Goal: Task Accomplishment & Management: Complete application form

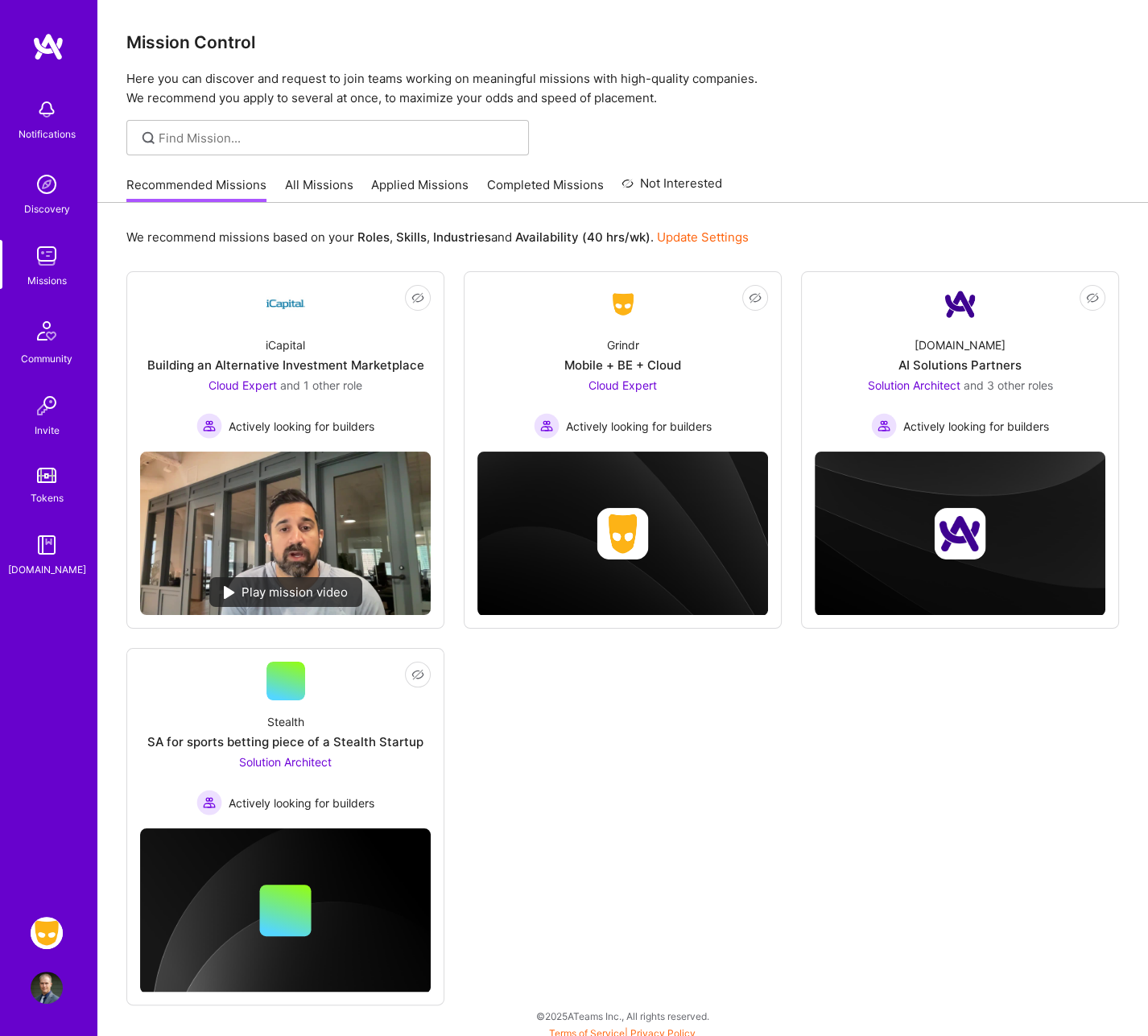
click at [45, 926] on img at bounding box center [47, 933] width 32 height 32
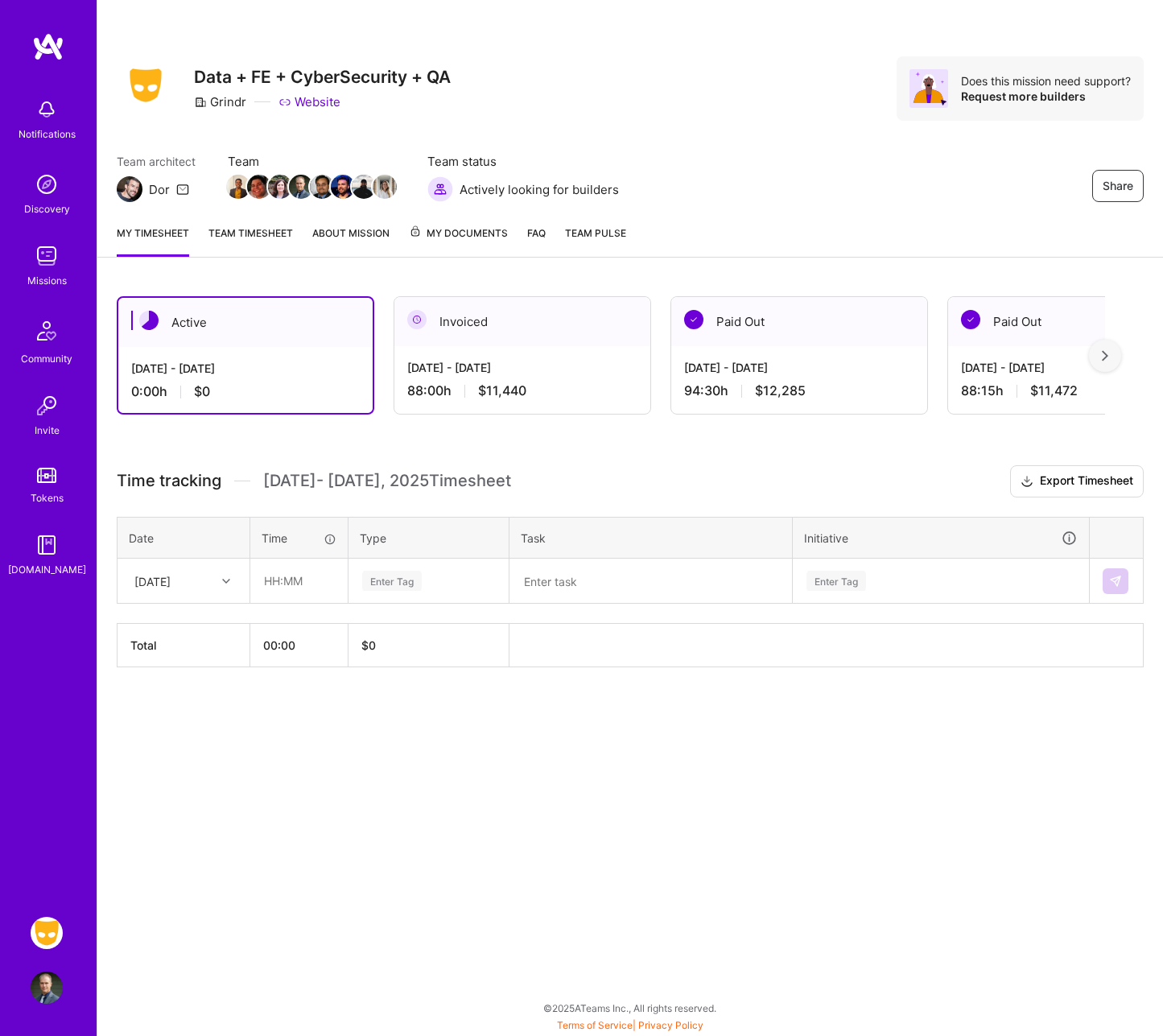
click at [195, 579] on div "[DATE]" at bounding box center [170, 580] width 89 height 26
click at [176, 624] on div "[DATE]" at bounding box center [183, 626] width 131 height 30
click at [227, 581] on div at bounding box center [228, 581] width 25 height 21
click at [165, 657] on div "[DATE]" at bounding box center [183, 656] width 131 height 30
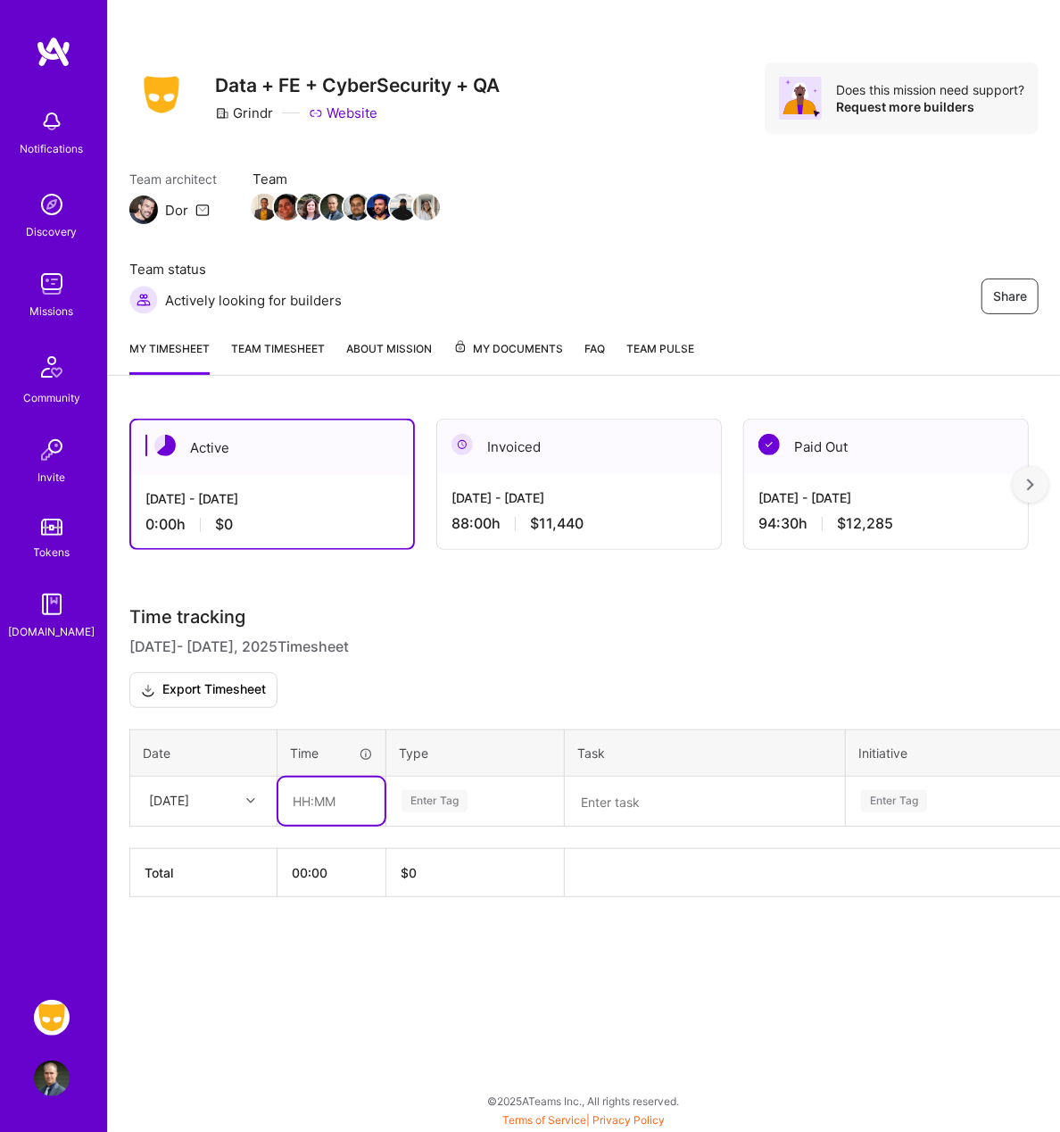
click at [364, 777] on input "text" at bounding box center [332, 800] width 106 height 47
type input "03:00"
click at [446, 787] on div "Enter Tag" at bounding box center [435, 801] width 66 height 28
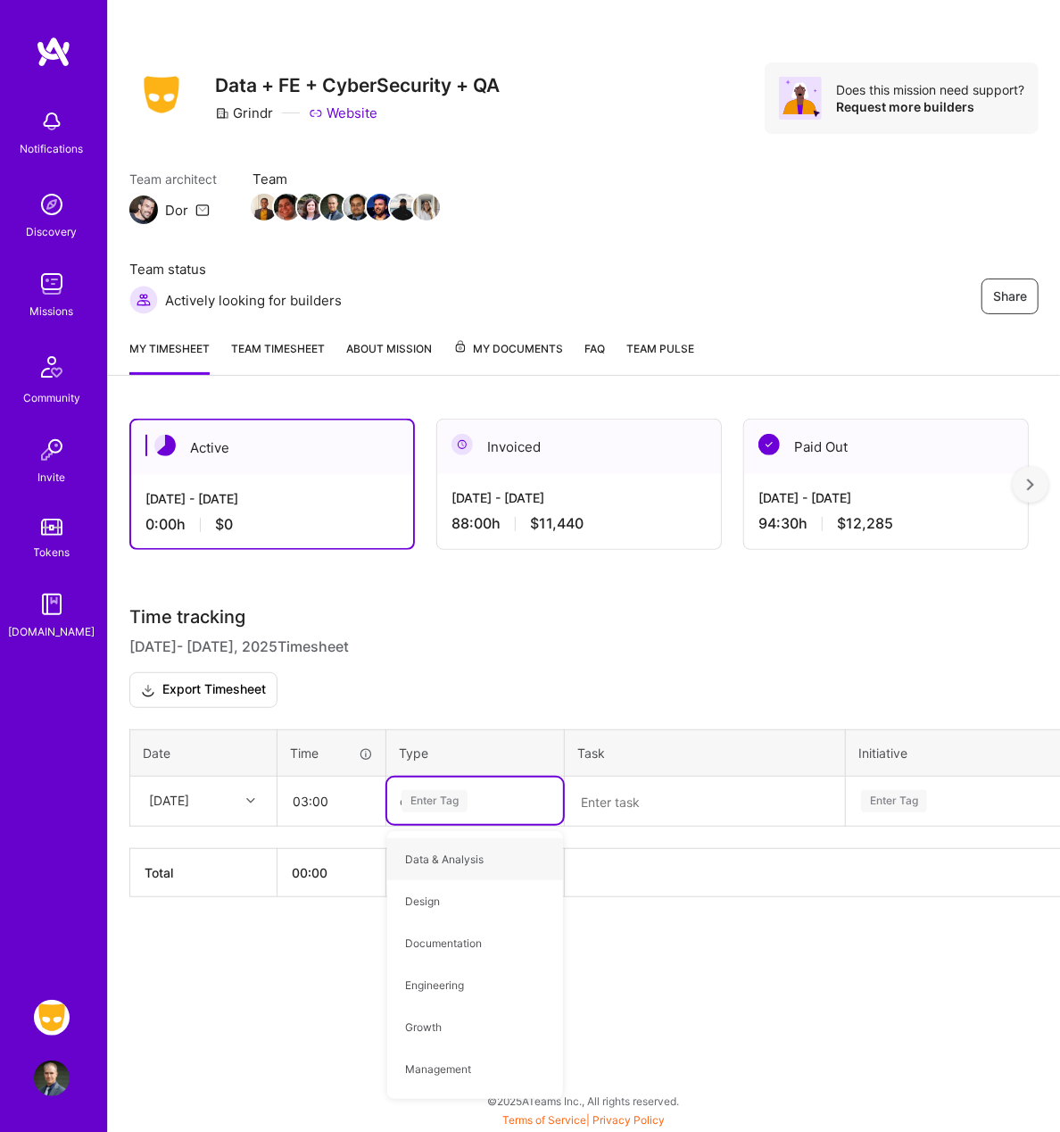
type input "op"
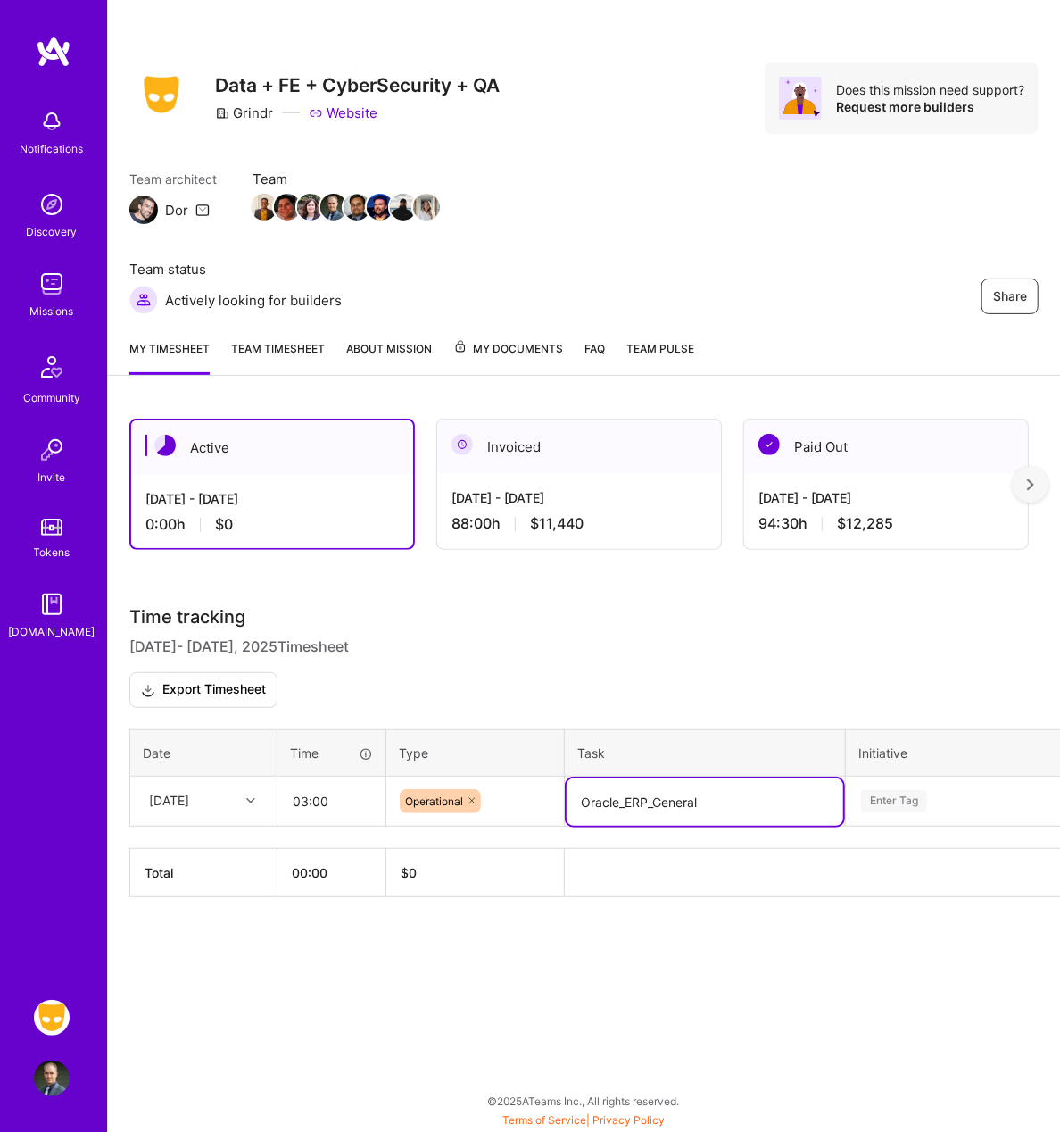
type textarea "Oracle_ERP_General"
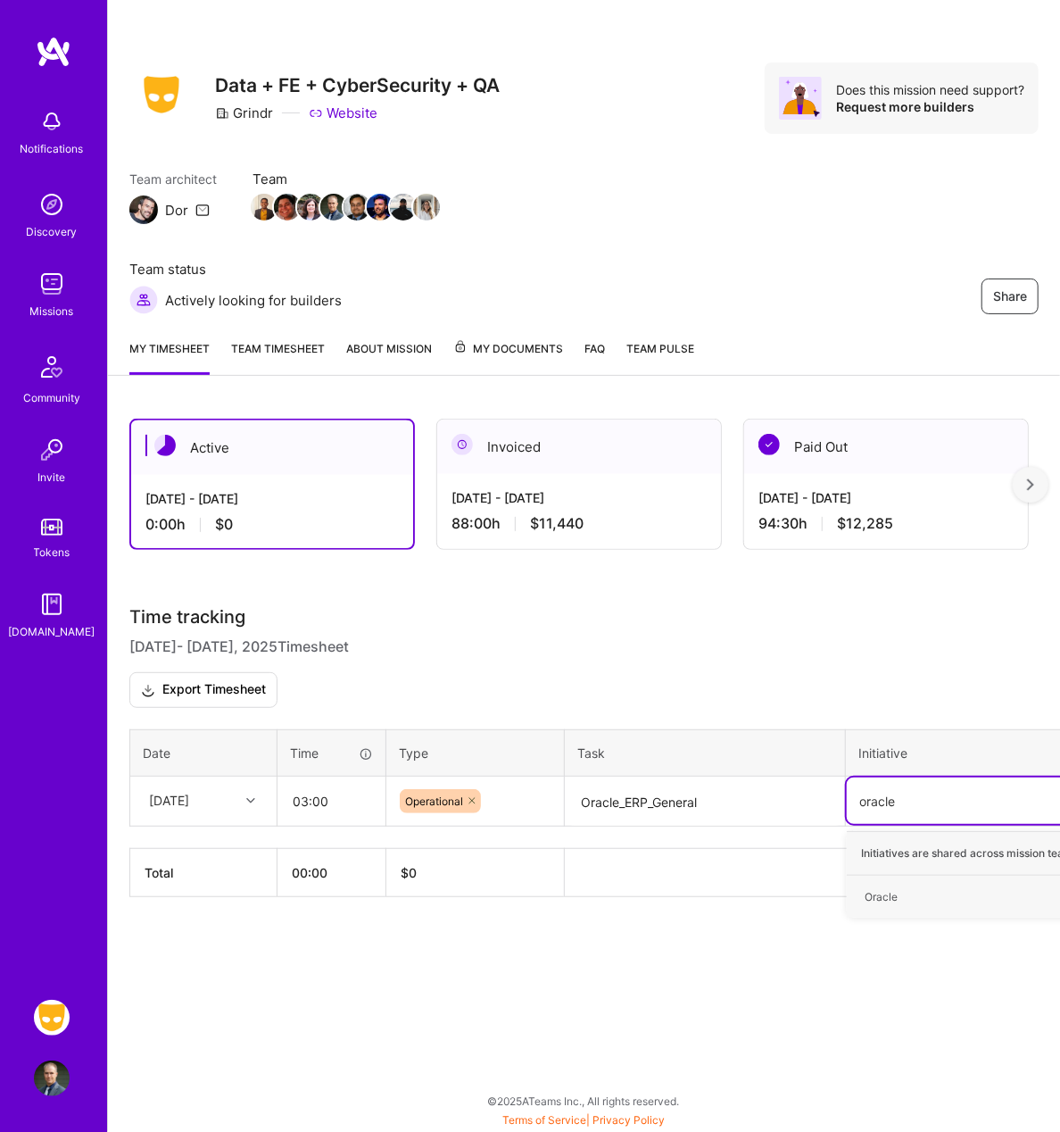
type input "oracle"
type input "fina"
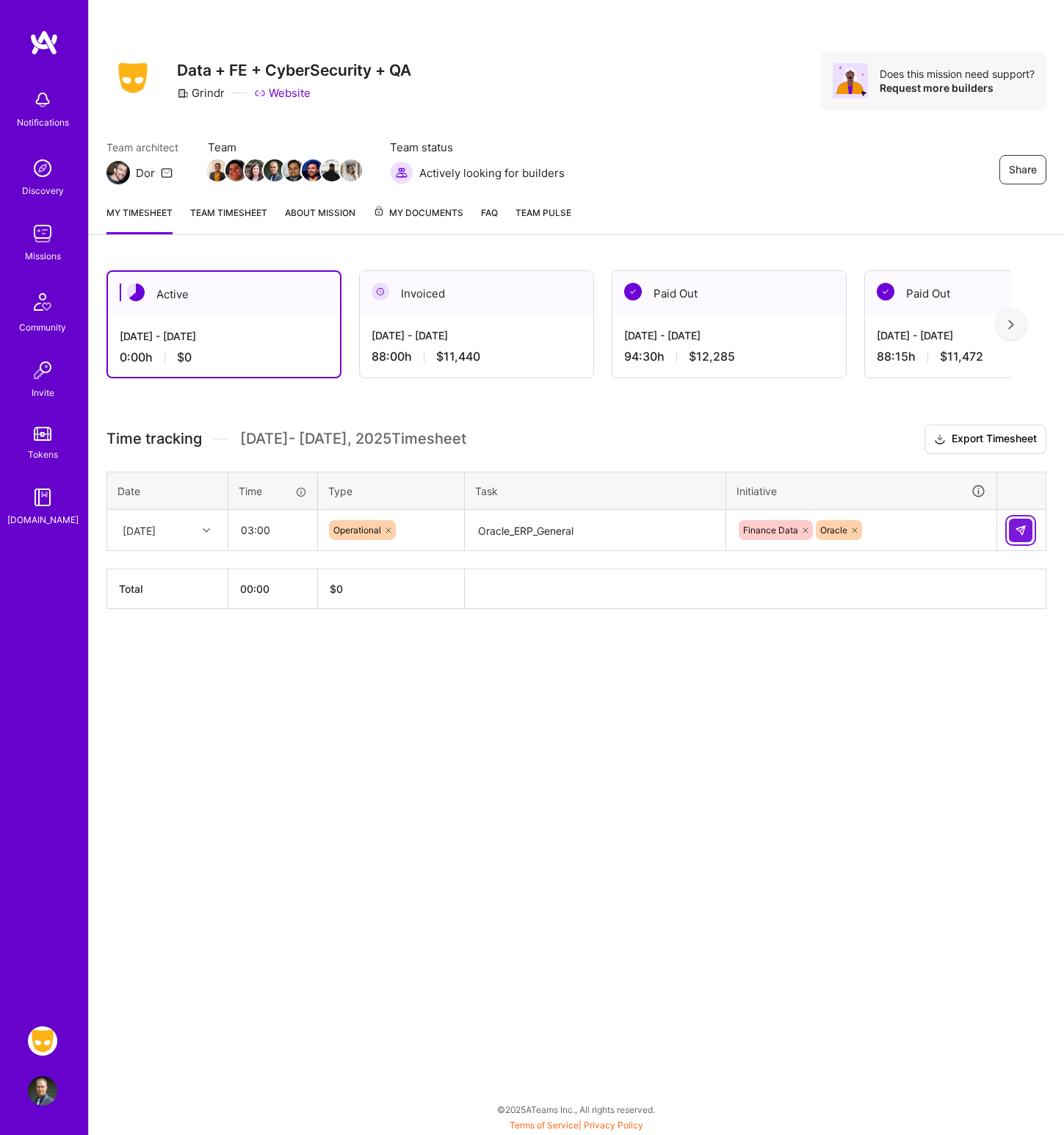
click at [1028, 526] on button at bounding box center [1020, 530] width 24 height 24
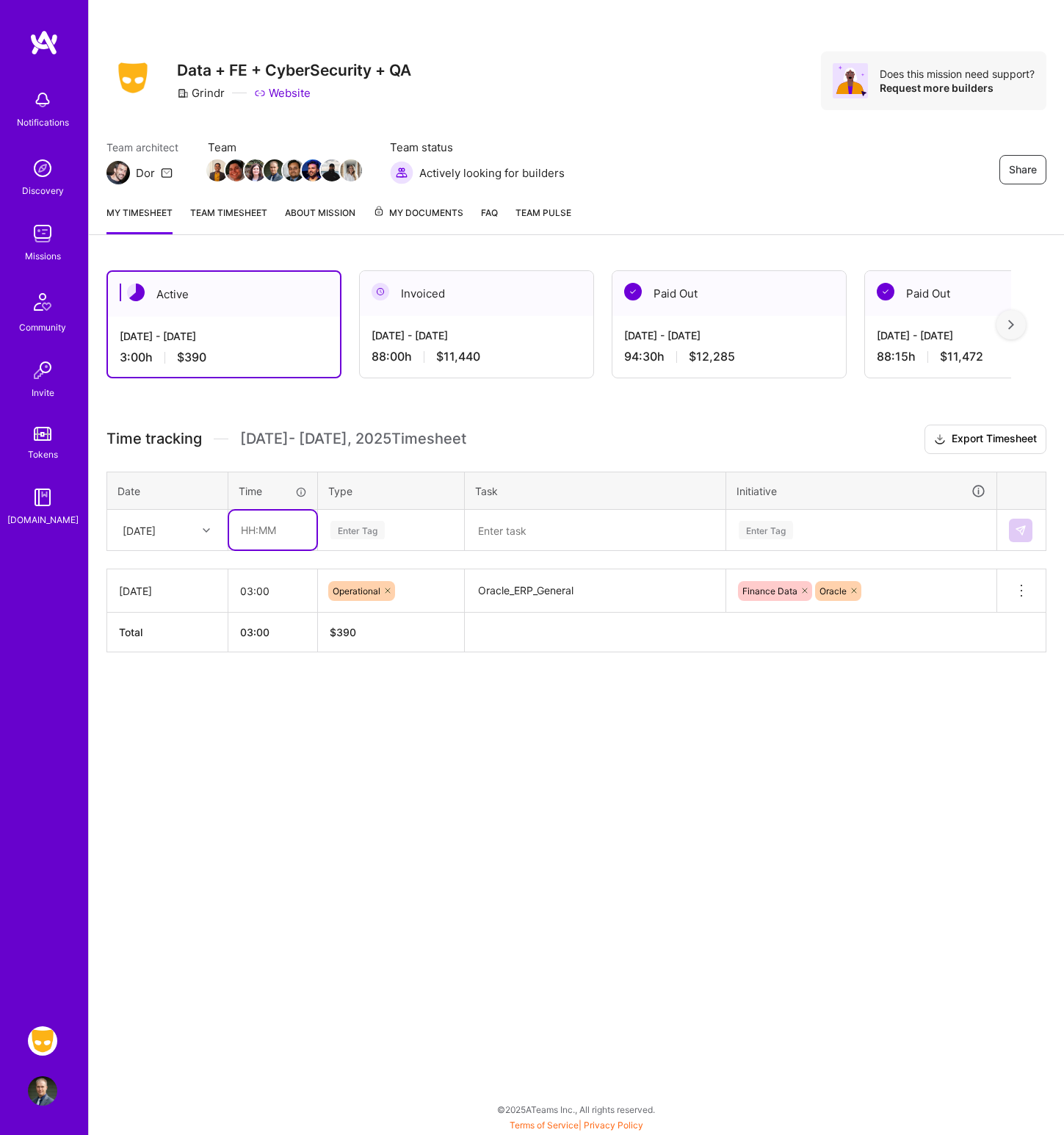
click at [263, 529] on input "text" at bounding box center [273, 529] width 87 height 39
type input "03:30"
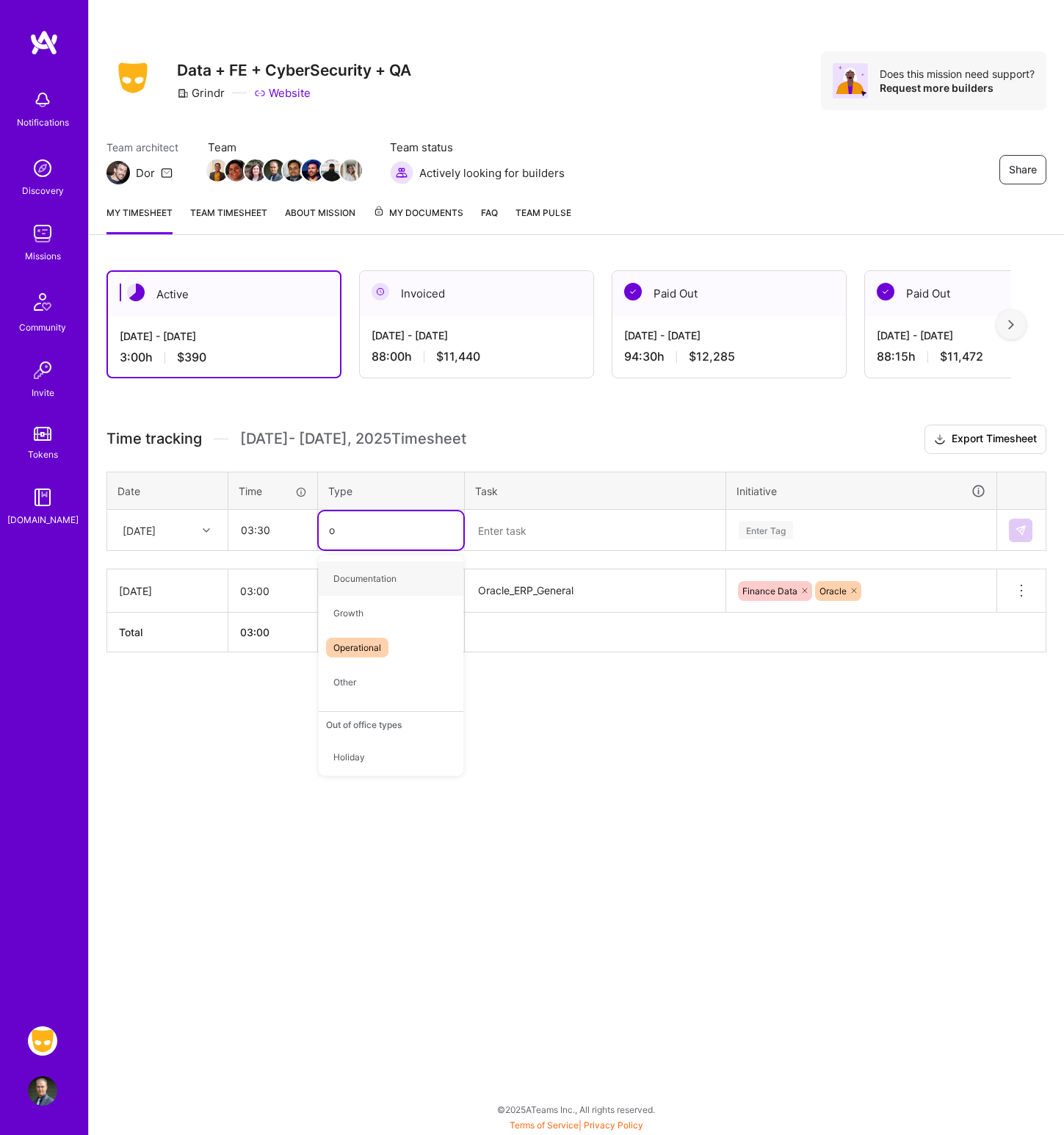
type input "op"
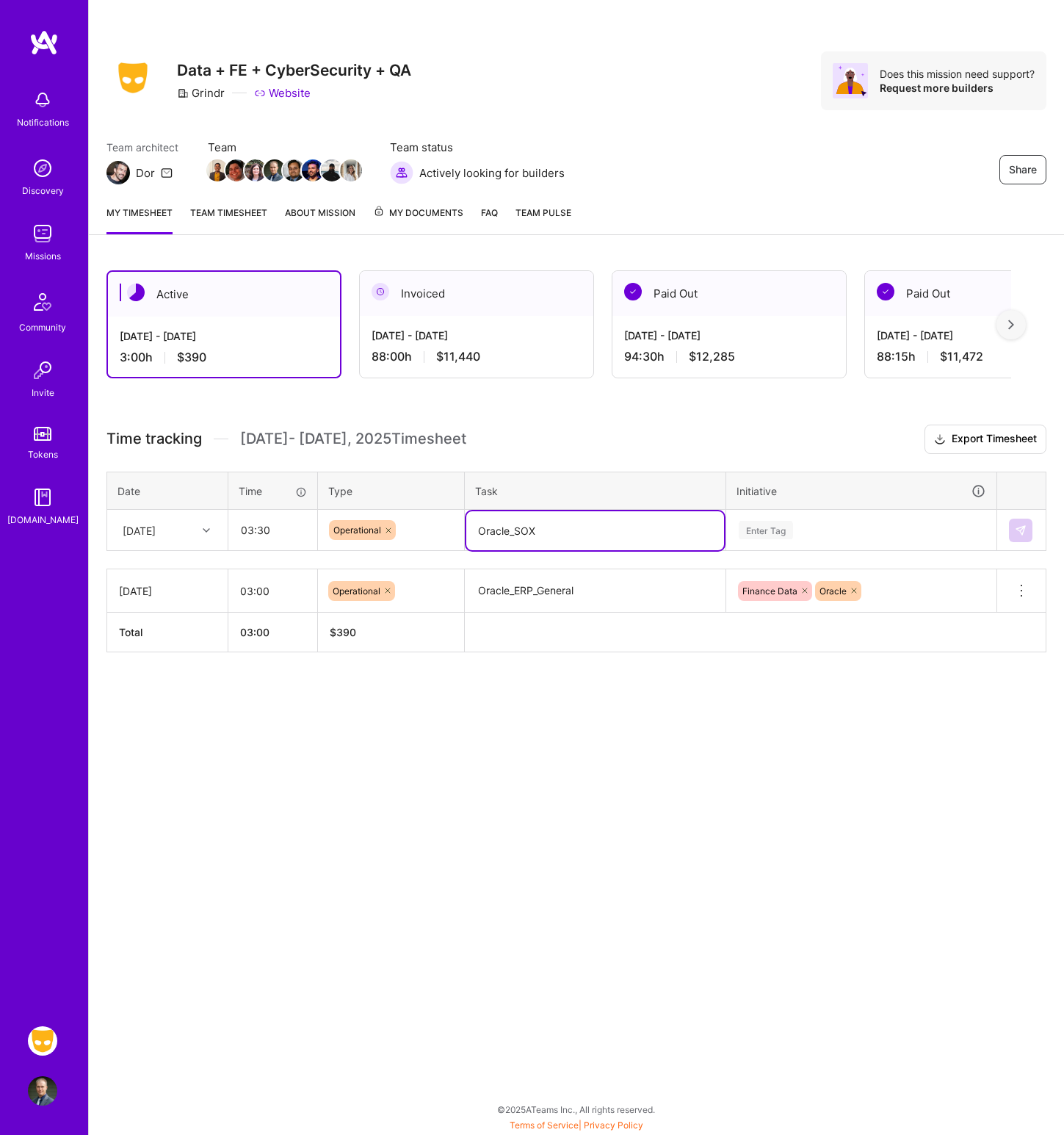
type textarea "Oracle_SOX"
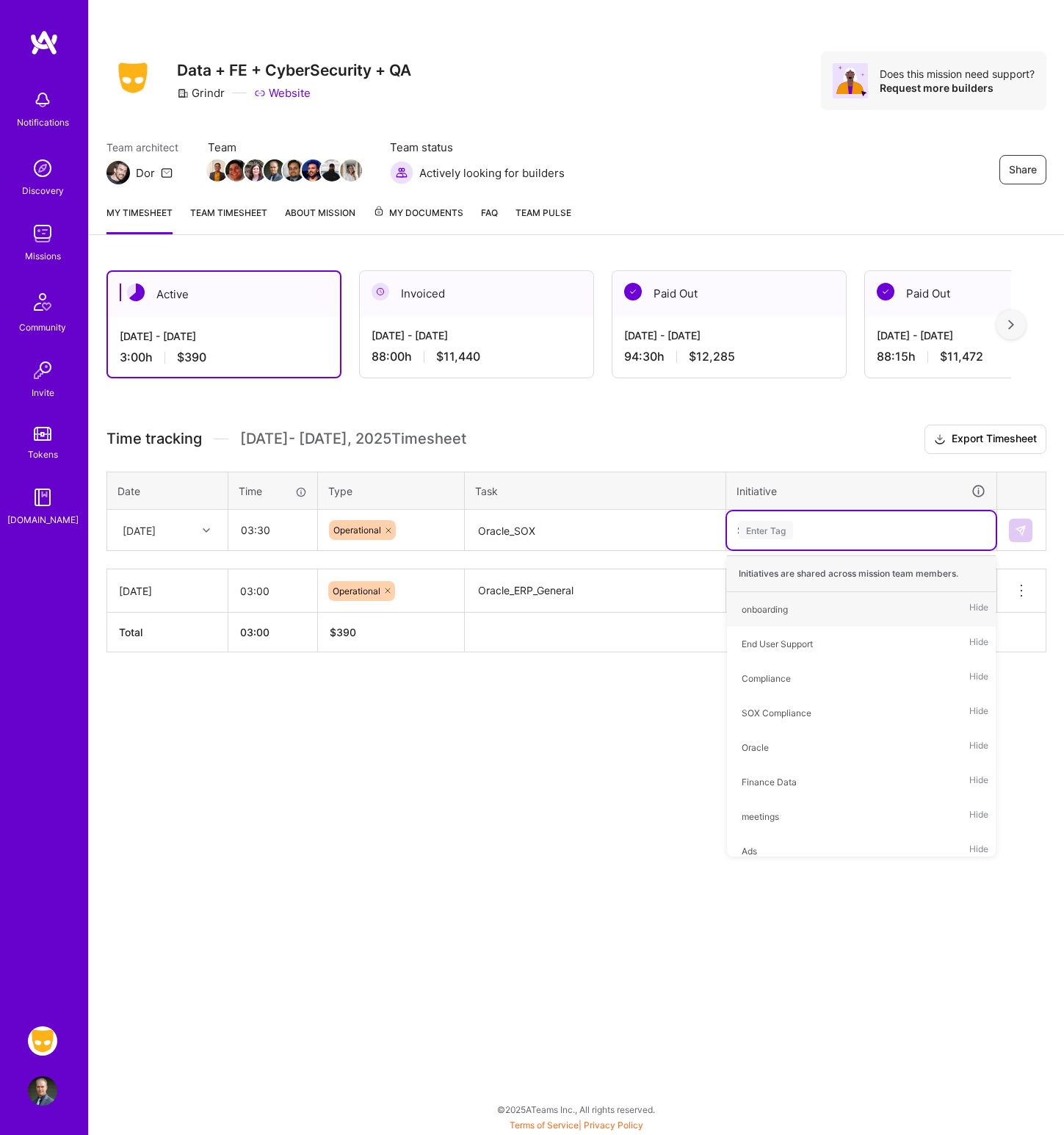
type input "SO"
type input "ORAC"
type input "FIN"
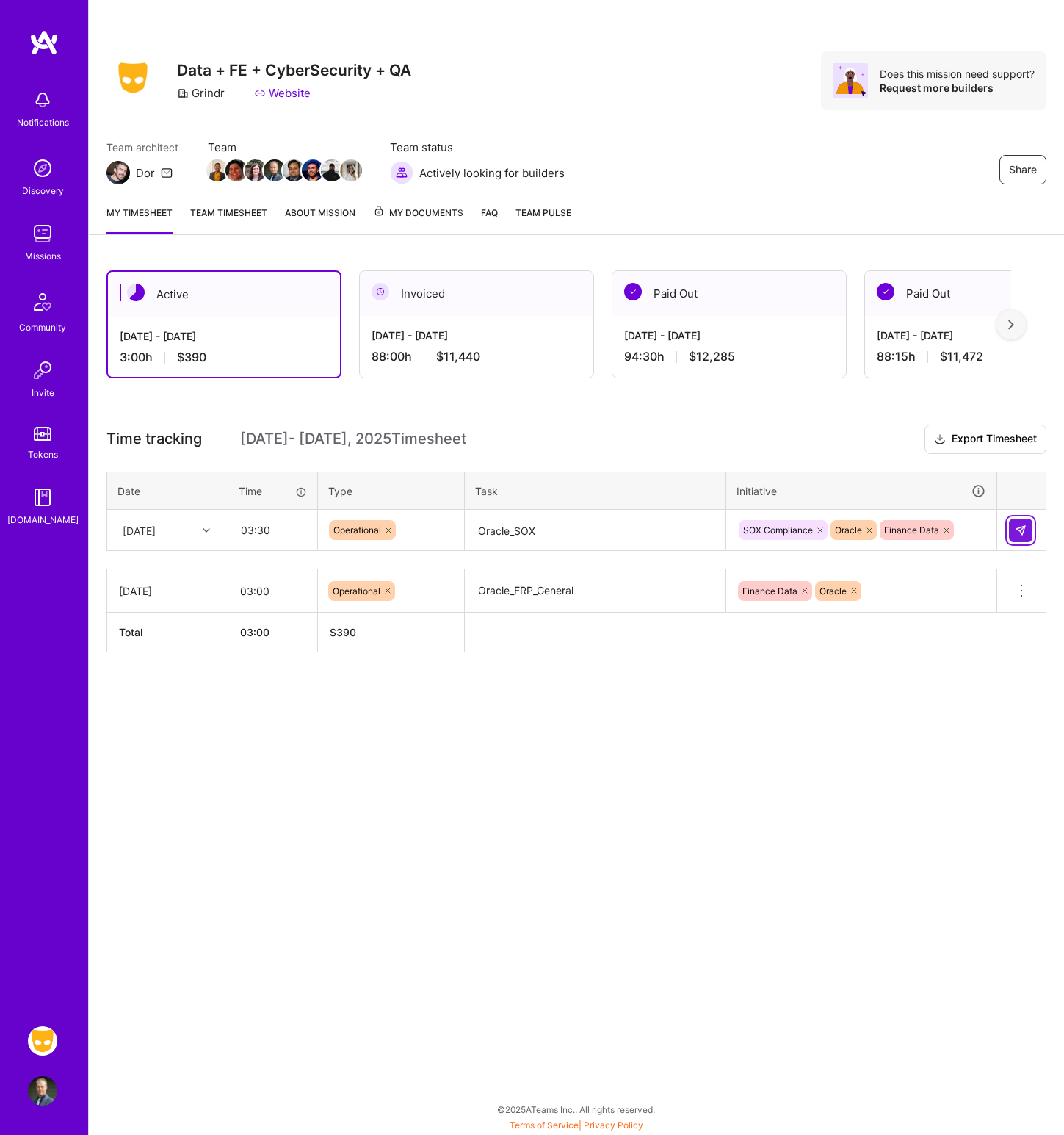
click at [1017, 525] on img at bounding box center [1021, 530] width 12 height 12
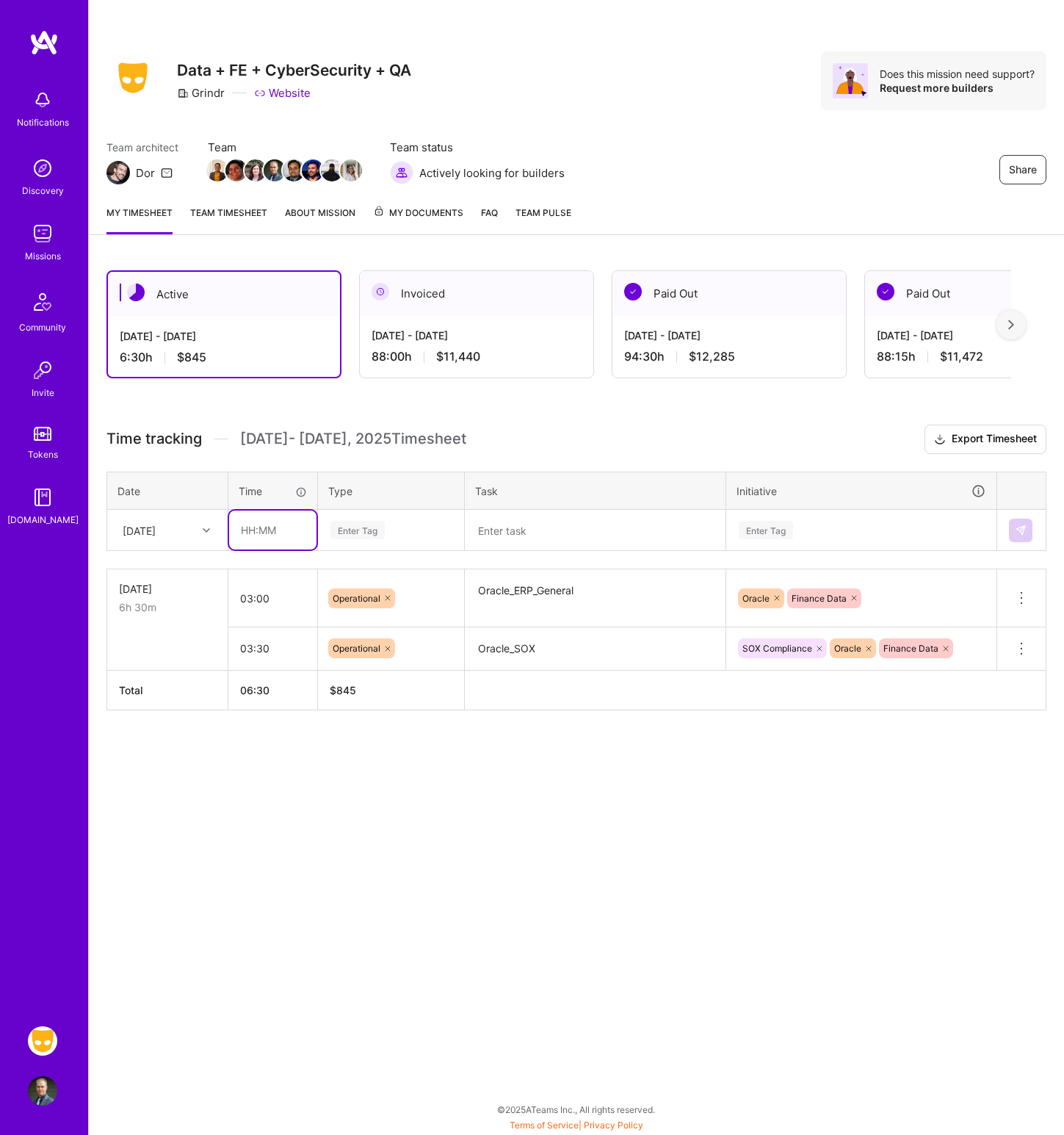
click at [276, 531] on input "text" at bounding box center [273, 529] width 87 height 39
type input "00:30"
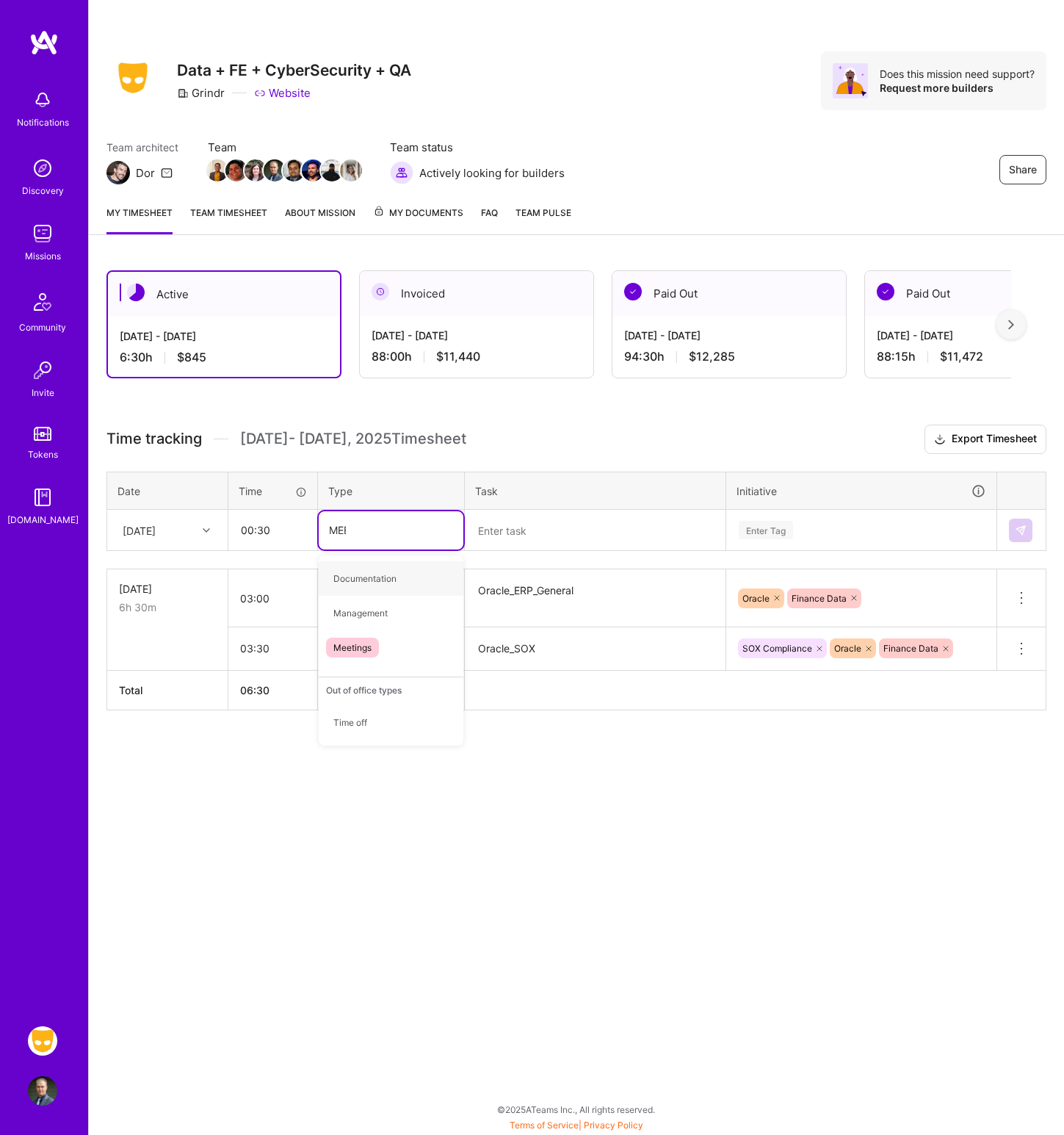
type input "MEET"
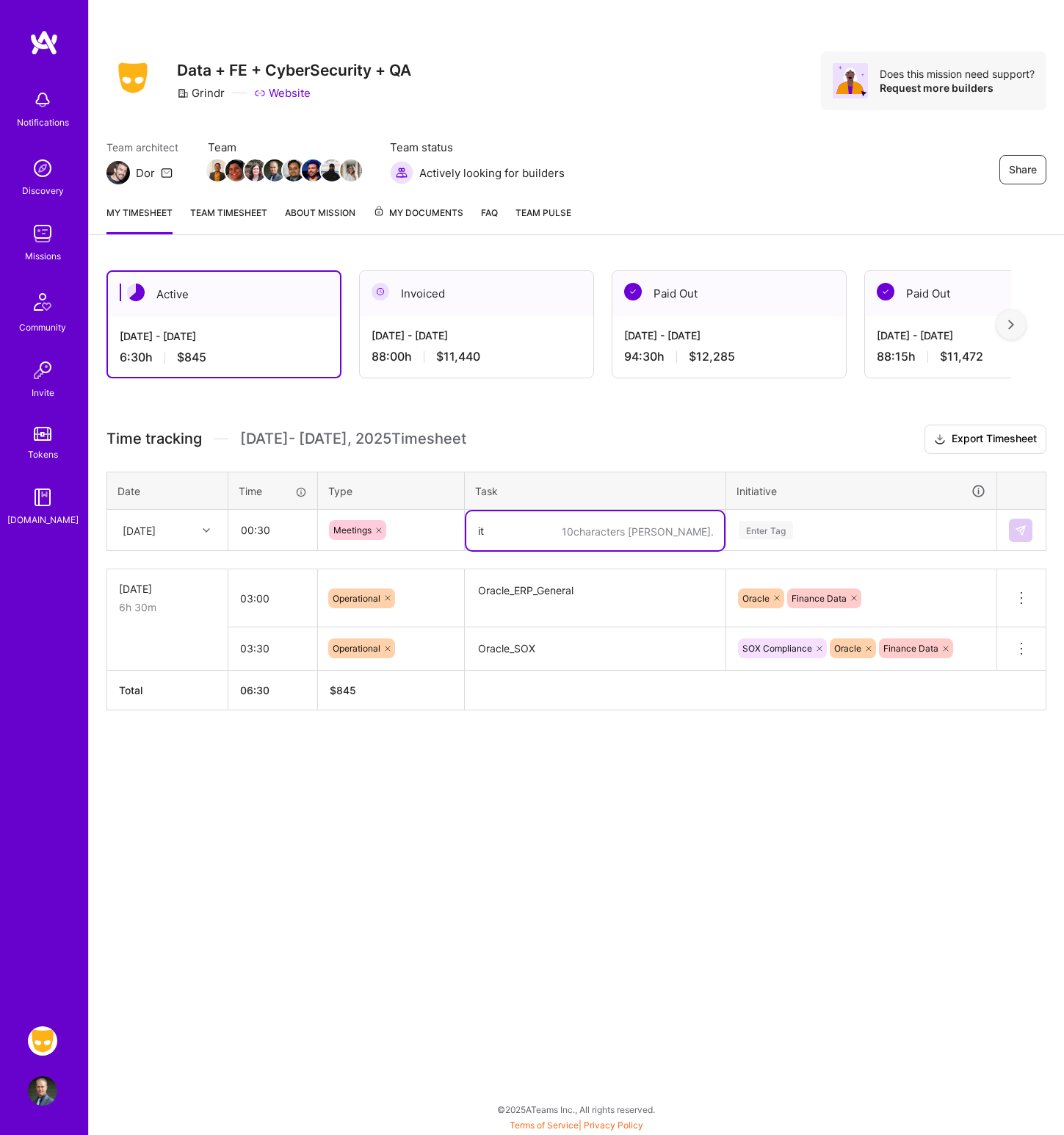
type textarea "i"
type textarea "m"
type textarea "Meeting_IT_Sync"
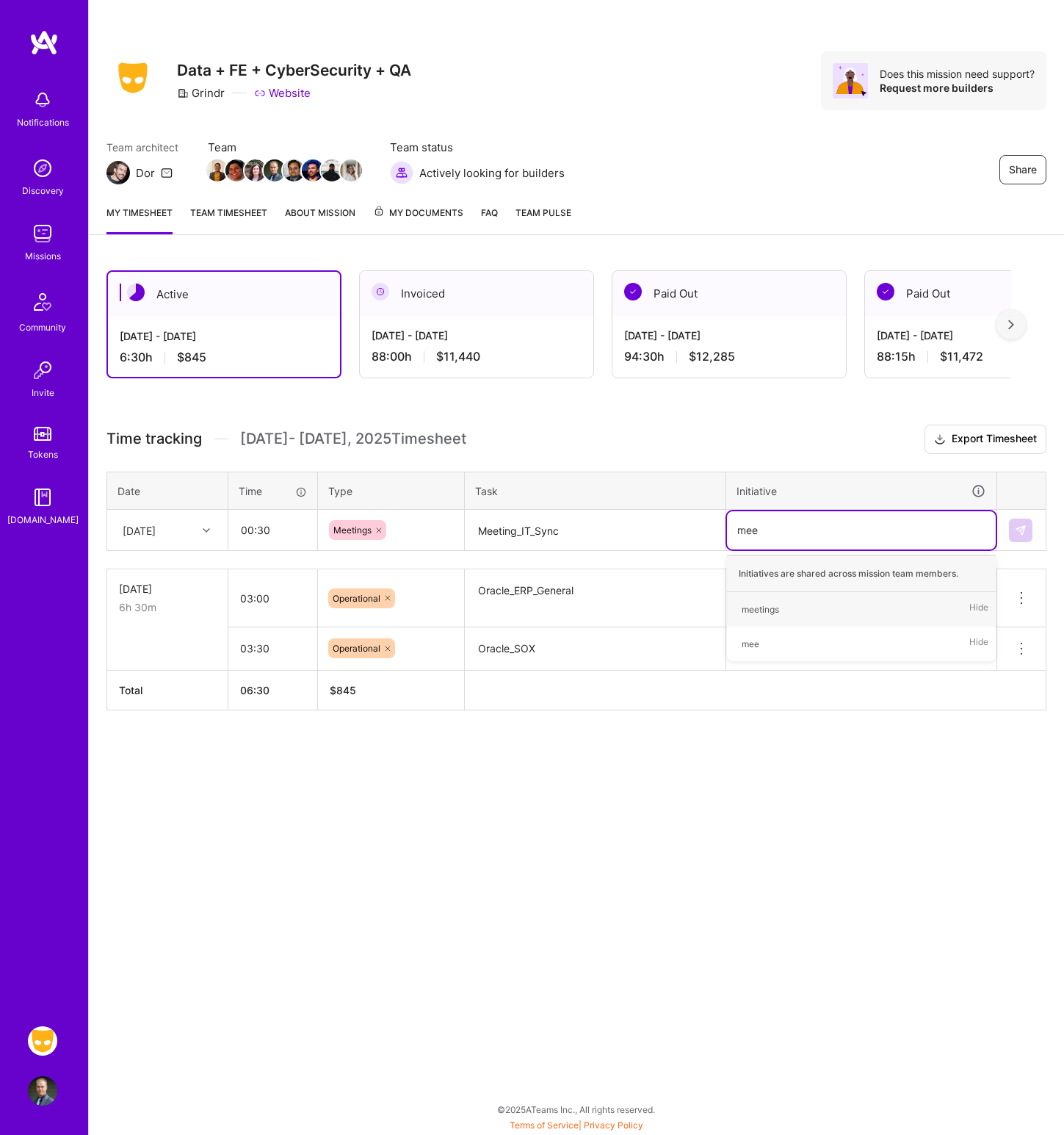
type input "meet"
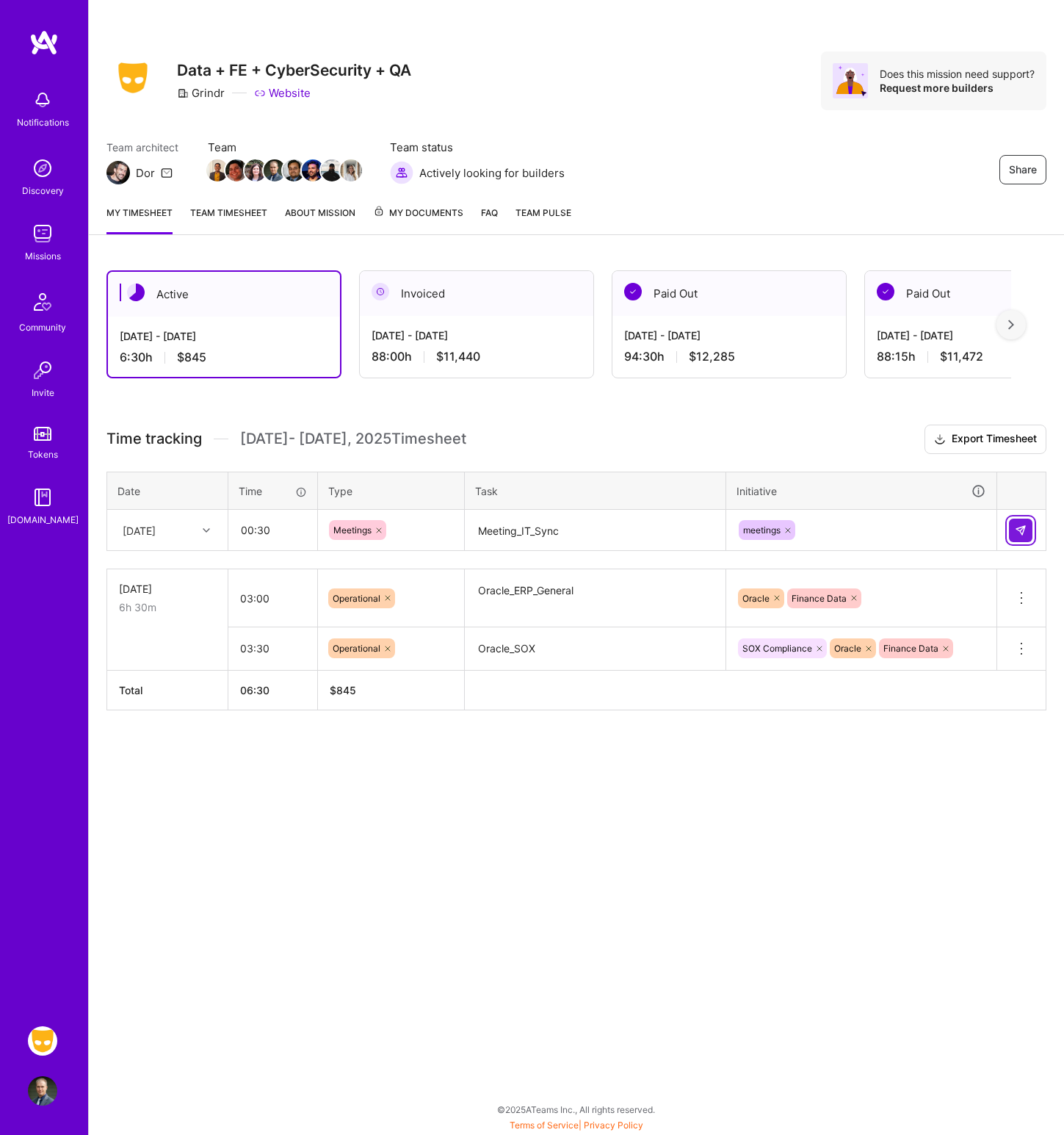
click at [1024, 528] on img at bounding box center [1021, 530] width 12 height 12
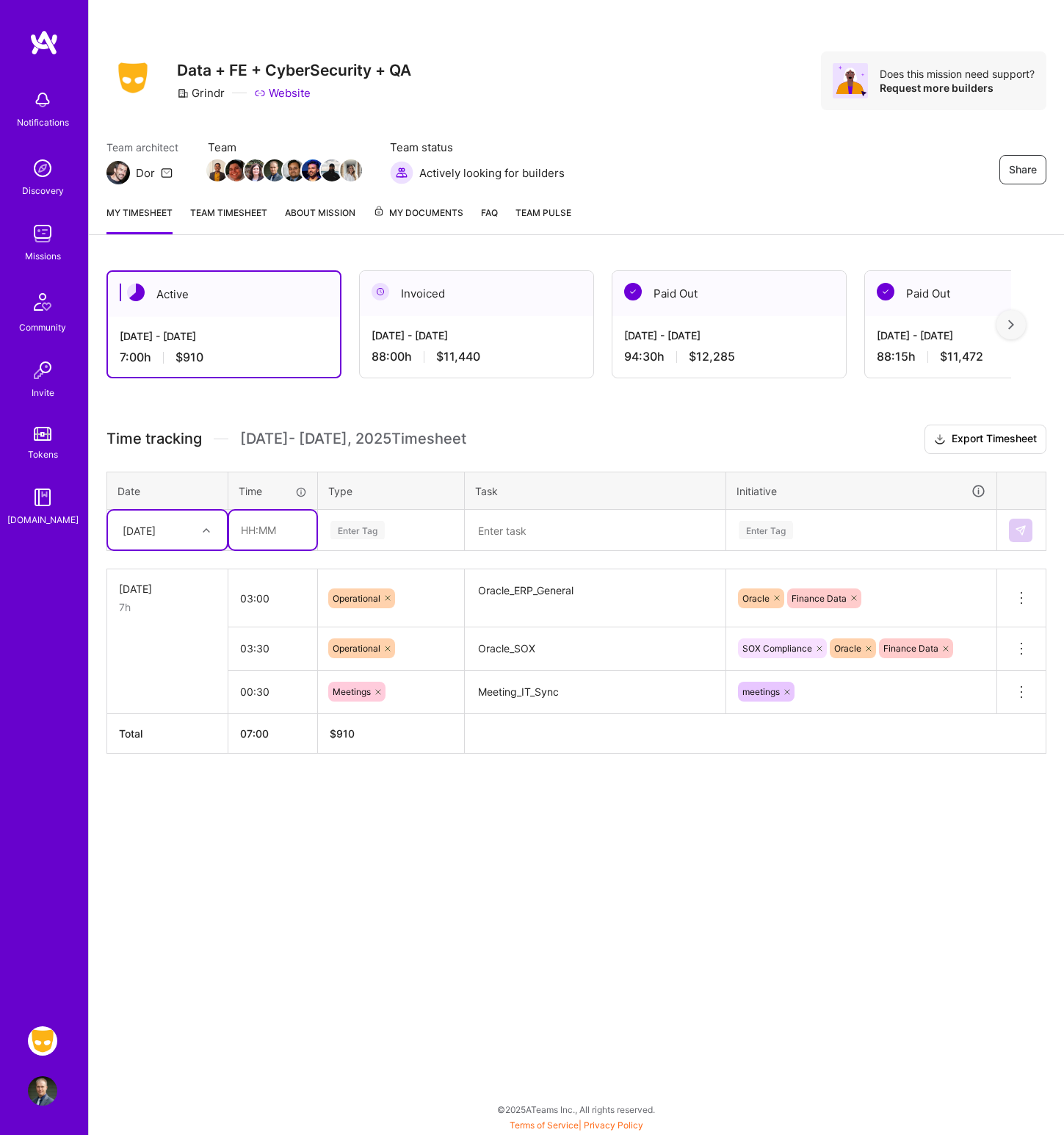
click at [286, 526] on input "text" at bounding box center [273, 529] width 87 height 39
type input "01:30"
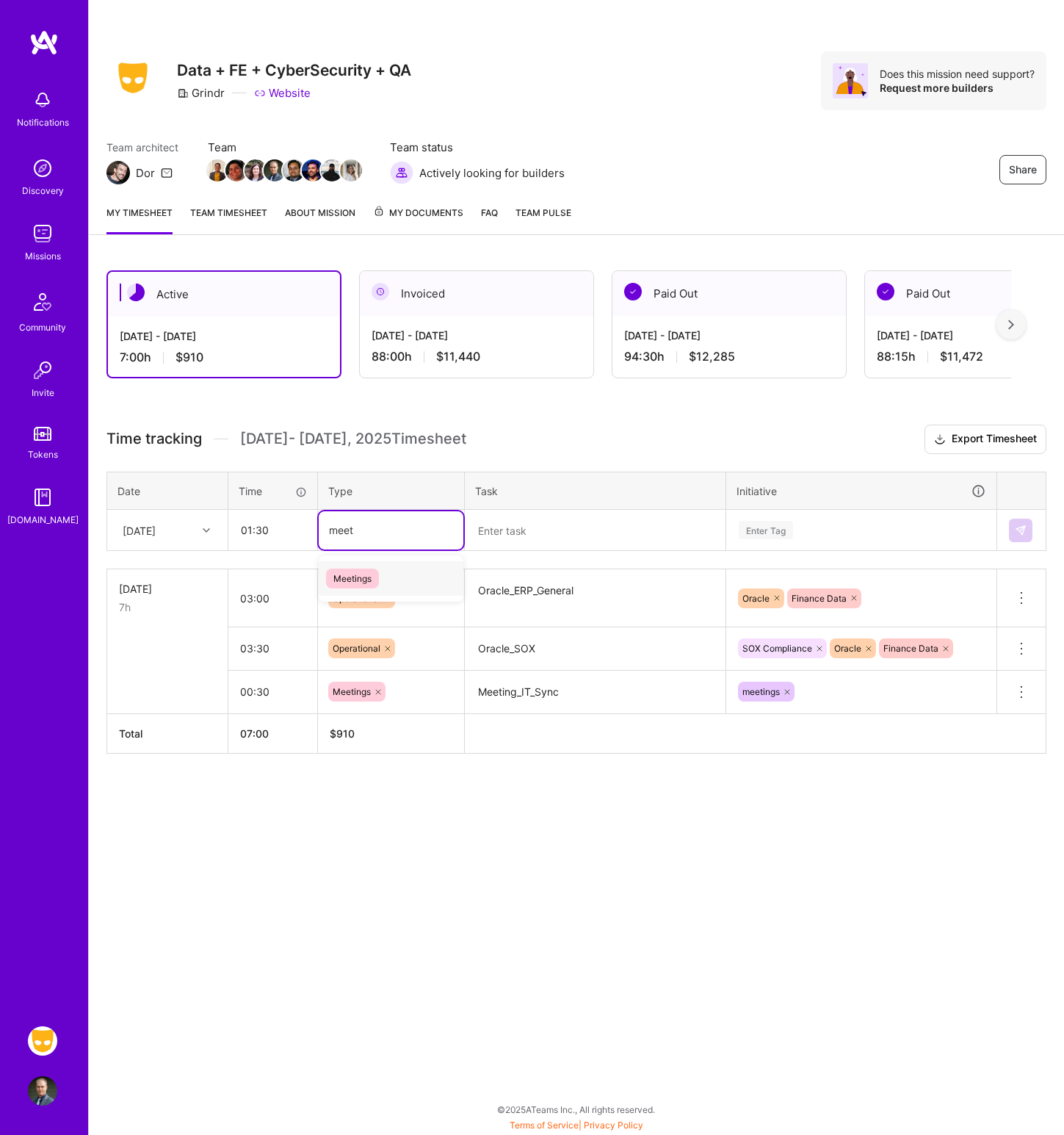
type input "meet"
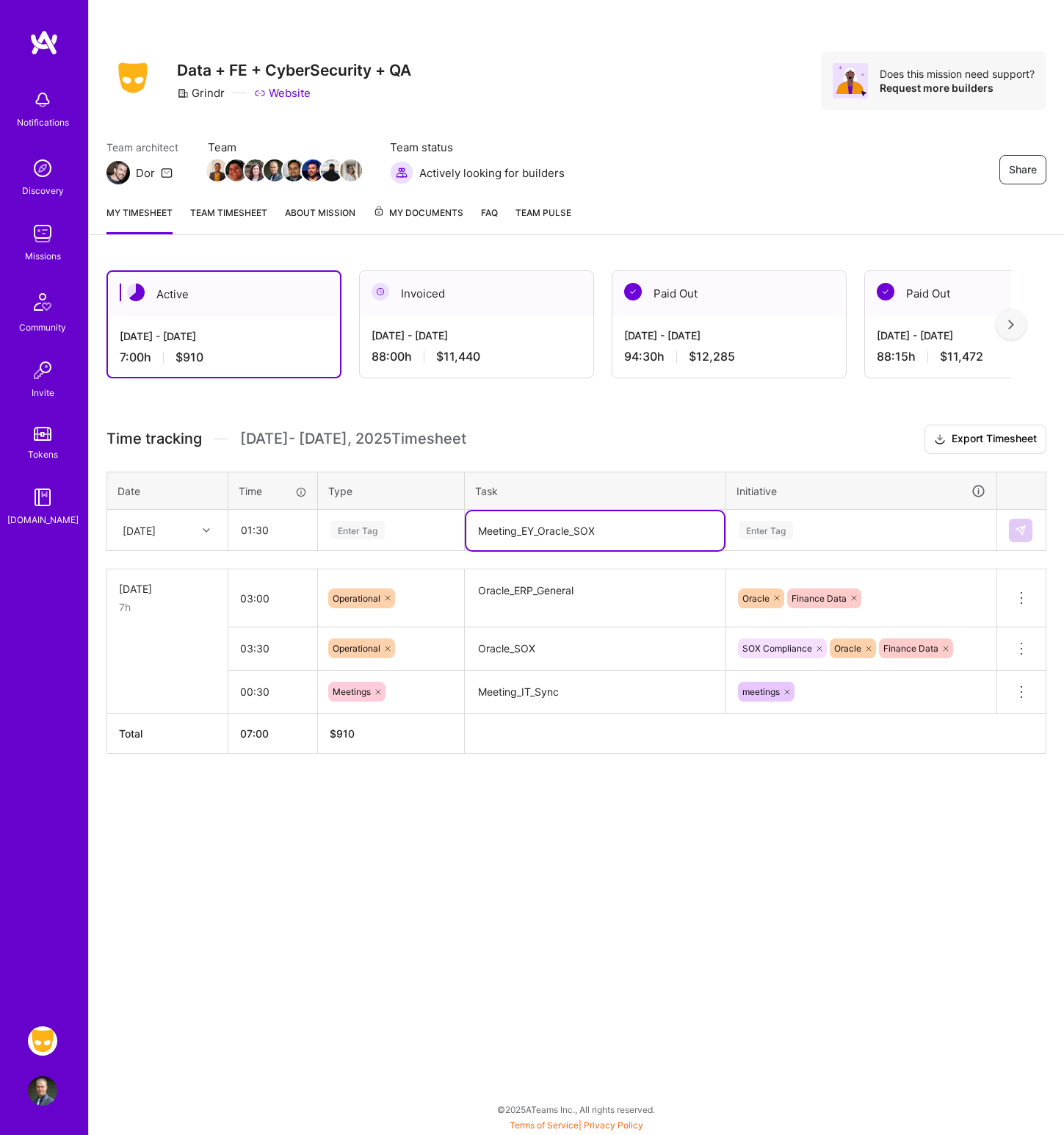
type textarea "Meeting_EY_Oracle_SOX"
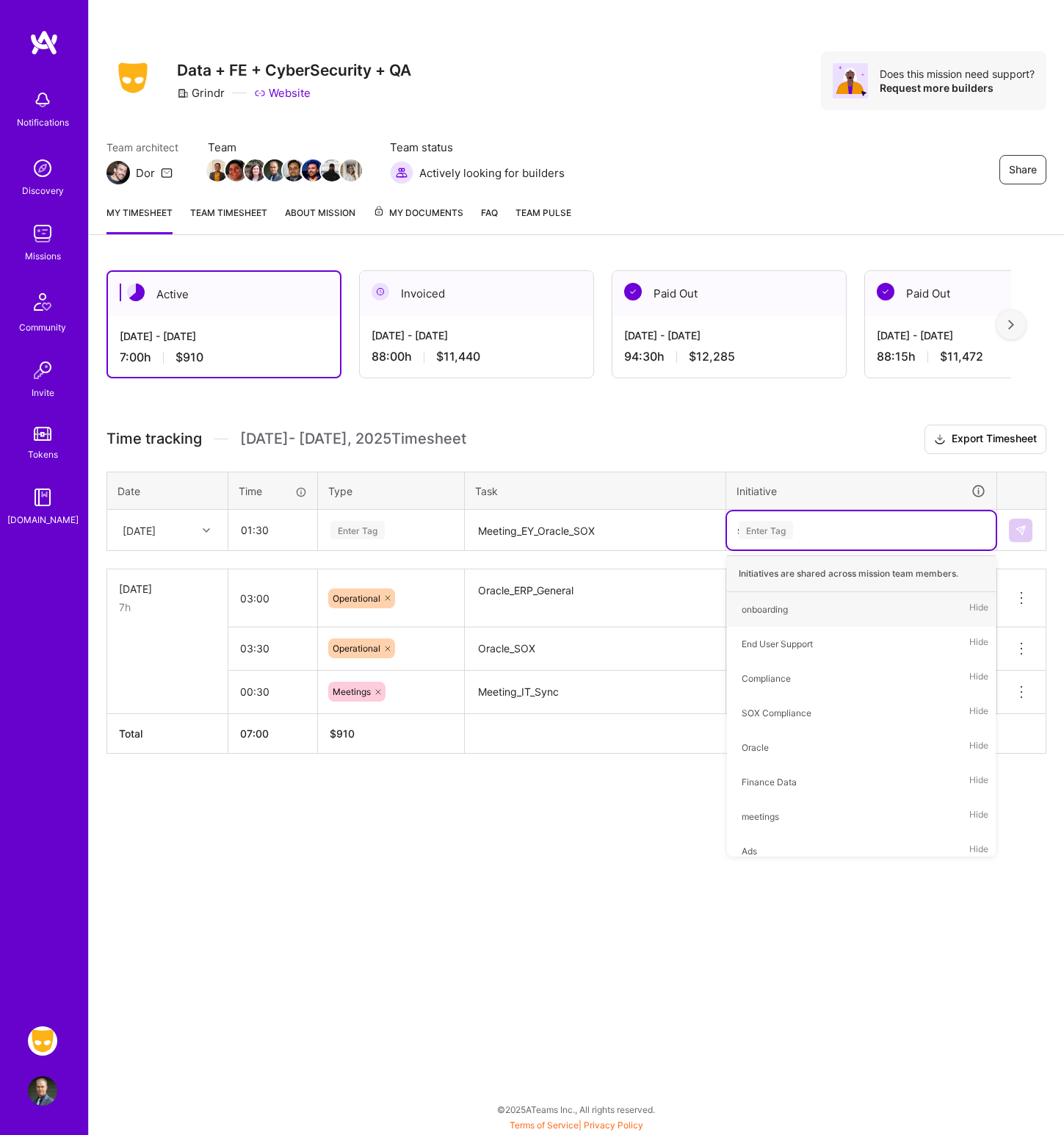
type input "so"
type input "meet"
type input "ora"
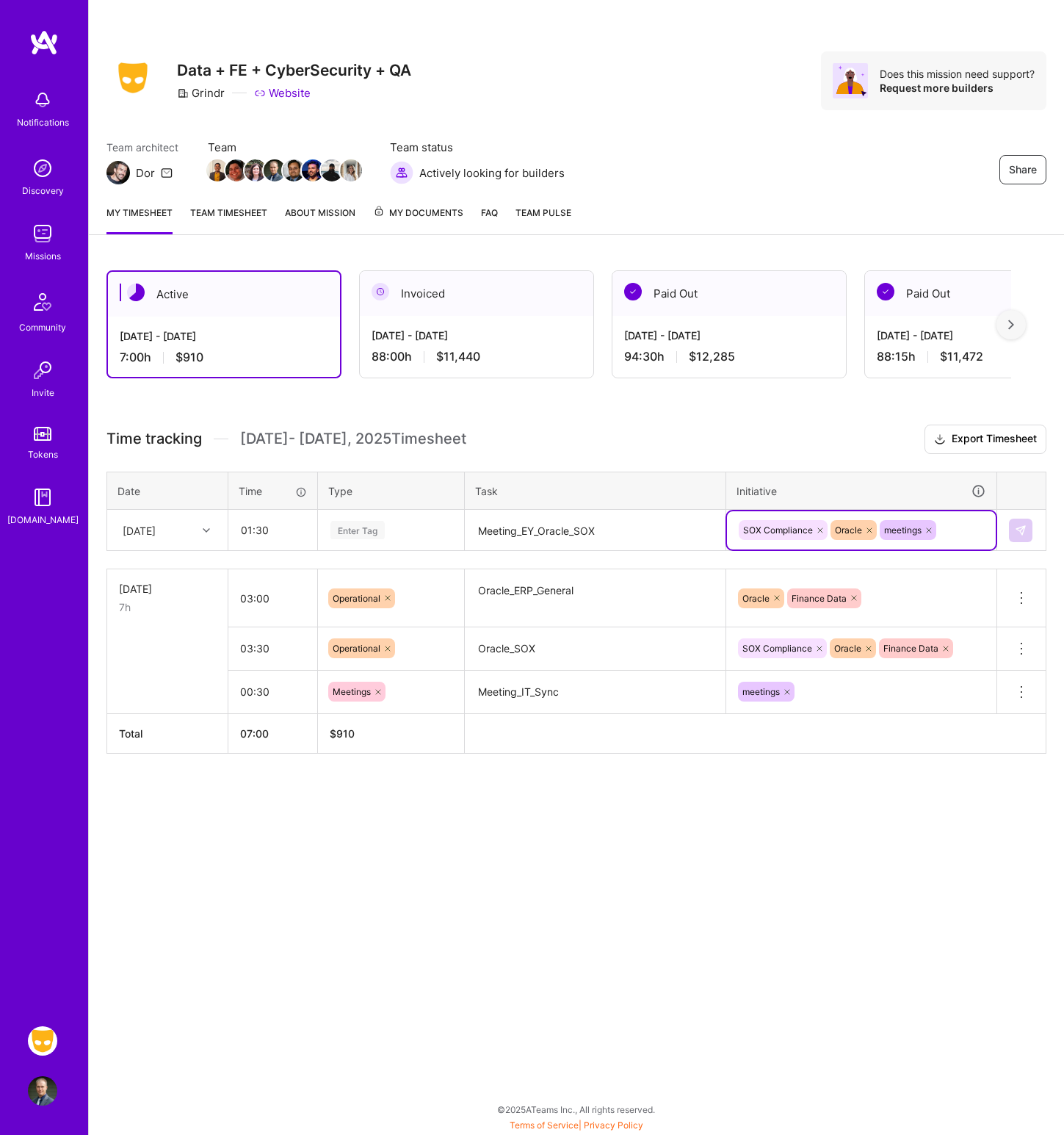
click at [348, 504] on th "Type" at bounding box center [392, 491] width 147 height 38
click at [359, 520] on div "Enter Tag" at bounding box center [358, 530] width 54 height 23
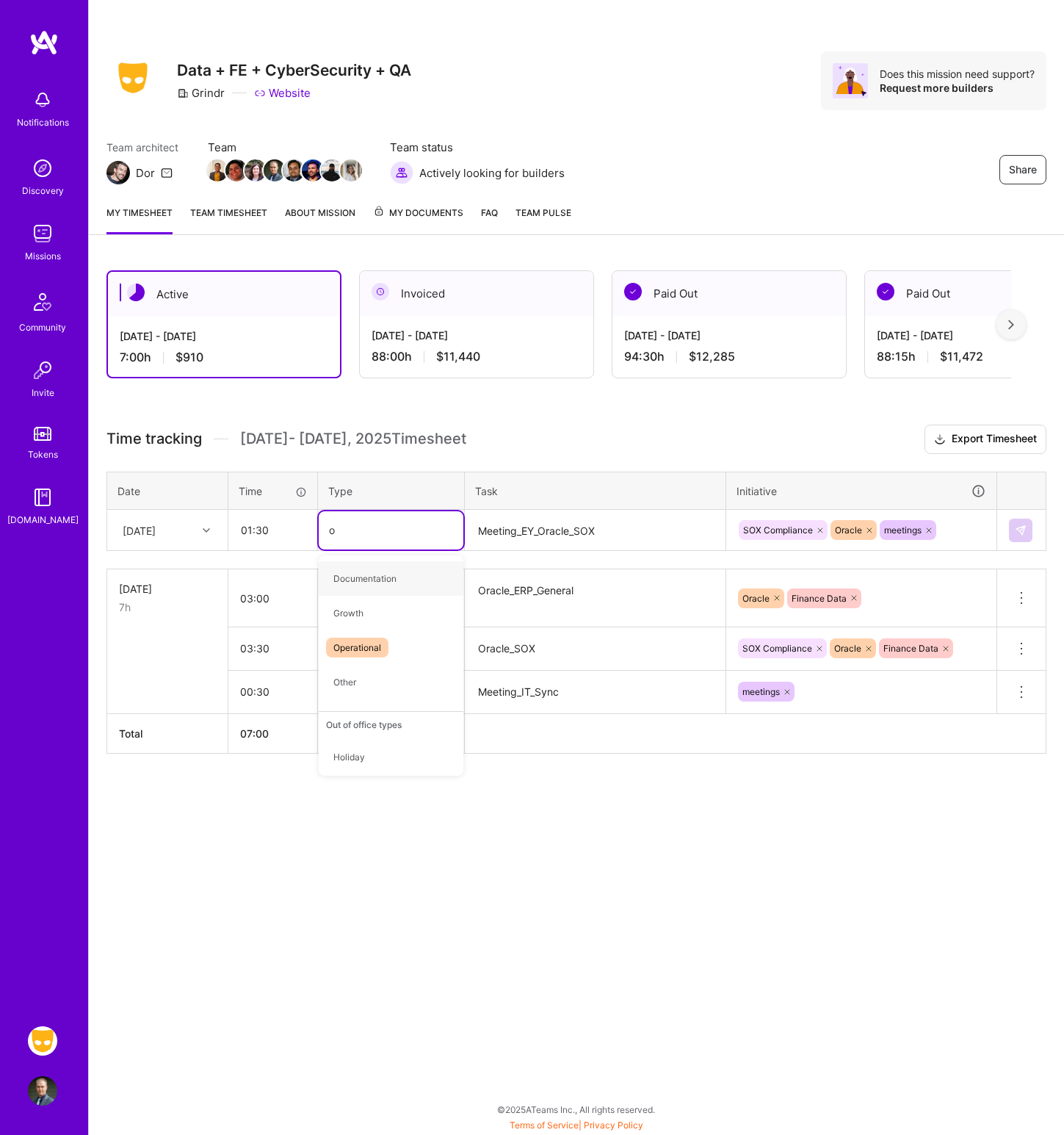
type input "op"
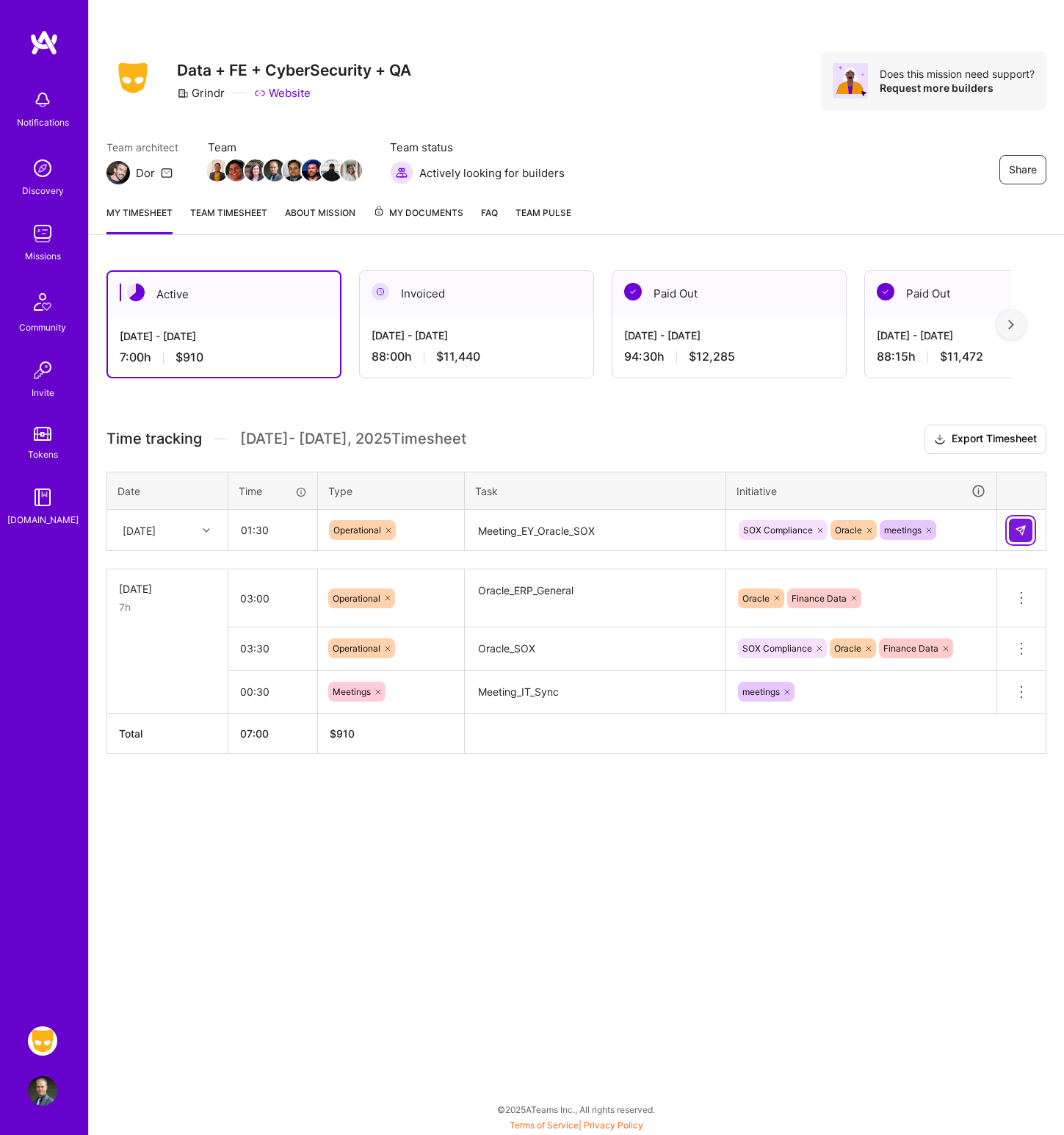
click at [1017, 526] on img at bounding box center [1021, 530] width 12 height 12
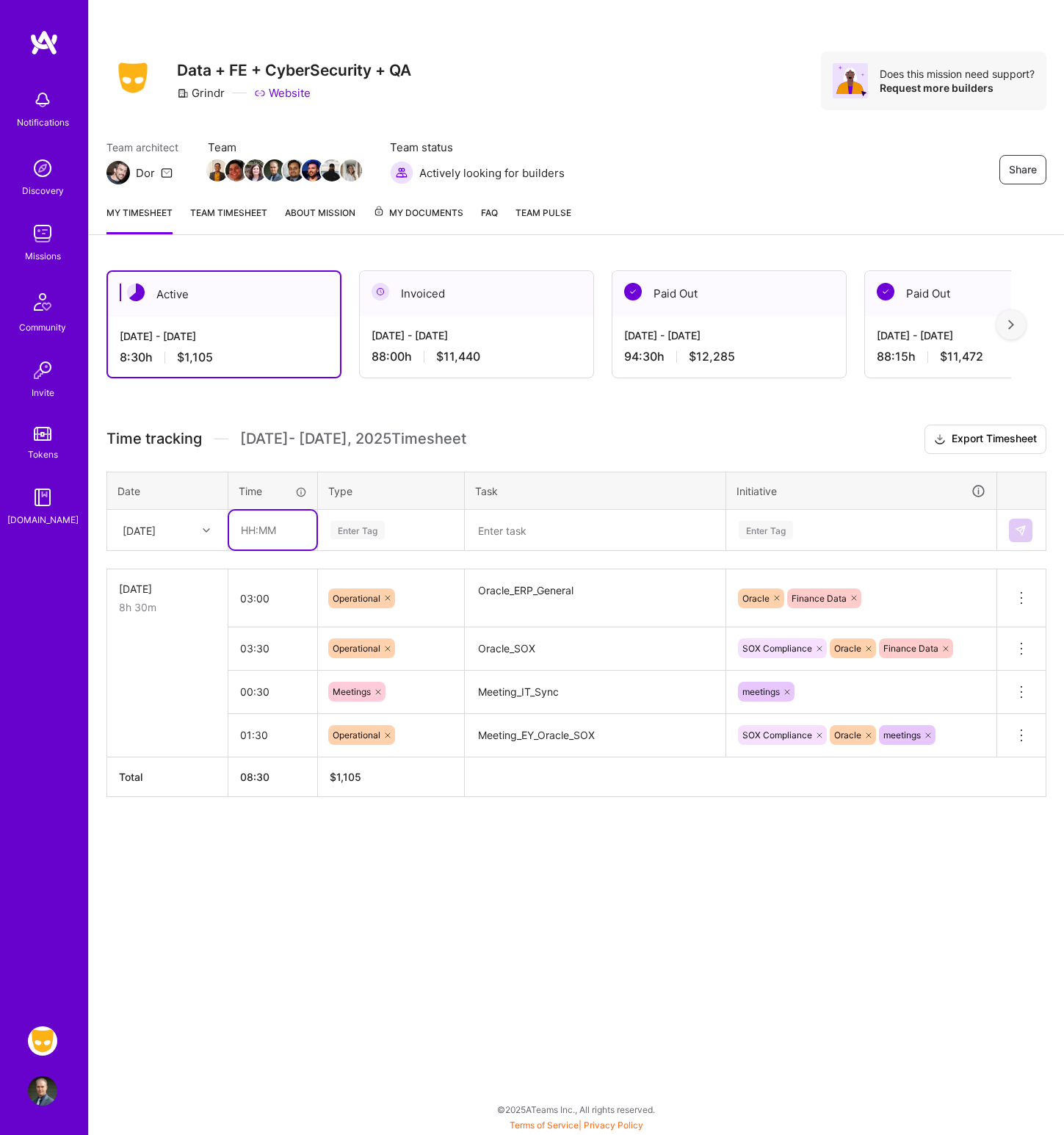
click at [253, 525] on input "text" at bounding box center [273, 529] width 87 height 39
type input "4"
type input "03:00"
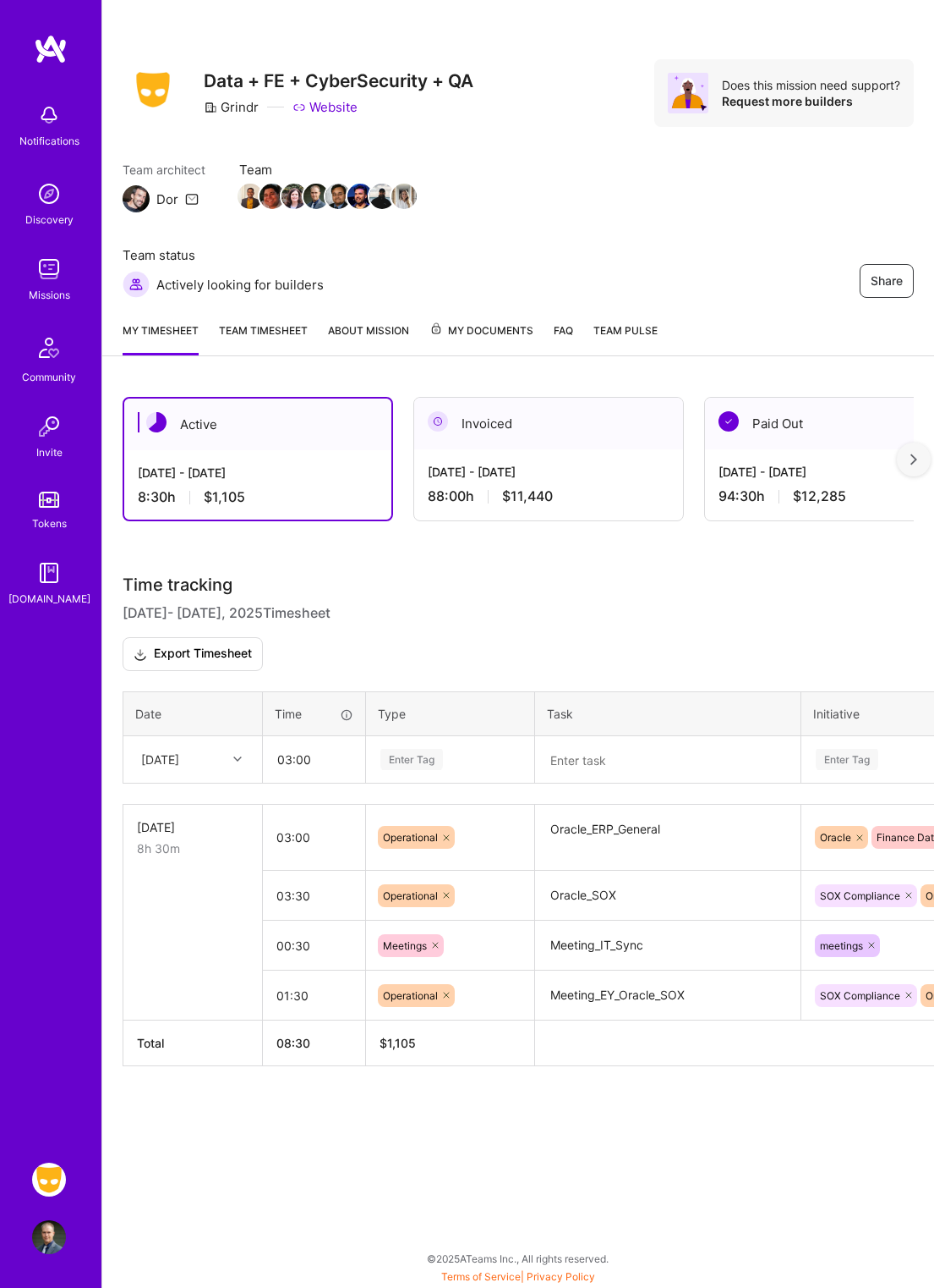
click at [217, 755] on div "[DATE]" at bounding box center [179, 758] width 94 height 27
click at [196, 867] on div "[DATE]" at bounding box center [192, 870] width 137 height 31
click at [412, 756] on div "Enter Tag" at bounding box center [412, 759] width 63 height 27
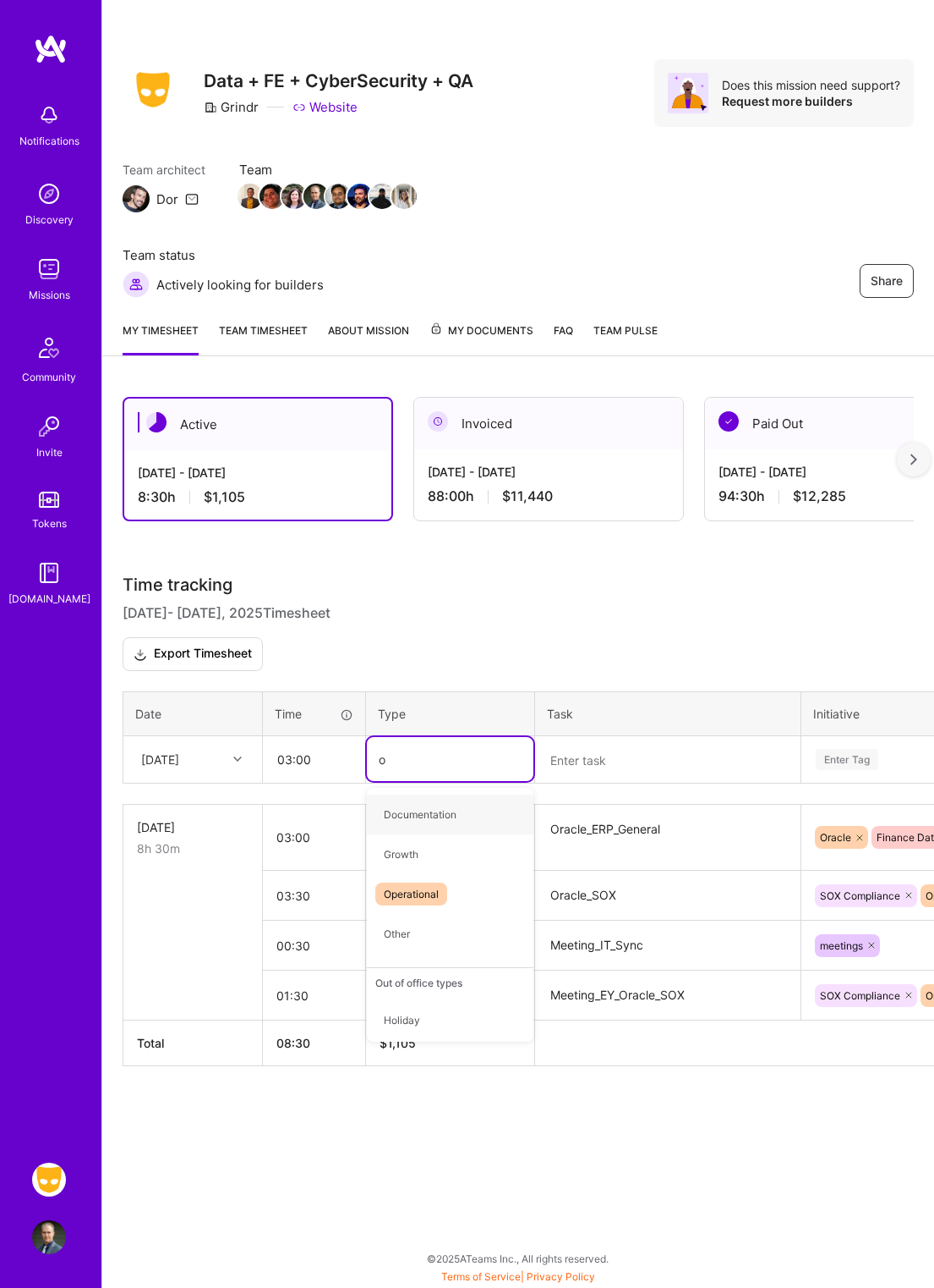
type input "op"
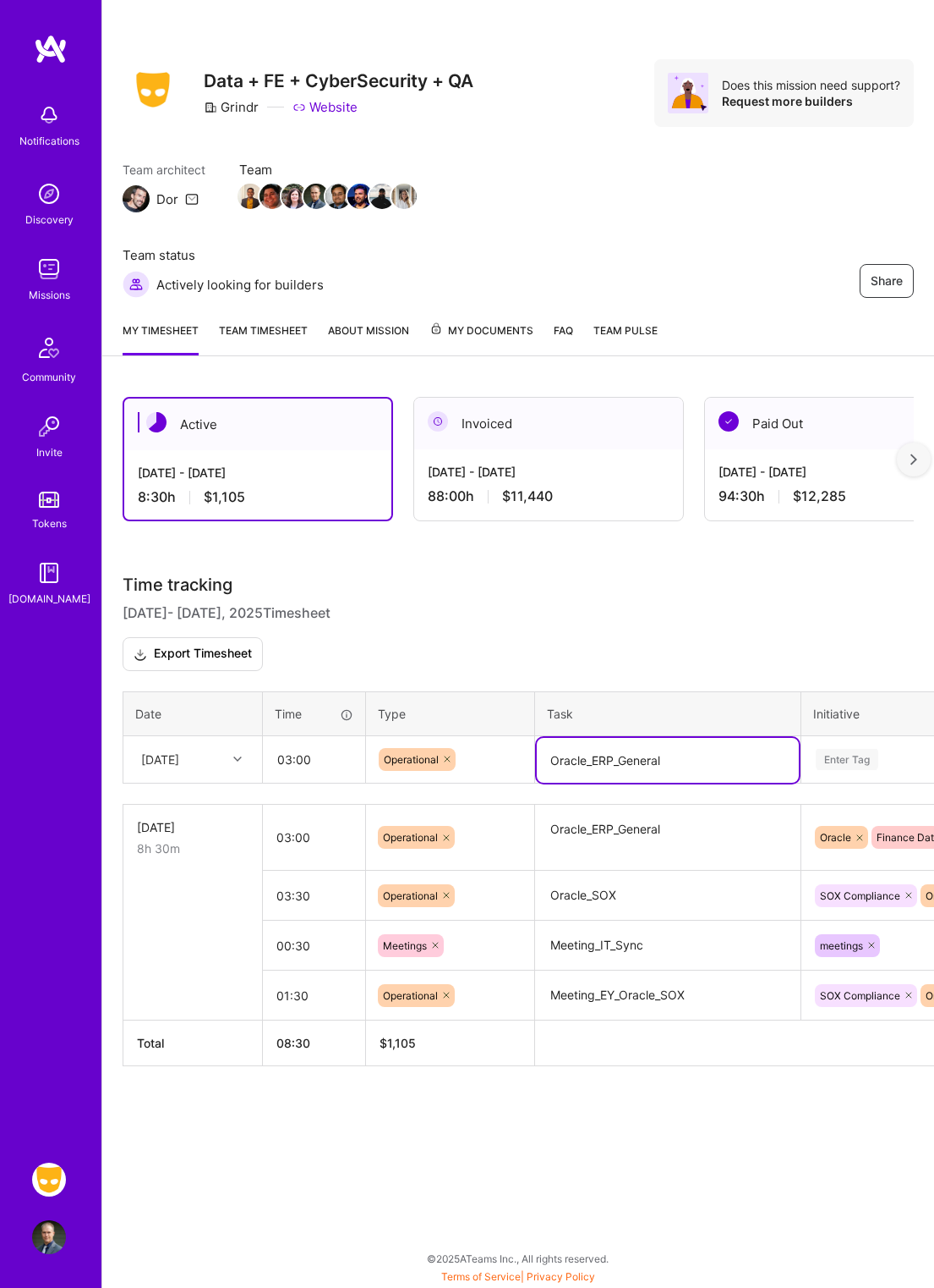
type textarea "Oracle_ERP_General"
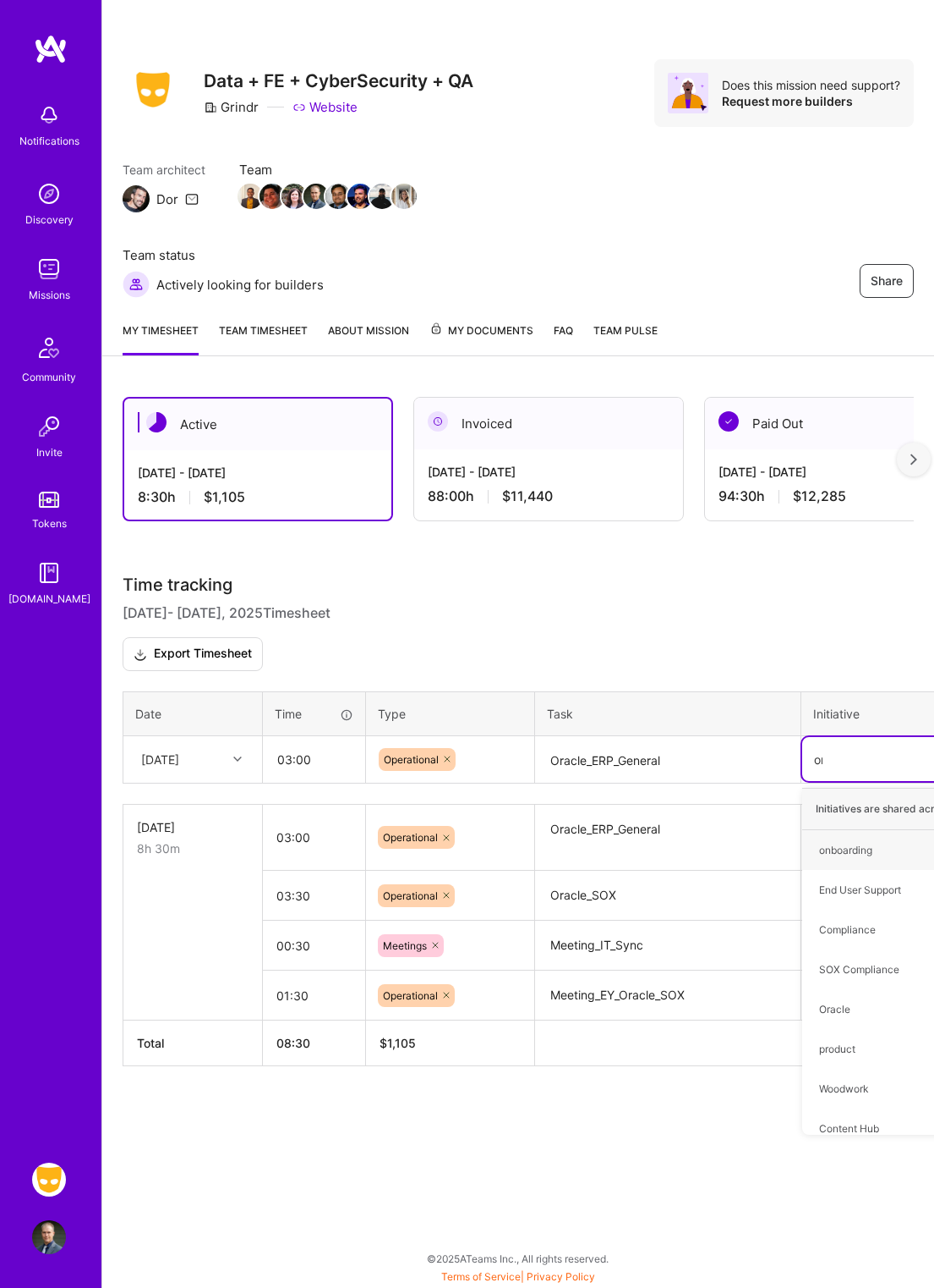
type input "ora"
type input "end"
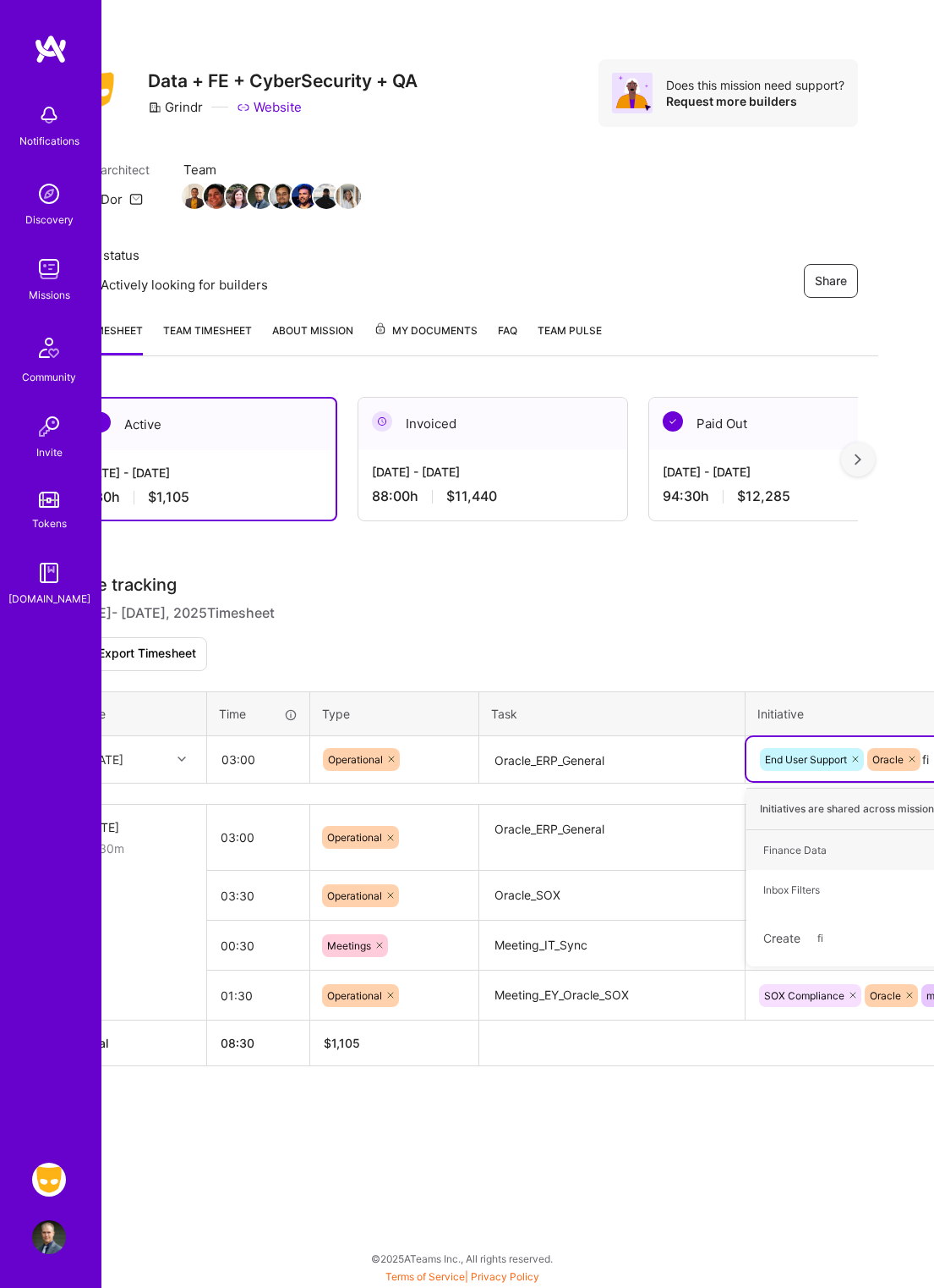
type input "fin"
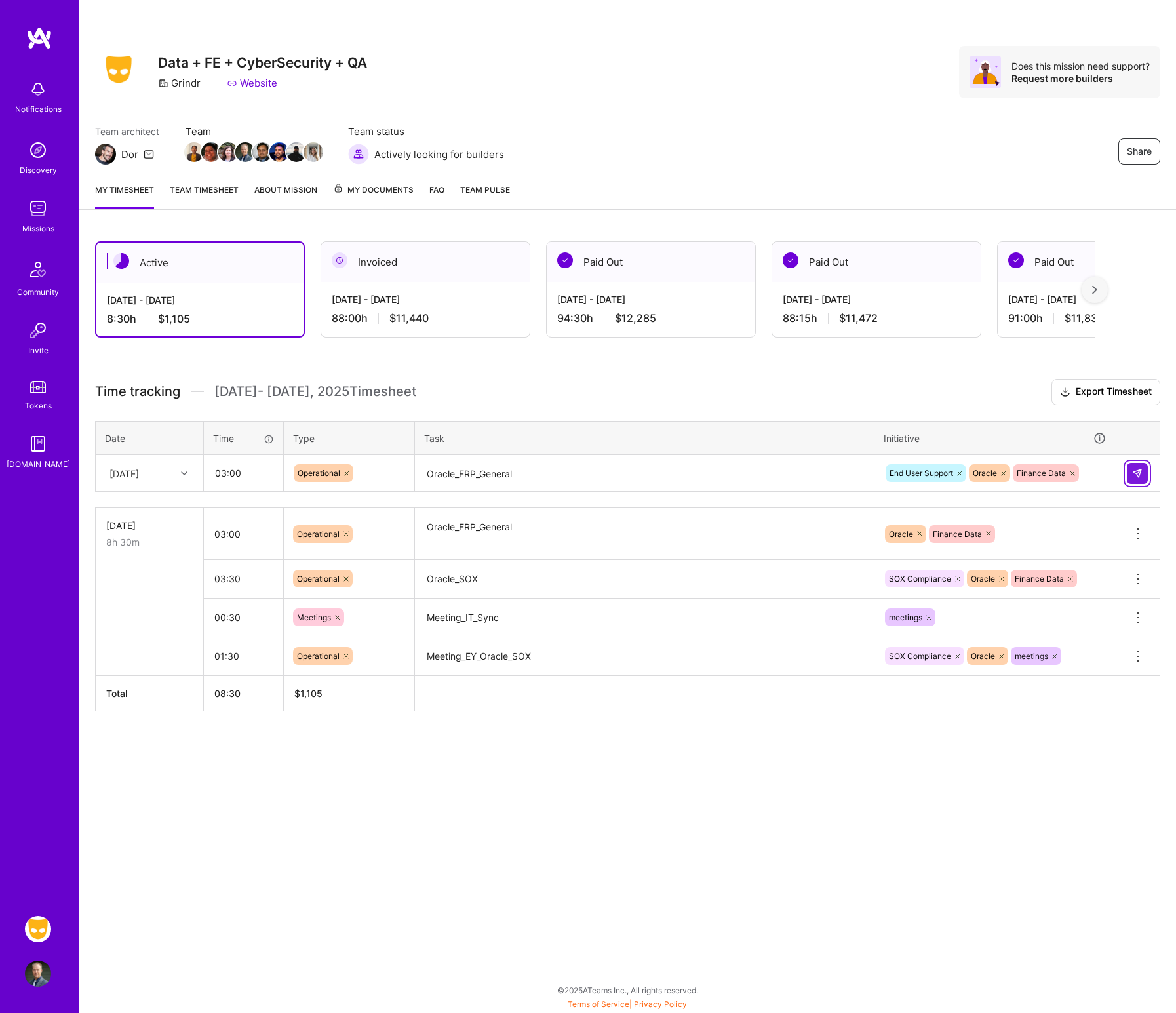
click at [947, 475] on button at bounding box center [1137, 473] width 21 height 21
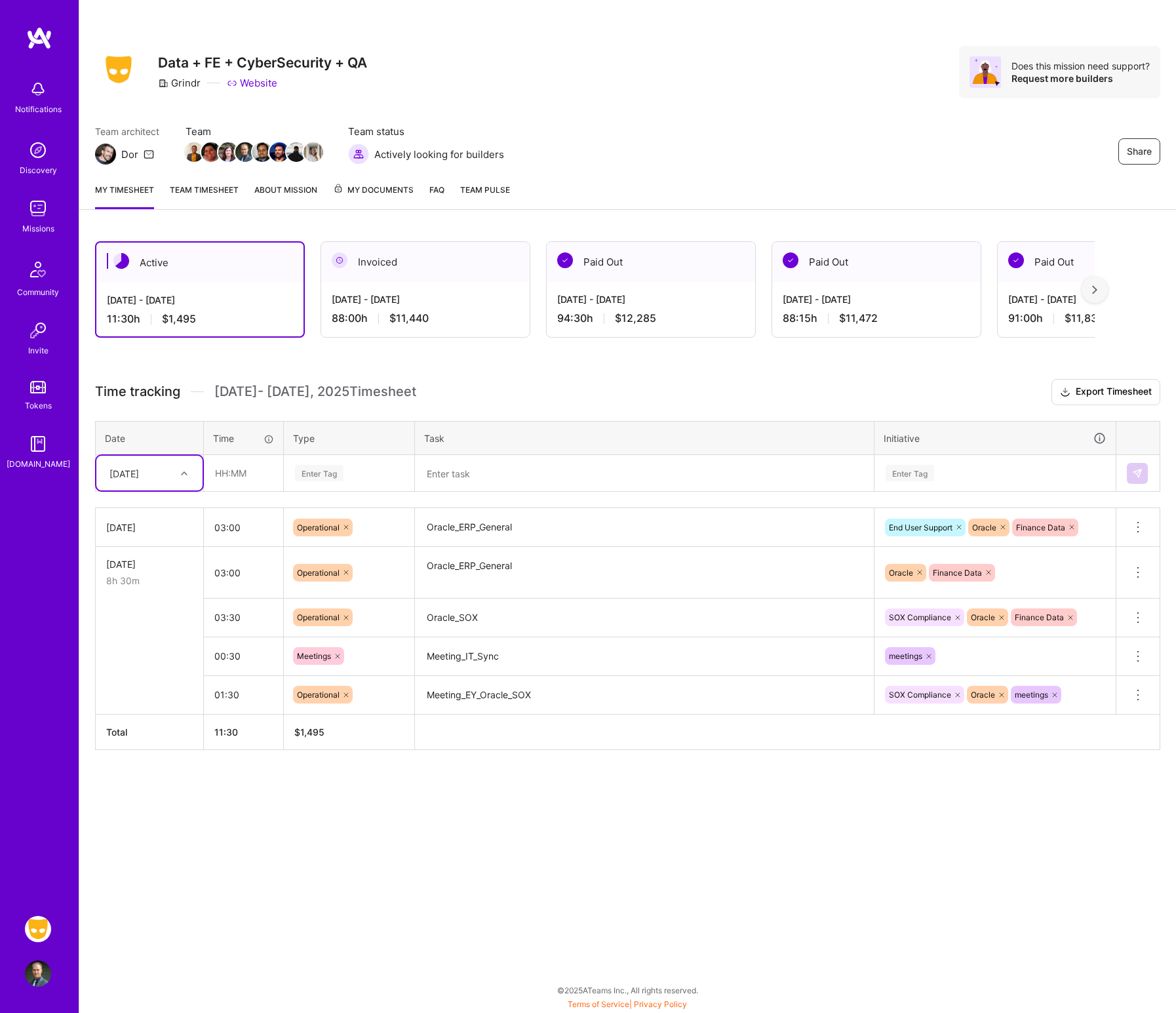
click at [187, 473] on icon at bounding box center [184, 473] width 7 height 7
click at [239, 480] on input "text" at bounding box center [244, 472] width 78 height 35
type input "00:30"
type input "meet"
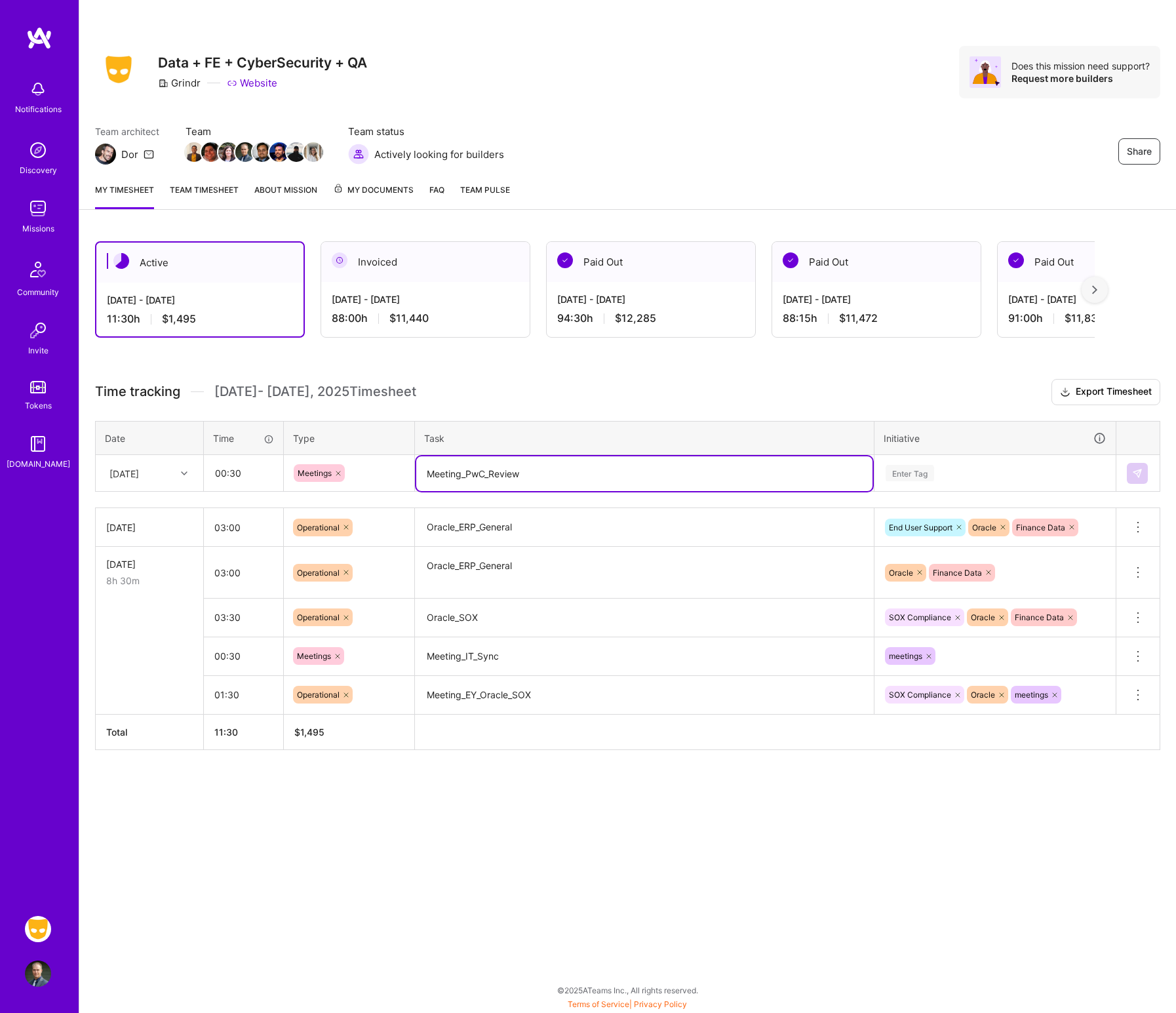
type textarea "Meeting_PwC_Review"
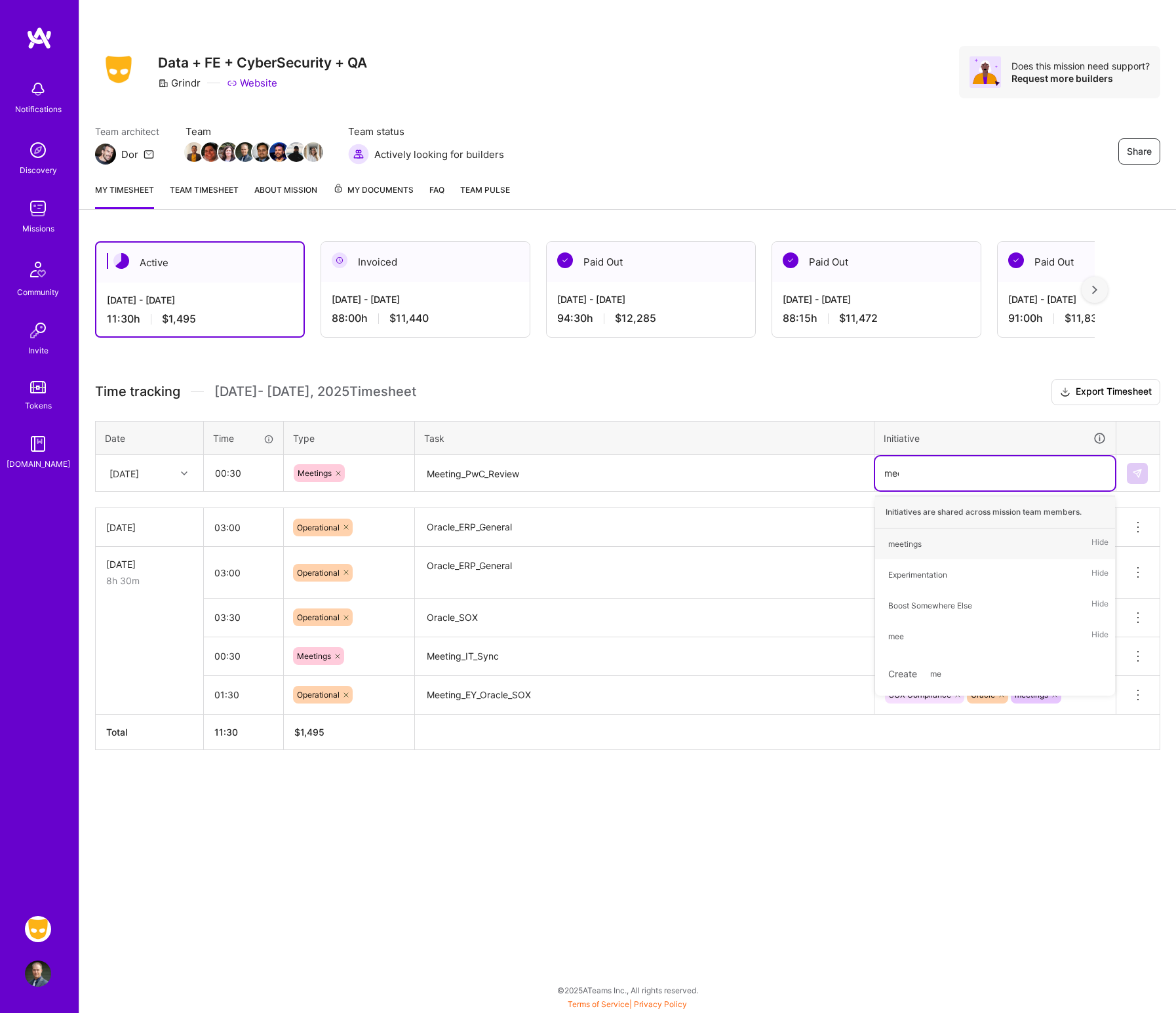
type input "meet"
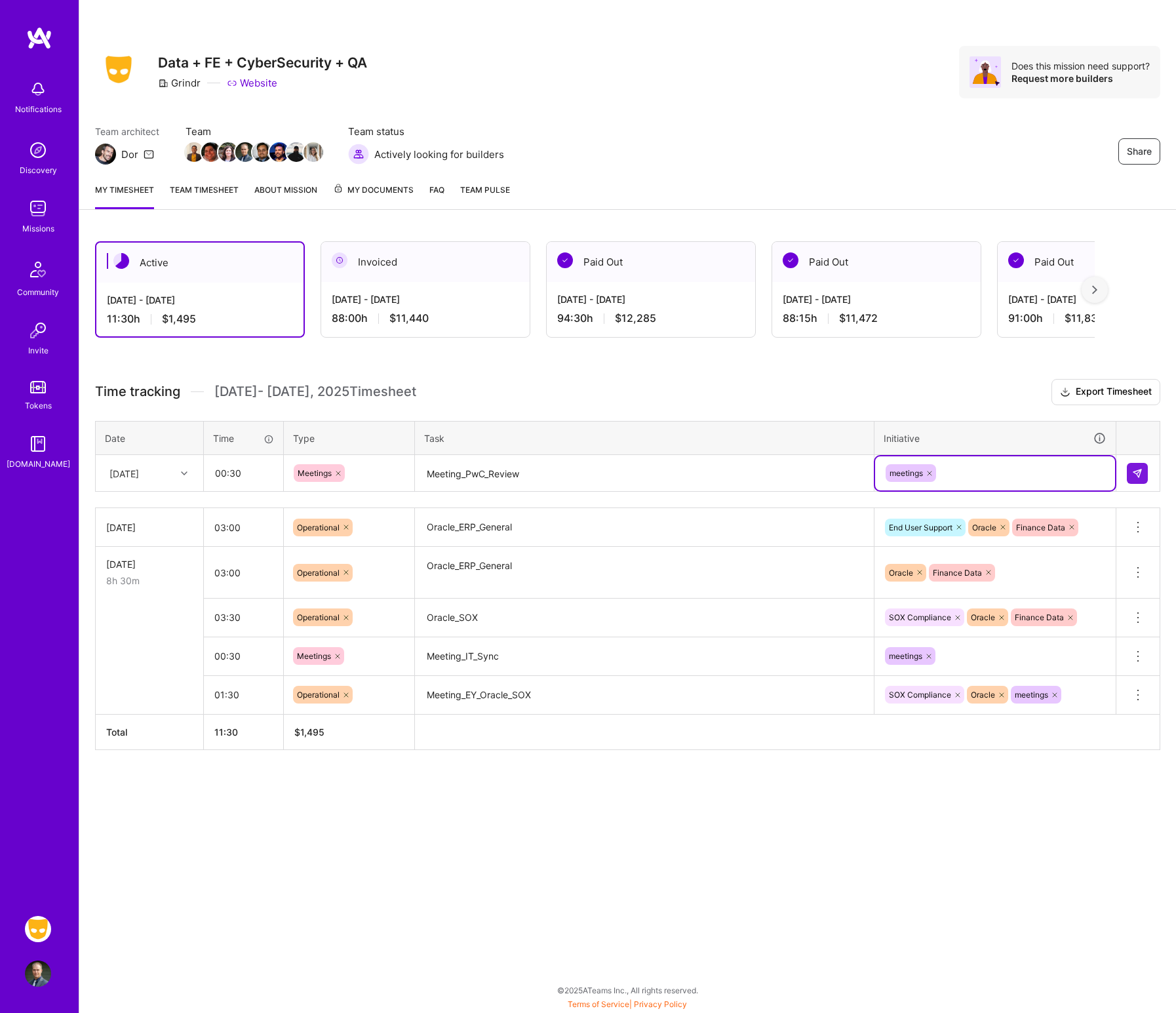
click at [947, 482] on div at bounding box center [1138, 473] width 22 height 21
click at [947, 475] on button at bounding box center [1137, 473] width 21 height 21
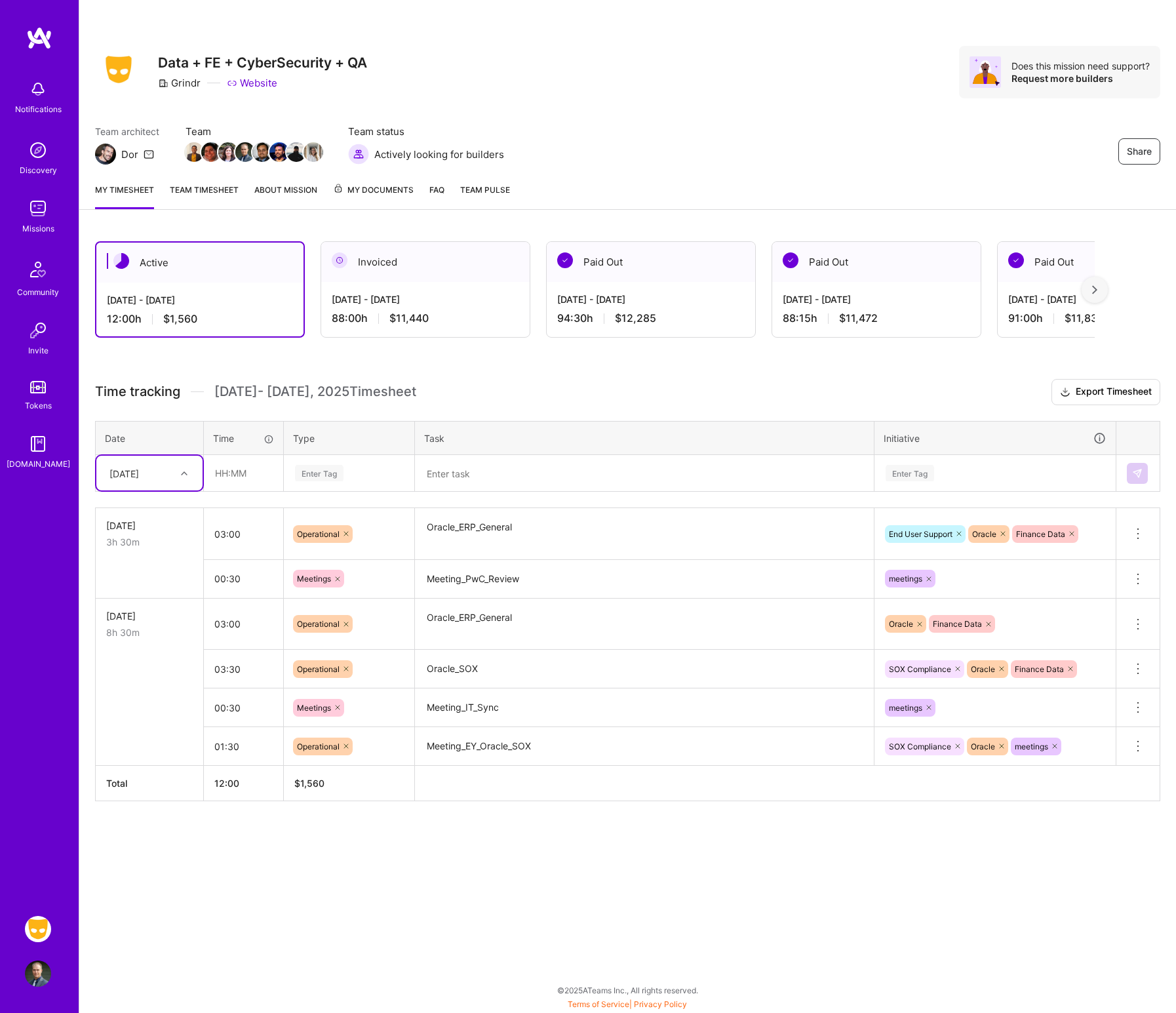
click at [316, 477] on div "Enter Tag" at bounding box center [320, 473] width 48 height 21
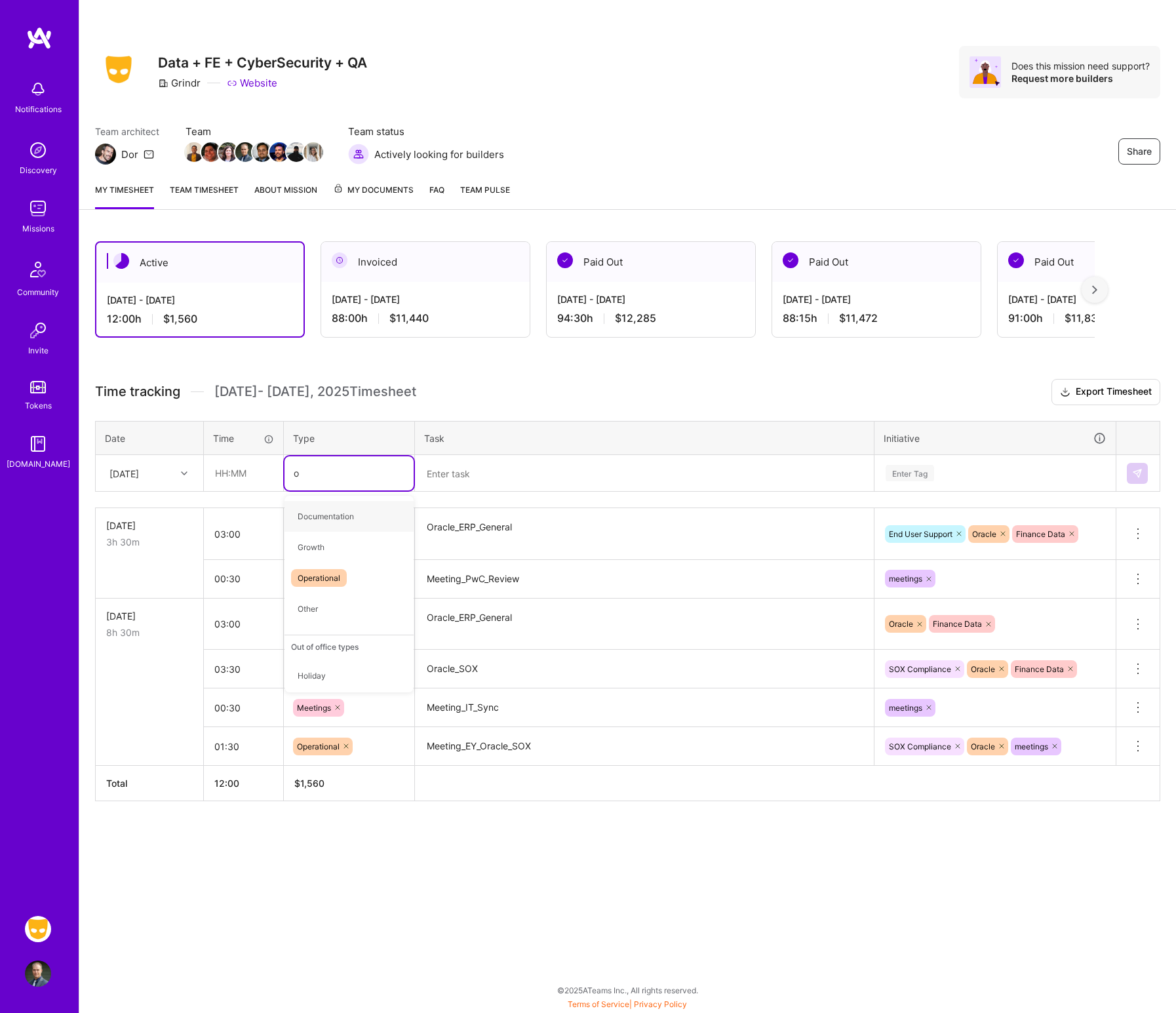
type input "op"
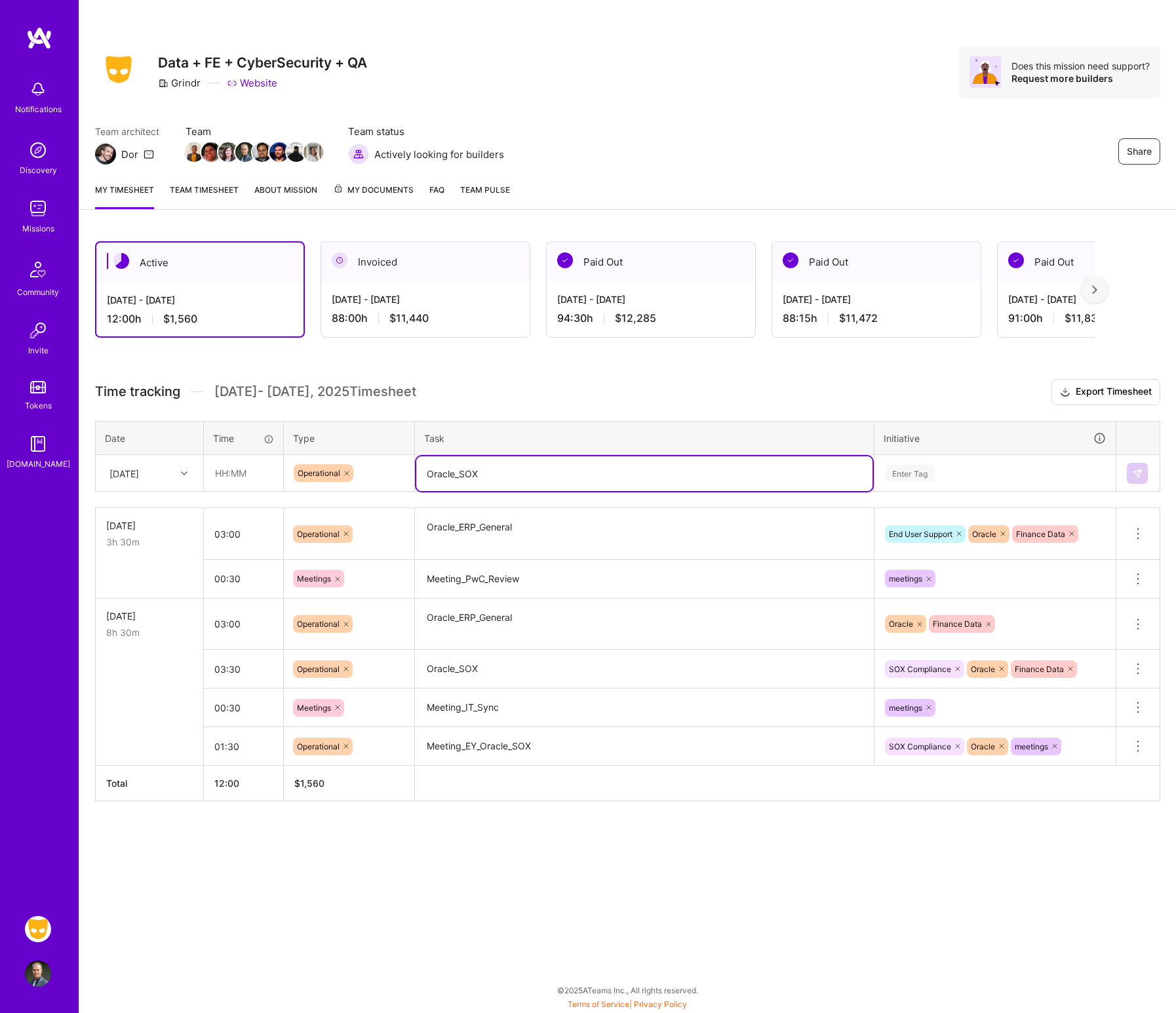
type textarea "Oracle_SOX"
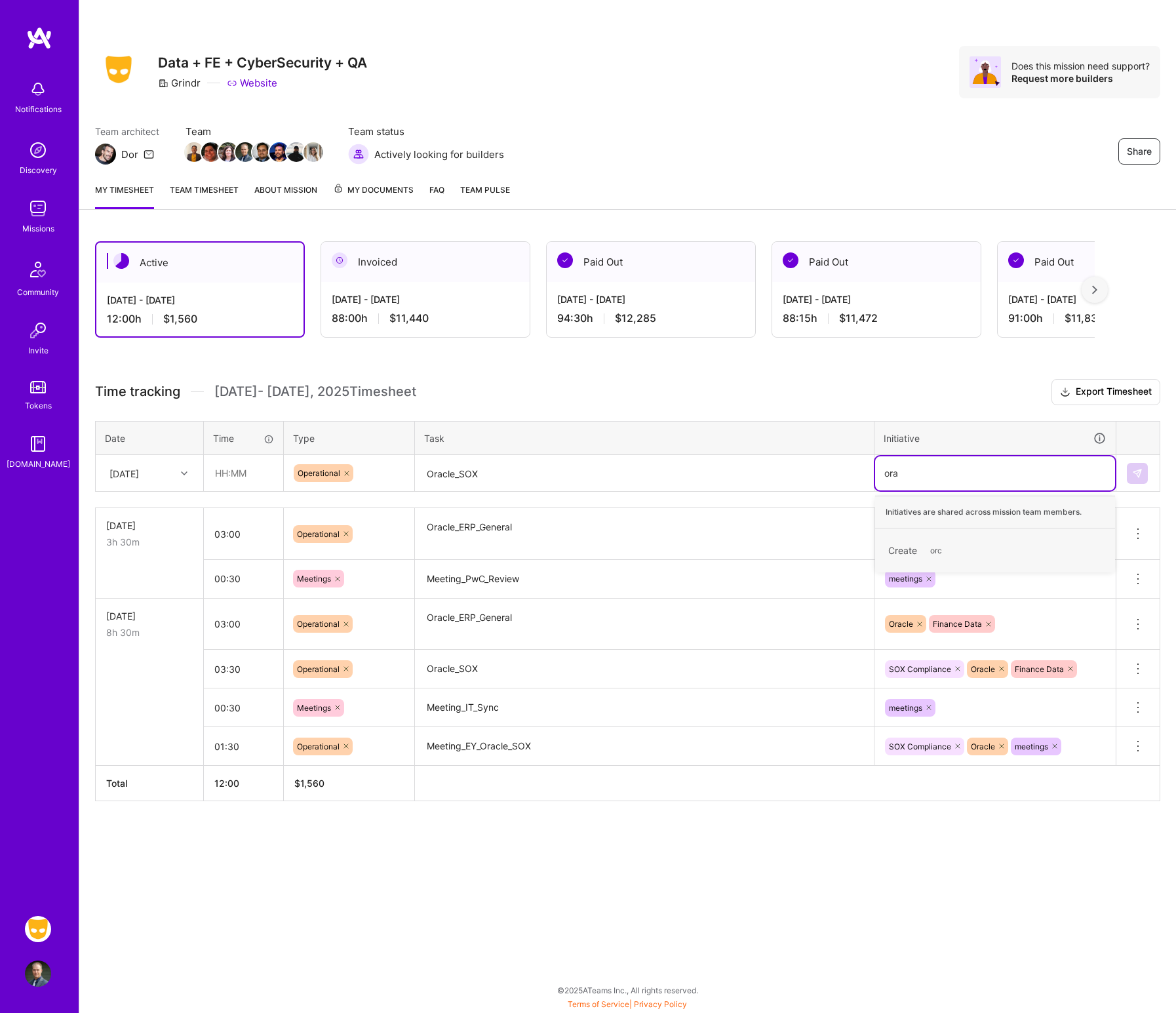
type input "orac"
type input "eox"
type input "ora"
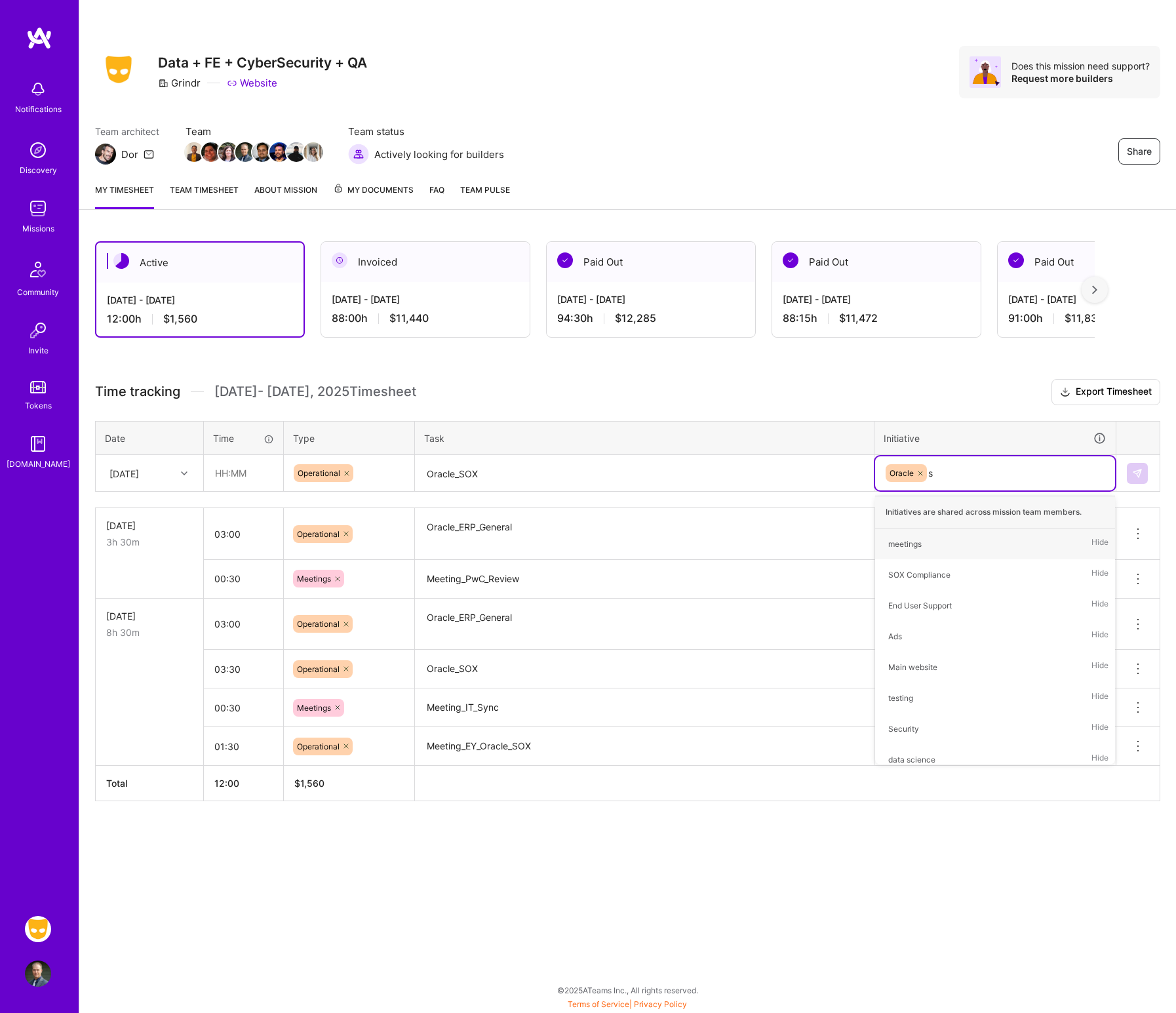
type input "so"
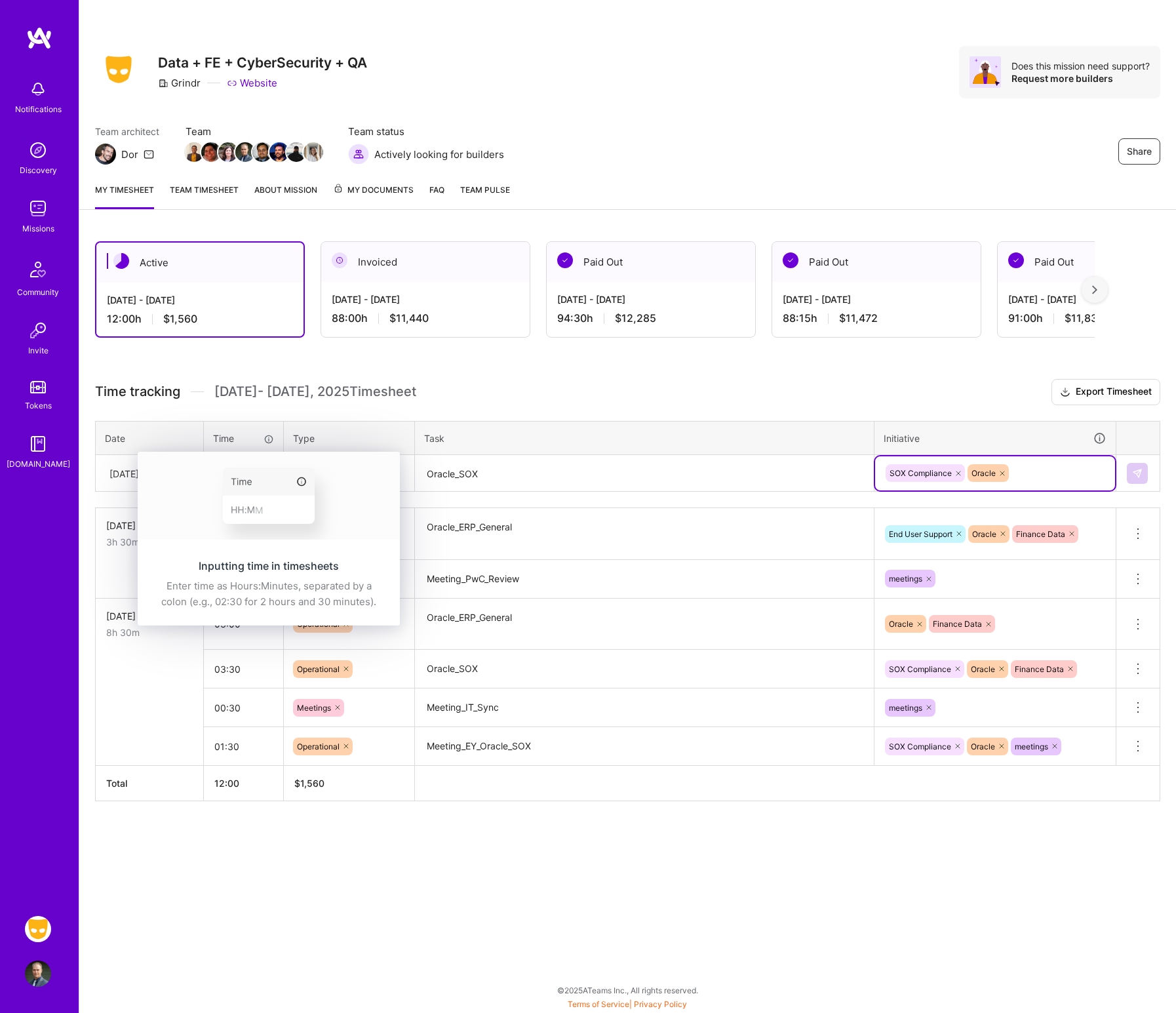
click at [243, 464] on img at bounding box center [268, 496] width 262 height 88
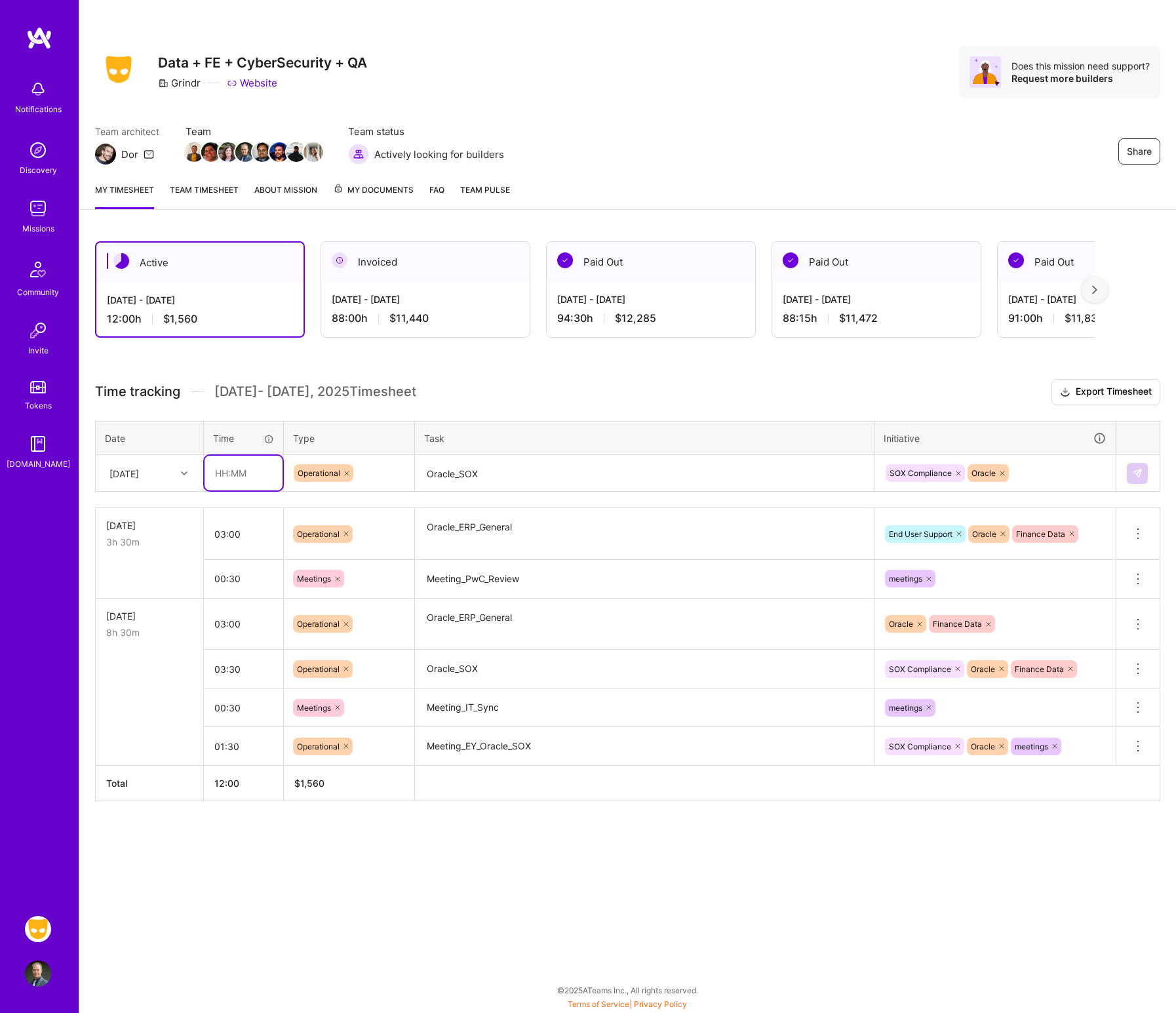
click at [234, 467] on input "text" at bounding box center [244, 472] width 78 height 35
type input "02:00"
click at [947, 476] on button at bounding box center [1137, 473] width 21 height 21
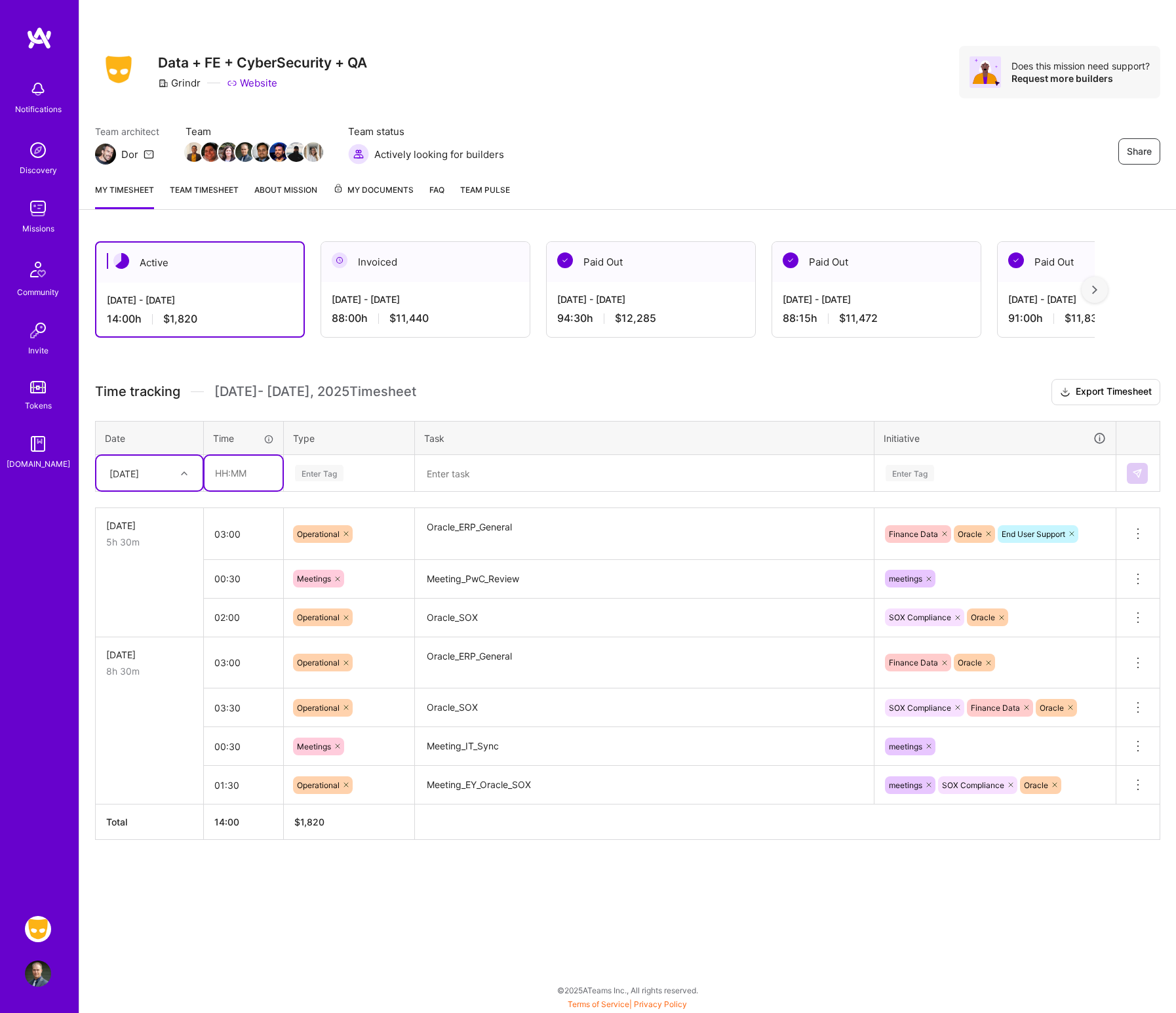
click at [247, 478] on input "text" at bounding box center [244, 472] width 78 height 35
type input "00:30"
click at [339, 482] on div "Enter Tag" at bounding box center [349, 473] width 129 height 34
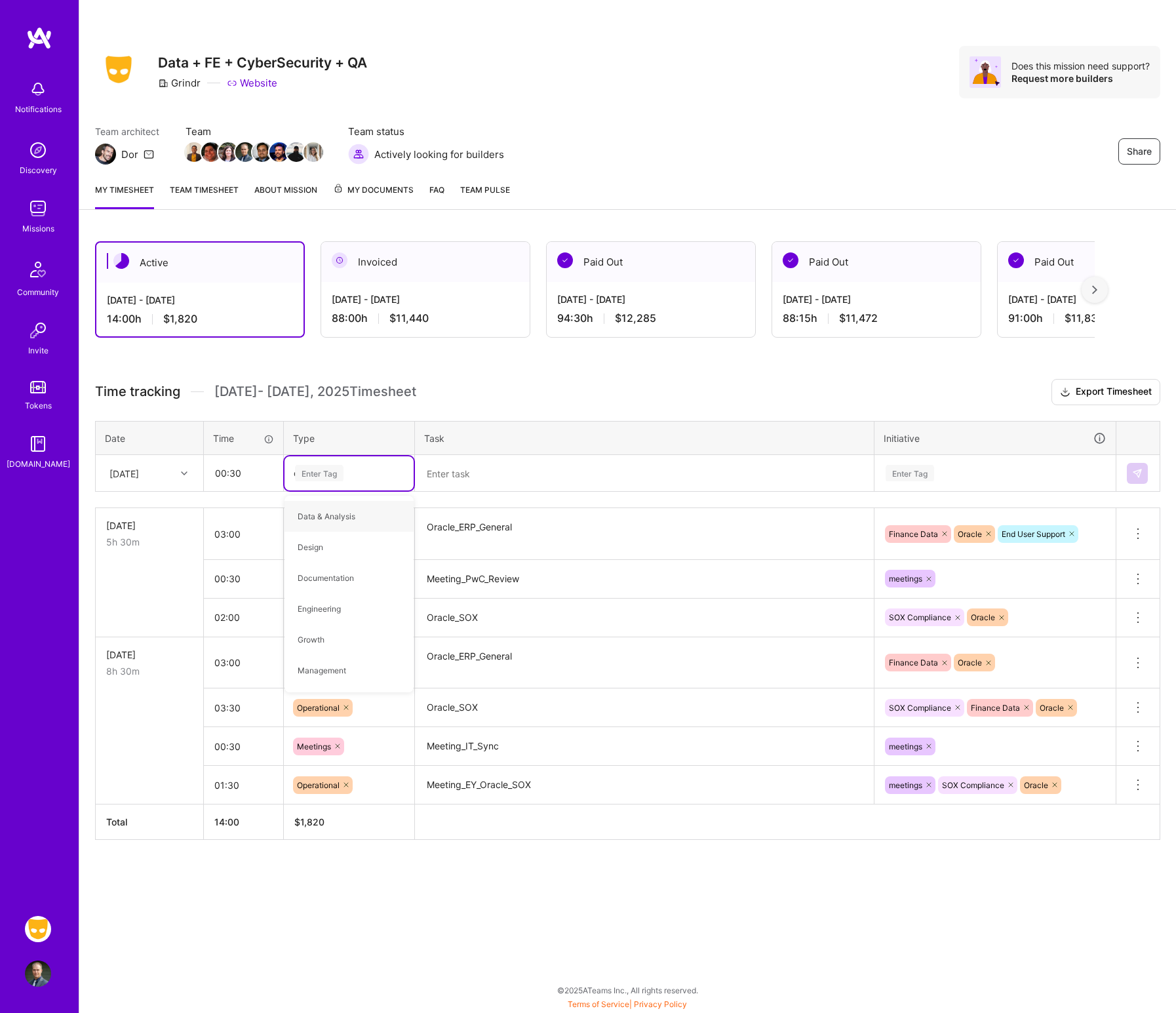
type input "op"
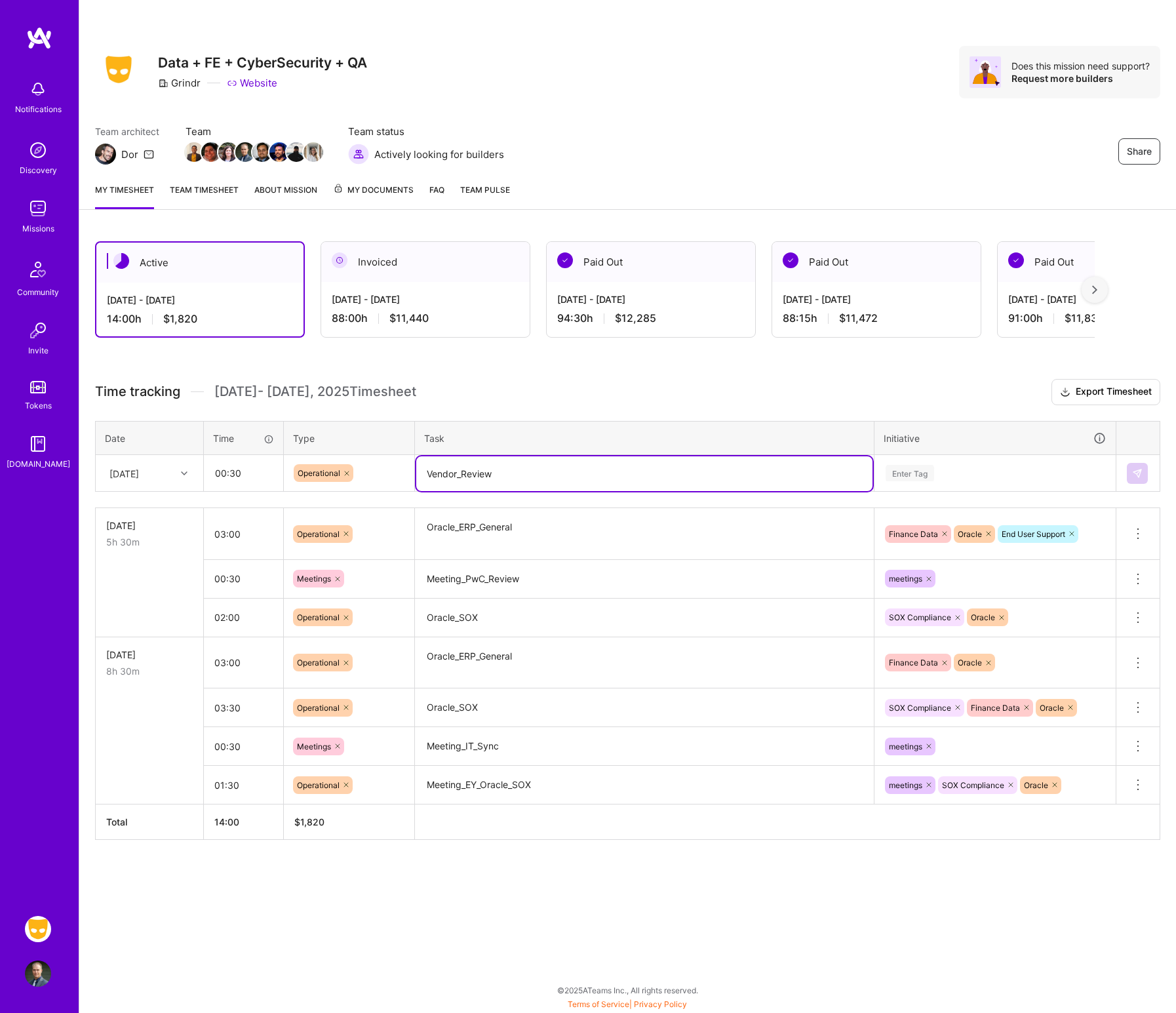
type textarea "Vendor_Review"
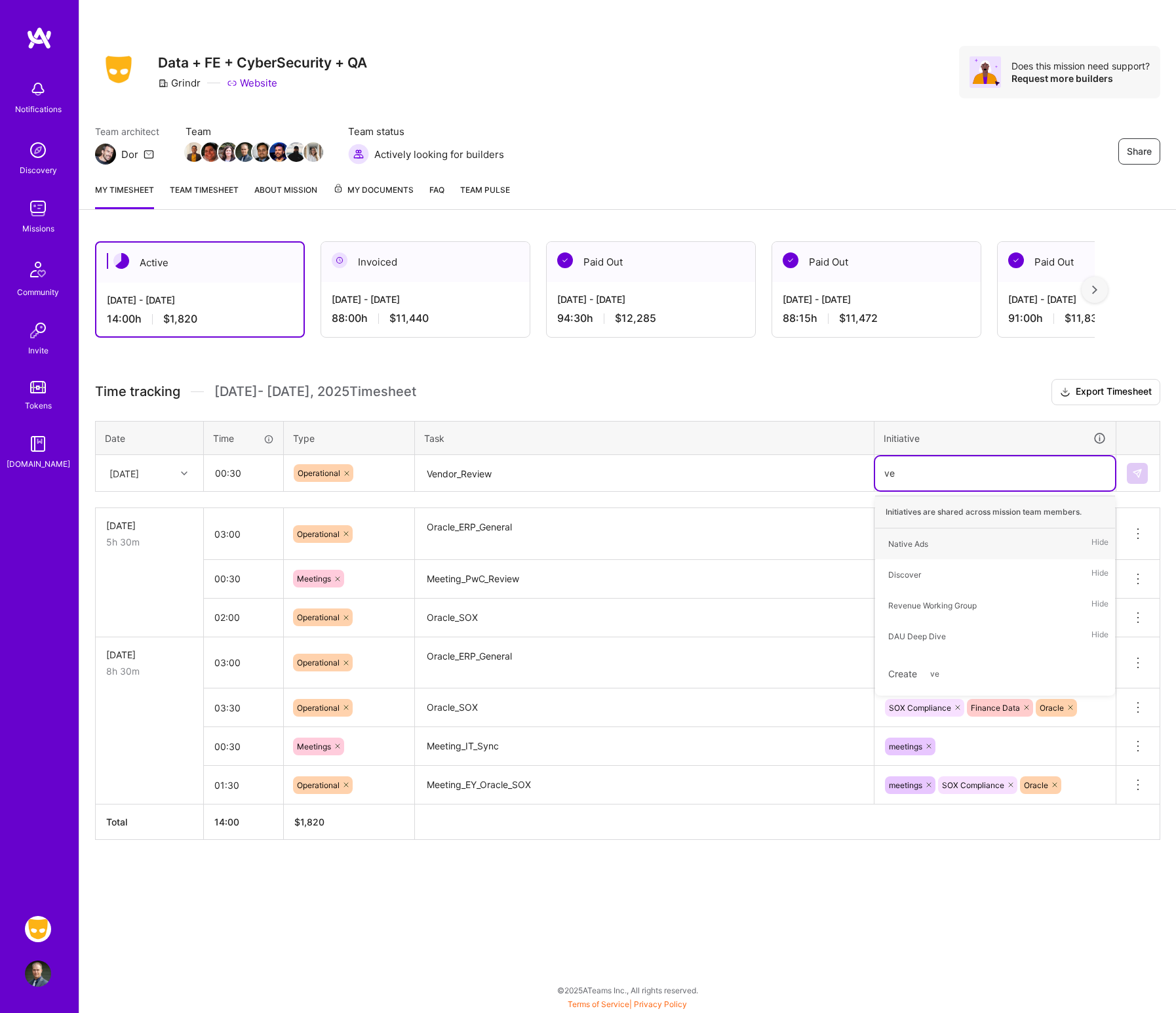
type input "v"
type input "Vendor Review"
type input "Orac"
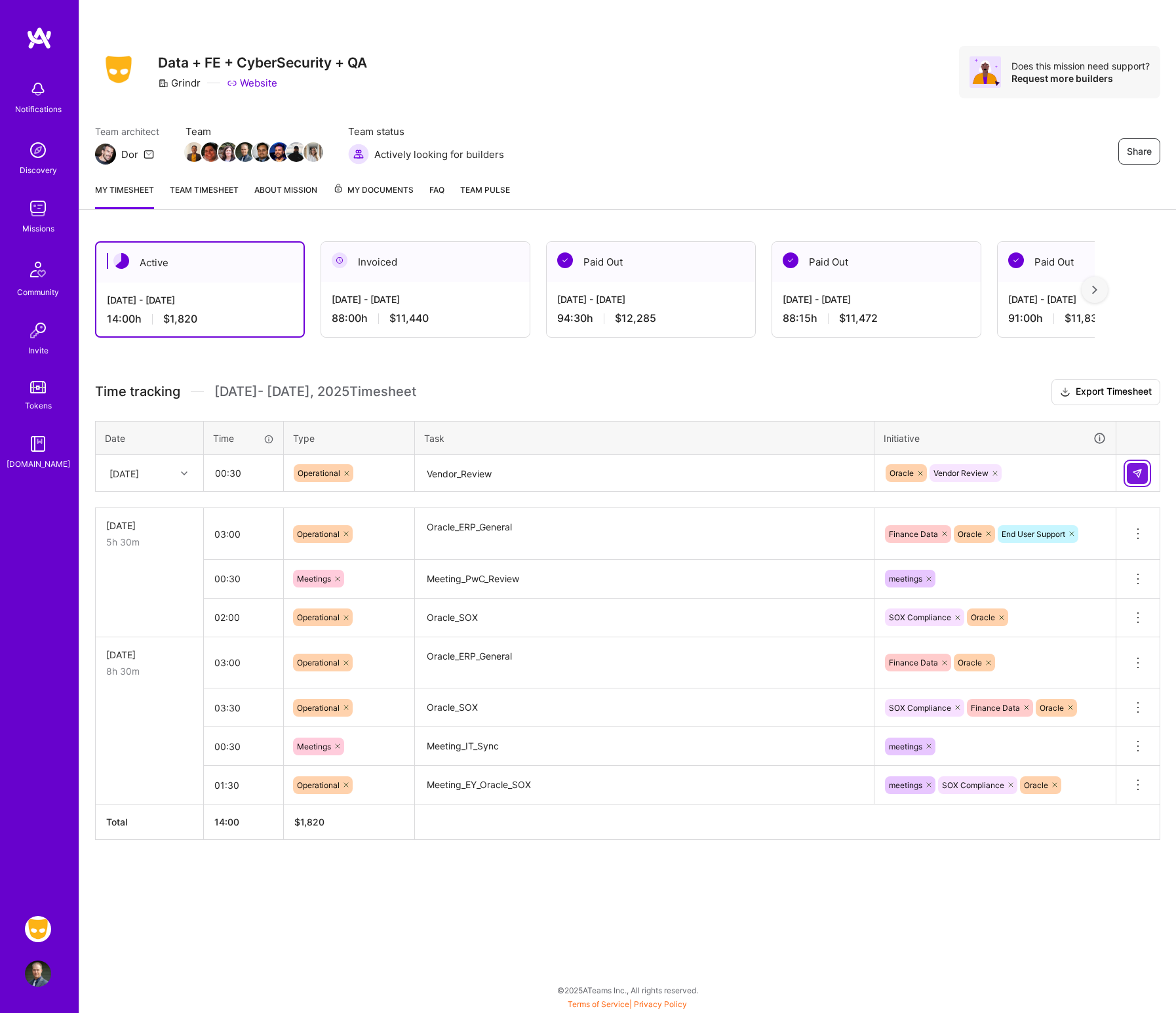
click at [947, 476] on button at bounding box center [1137, 473] width 21 height 21
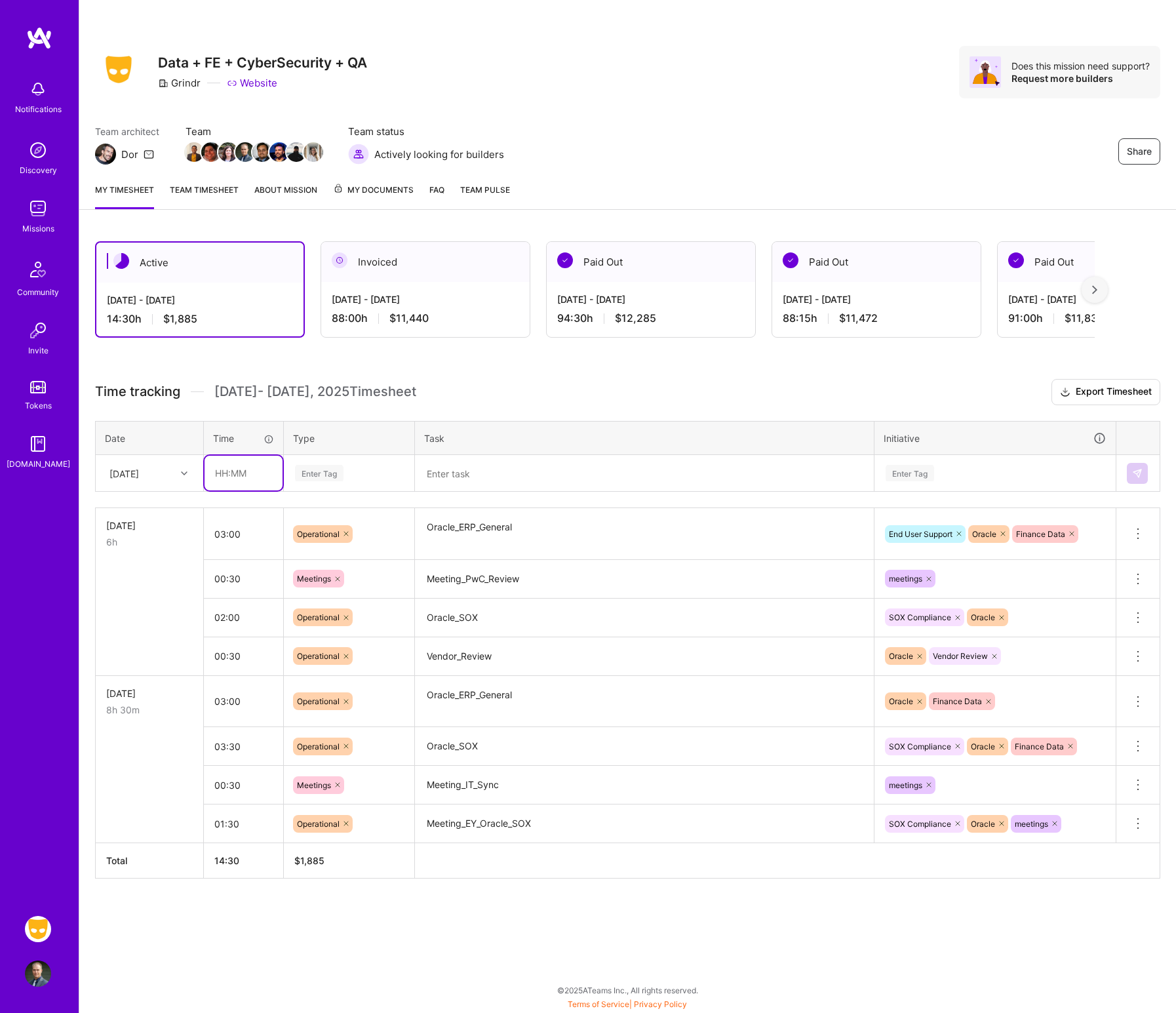
click at [267, 466] on input "text" at bounding box center [244, 472] width 78 height 35
type input "01:00"
type input "meet"
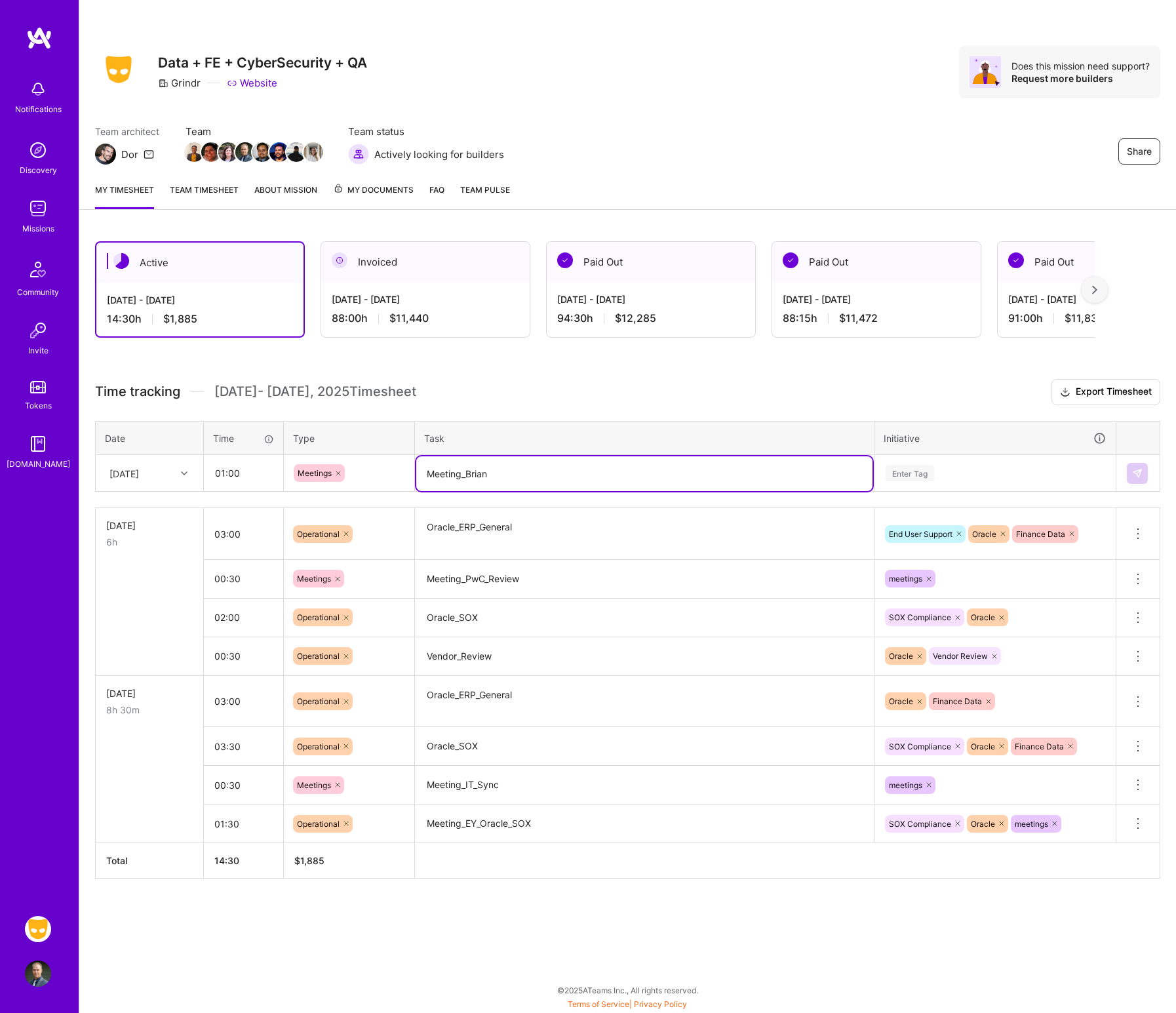
type textarea "Meeting_Brian"
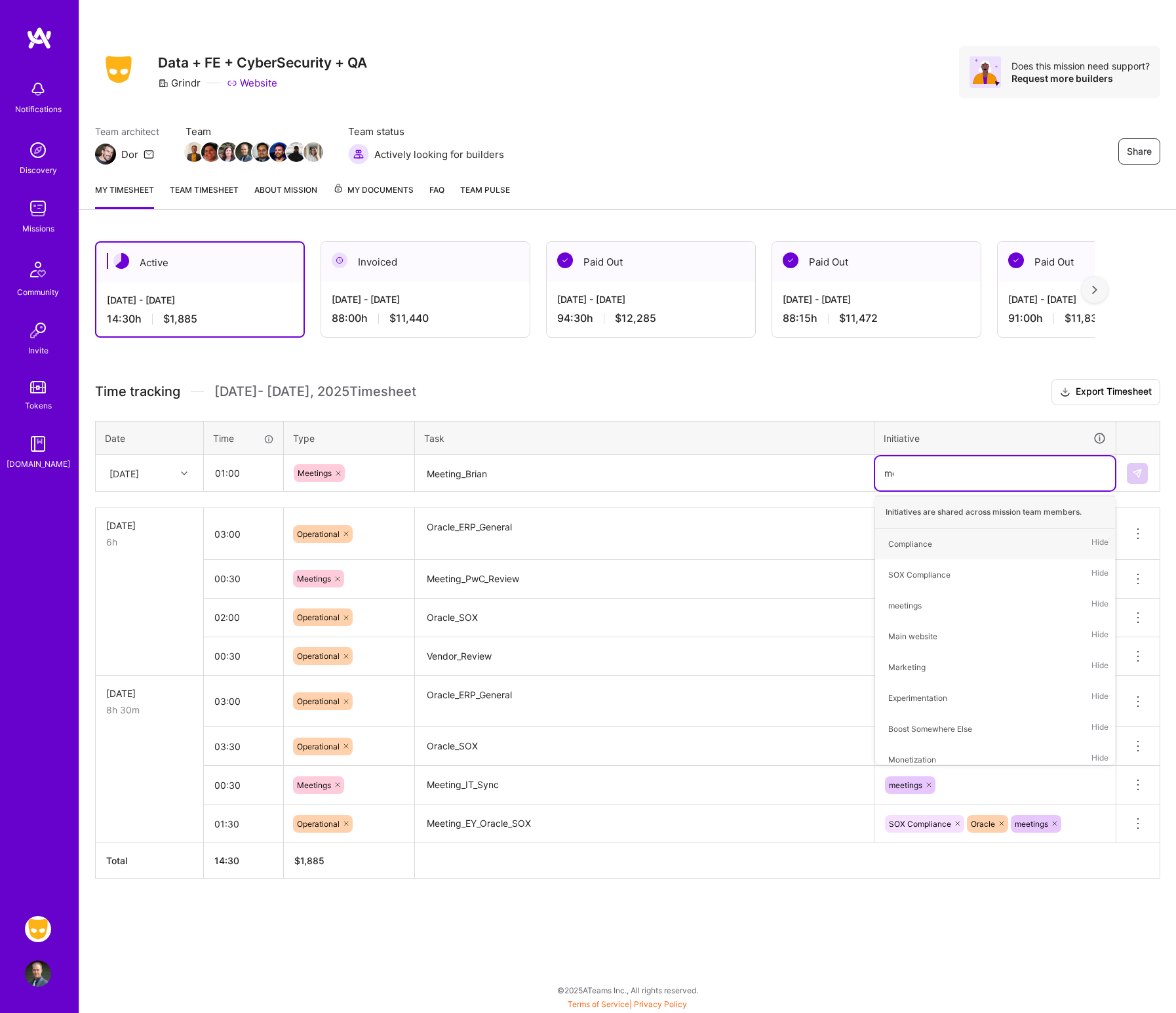
type input "meet"
type input "end"
type input "ora"
type input "fin"
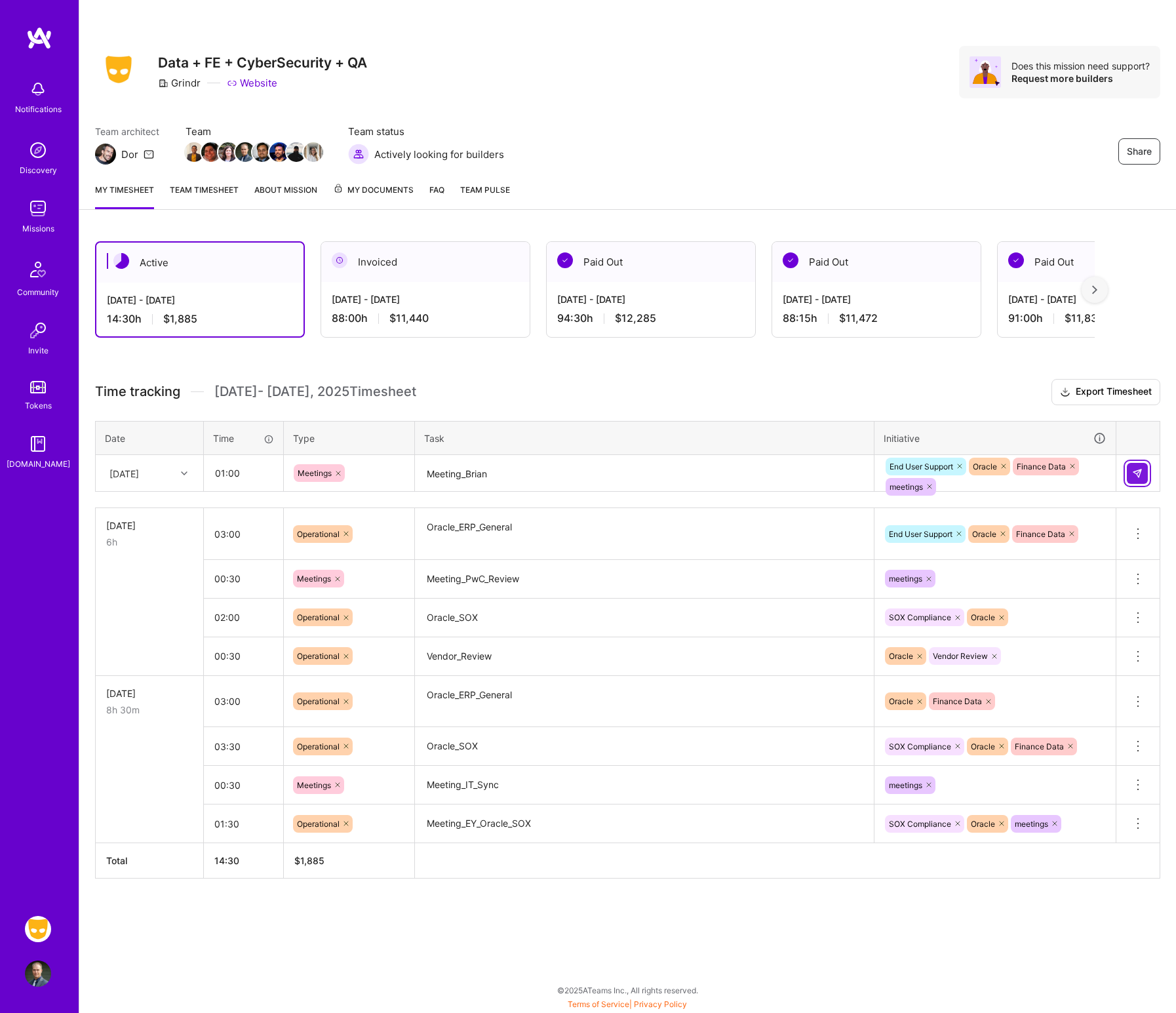
click at [947, 469] on img at bounding box center [1138, 473] width 10 height 10
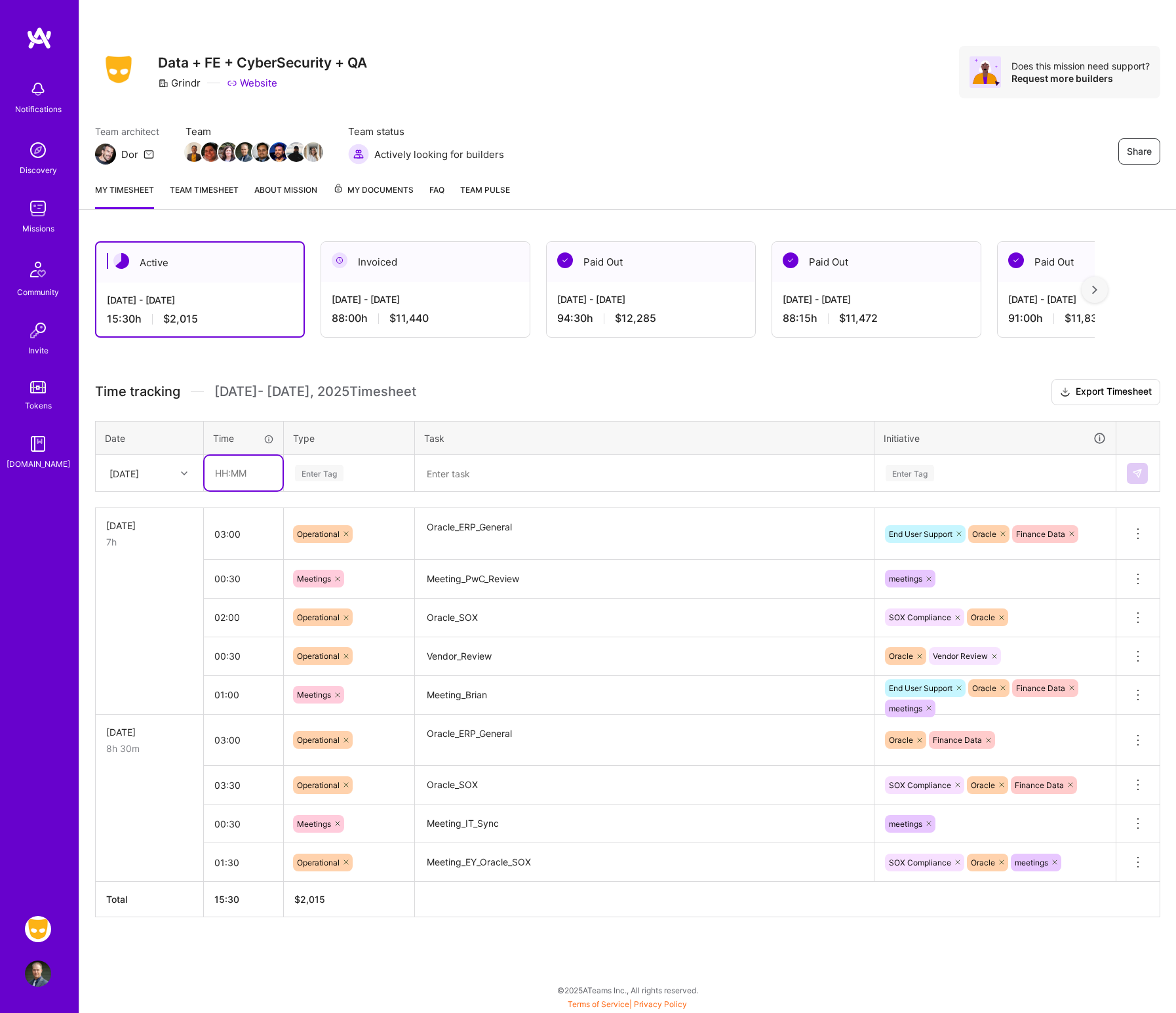
click at [264, 462] on input "text" at bounding box center [244, 472] width 78 height 35
type input "01:00"
click at [345, 480] on div "Enter Tag" at bounding box center [349, 473] width 111 height 16
type input "meet"
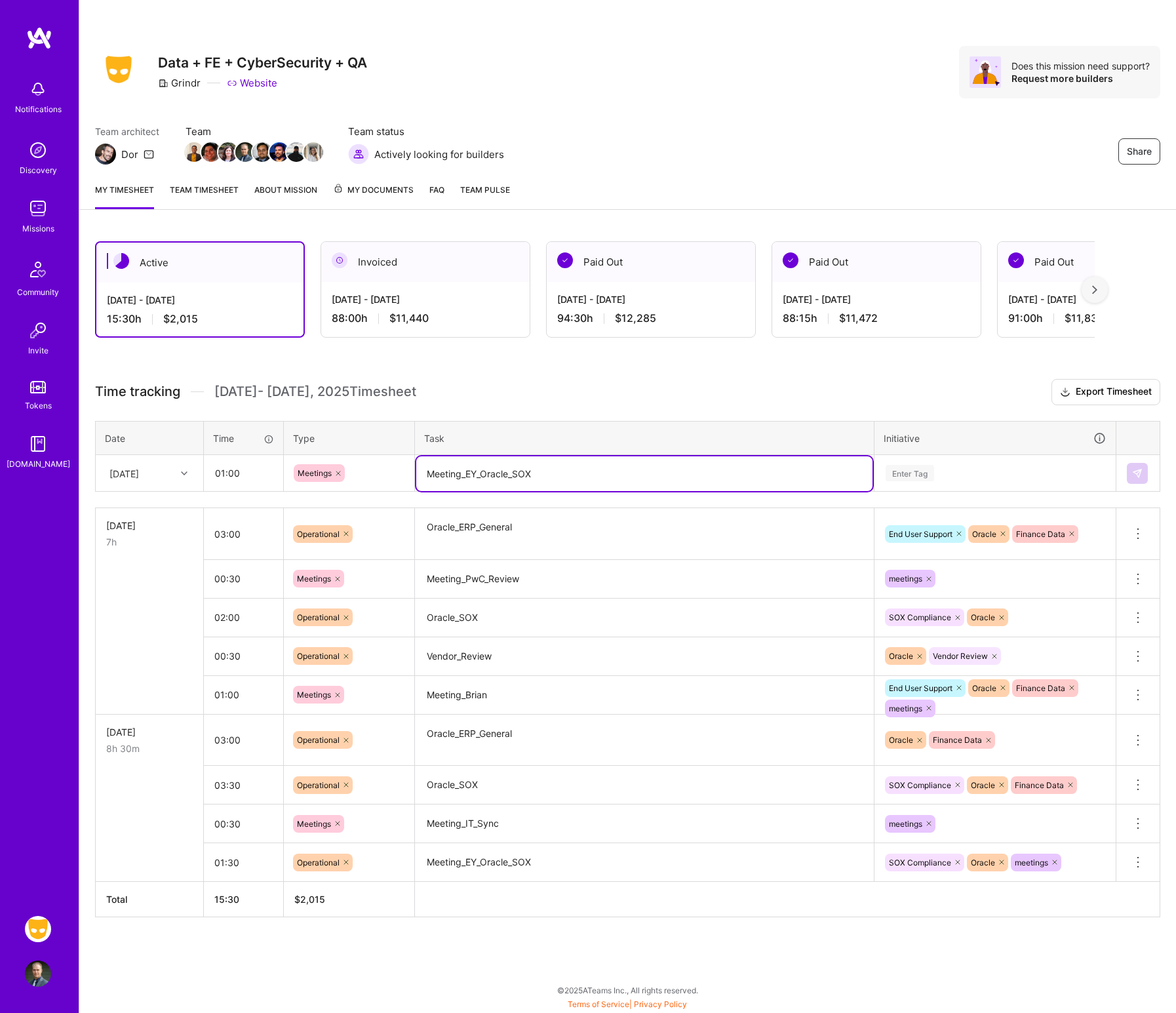
type textarea "Meeting_EY_Oracle_SOX"
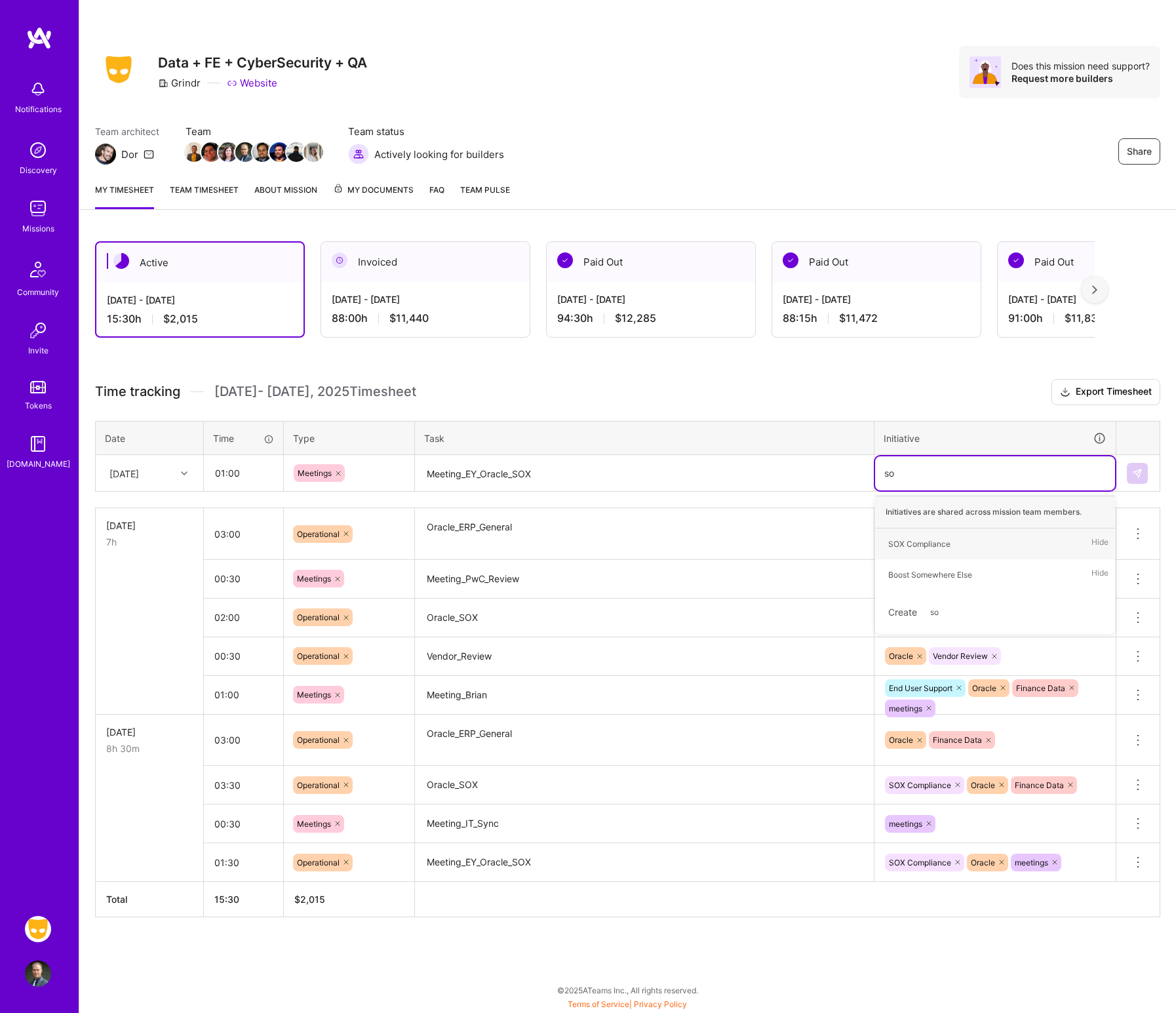
type input "sox"
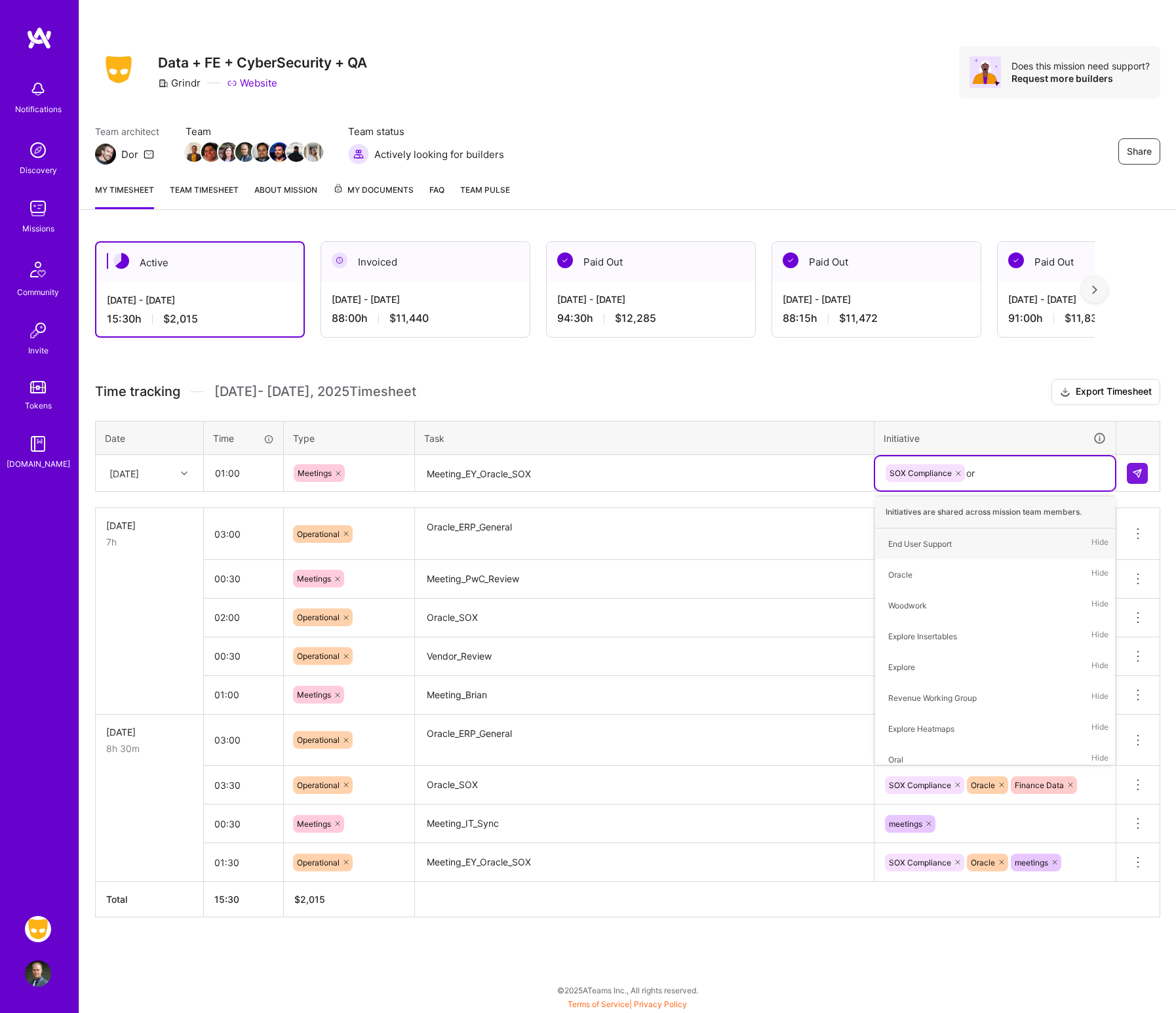
type input "ora"
type input "mee"
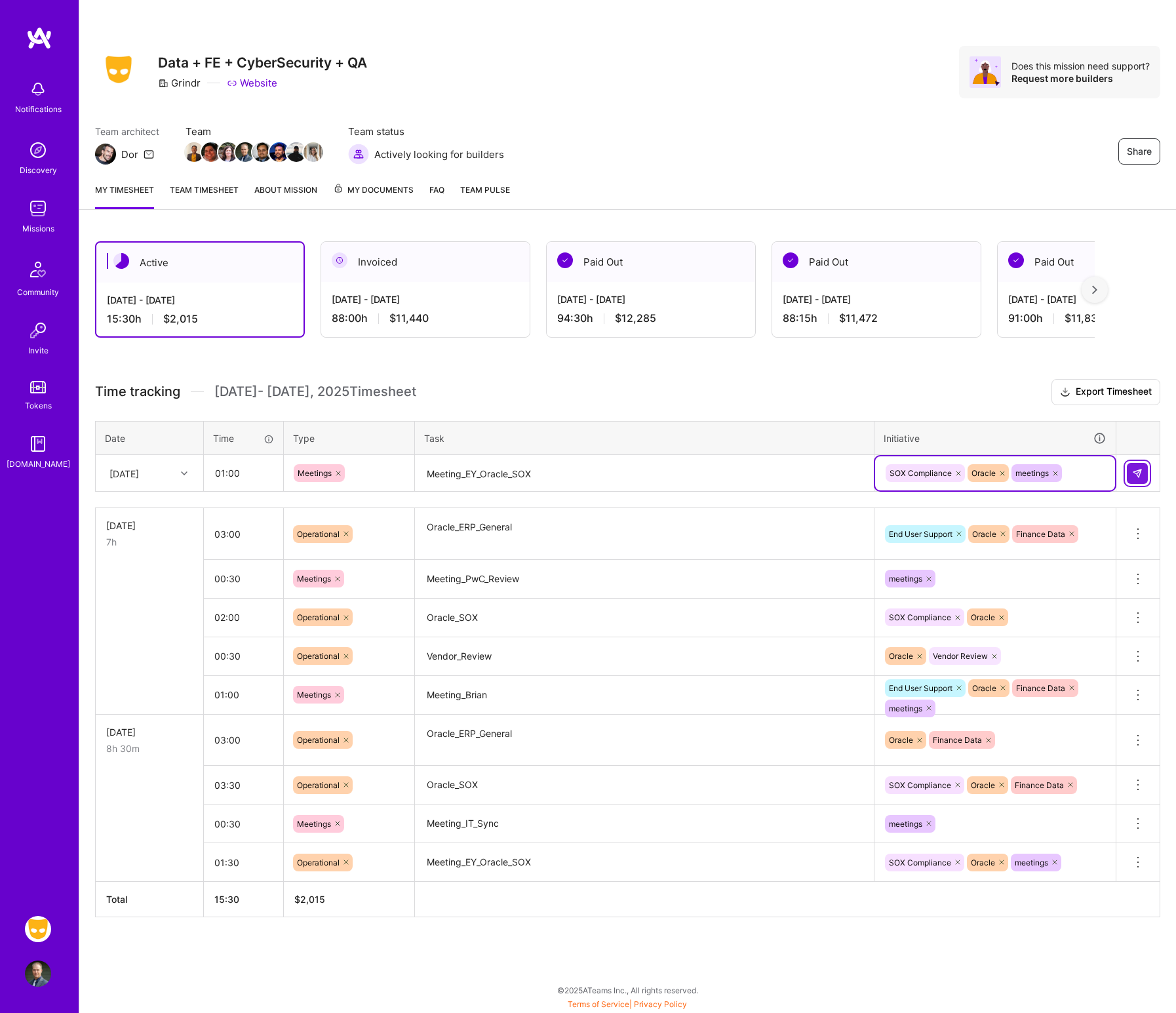
click at [947, 474] on img at bounding box center [1138, 473] width 10 height 10
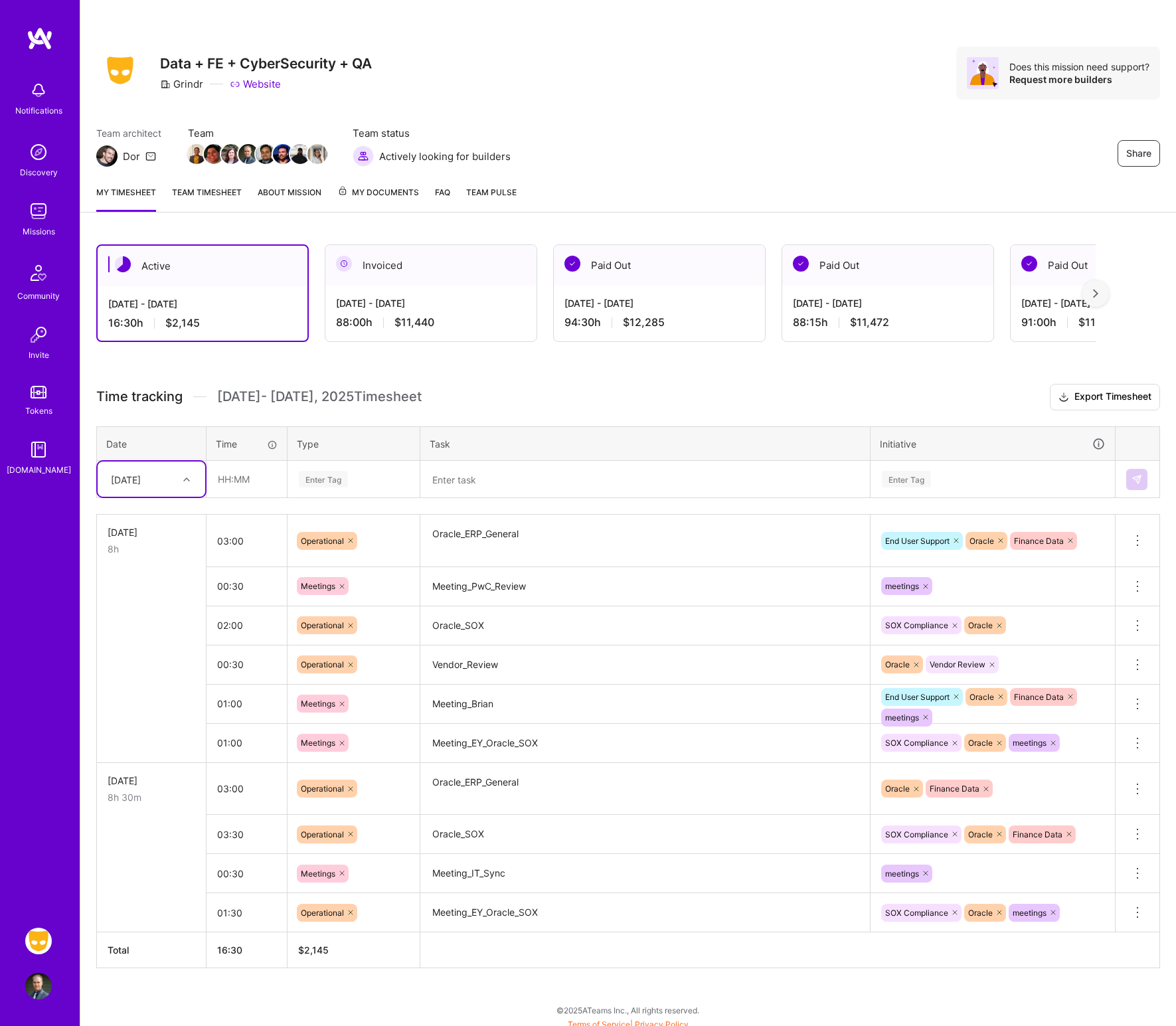
click at [198, 468] on div at bounding box center [188, 478] width 21 height 22
click at [152, 591] on div "[DATE]" at bounding box center [151, 590] width 108 height 25
click at [250, 483] on input "text" at bounding box center [247, 478] width 79 height 35
click at [192, 484] on div at bounding box center [188, 479] width 21 height 17
drag, startPoint x: 217, startPoint y: 472, endPoint x: 225, endPoint y: 479, distance: 10.6
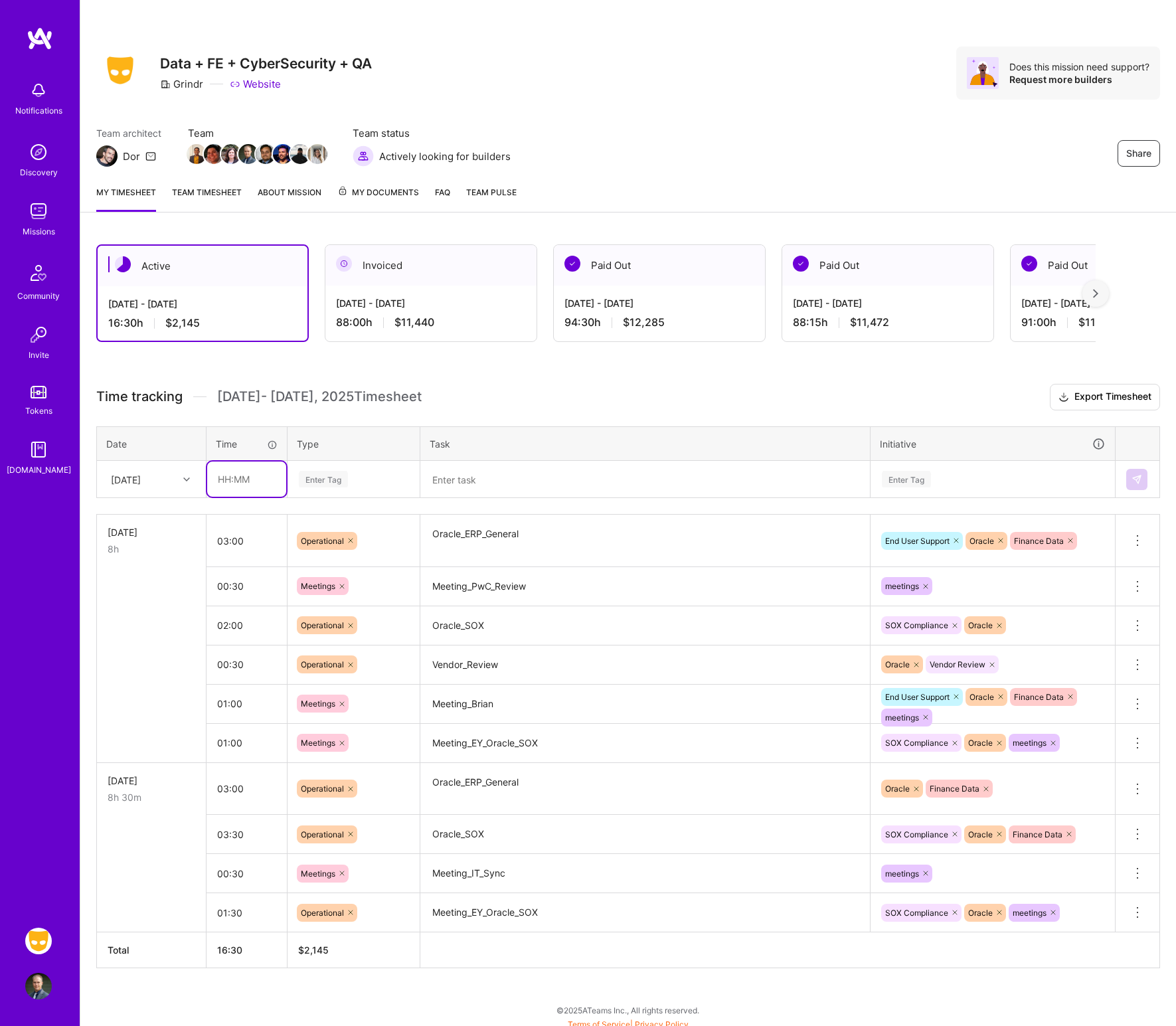
click at [217, 472] on input "text" at bounding box center [247, 478] width 79 height 35
type input "03:00"
type input "O"
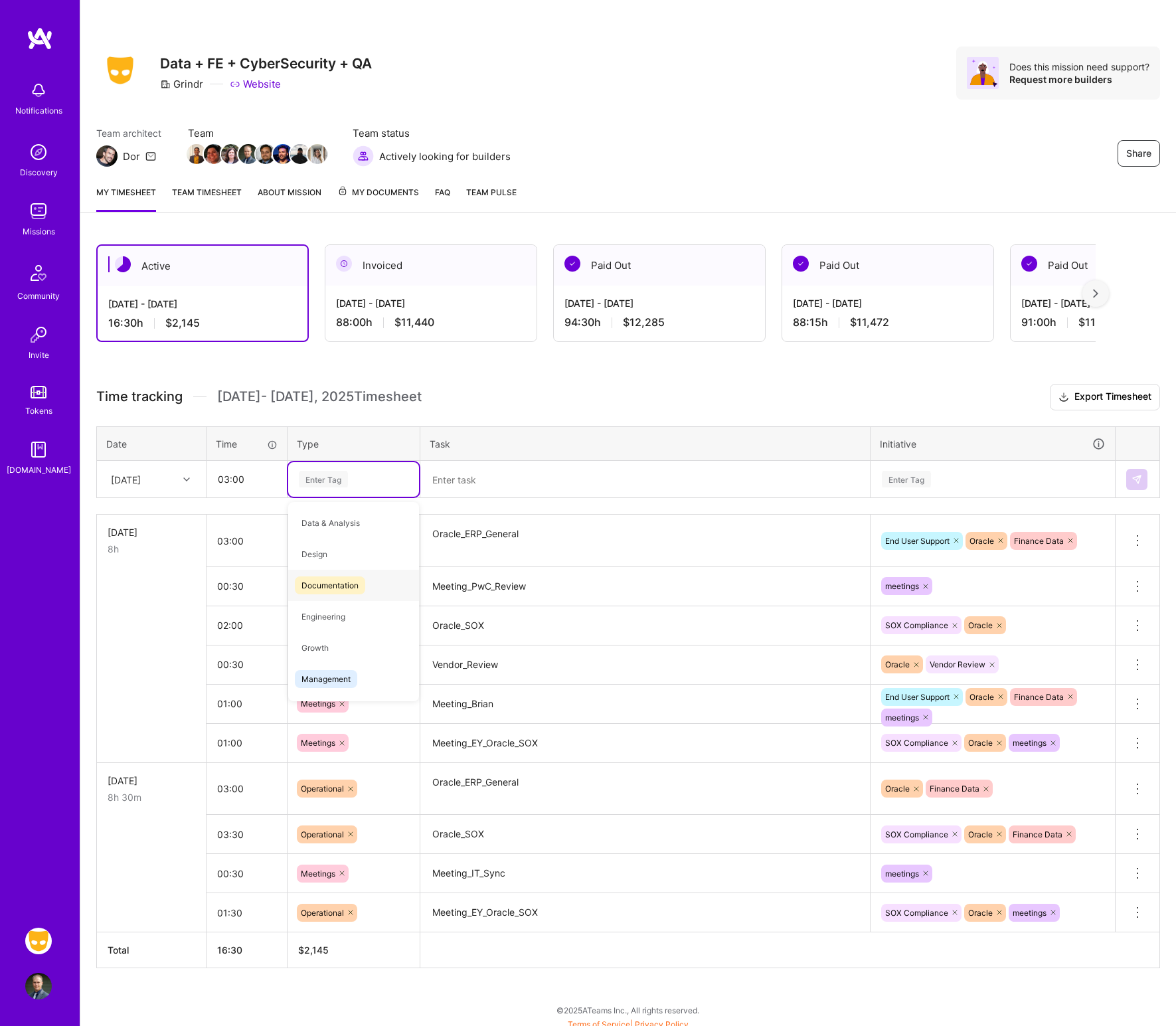
type input "m"
type input "op"
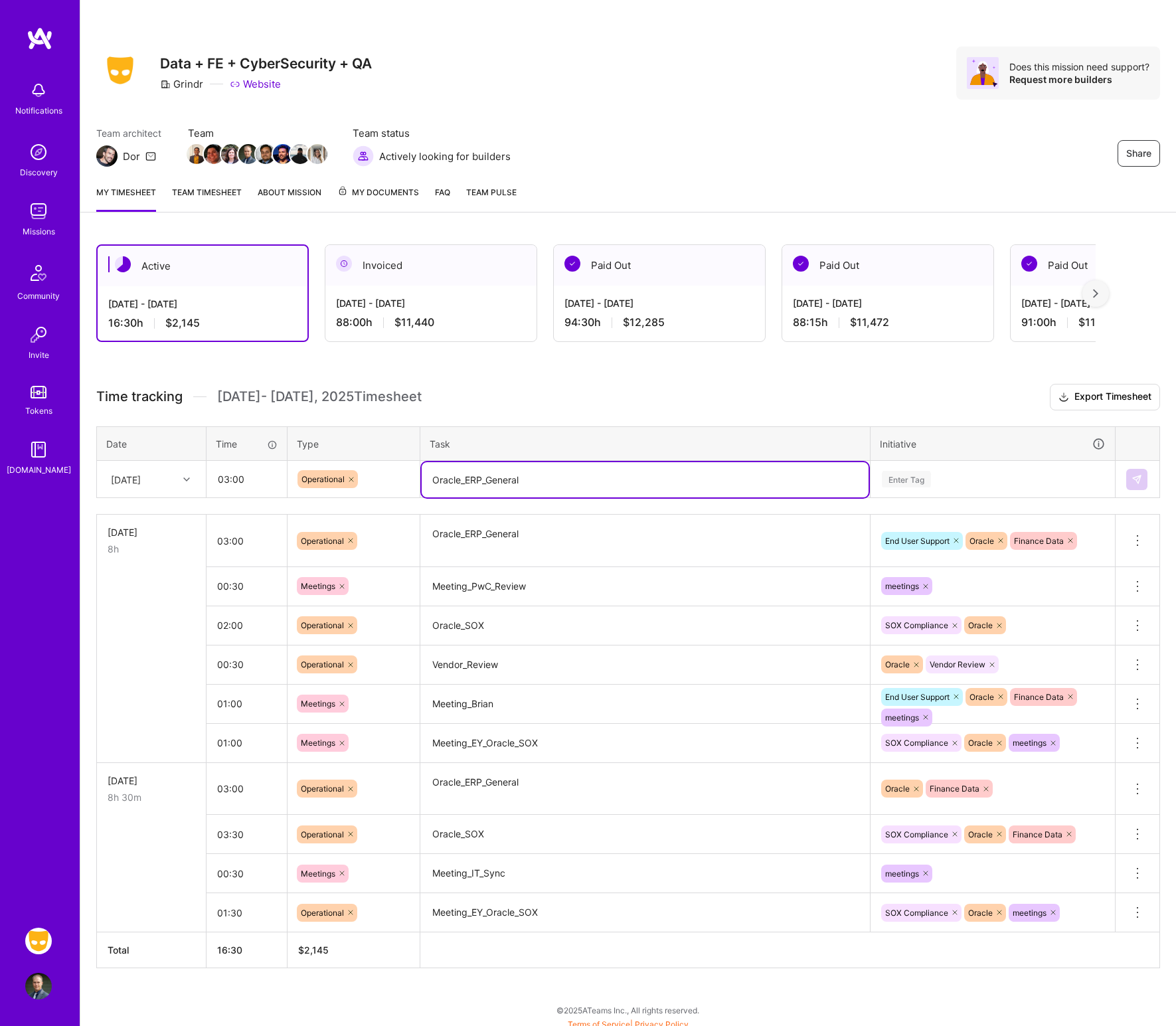
type textarea "Oracle_ERP_General"
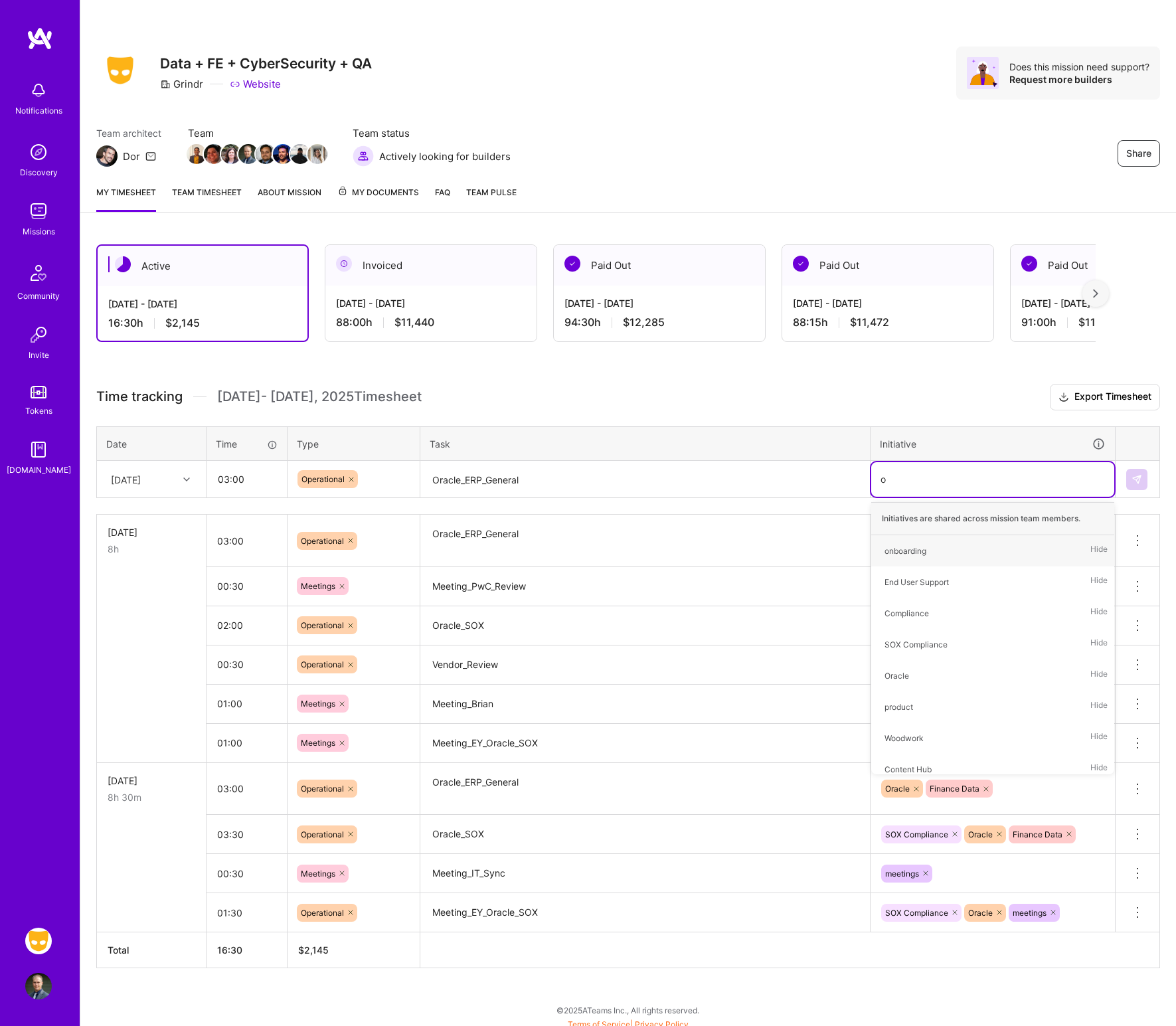
type input "or"
type input "ora"
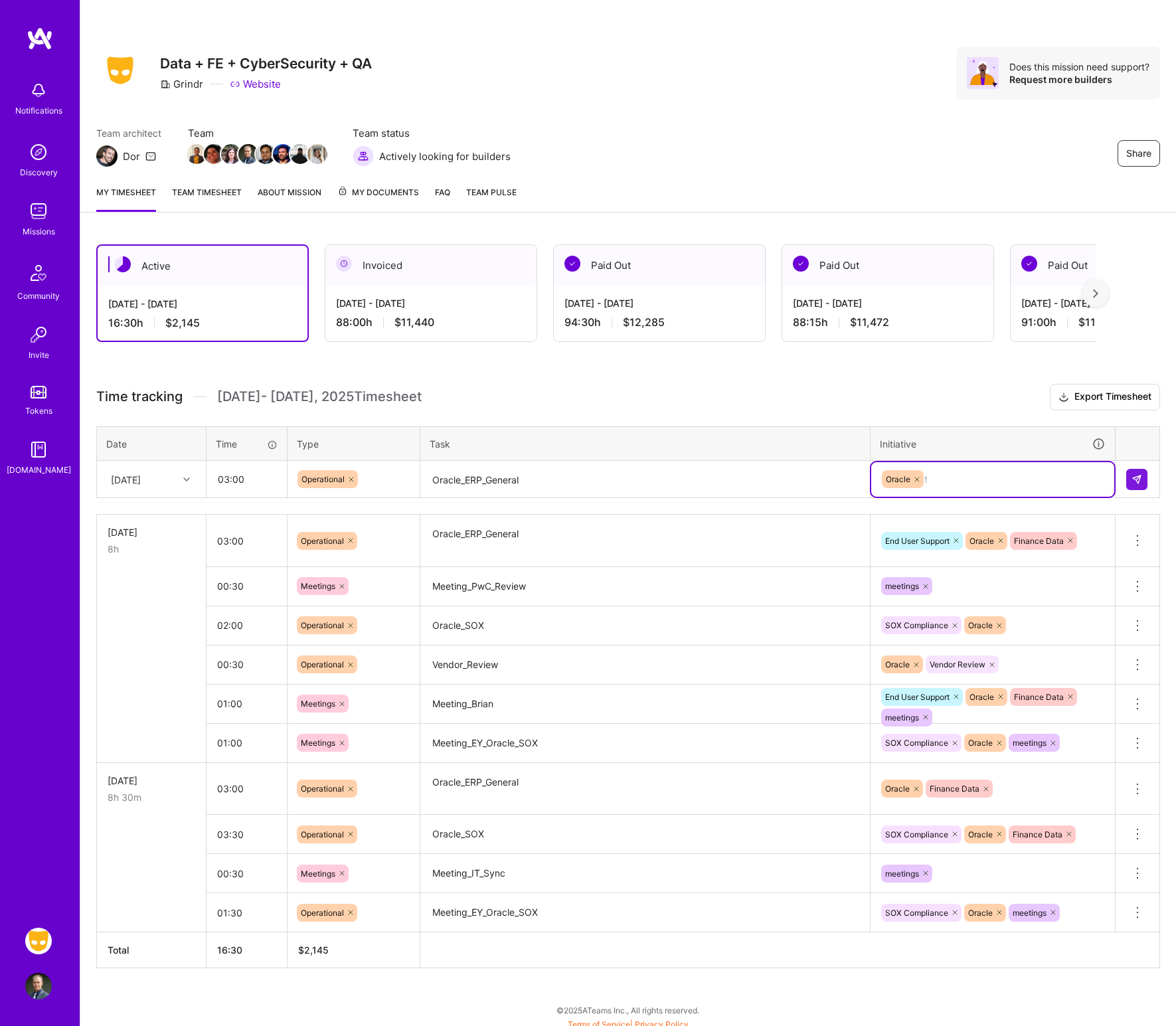
type input "fin"
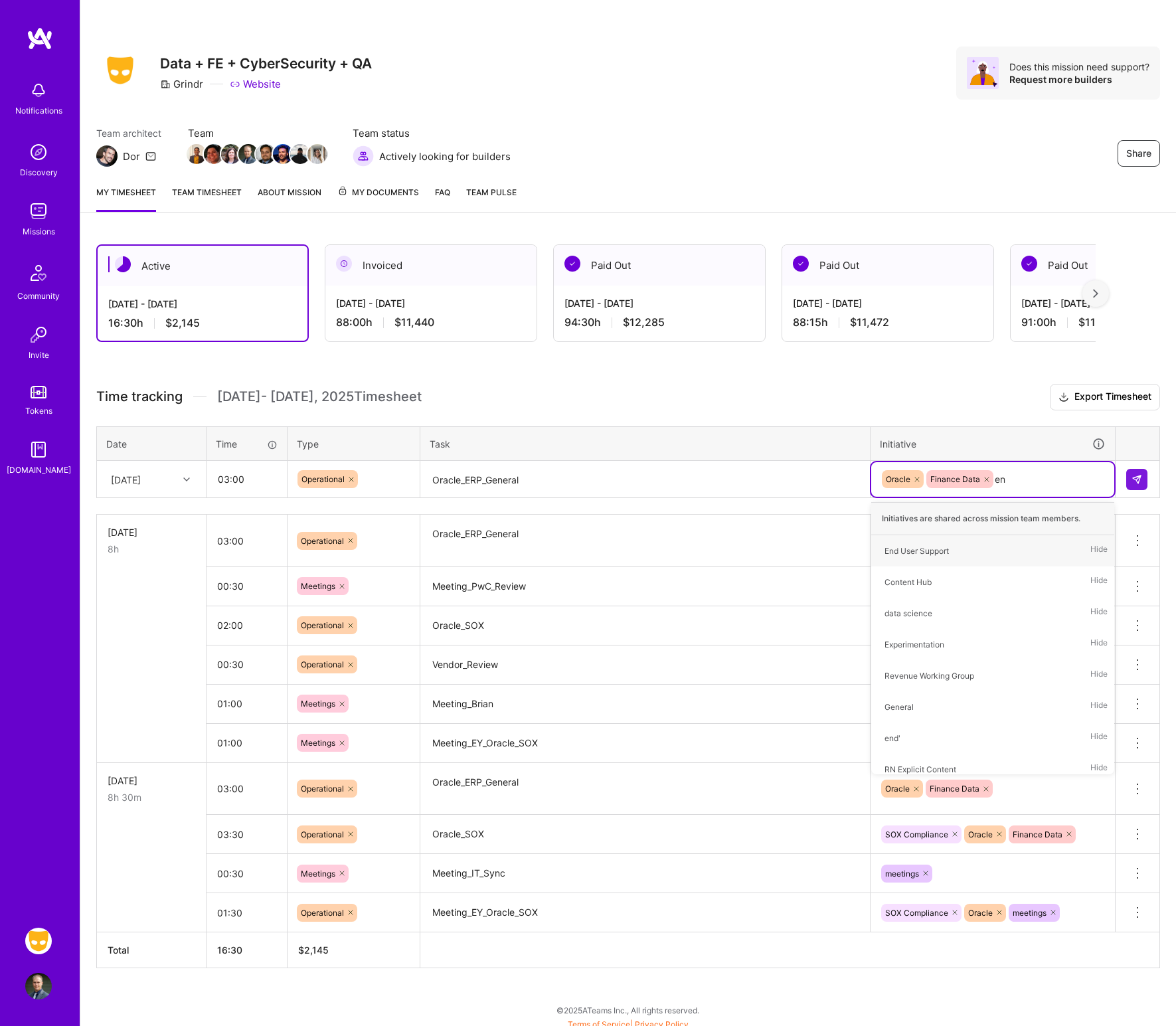
type input "end"
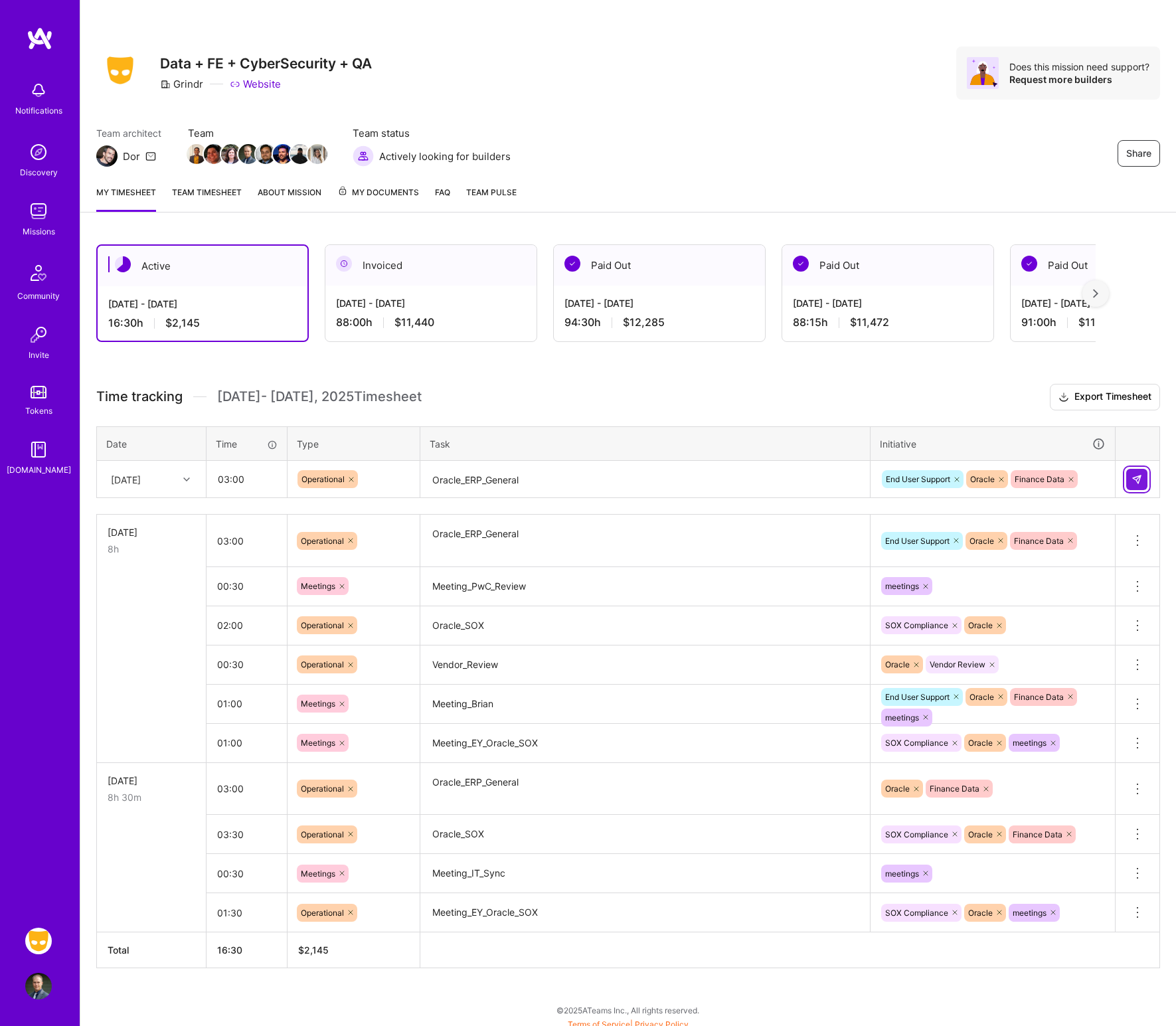
click at [959, 487] on button at bounding box center [1137, 479] width 22 height 22
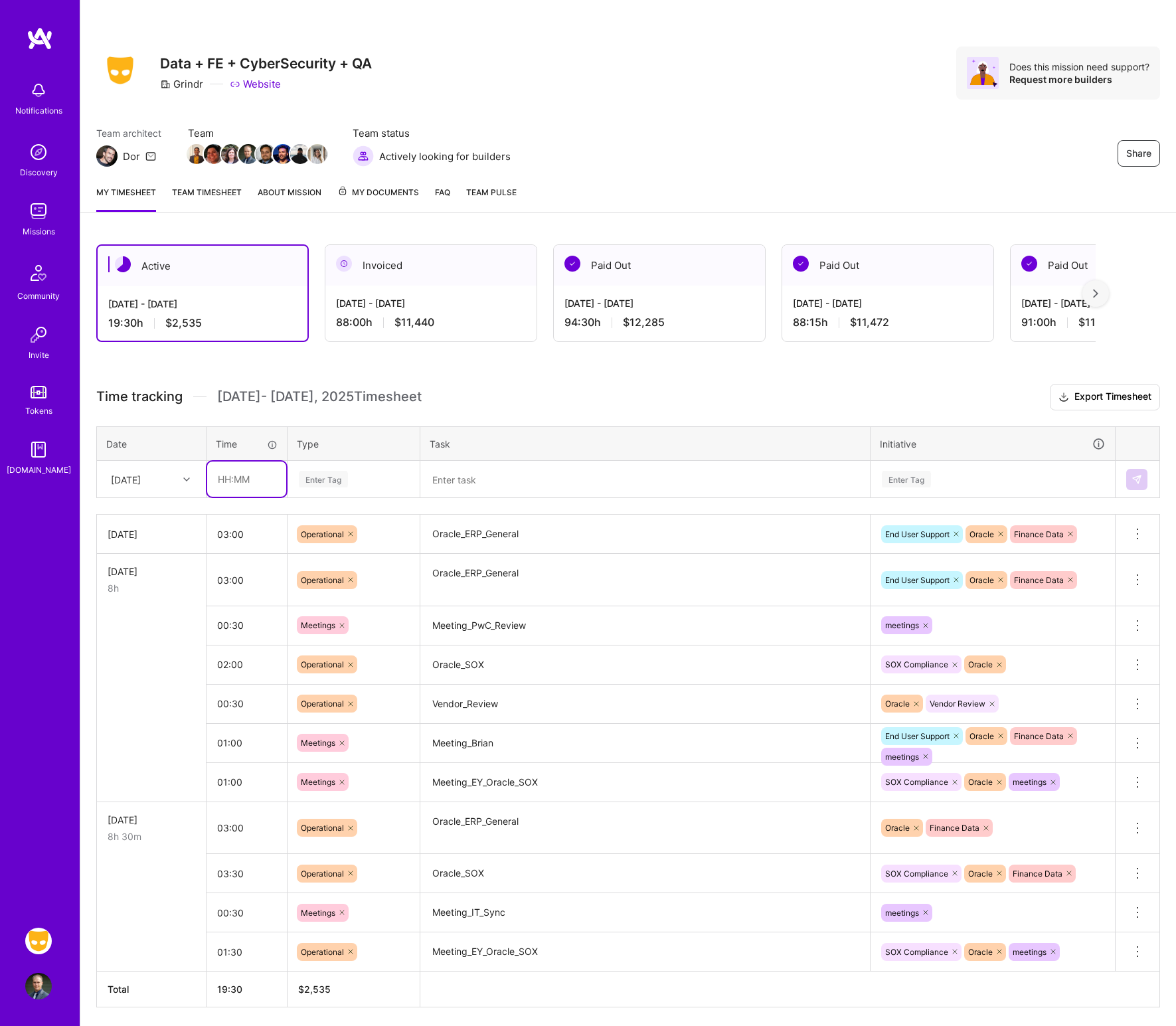
click at [274, 479] on input "text" at bounding box center [247, 478] width 79 height 35
type input "01:00"
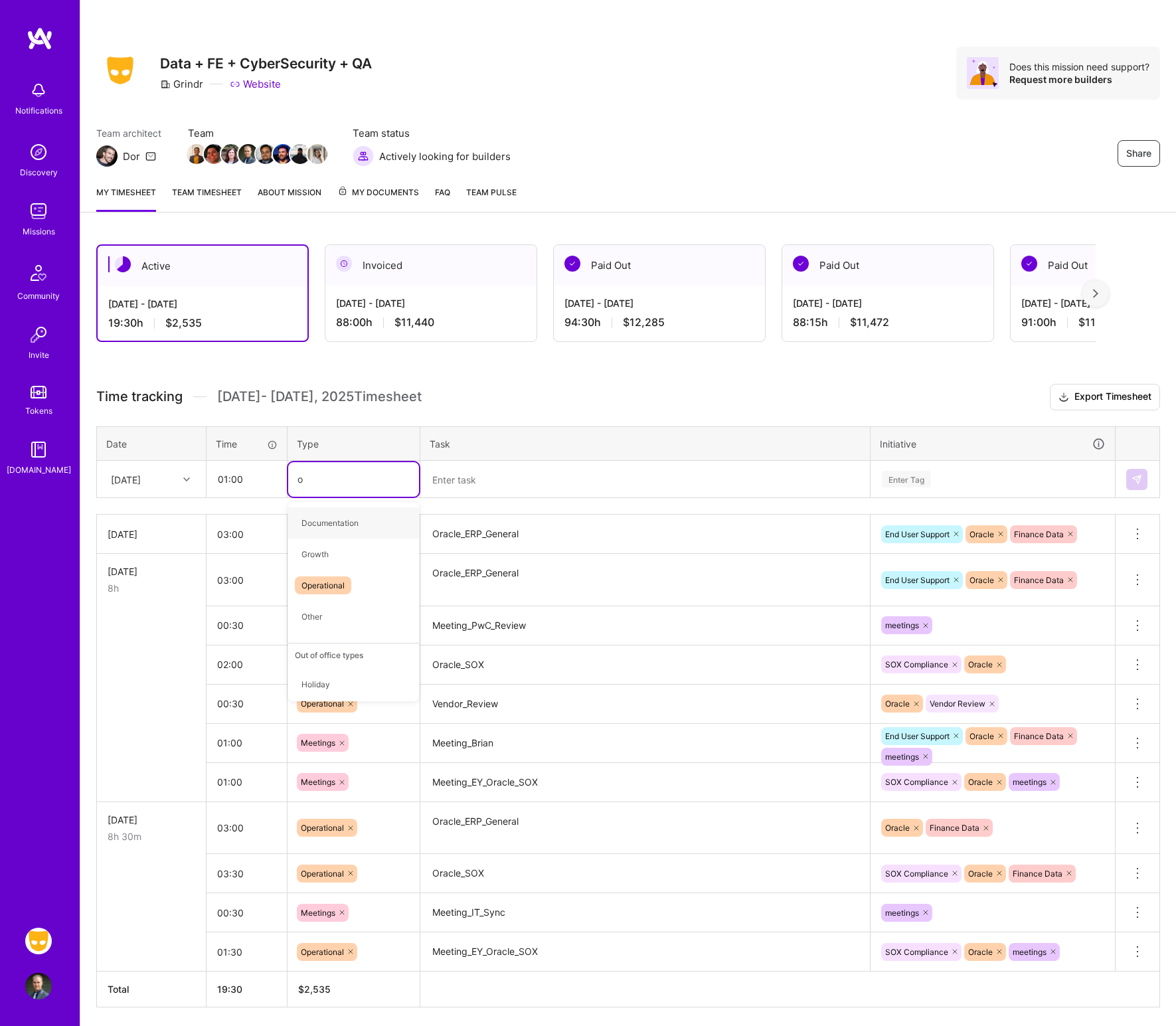
type input "op"
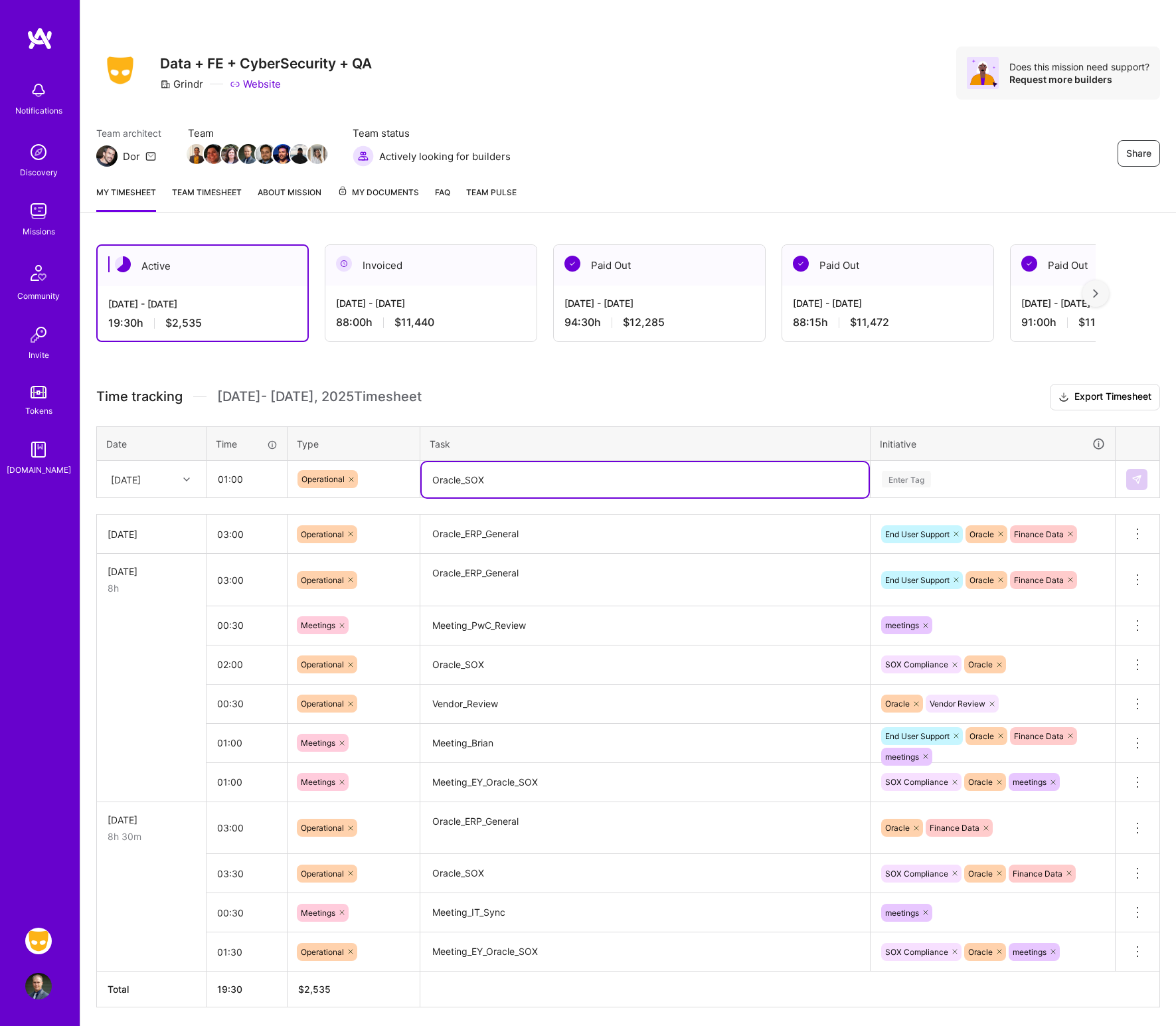
type textarea "Oracle_SOX"
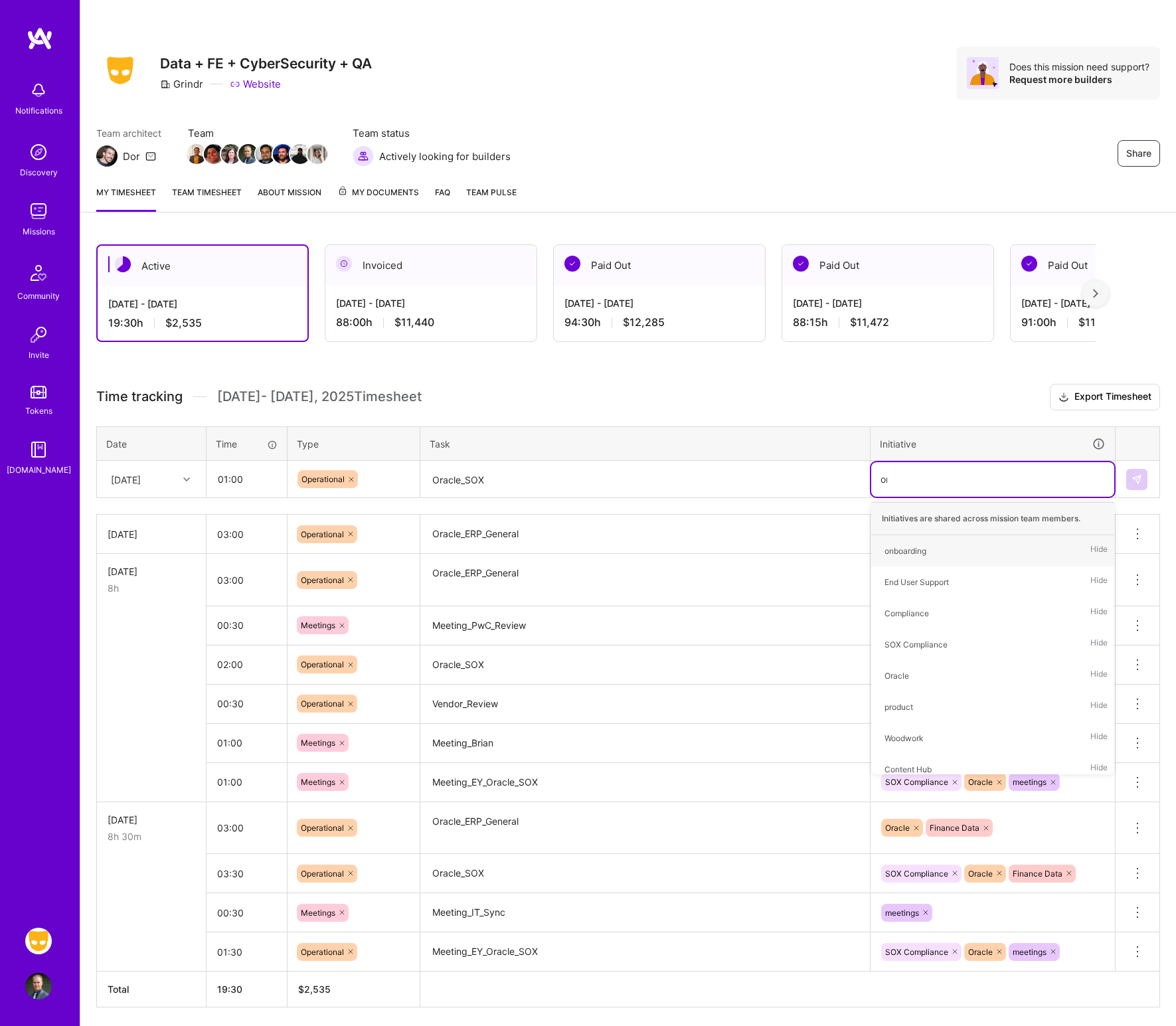
type input "ora"
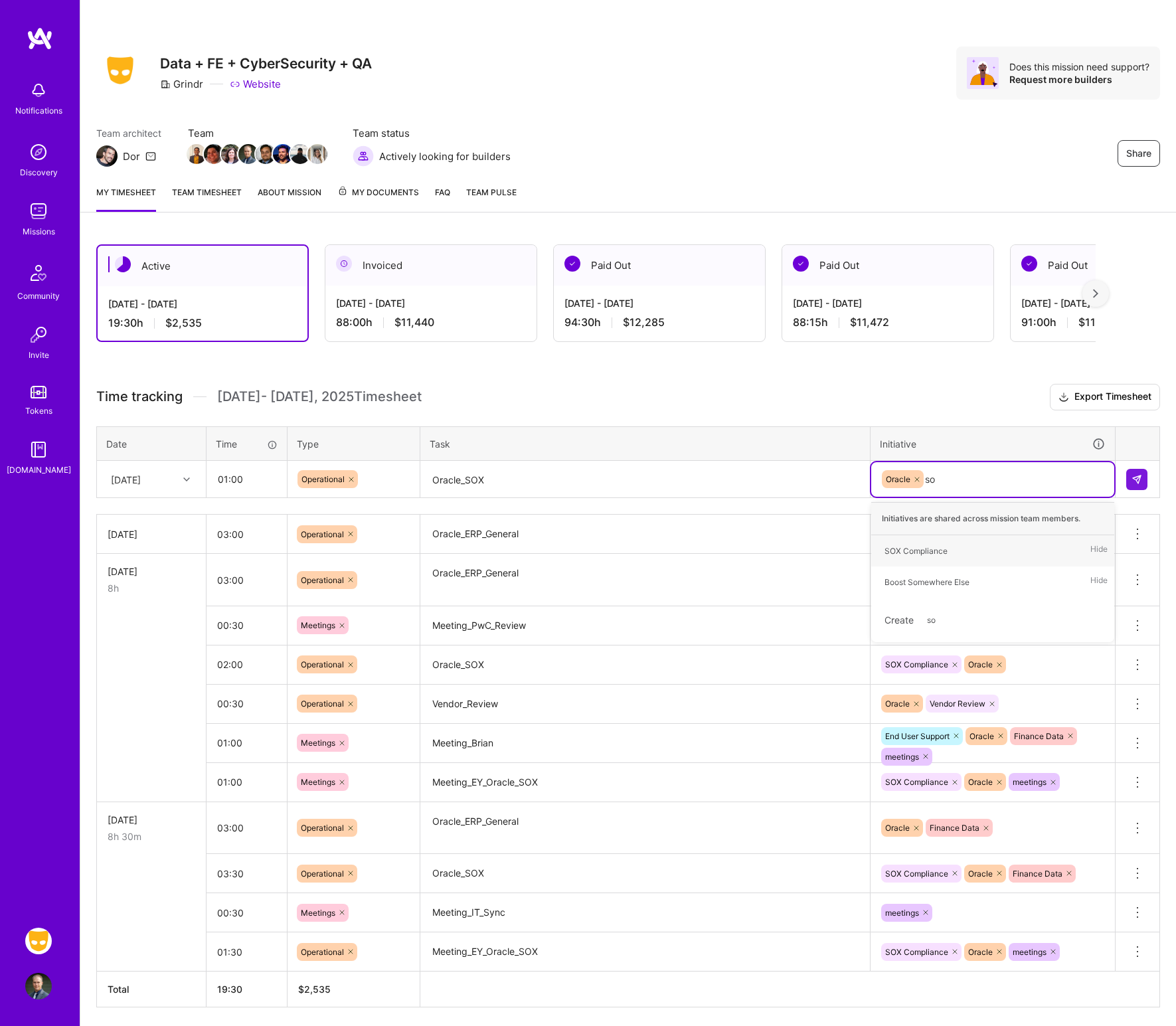
type input "soc"
type input "sox"
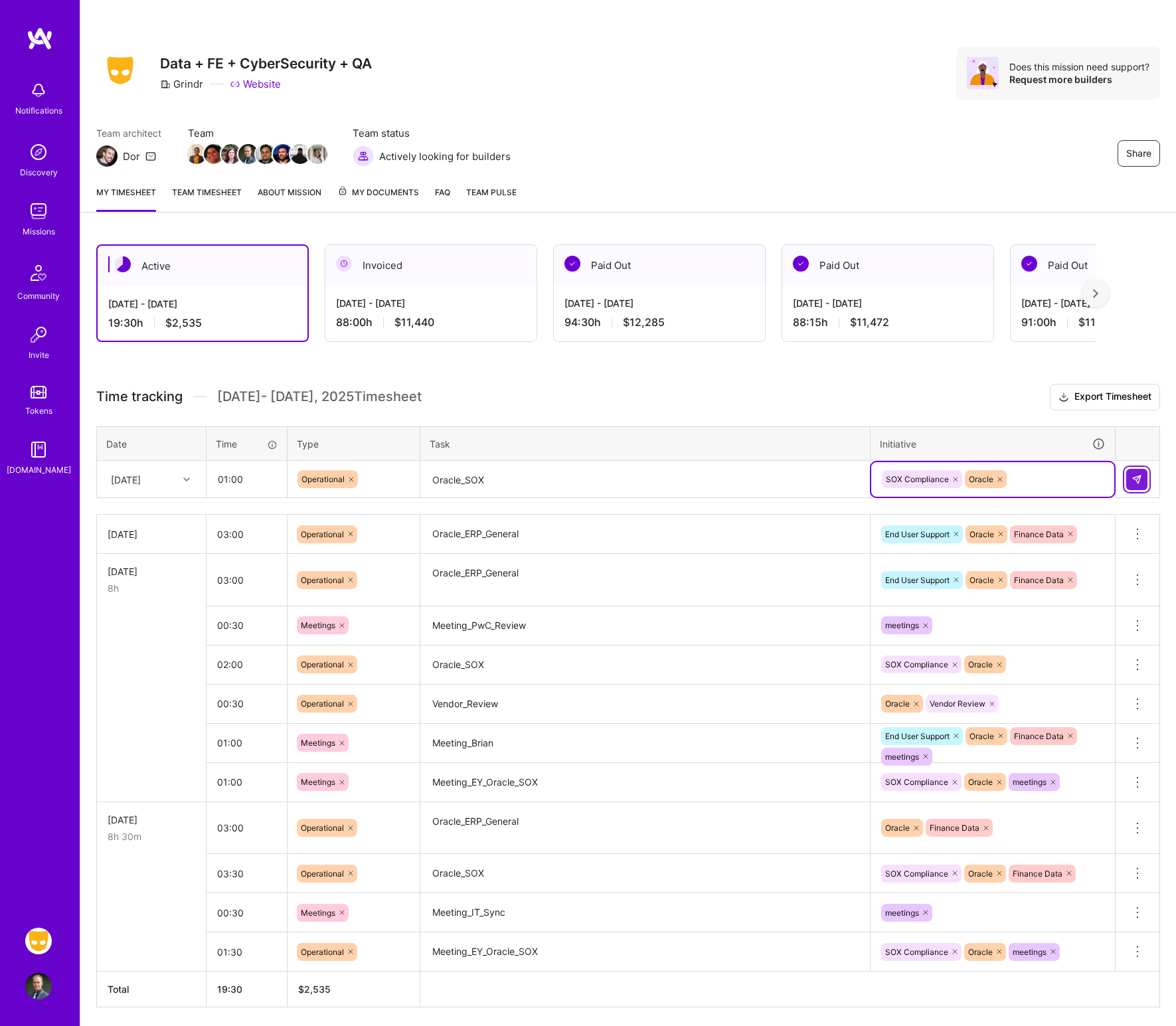
click at [959, 479] on img at bounding box center [1137, 479] width 10 height 10
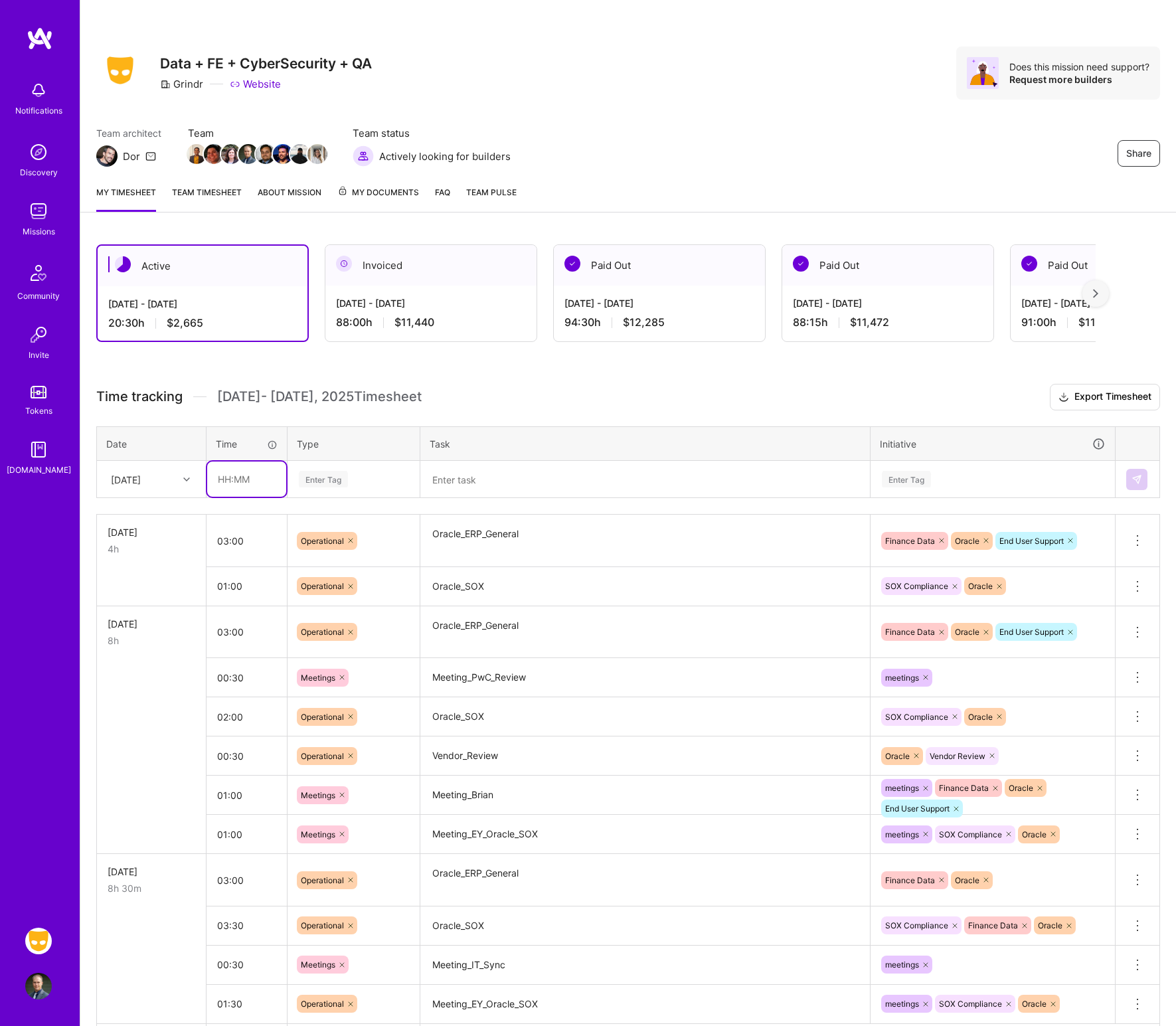
click at [256, 475] on input "text" at bounding box center [247, 478] width 79 height 35
type input "01:00"
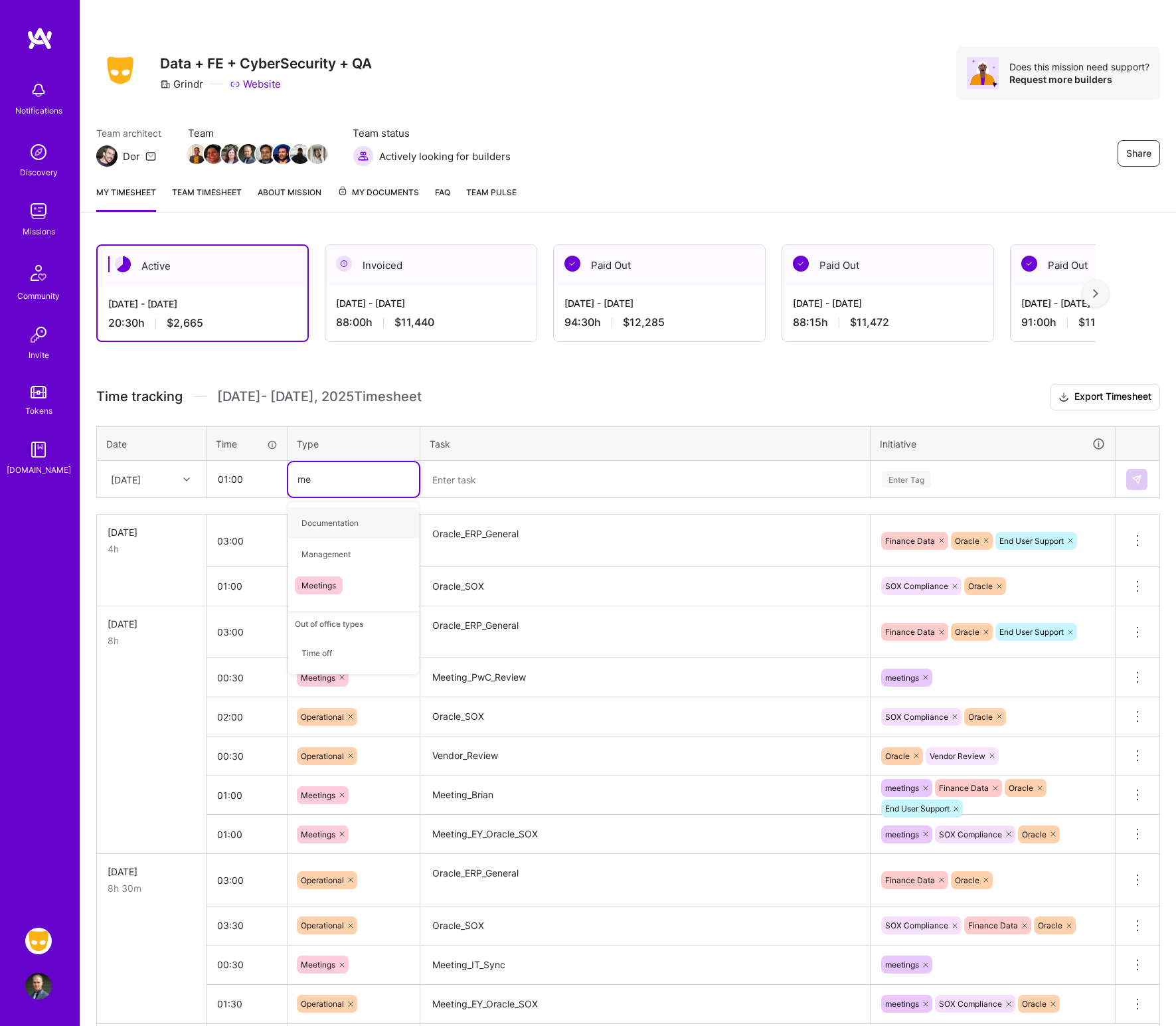
type input "mee"
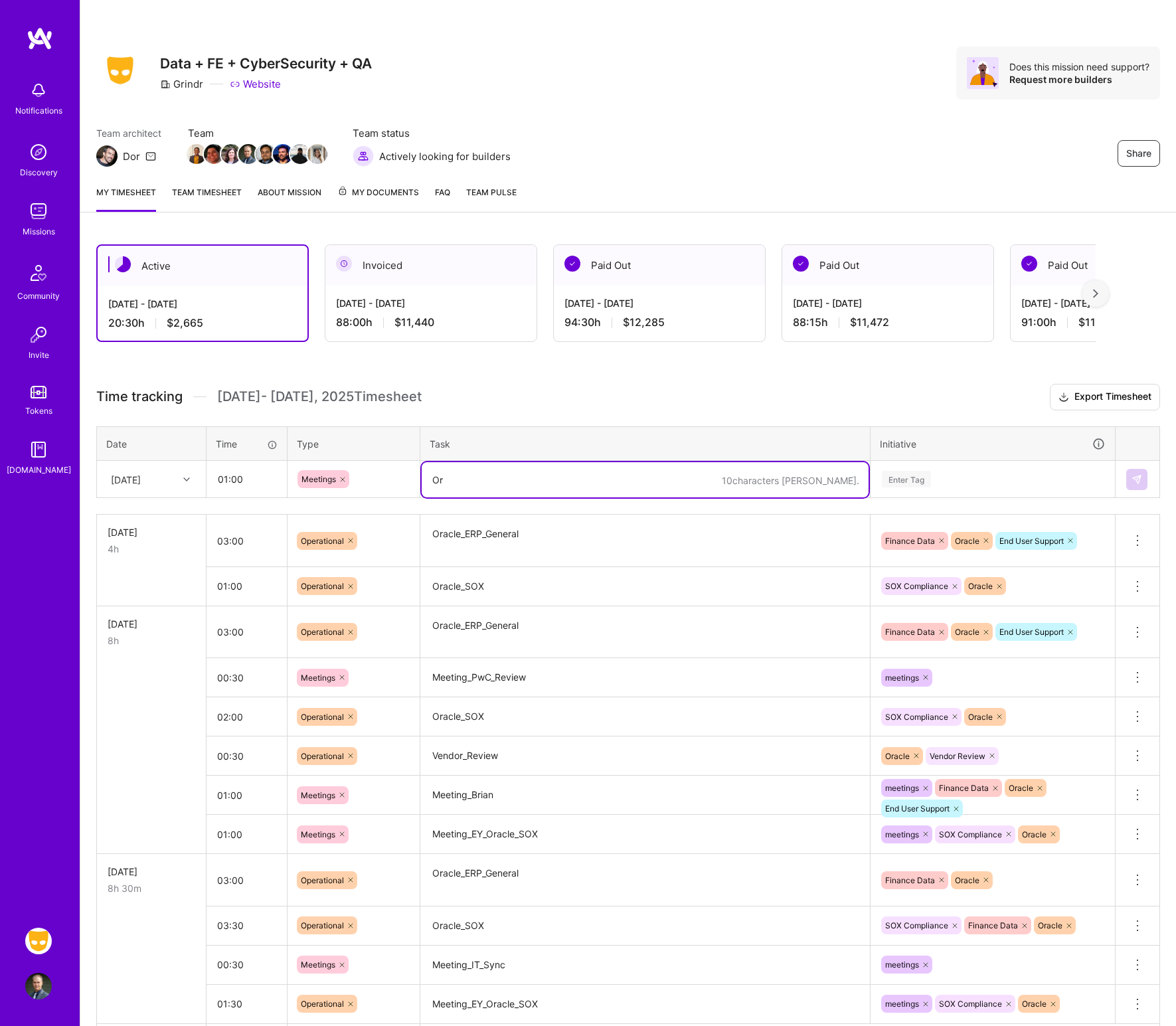
type textarea "O"
type textarea "Meeting_Oracle_Vendor"
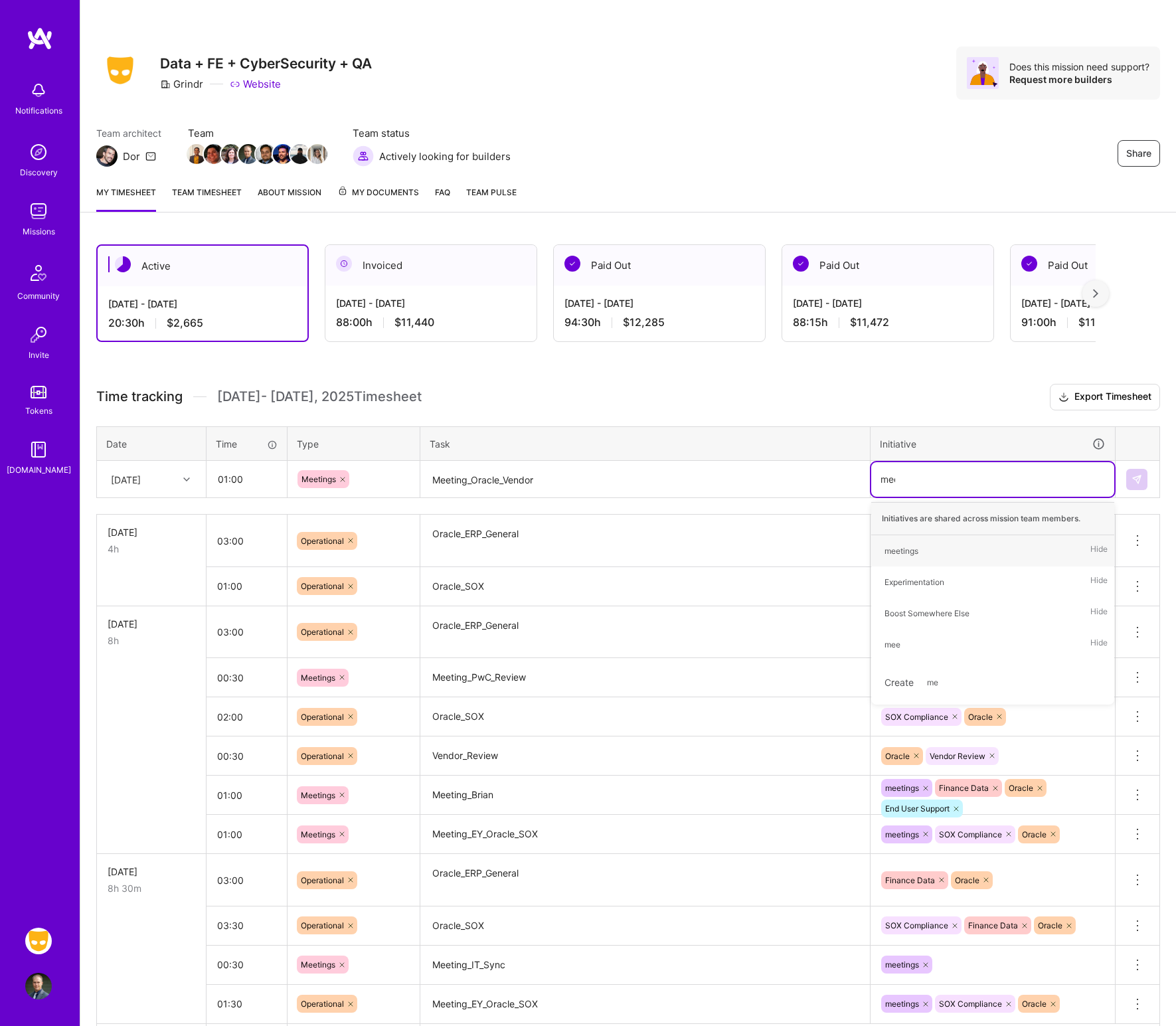
type input "meet"
type input "ora"
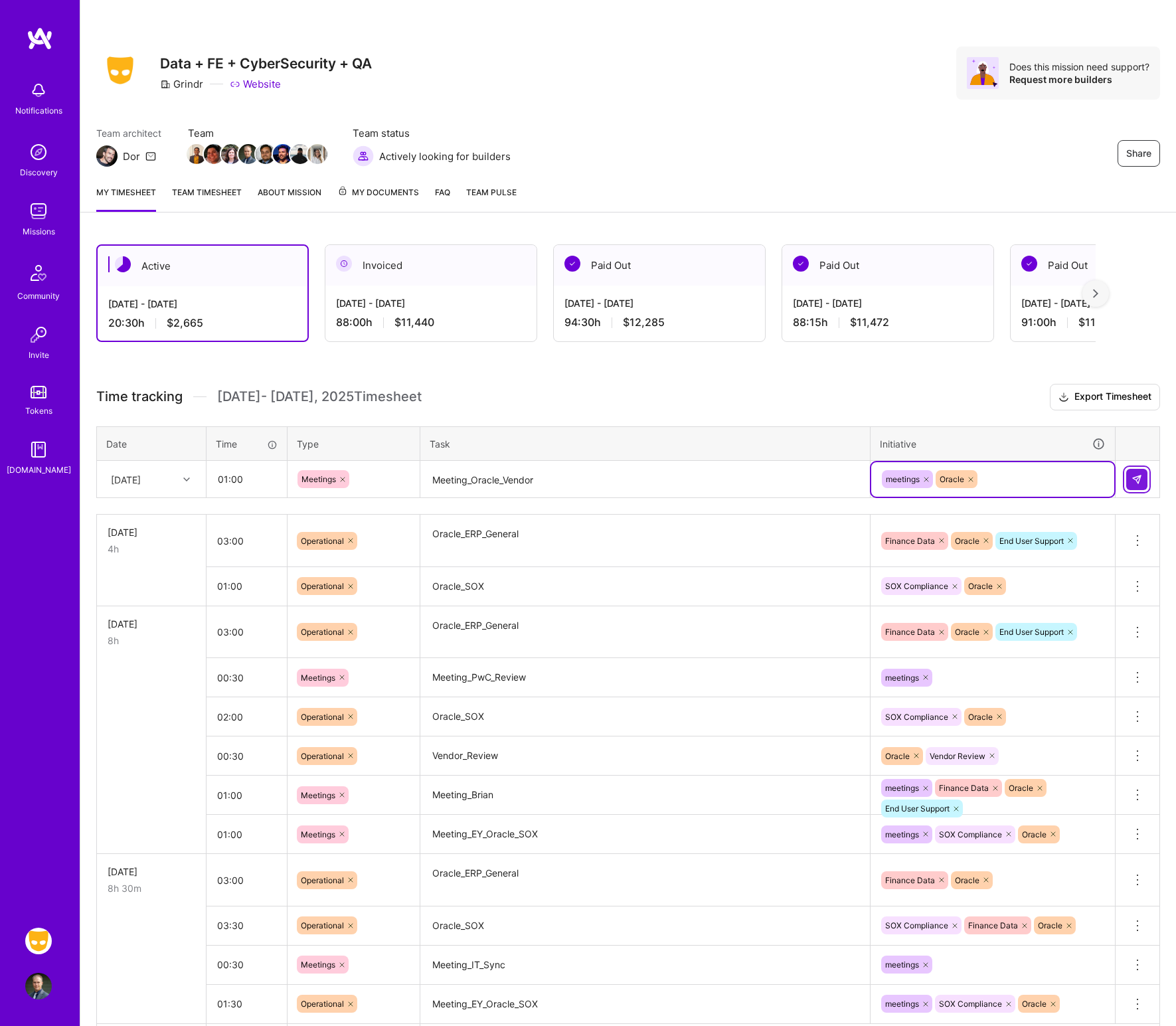
click at [959, 478] on img at bounding box center [1137, 479] width 10 height 10
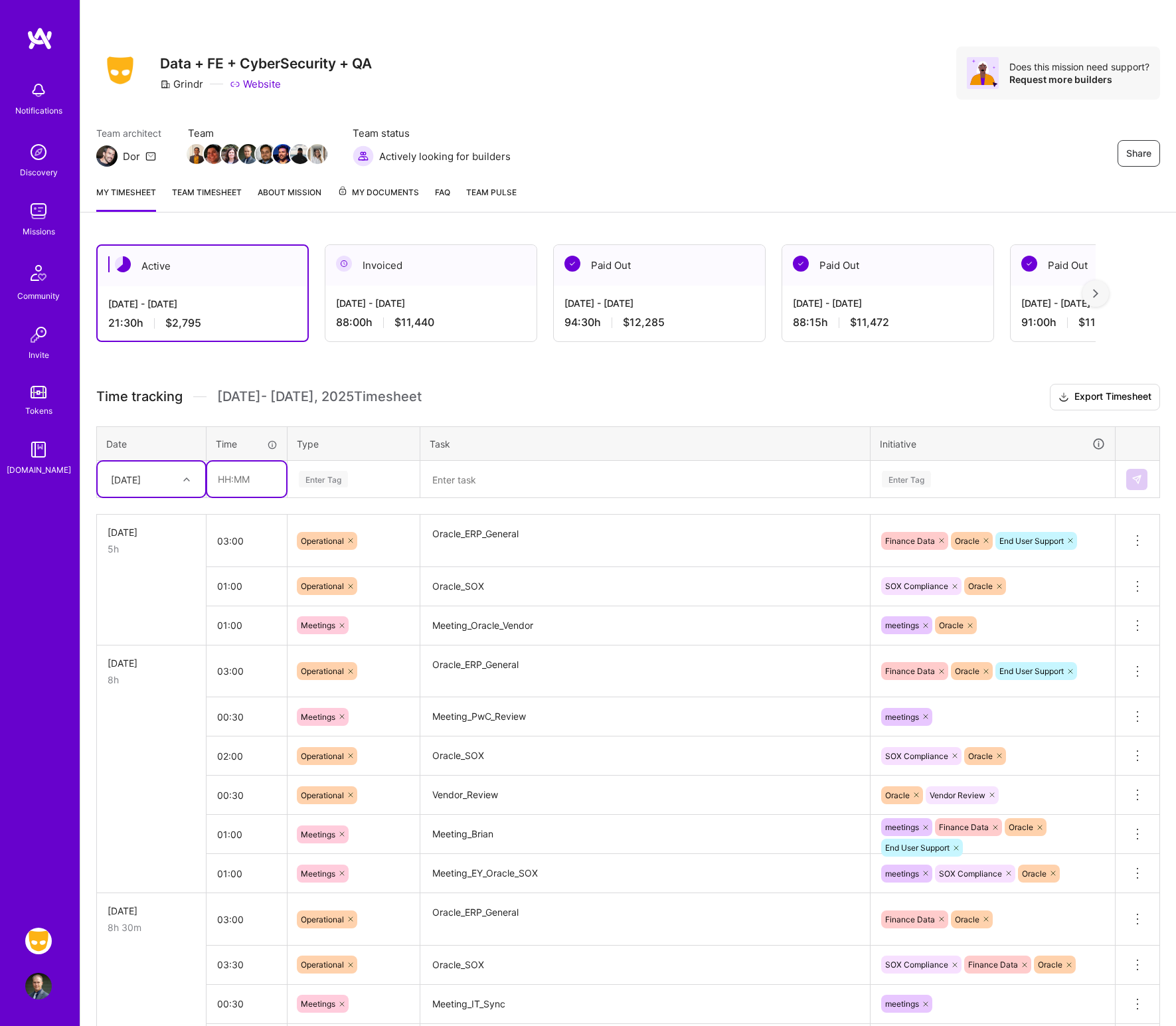
click at [252, 484] on input "text" at bounding box center [247, 478] width 79 height 35
type input "01:30"
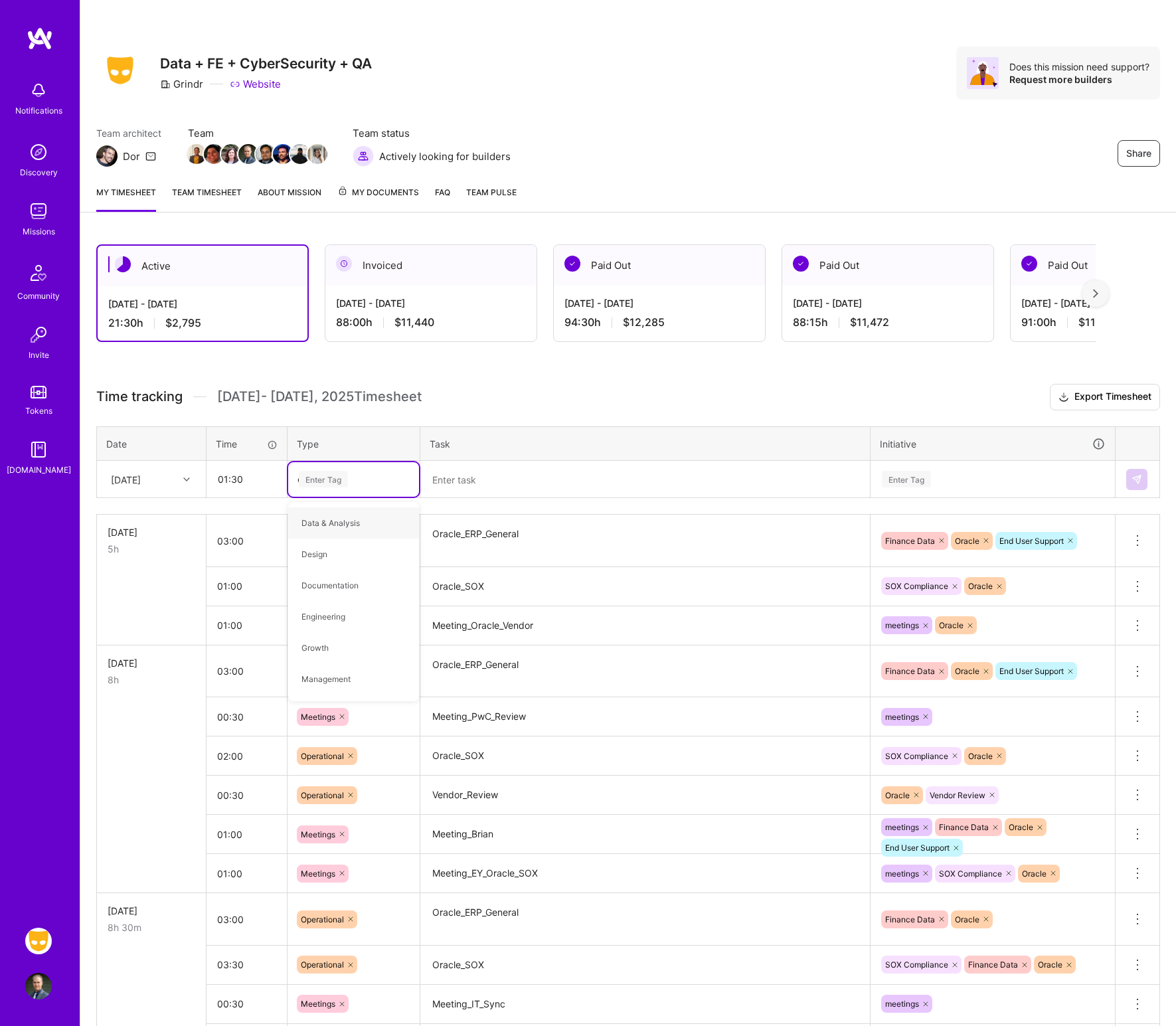
type input "op"
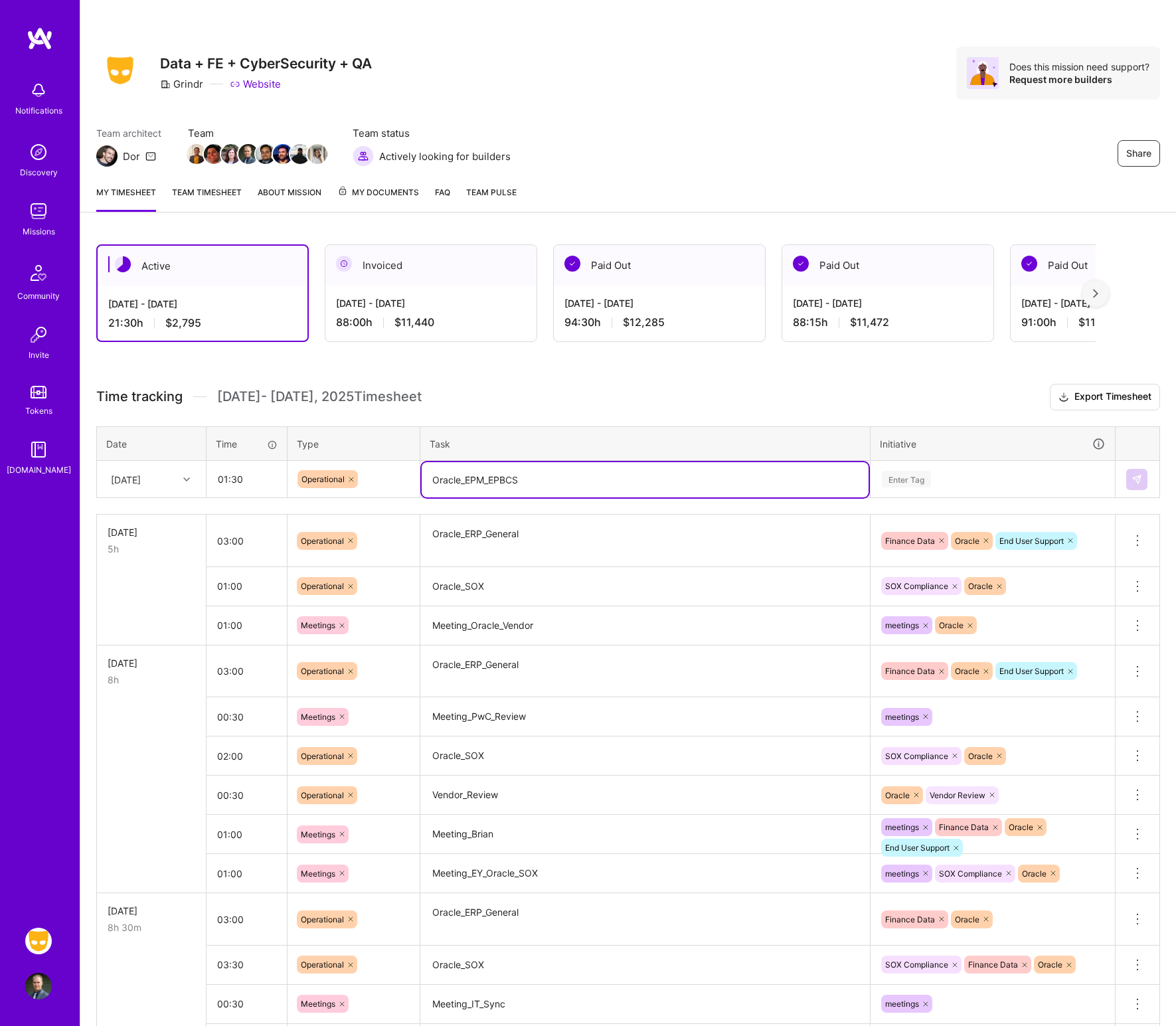
type textarea "Oracle_EPM_EPBCS"
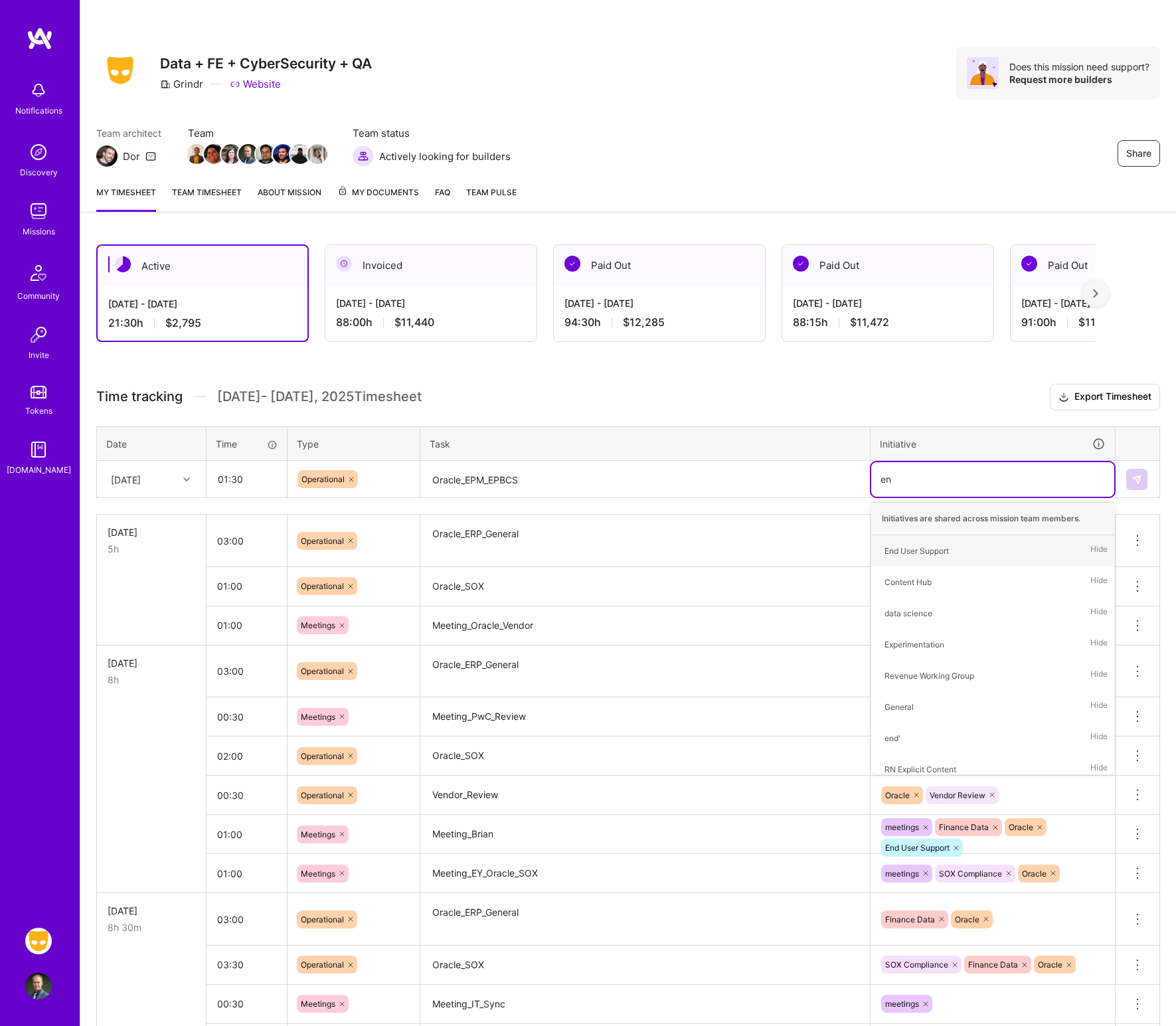
type input "end"
type input "orac"
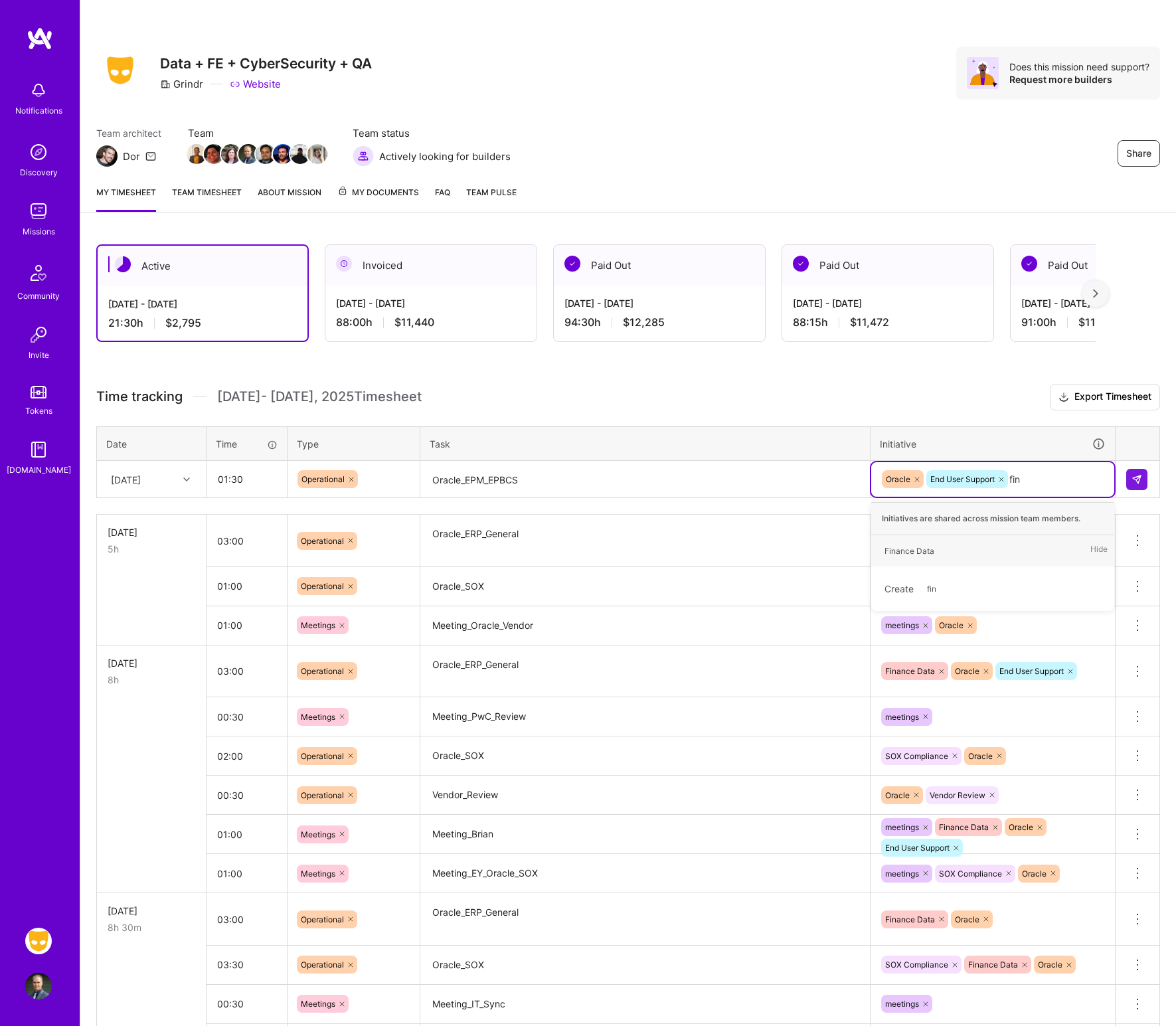
type input "fina"
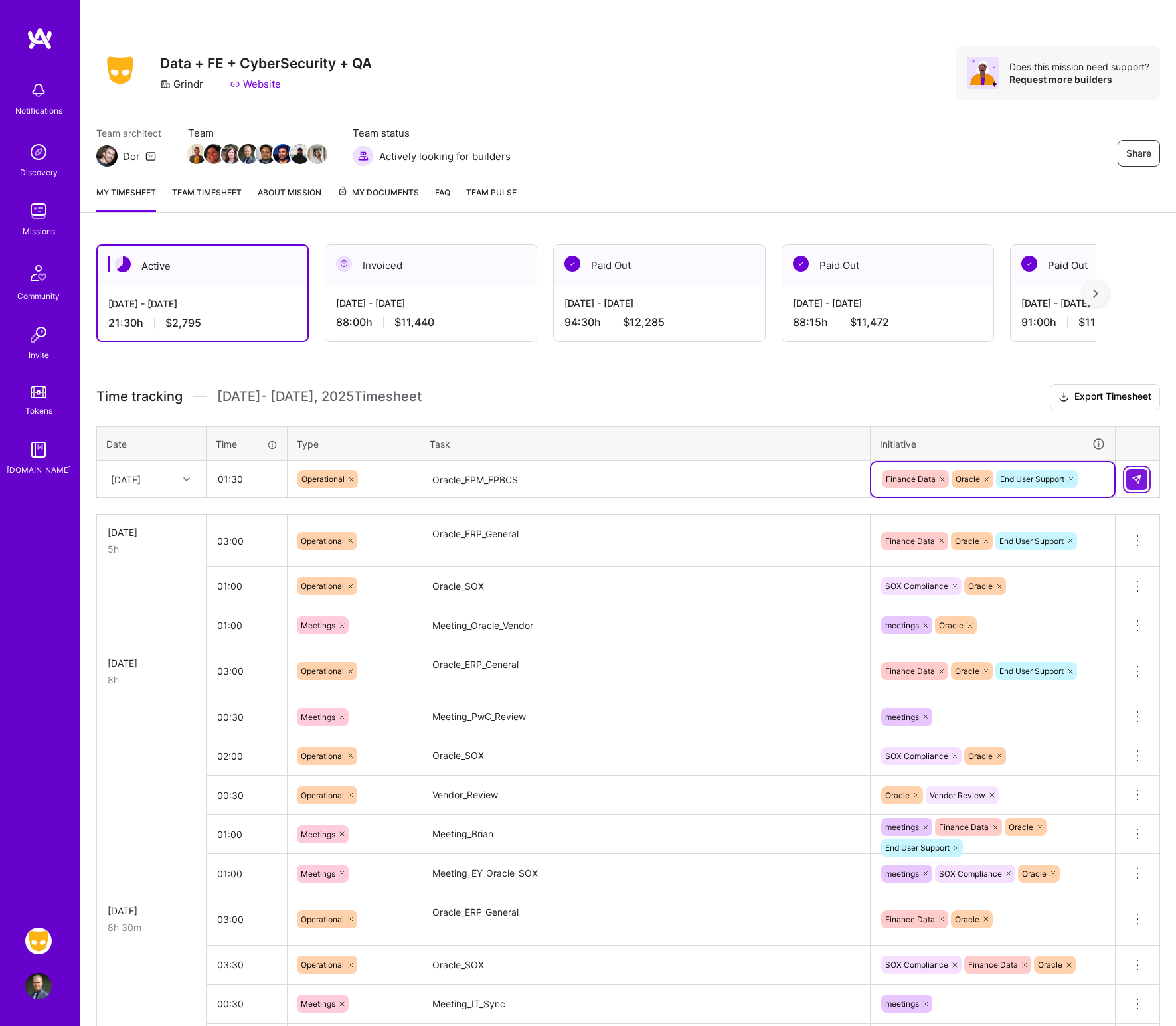
click at [959, 477] on button at bounding box center [1137, 479] width 22 height 22
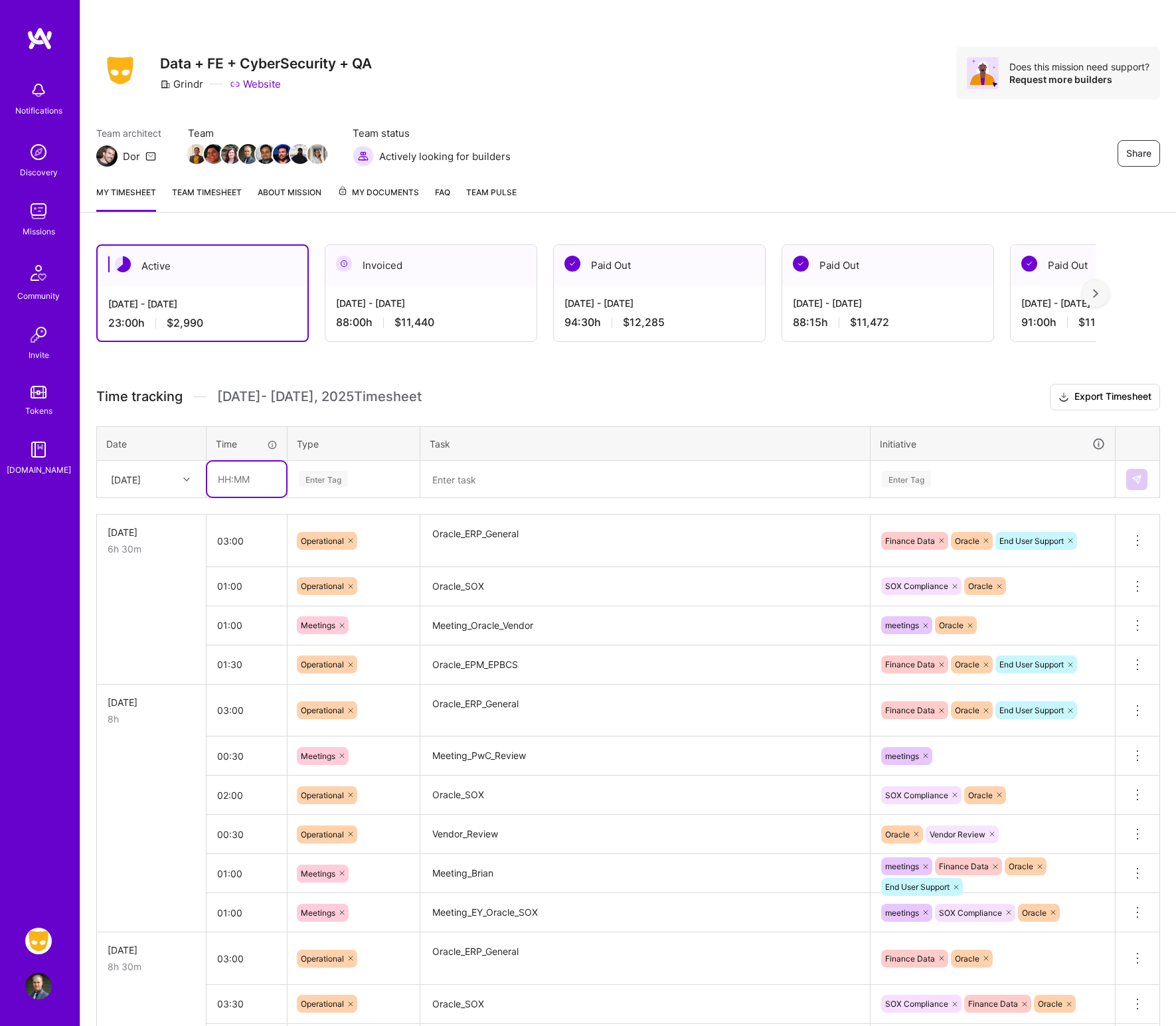
click at [258, 482] on input "text" at bounding box center [247, 478] width 79 height 35
type input "01:00"
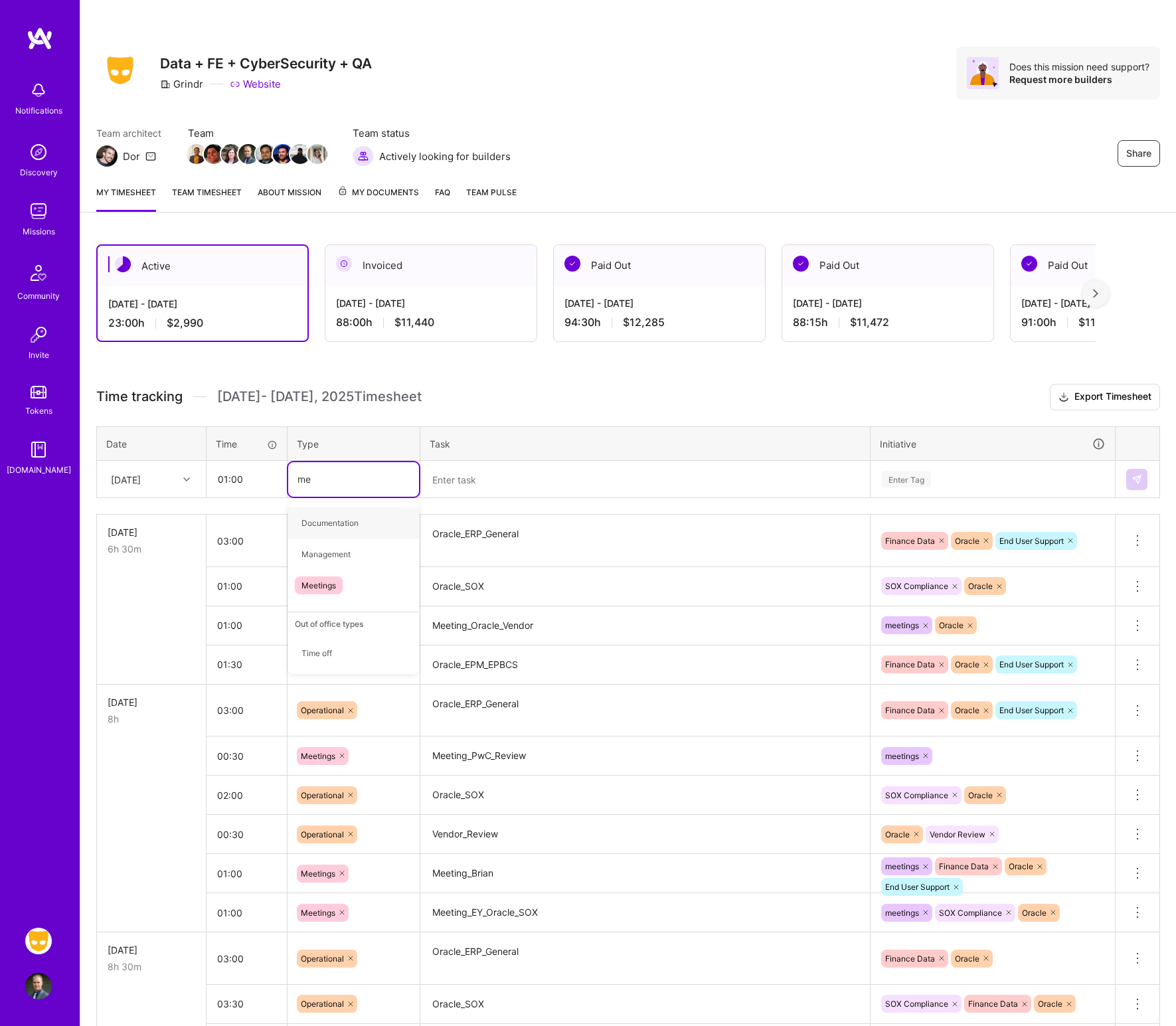
type input "mee"
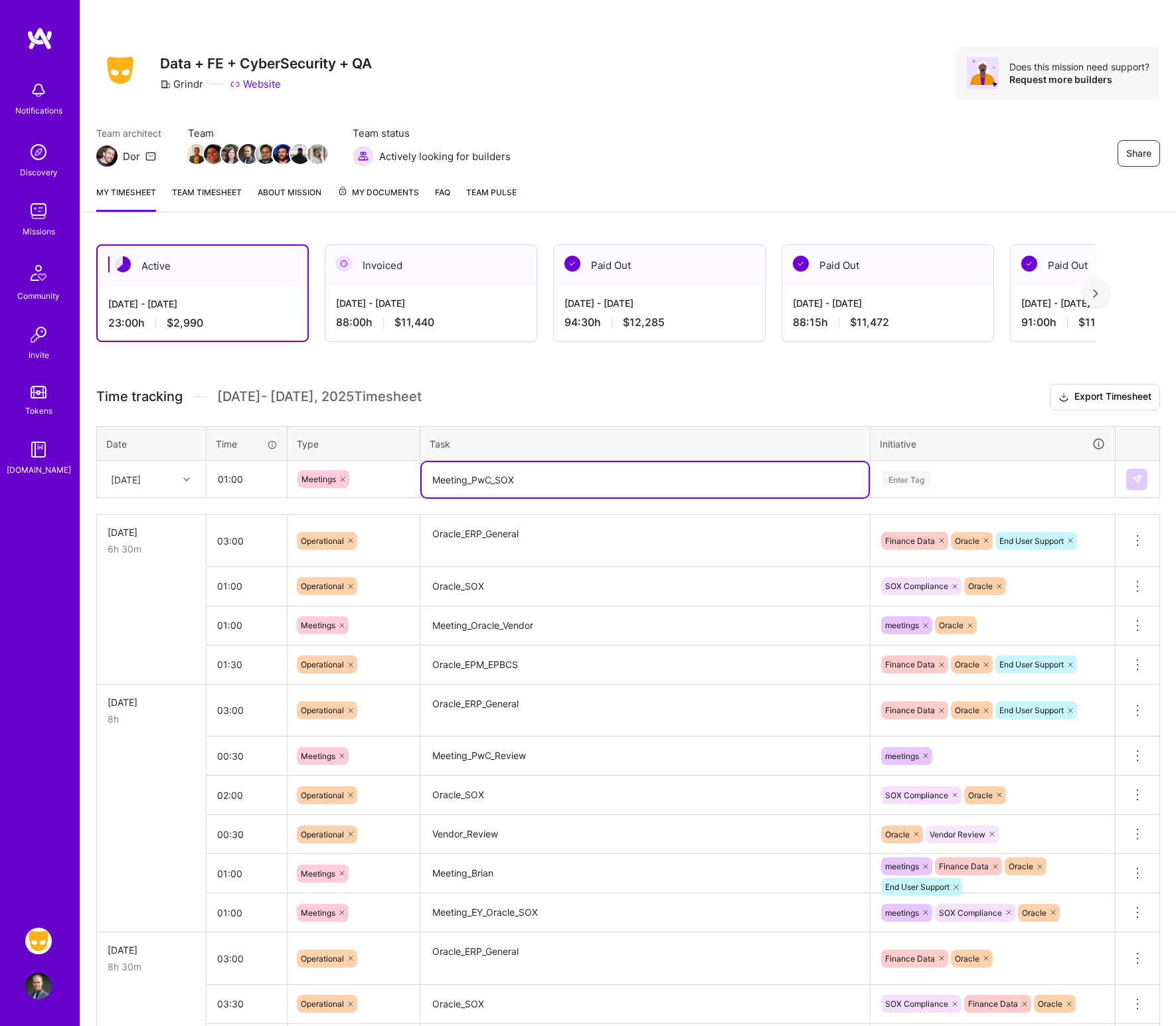
type textarea "Meeting_PwC_SOX"
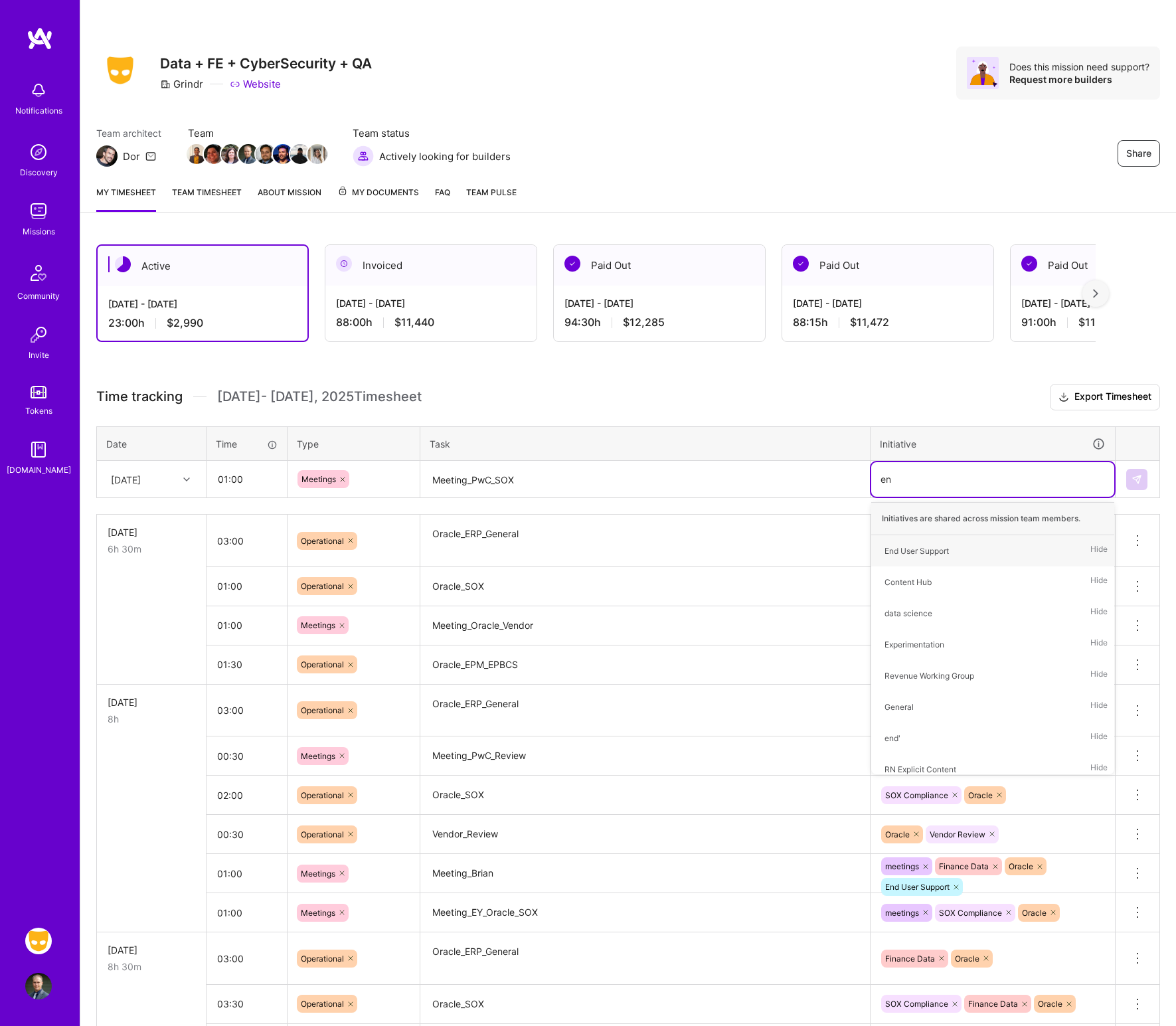
type input "e"
type input "mee"
type input "sox"
type input "ora"
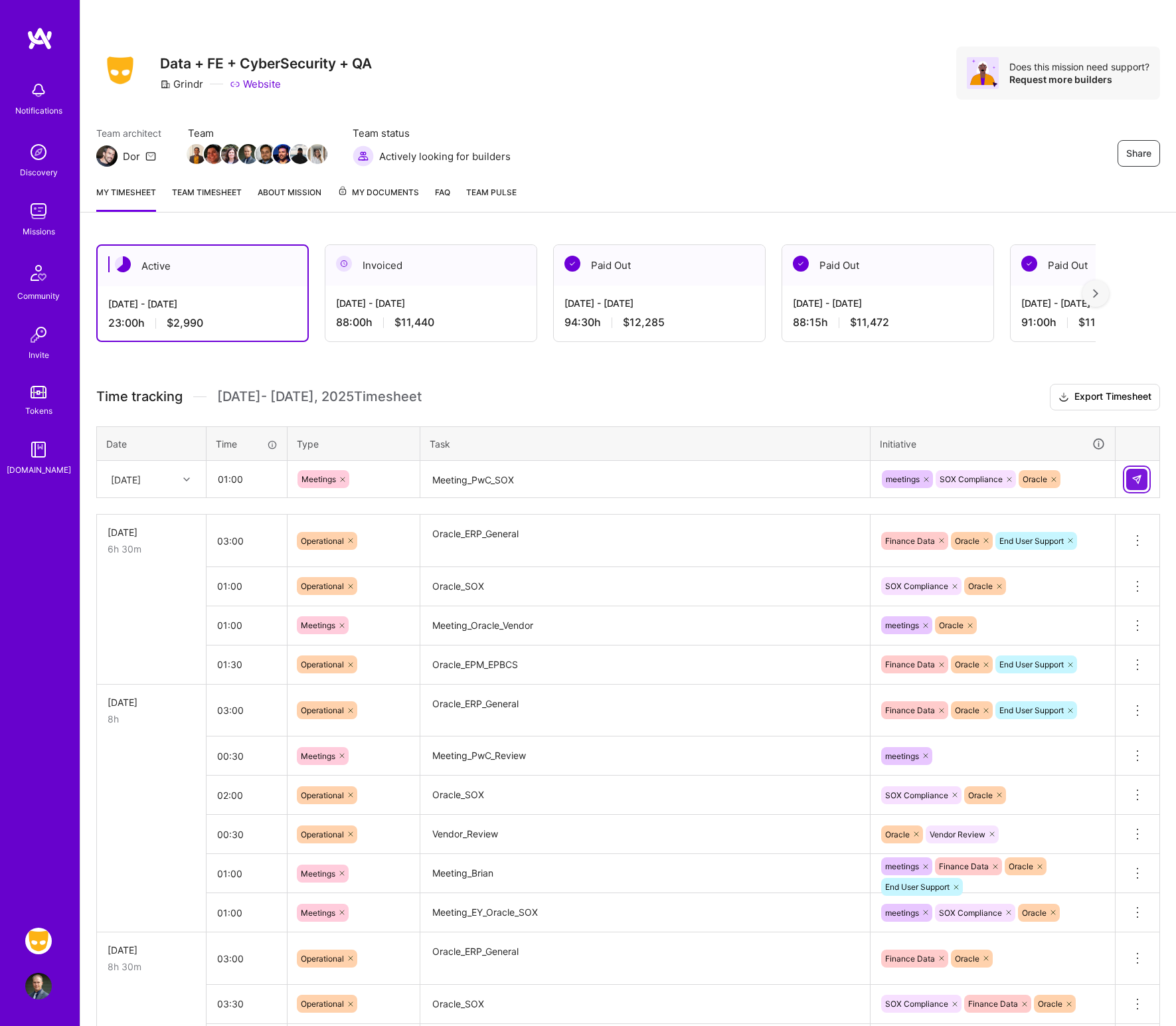
click at [959, 477] on button at bounding box center [1137, 479] width 22 height 22
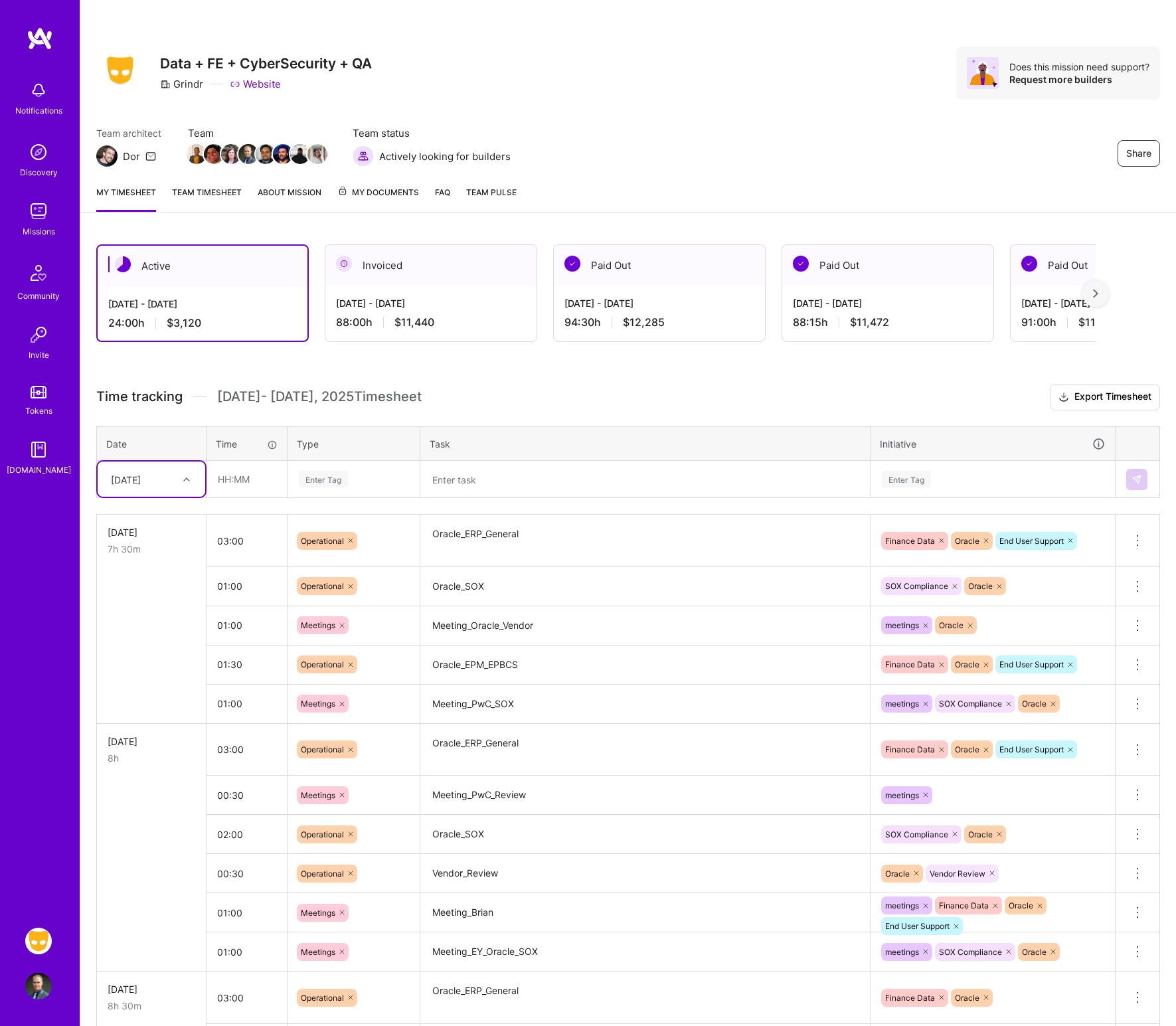
click at [374, 490] on div "Enter Tag" at bounding box center [353, 479] width 131 height 34
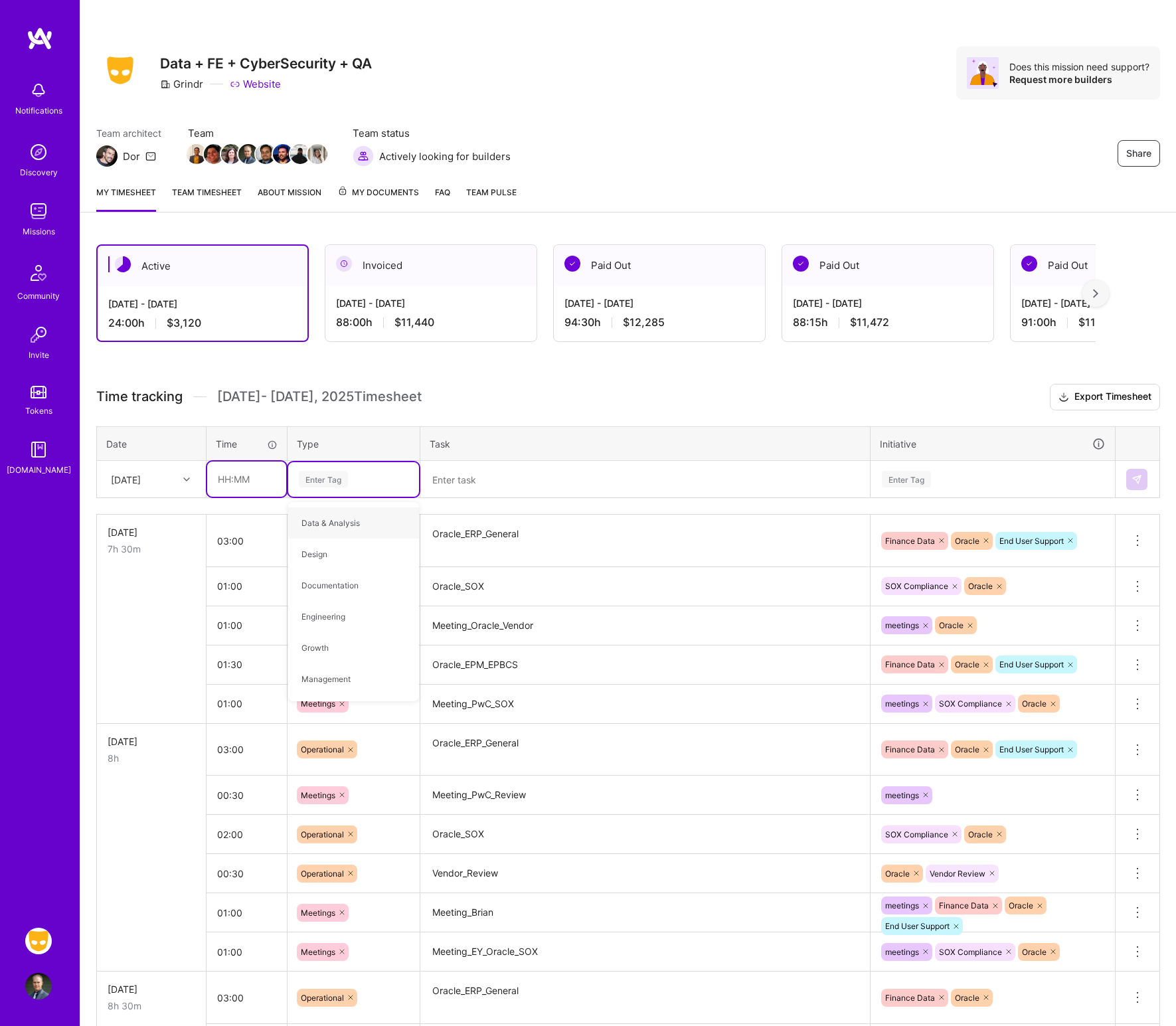
click at [251, 485] on input "text" at bounding box center [247, 478] width 79 height 35
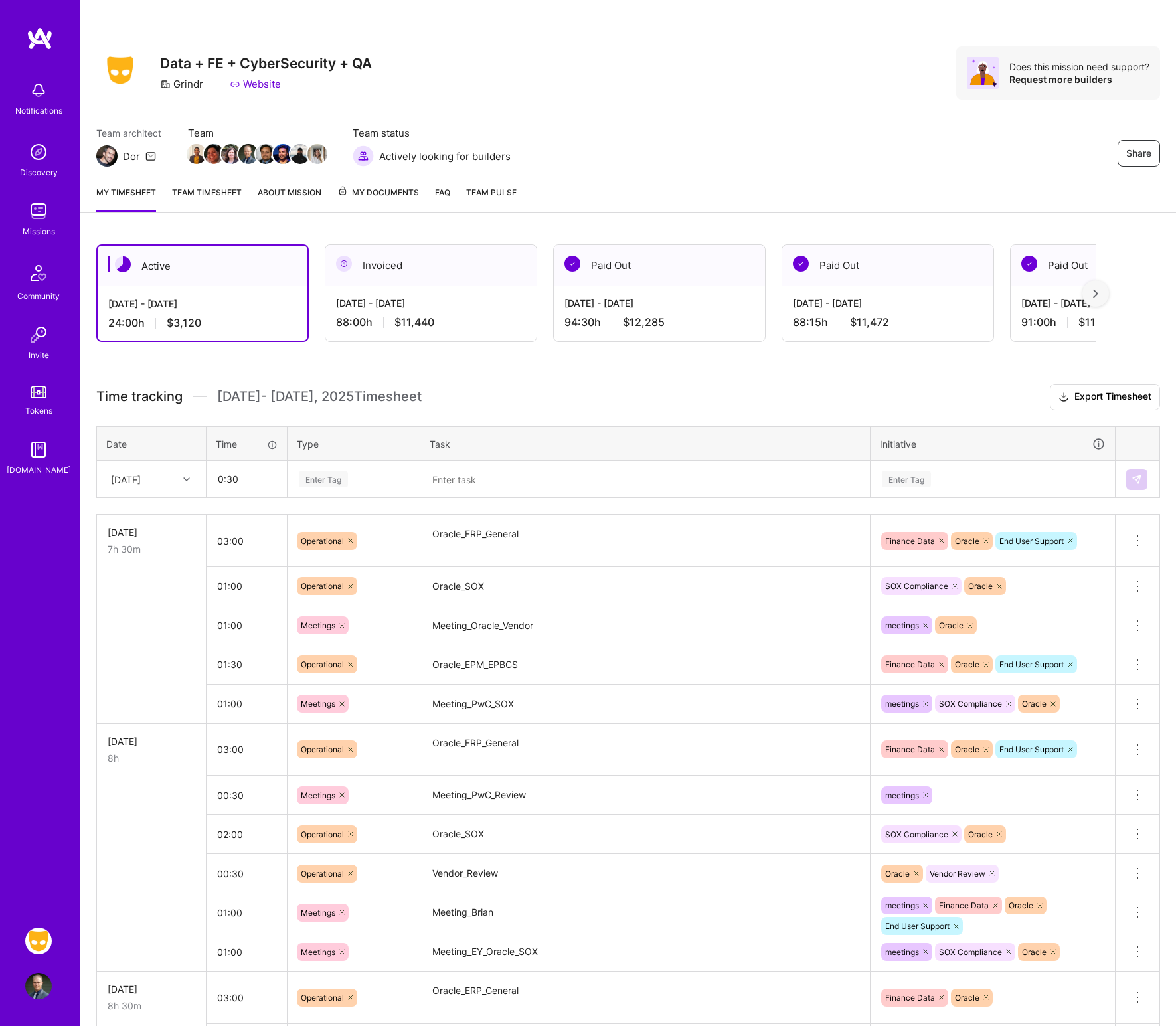
type input "00:30"
type input "o"
type input "mee"
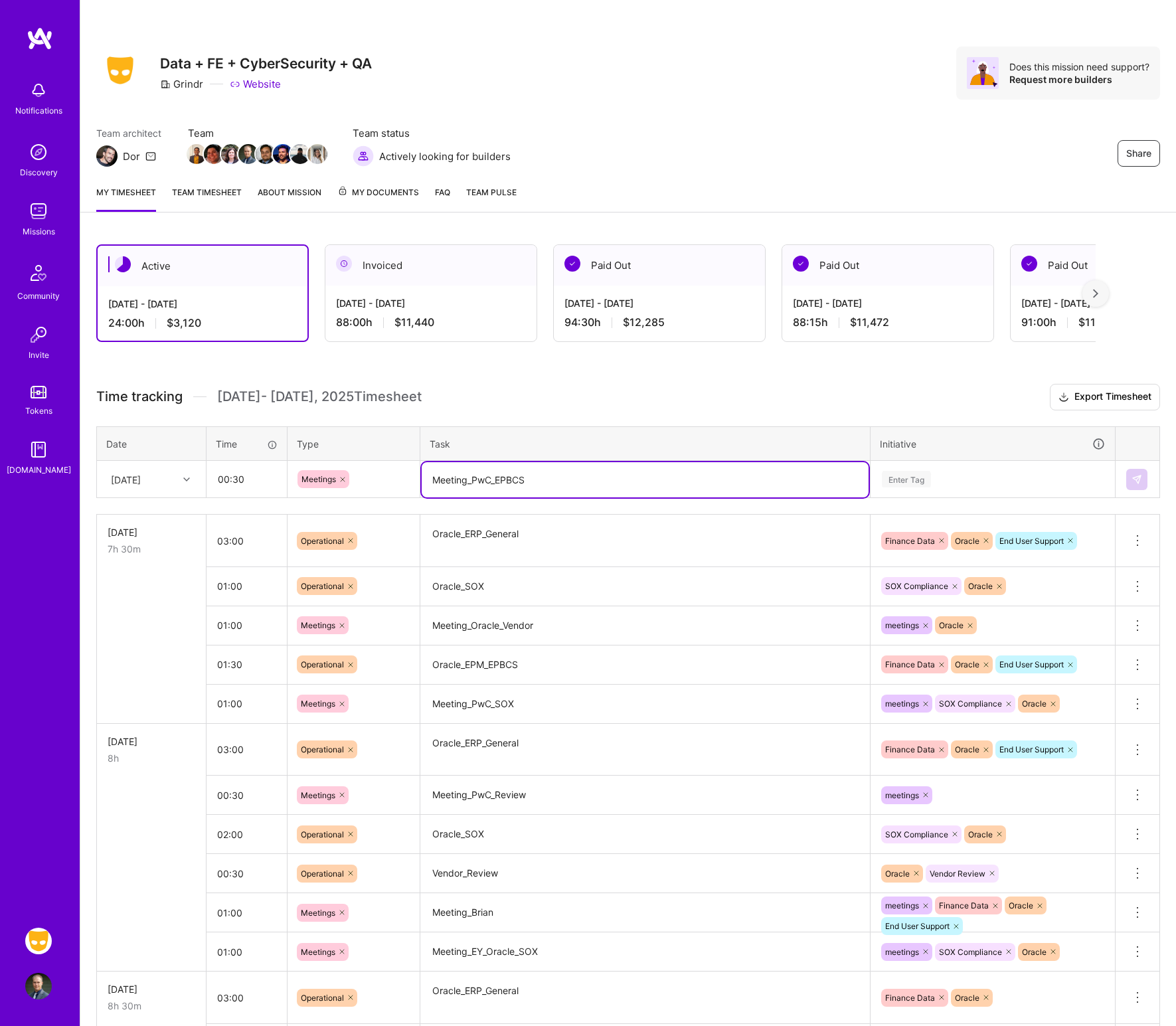
type textarea "Meeting_PwC_EPBCS"
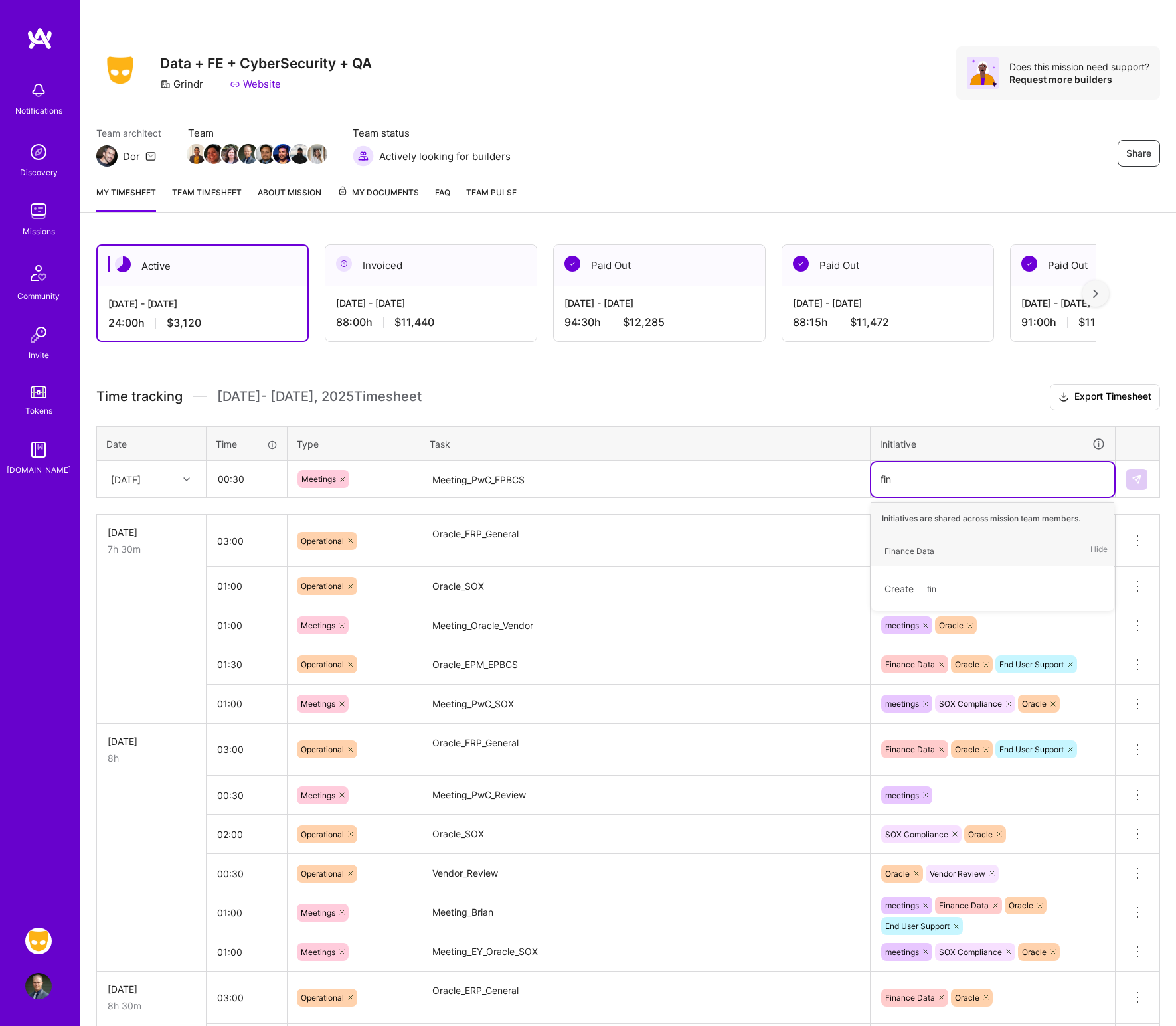
type input "fina"
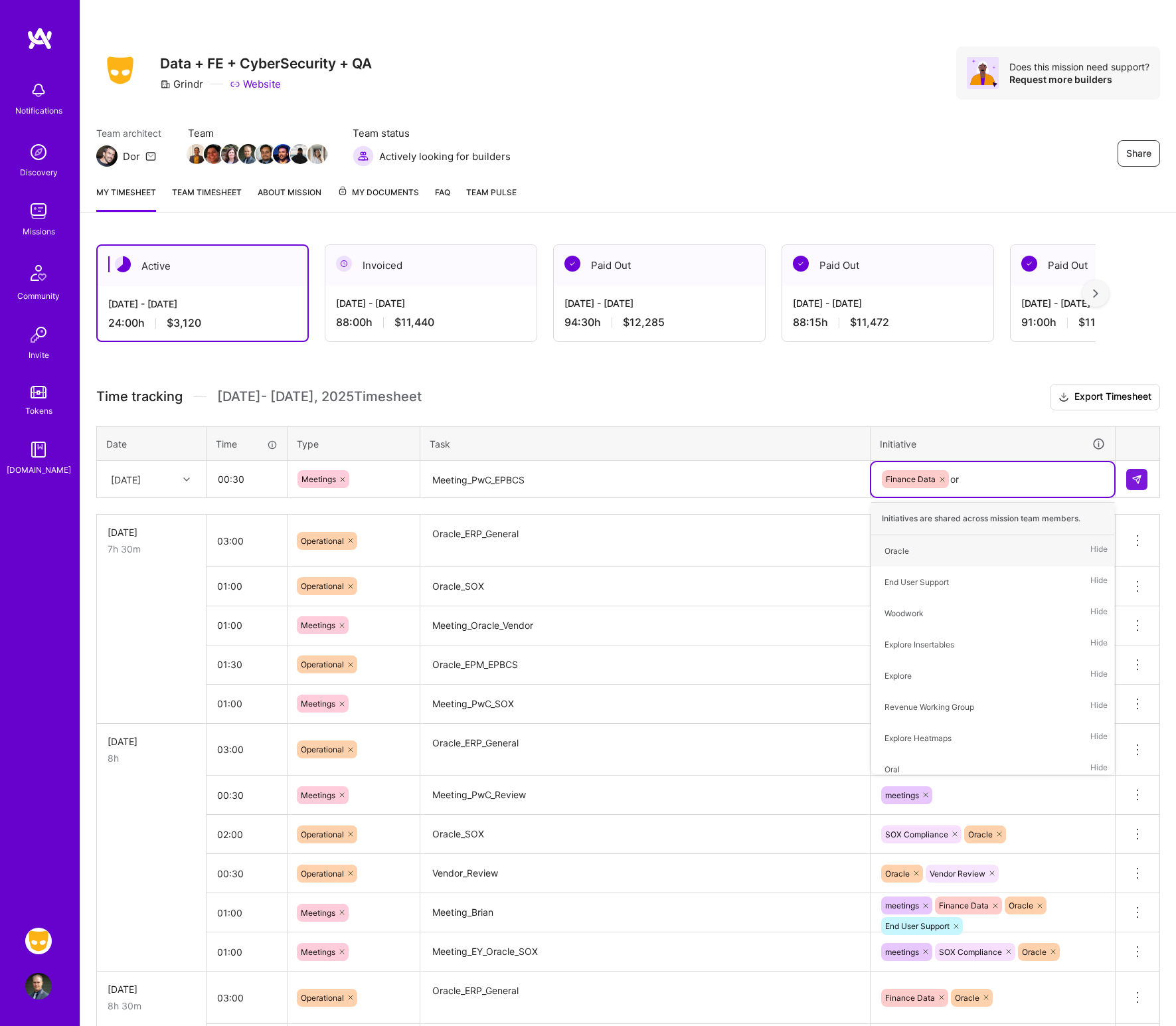
type input "ora"
type input "end"
type input "mee"
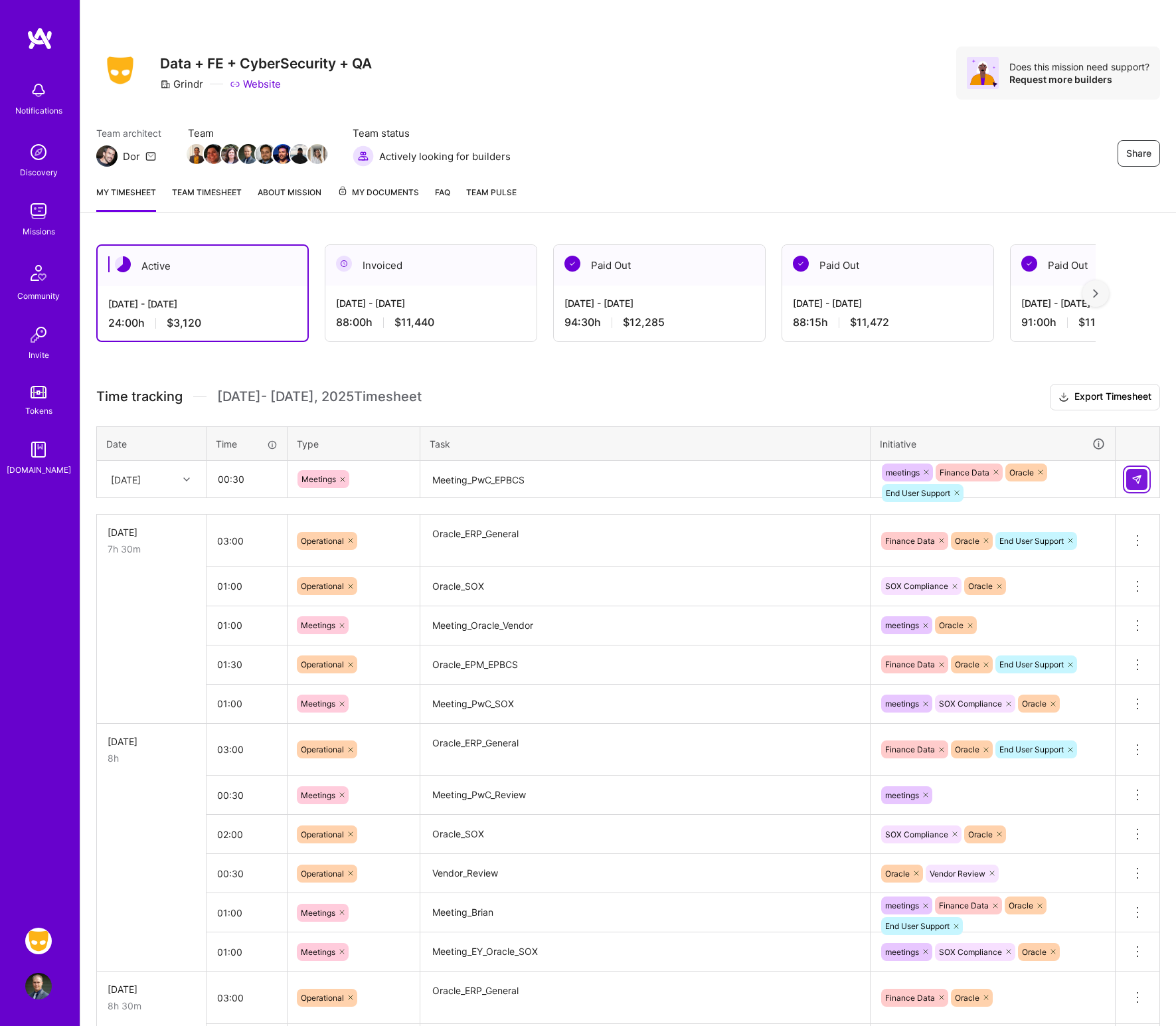
click at [959, 475] on img at bounding box center [1137, 479] width 10 height 10
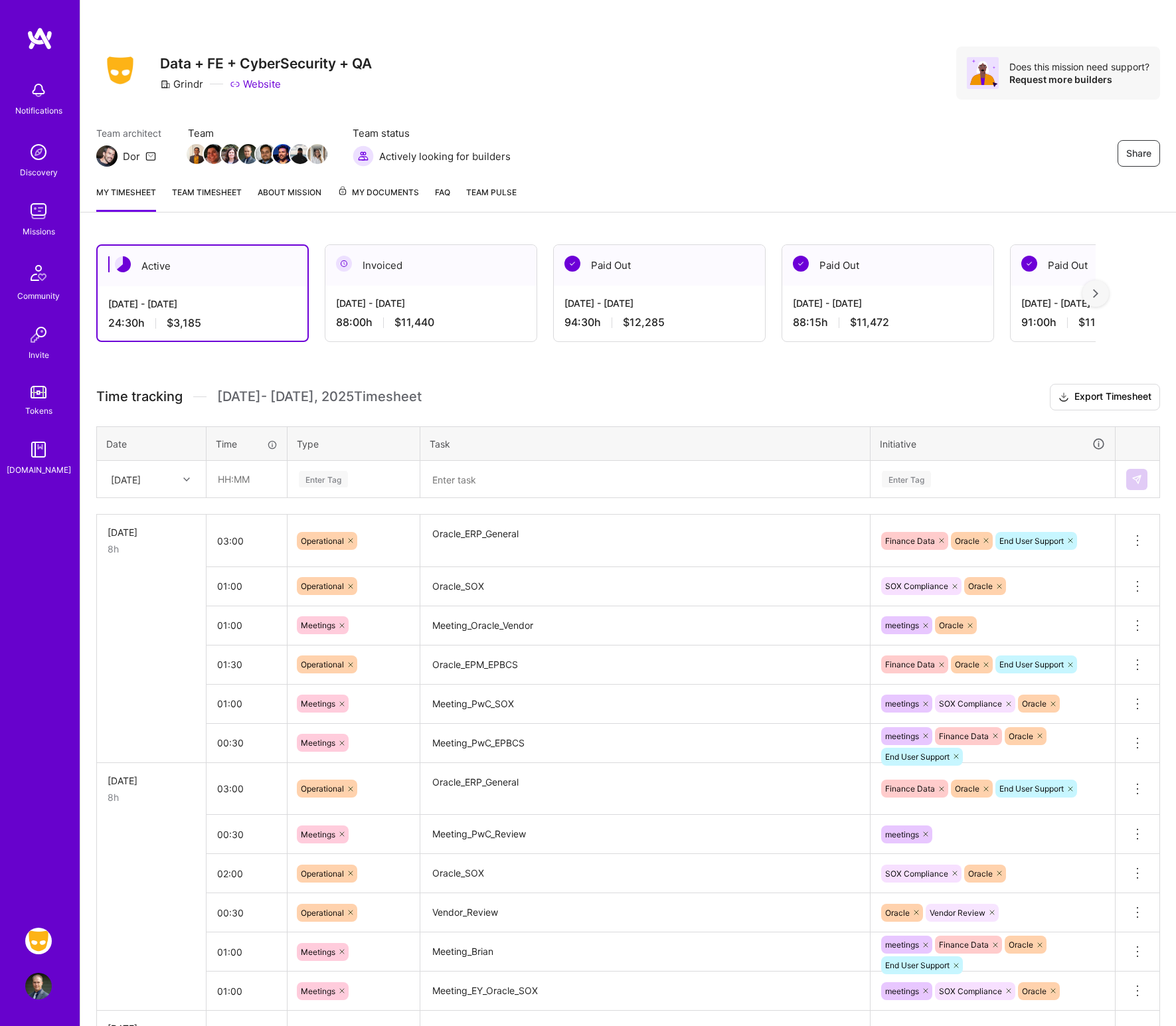
click at [184, 478] on icon at bounding box center [186, 479] width 7 height 7
click at [155, 617] on div "[DATE]" at bounding box center [151, 615] width 108 height 25
click at [244, 477] on input "text" at bounding box center [247, 478] width 79 height 35
type input "02:00"
type input "M"
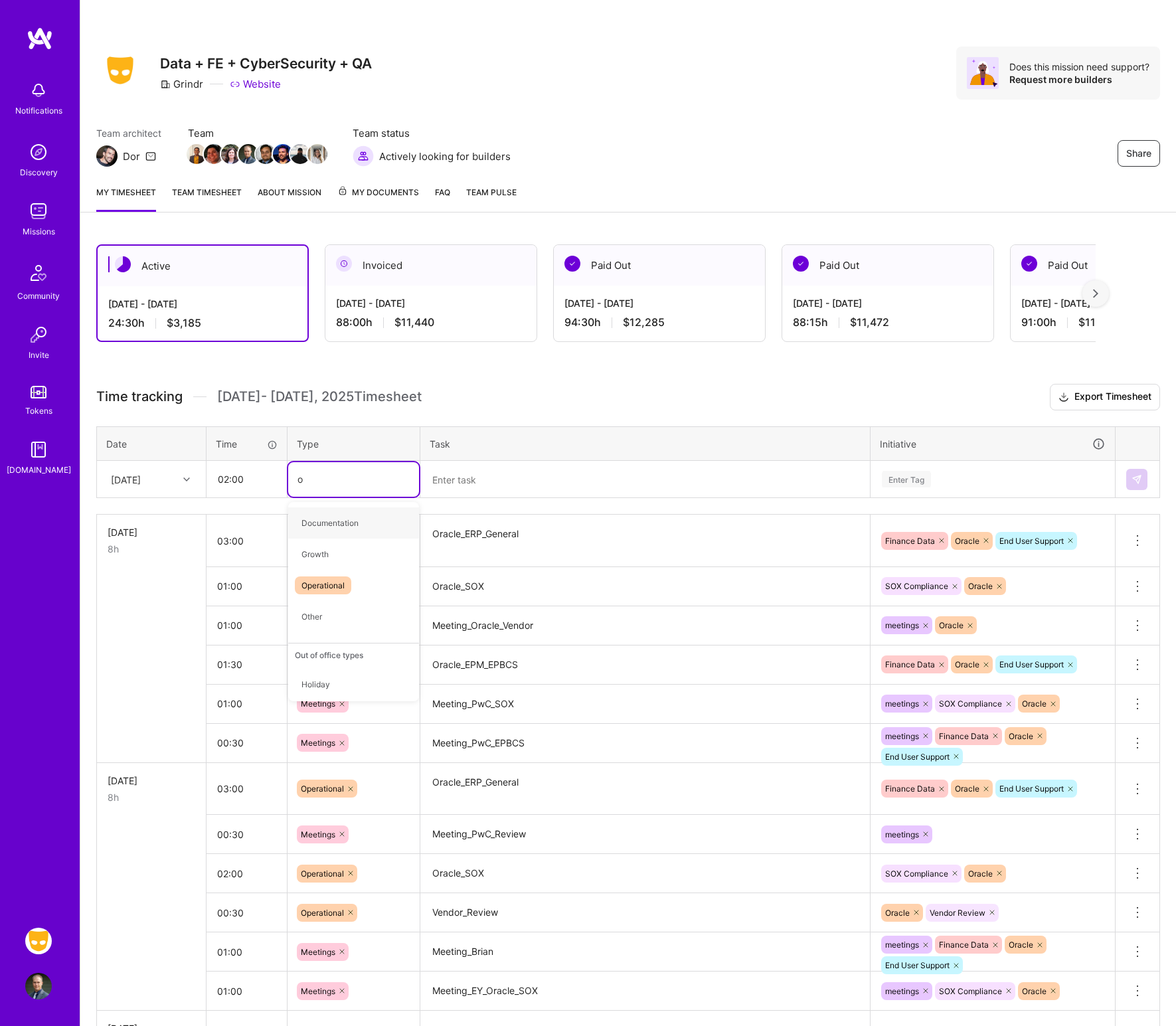
type input "op"
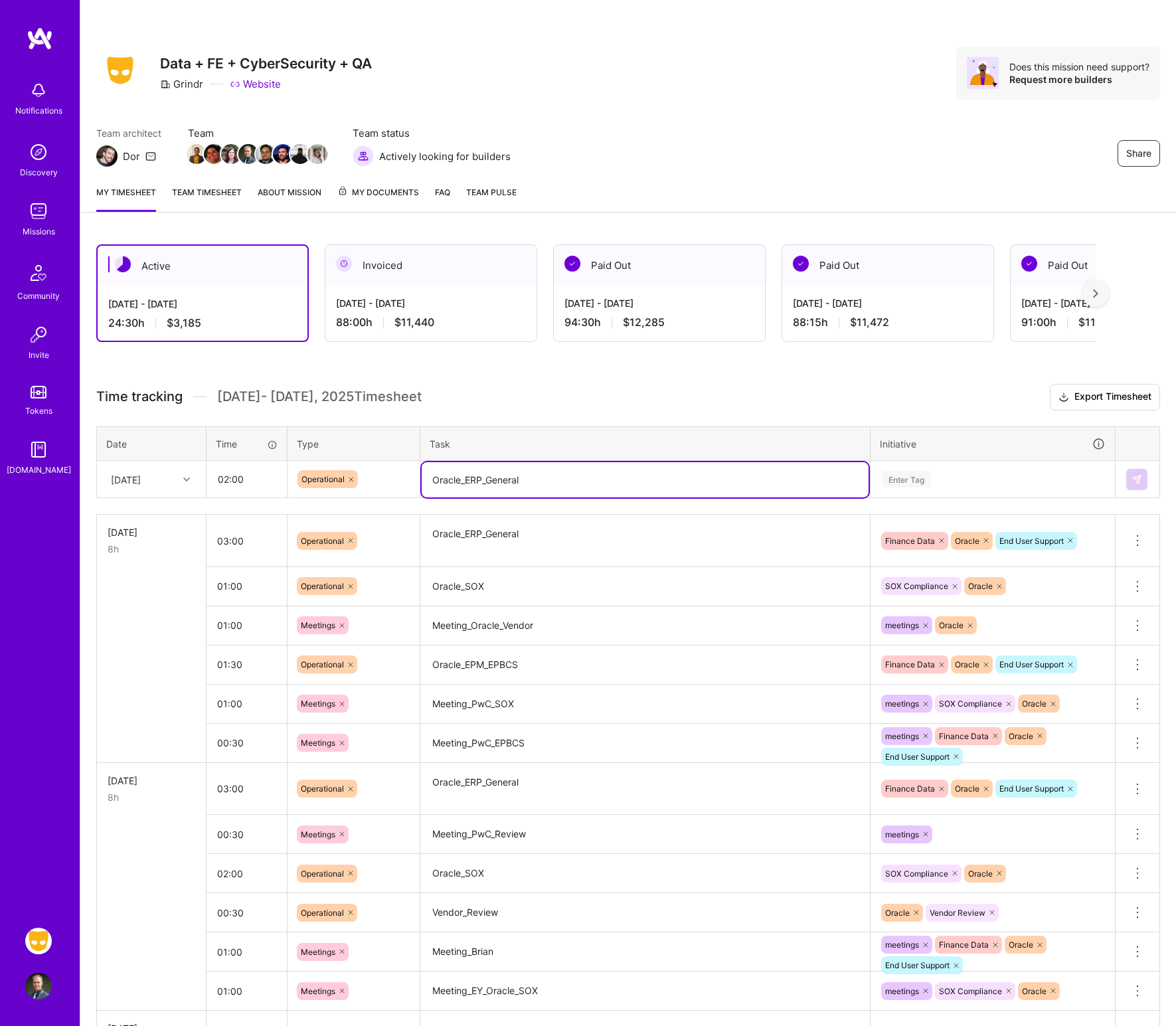
type textarea "Oracle_ERP_General"
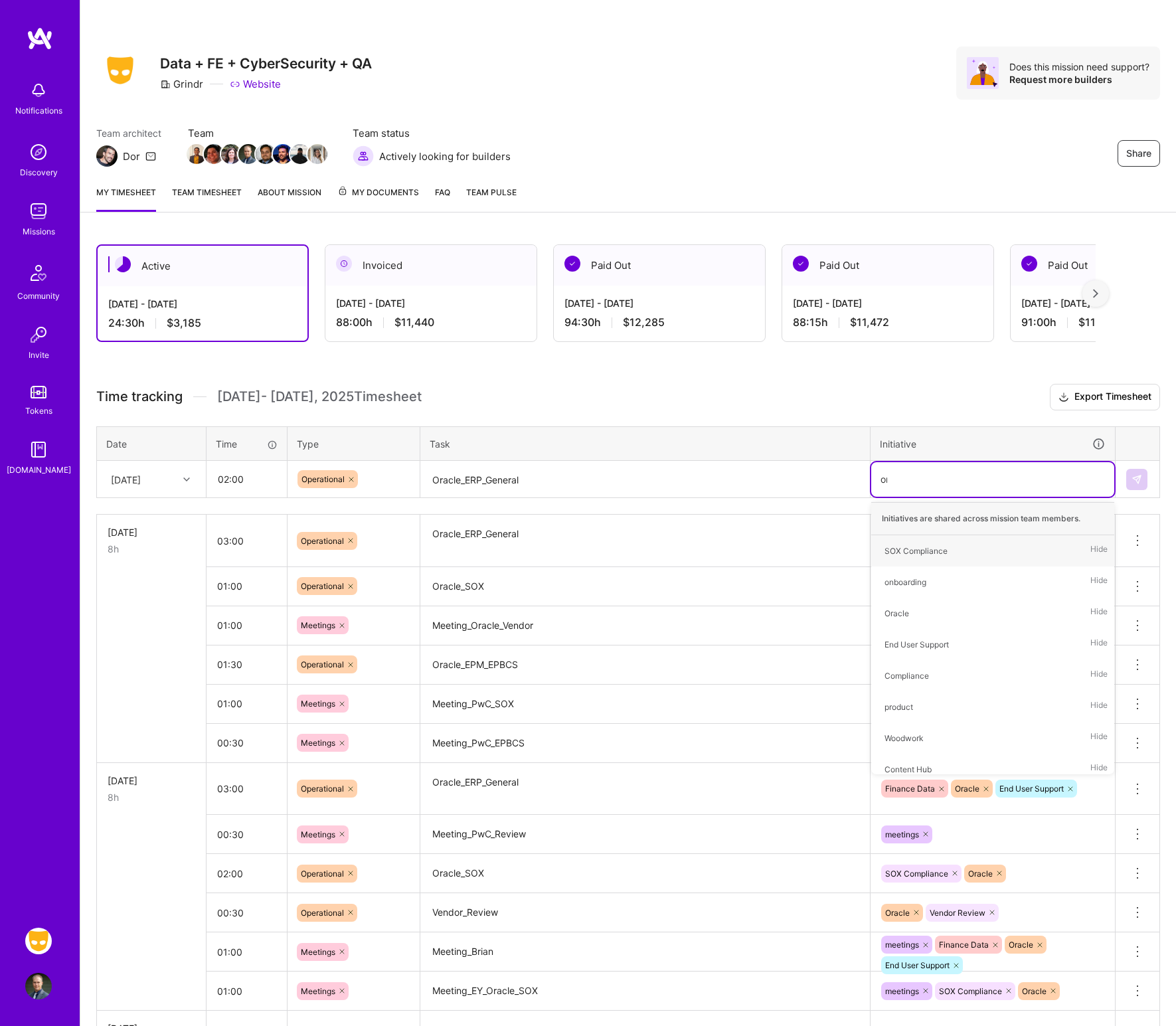
type input "ora"
type input "fin"
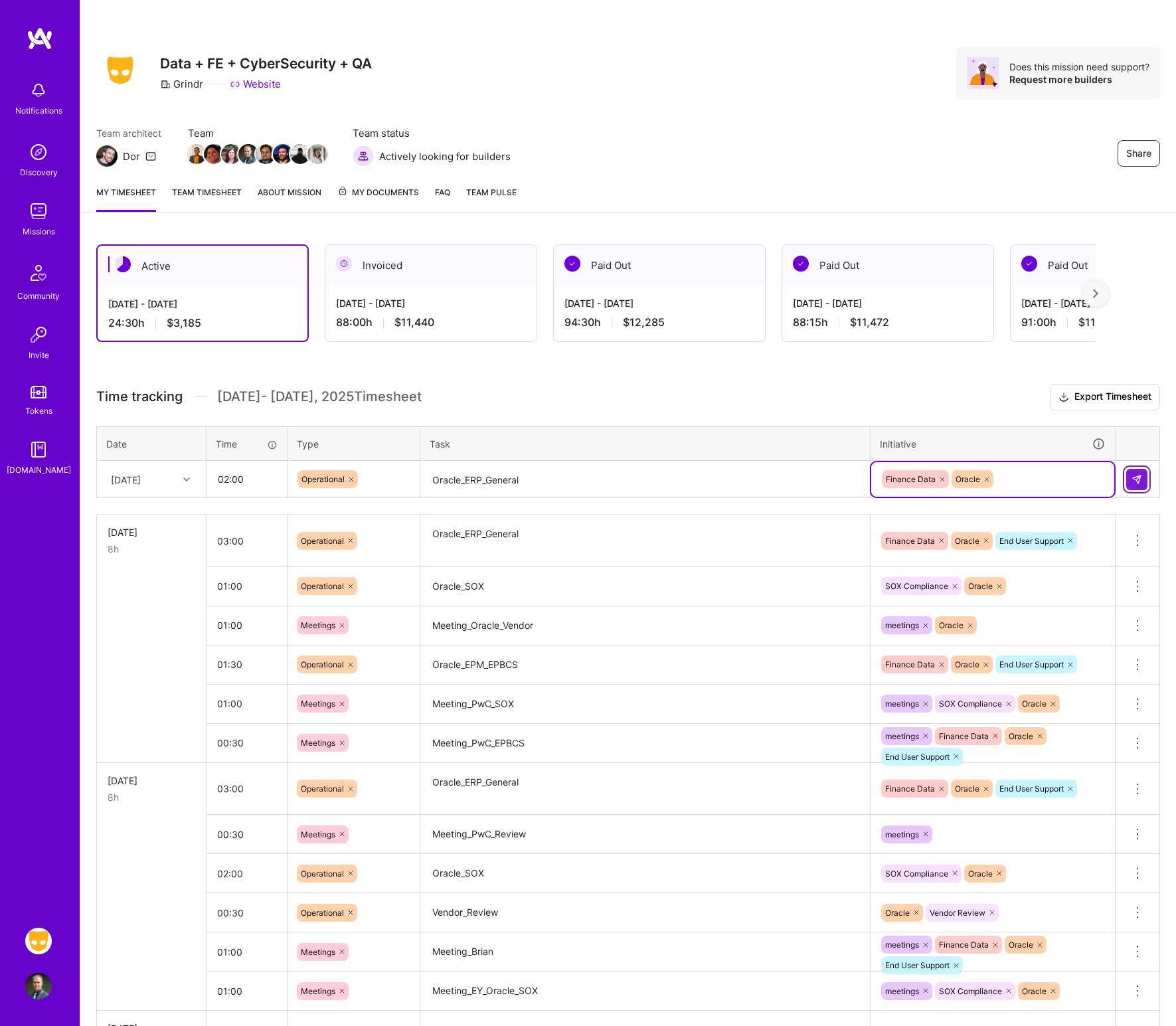
drag, startPoint x: 1133, startPoint y: 481, endPoint x: 1124, endPoint y: 481, distance: 9.0
click at [959, 481] on img at bounding box center [1137, 479] width 10 height 10
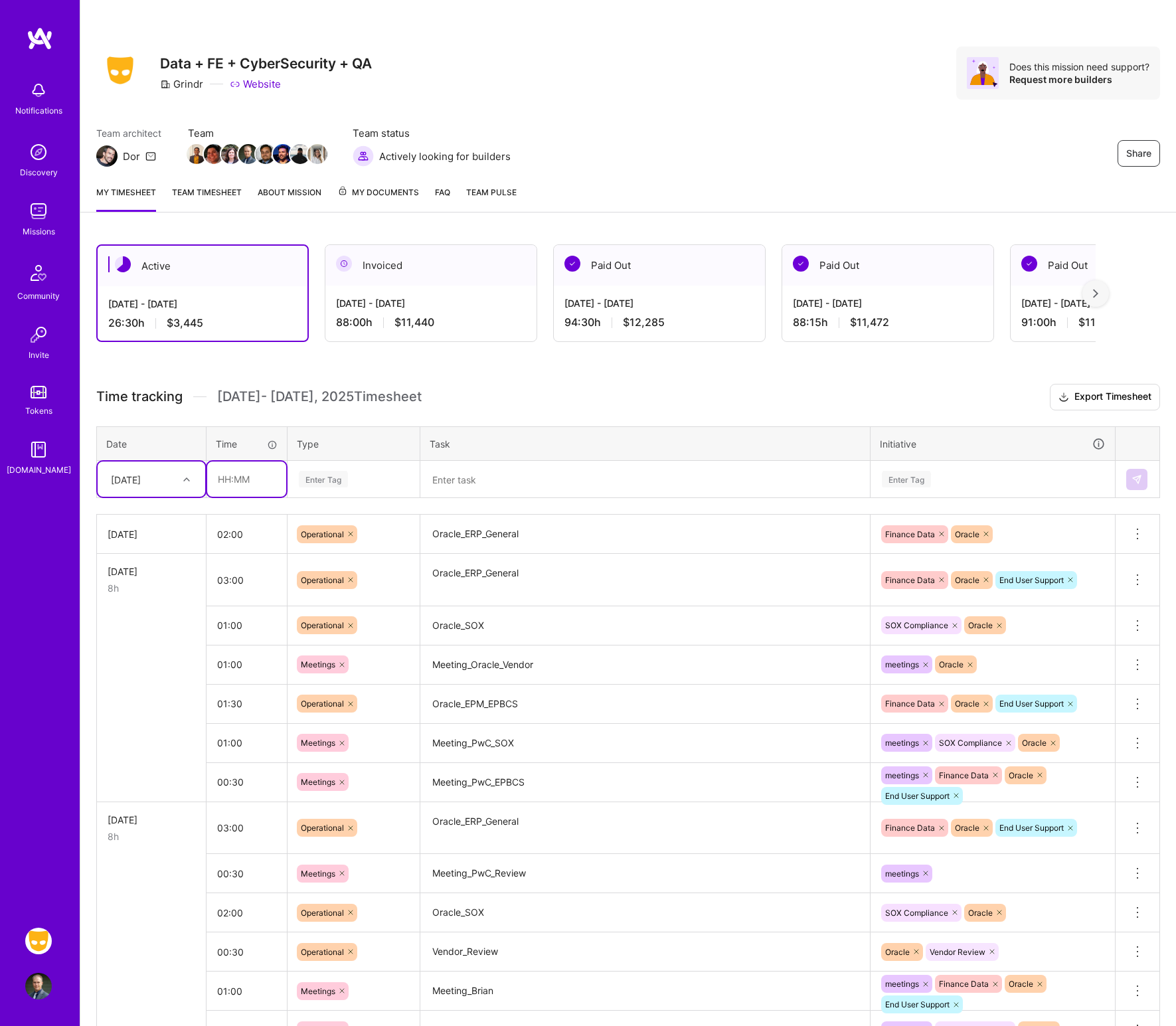
click at [241, 479] on input "text" at bounding box center [247, 478] width 79 height 35
type input "00:30"
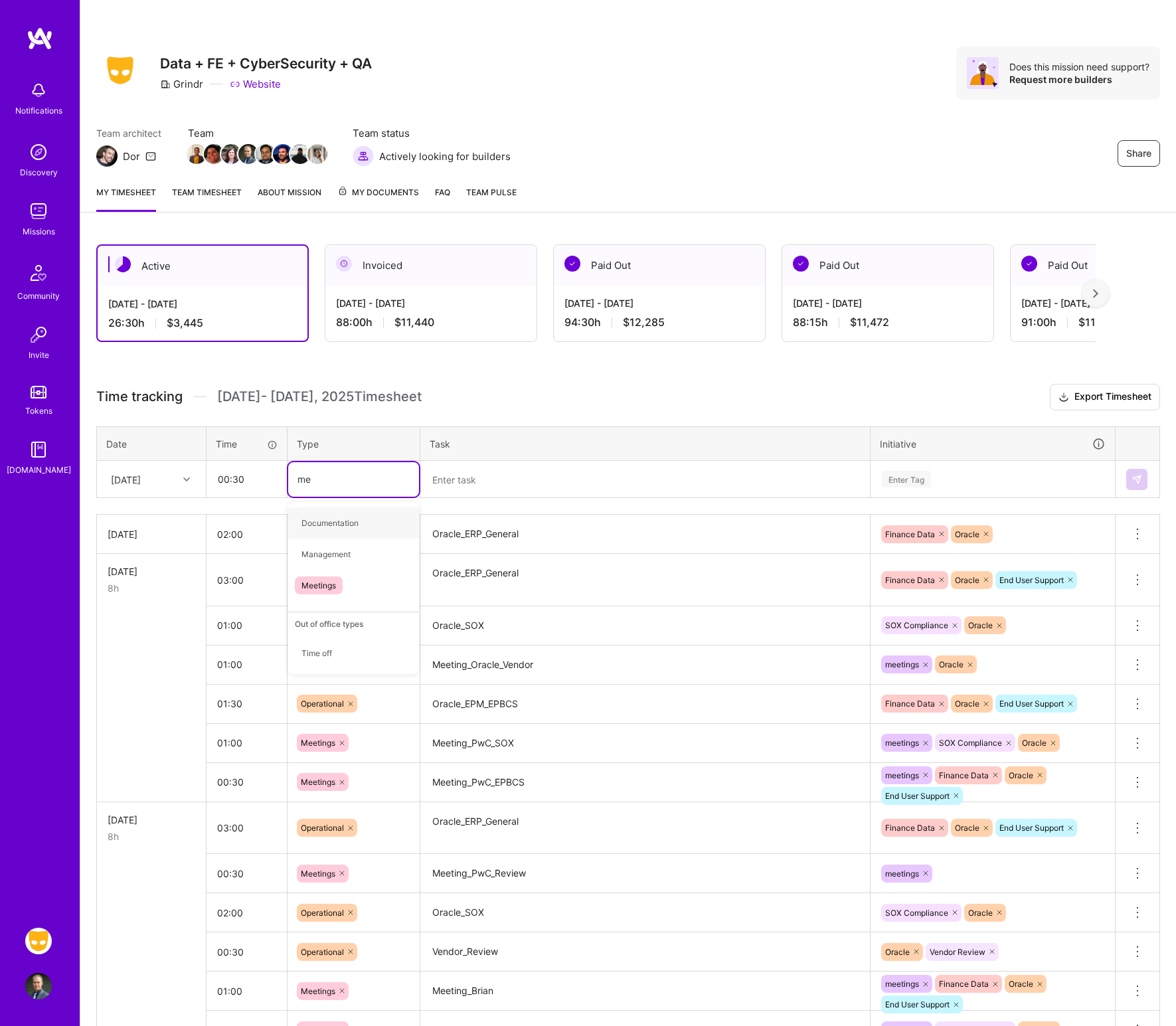
type input "mee"
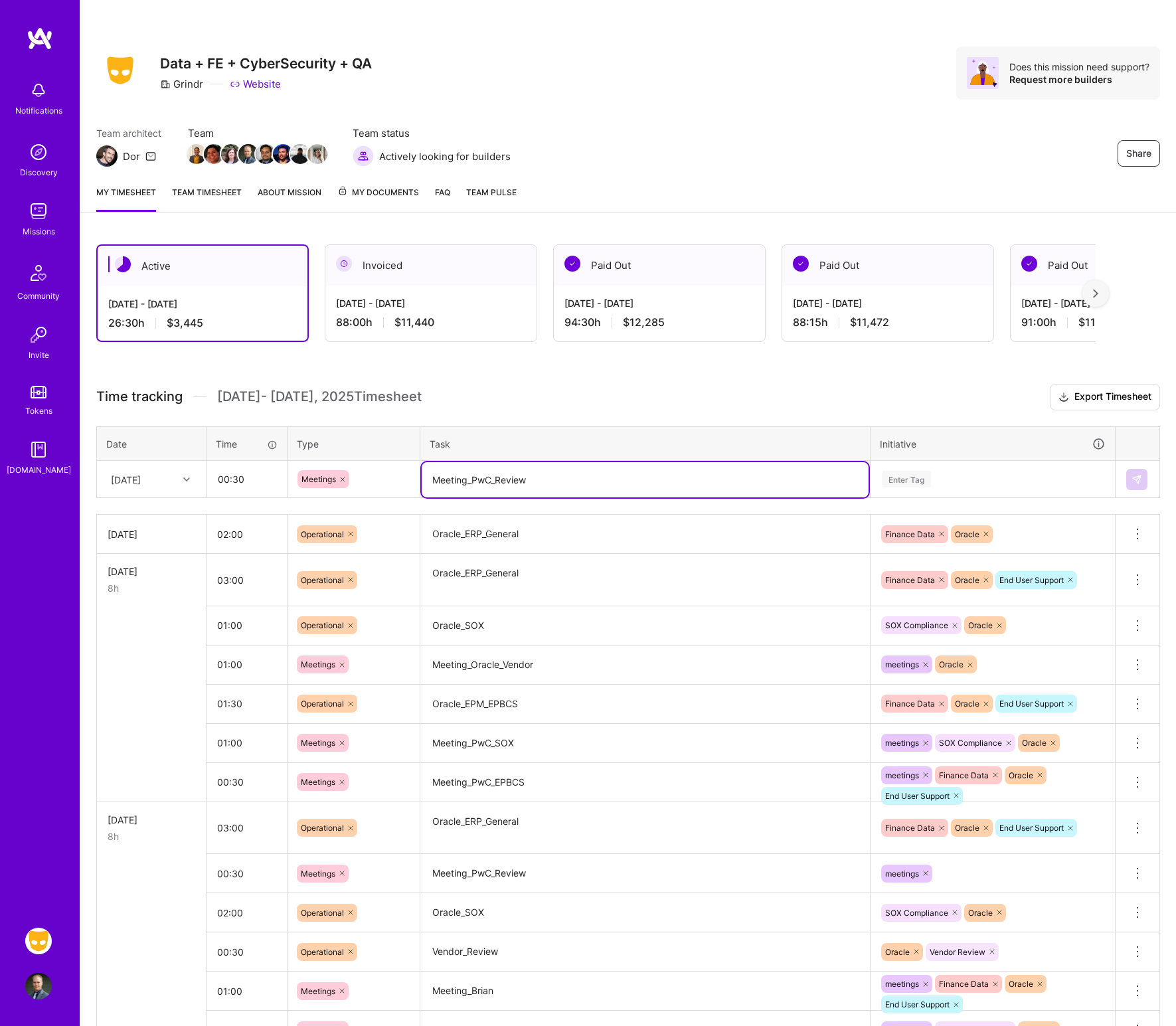
type textarea "Meeting_PwC_Review"
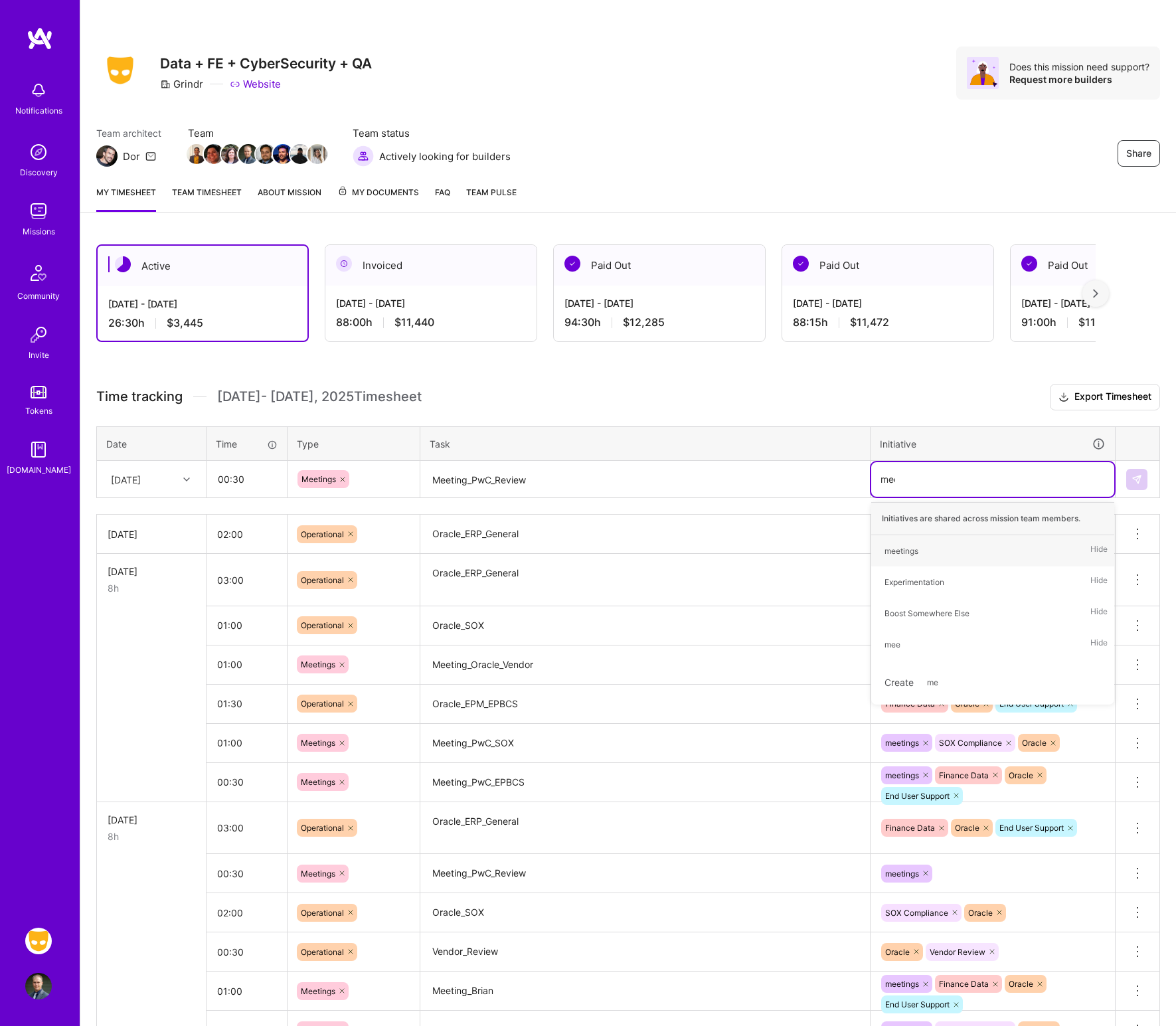
type input "meet"
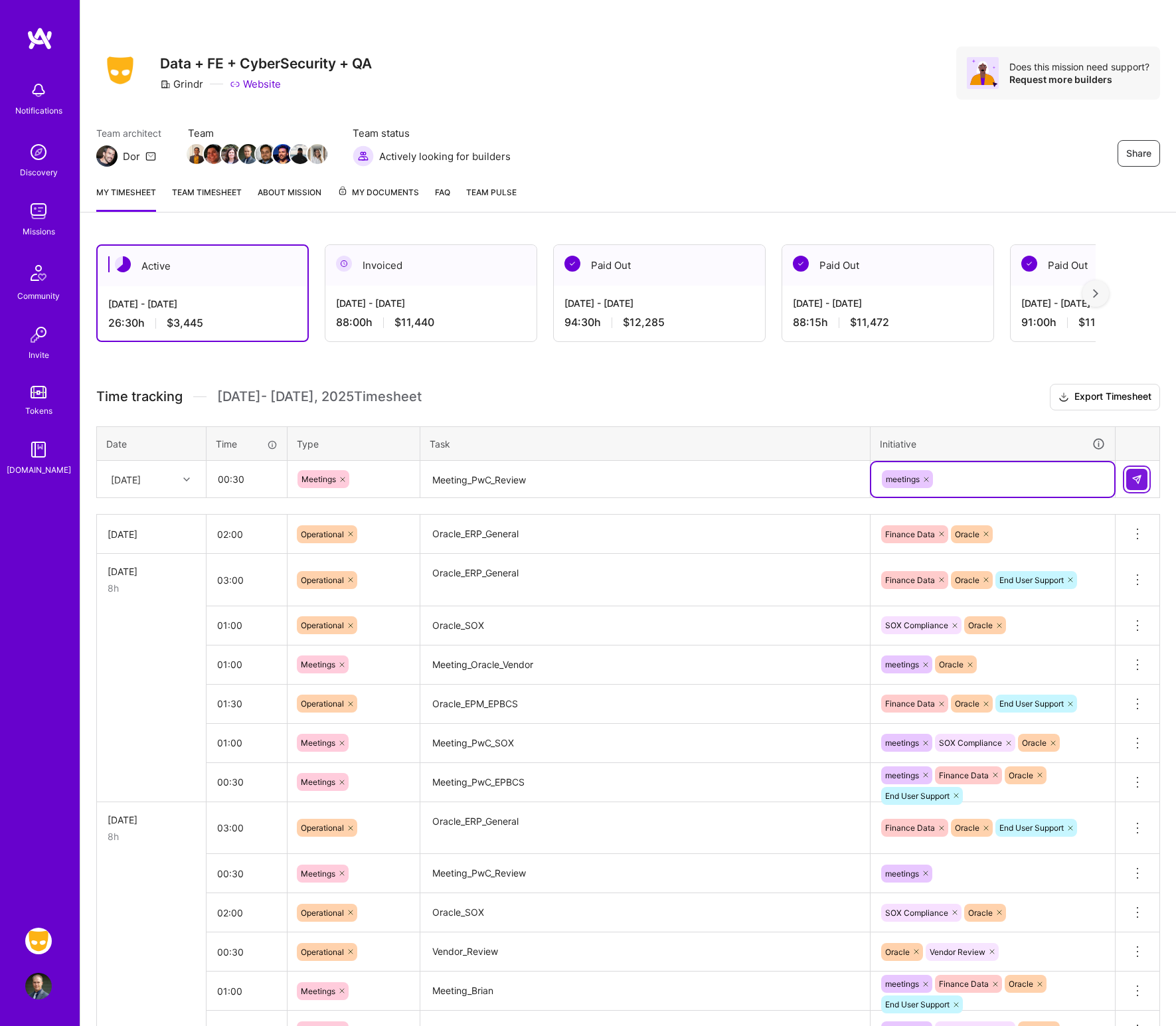
click at [959, 485] on button at bounding box center [1137, 479] width 22 height 22
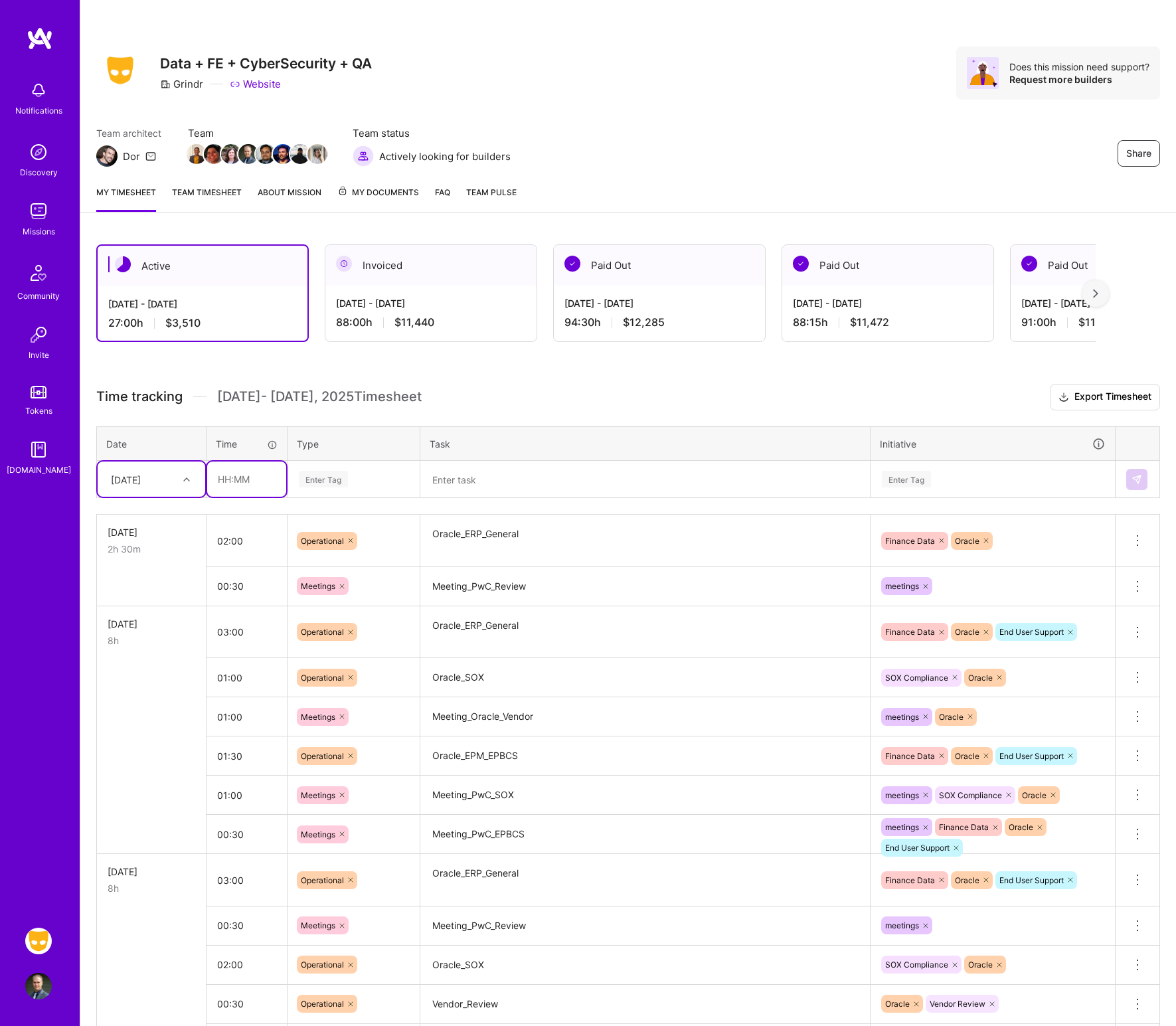
click at [240, 478] on input "text" at bounding box center [247, 478] width 79 height 35
type input "00:30"
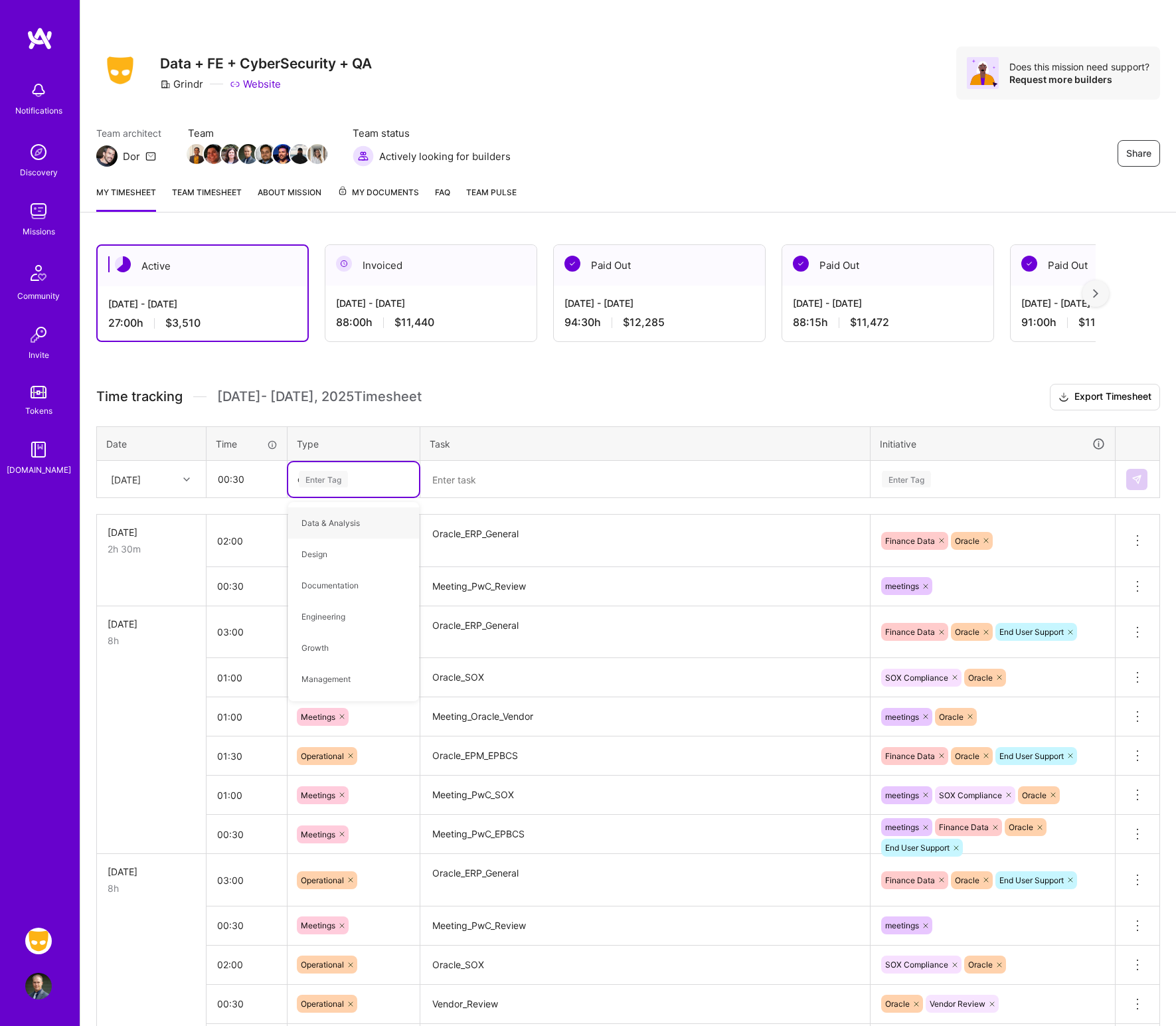
type input "op"
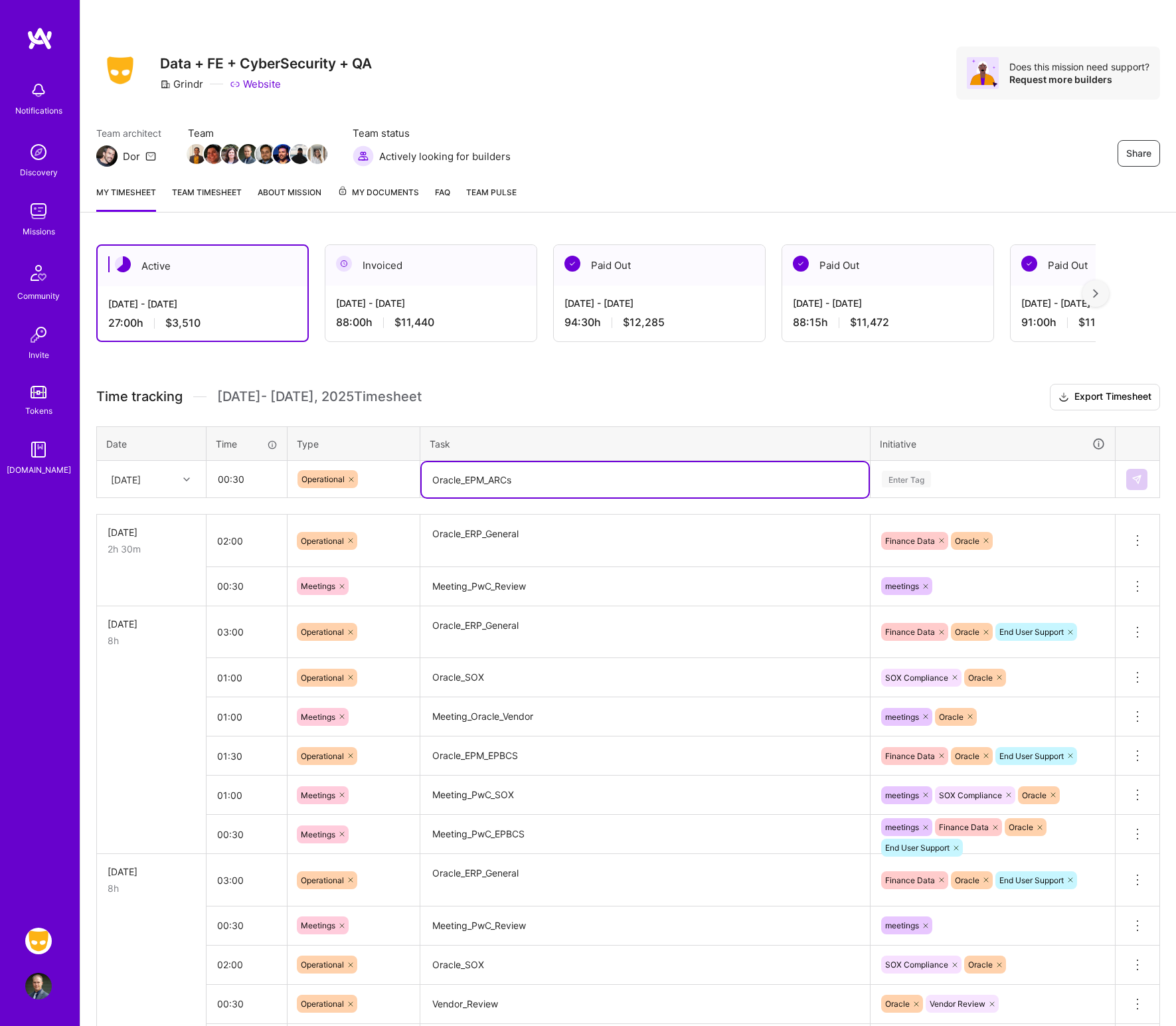
type textarea "Oracle_EPM_ARCs"
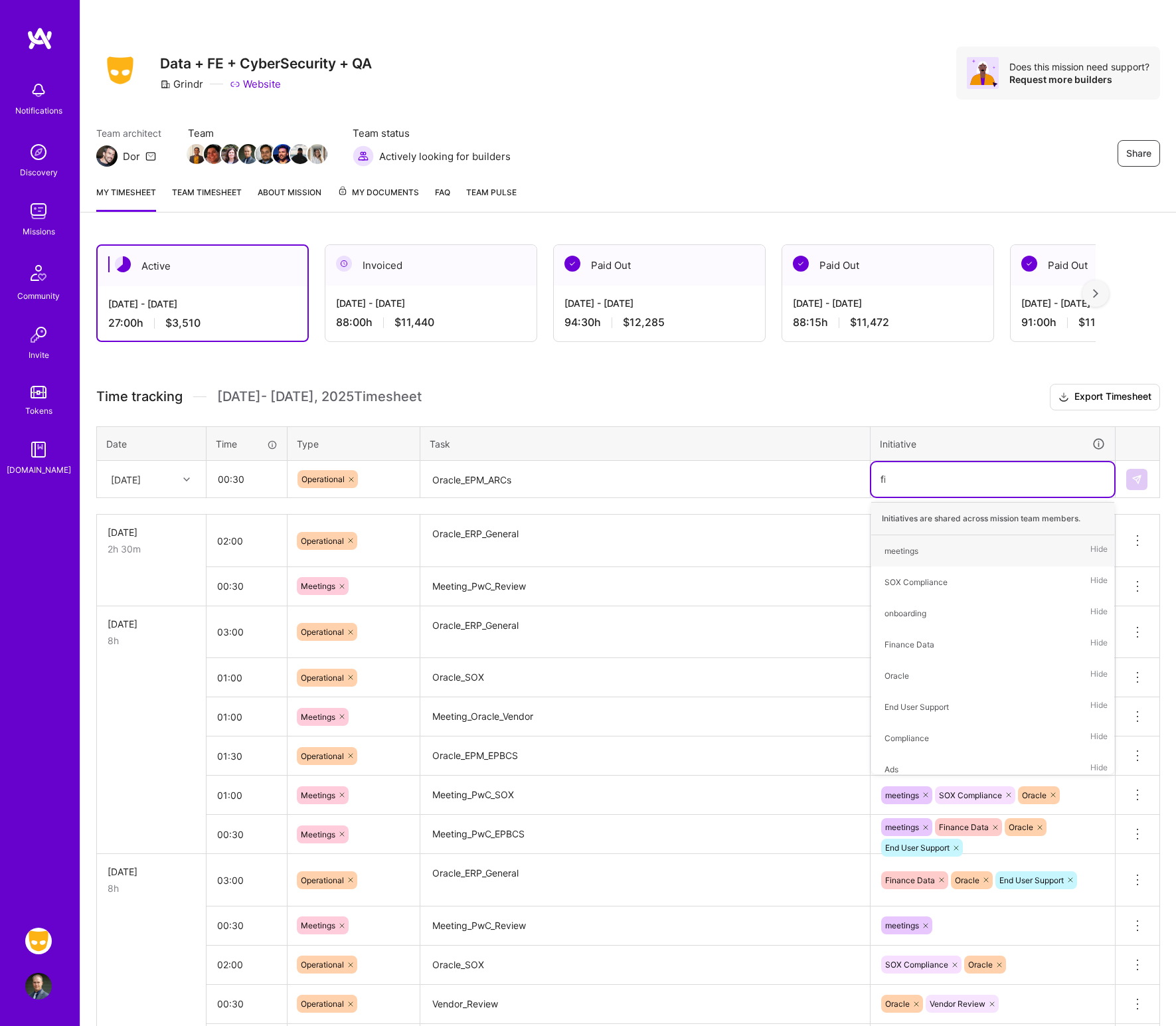
type input "fin"
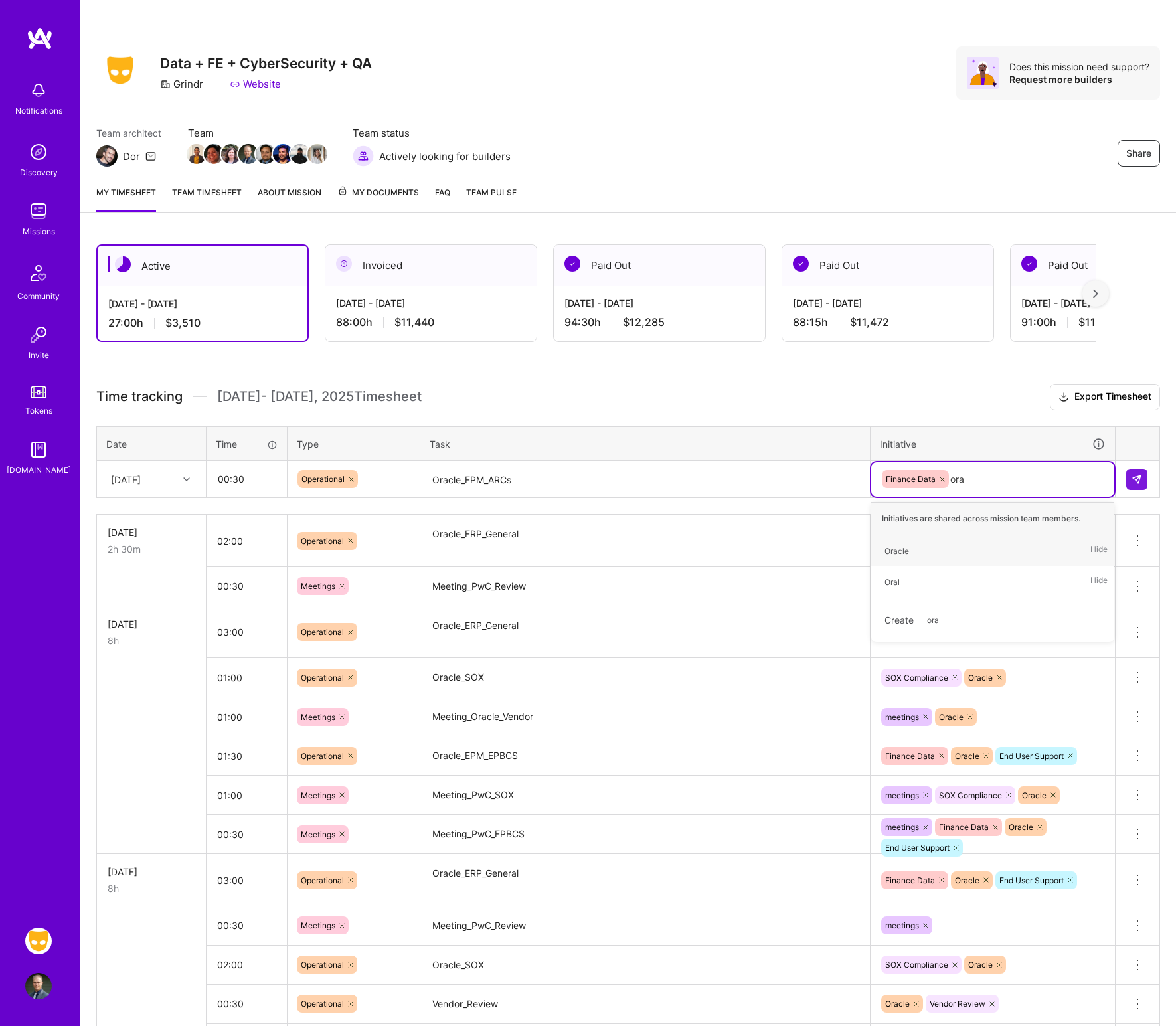
type input "orac"
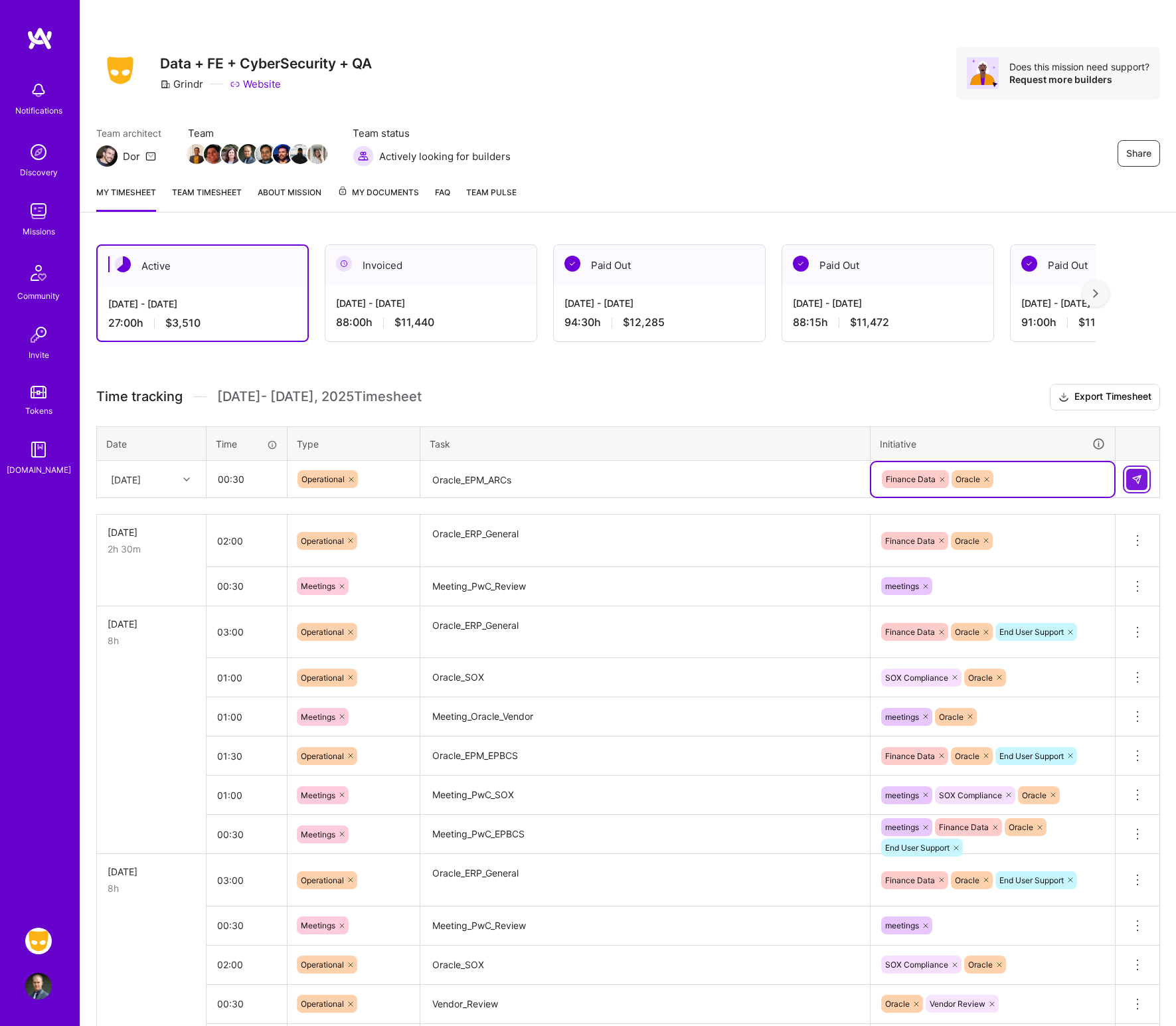
click at [959, 477] on img at bounding box center [1137, 479] width 10 height 10
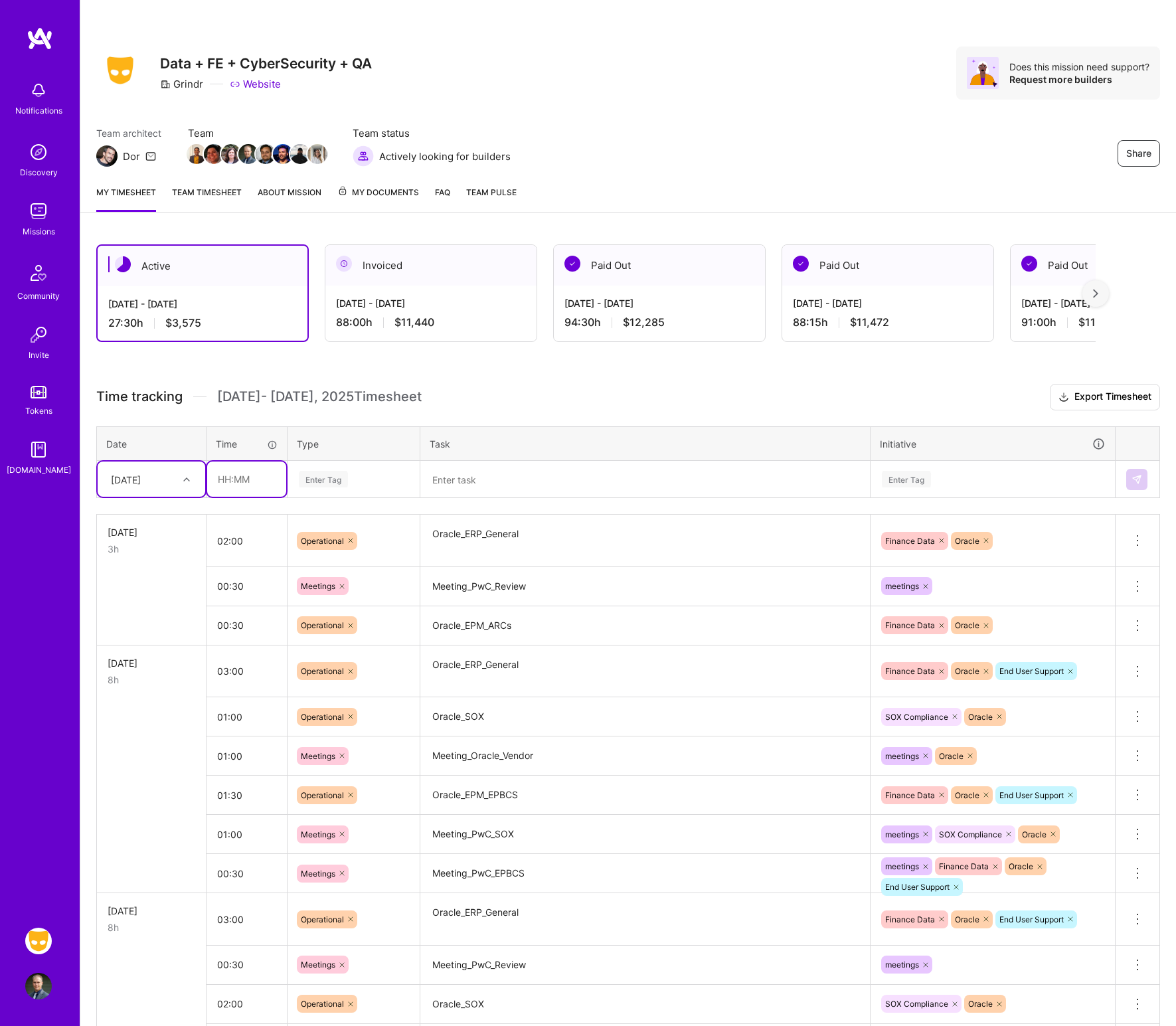
click at [244, 480] on input "text" at bounding box center [247, 478] width 79 height 35
type input "01:30"
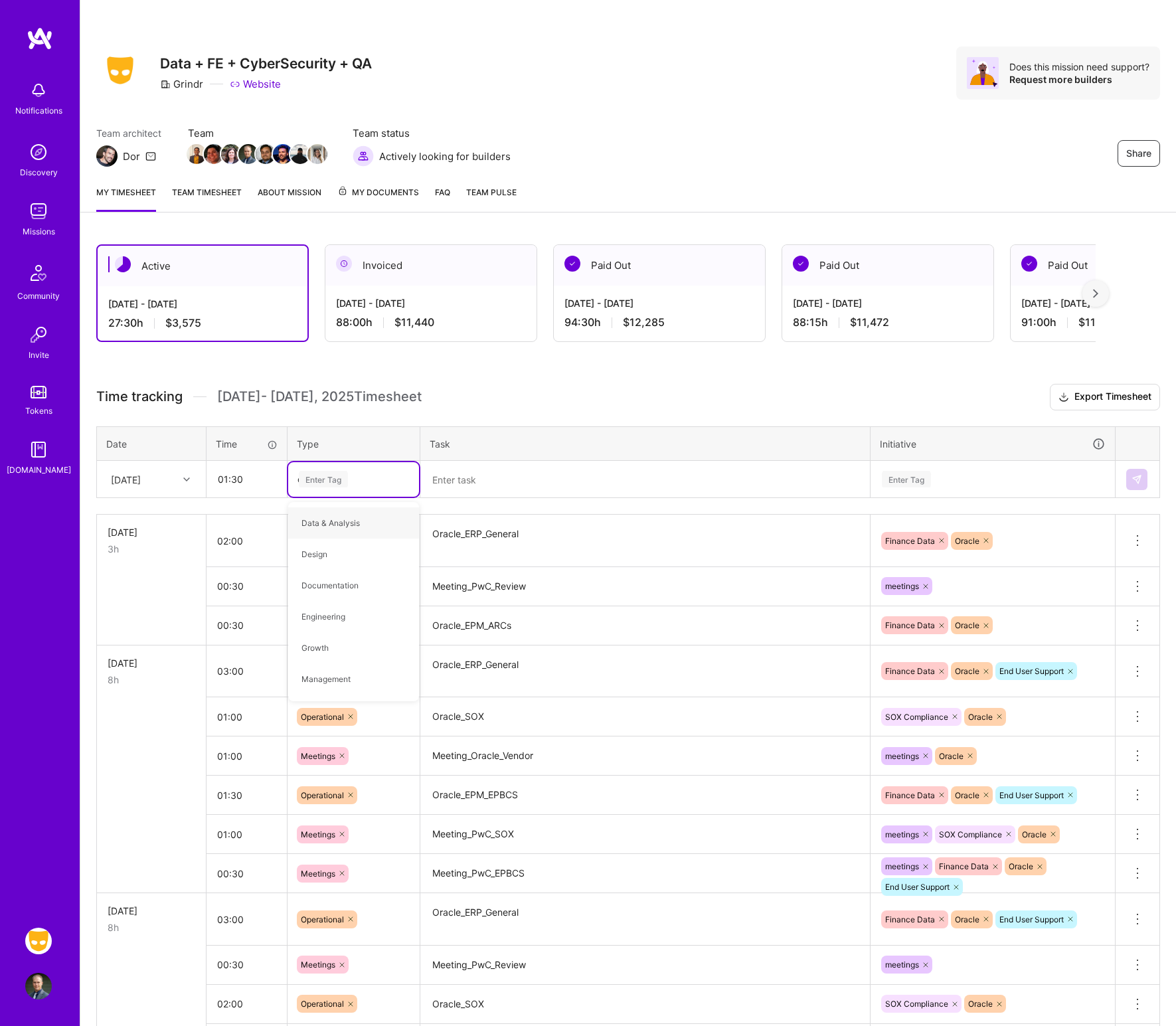
type input "op"
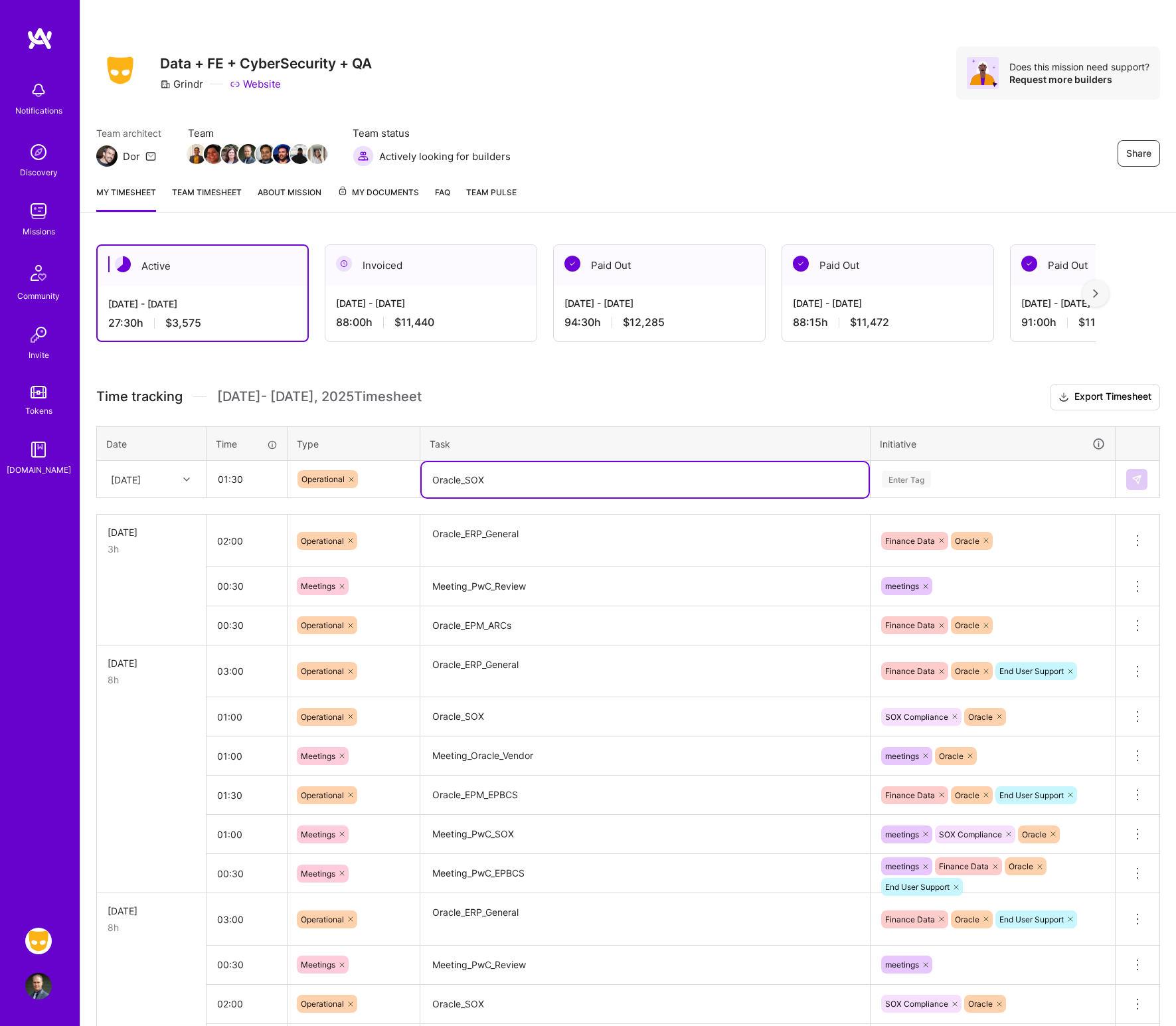
type textarea "Oracle_SOX"
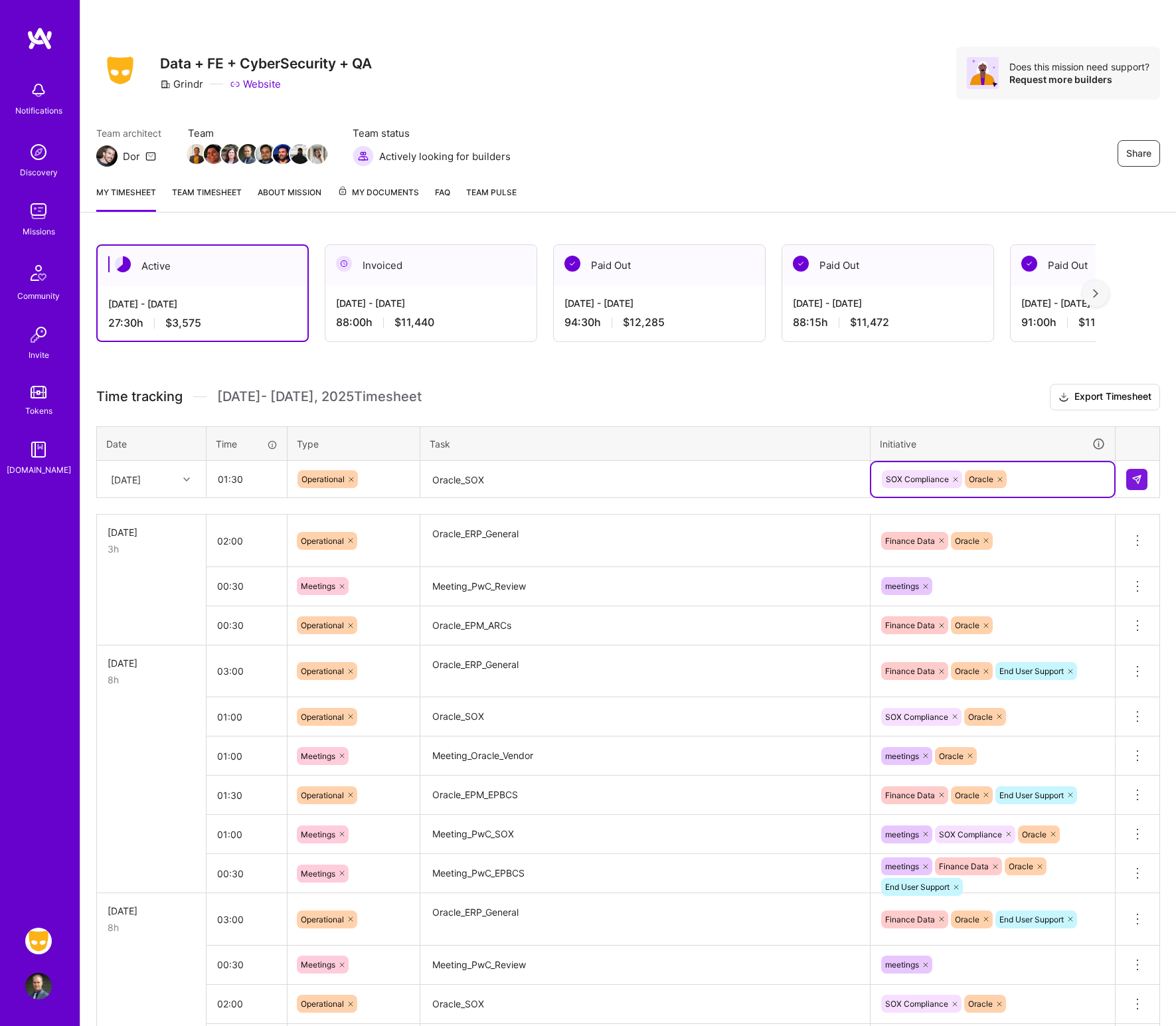
drag, startPoint x: 1125, startPoint y: 476, endPoint x: 1107, endPoint y: 485, distance: 20.1
click at [959, 477] on td at bounding box center [1138, 479] width 45 height 37
drag, startPoint x: 1138, startPoint y: 481, endPoint x: 1021, endPoint y: 476, distance: 117.1
click at [959, 481] on img at bounding box center [1137, 479] width 10 height 10
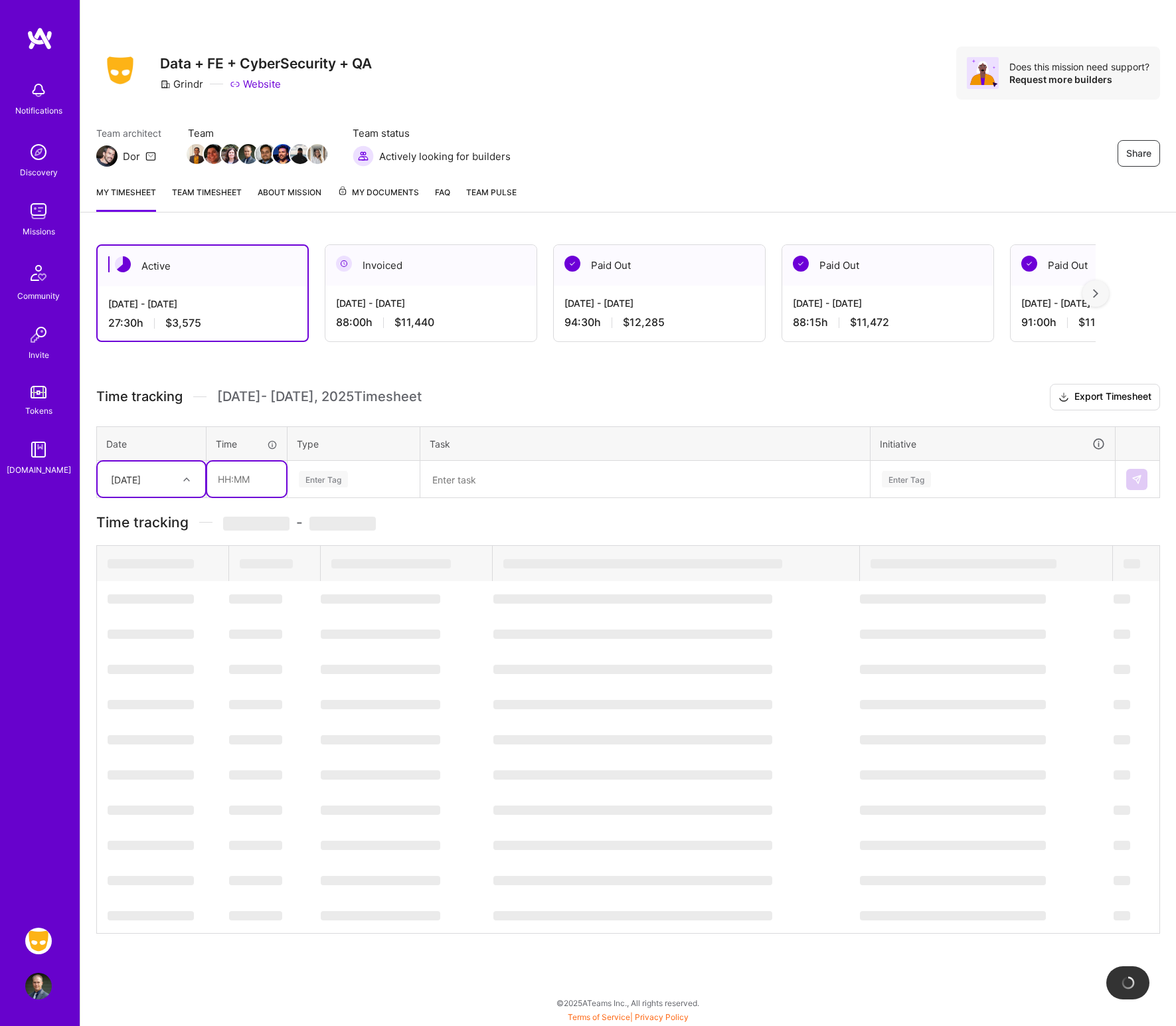
click at [252, 473] on input "text" at bounding box center [247, 478] width 79 height 35
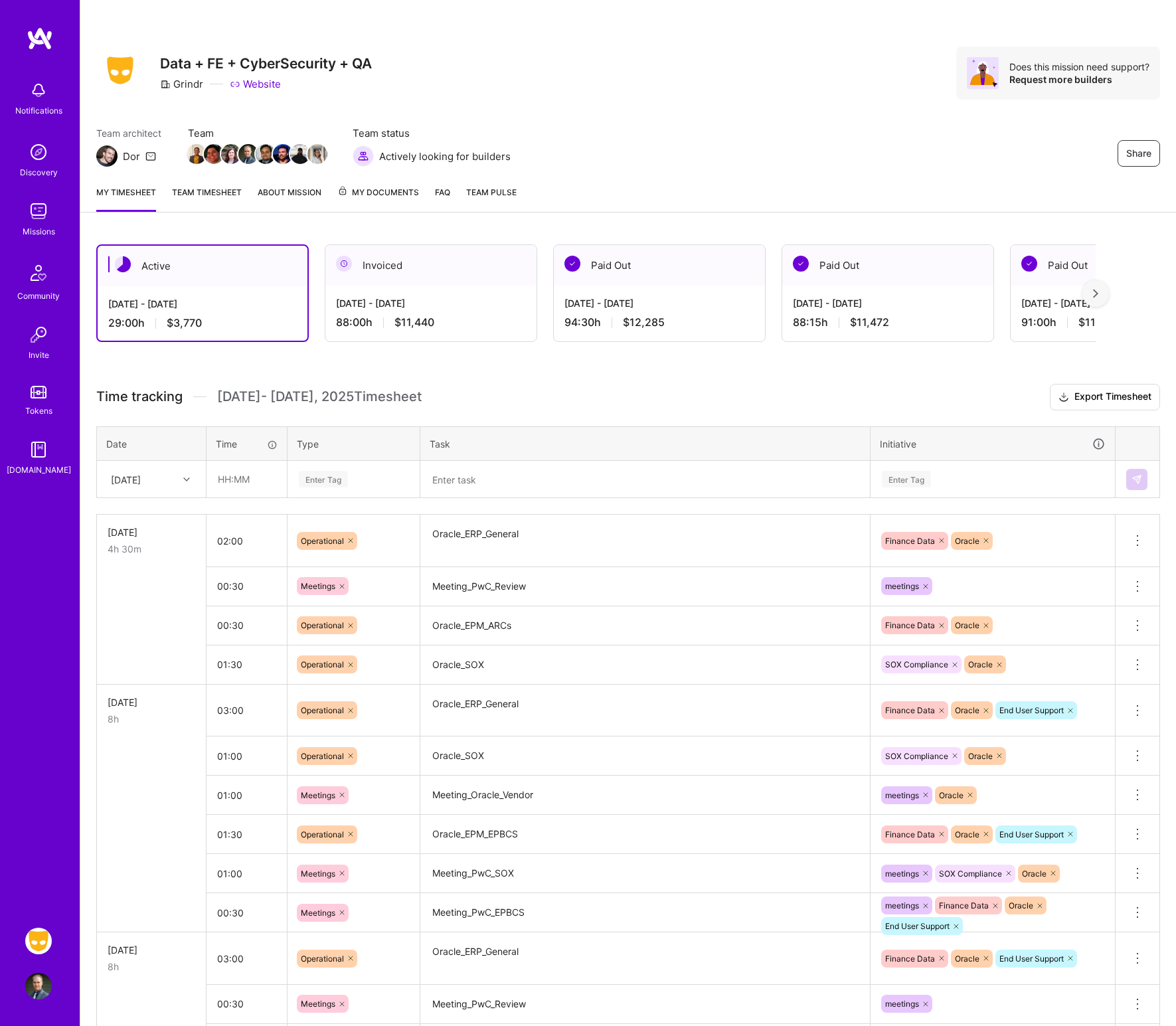
click at [345, 466] on div "Enter Tag" at bounding box center [353, 479] width 131 height 34
click at [530, 481] on textarea at bounding box center [645, 479] width 447 height 35
click at [264, 494] on input "text" at bounding box center [247, 478] width 79 height 35
click at [959, 482] on td at bounding box center [1138, 479] width 45 height 37
click at [959, 478] on img at bounding box center [1137, 479] width 10 height 10
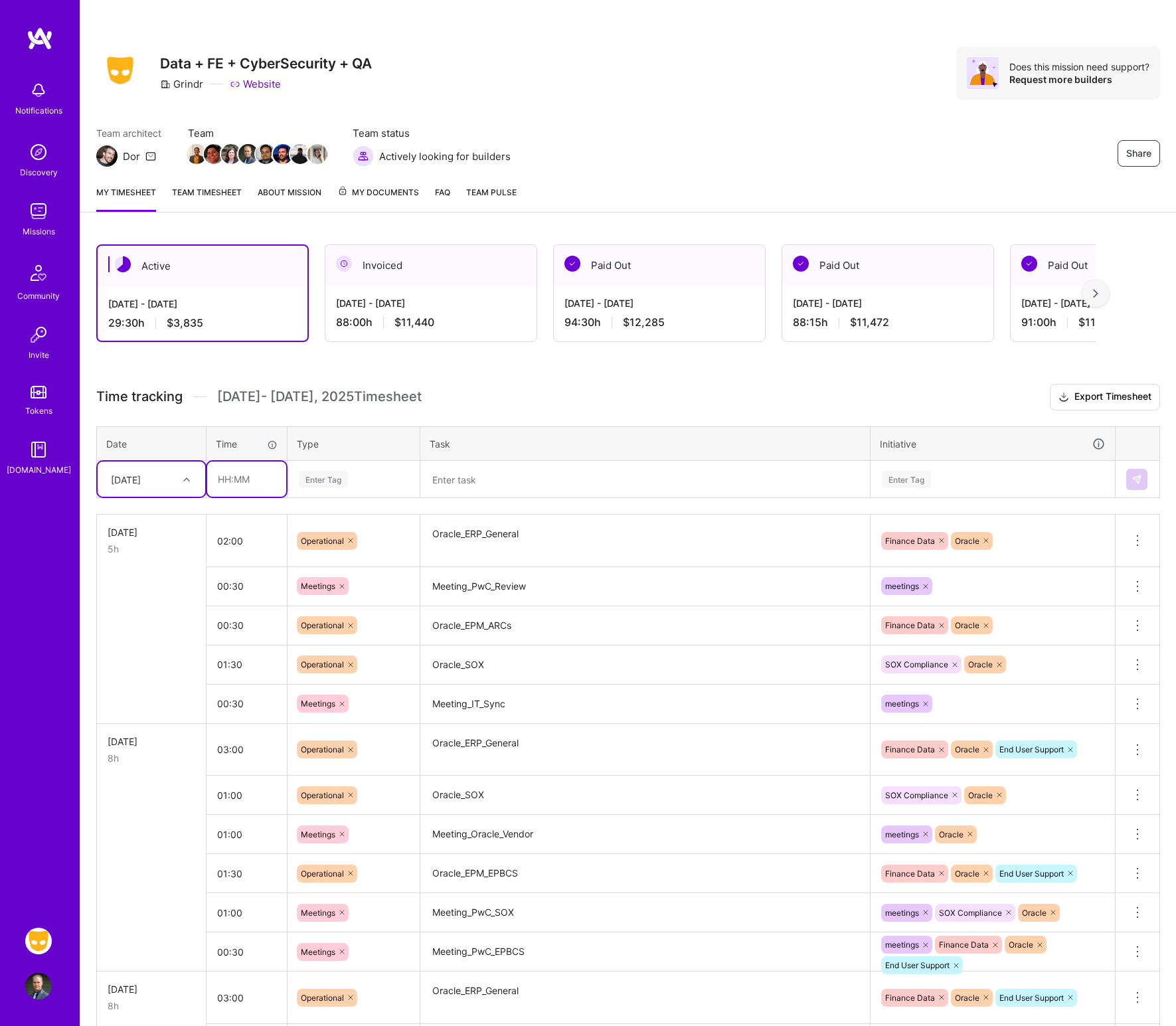
click at [238, 477] on input "text" at bounding box center [247, 478] width 79 height 35
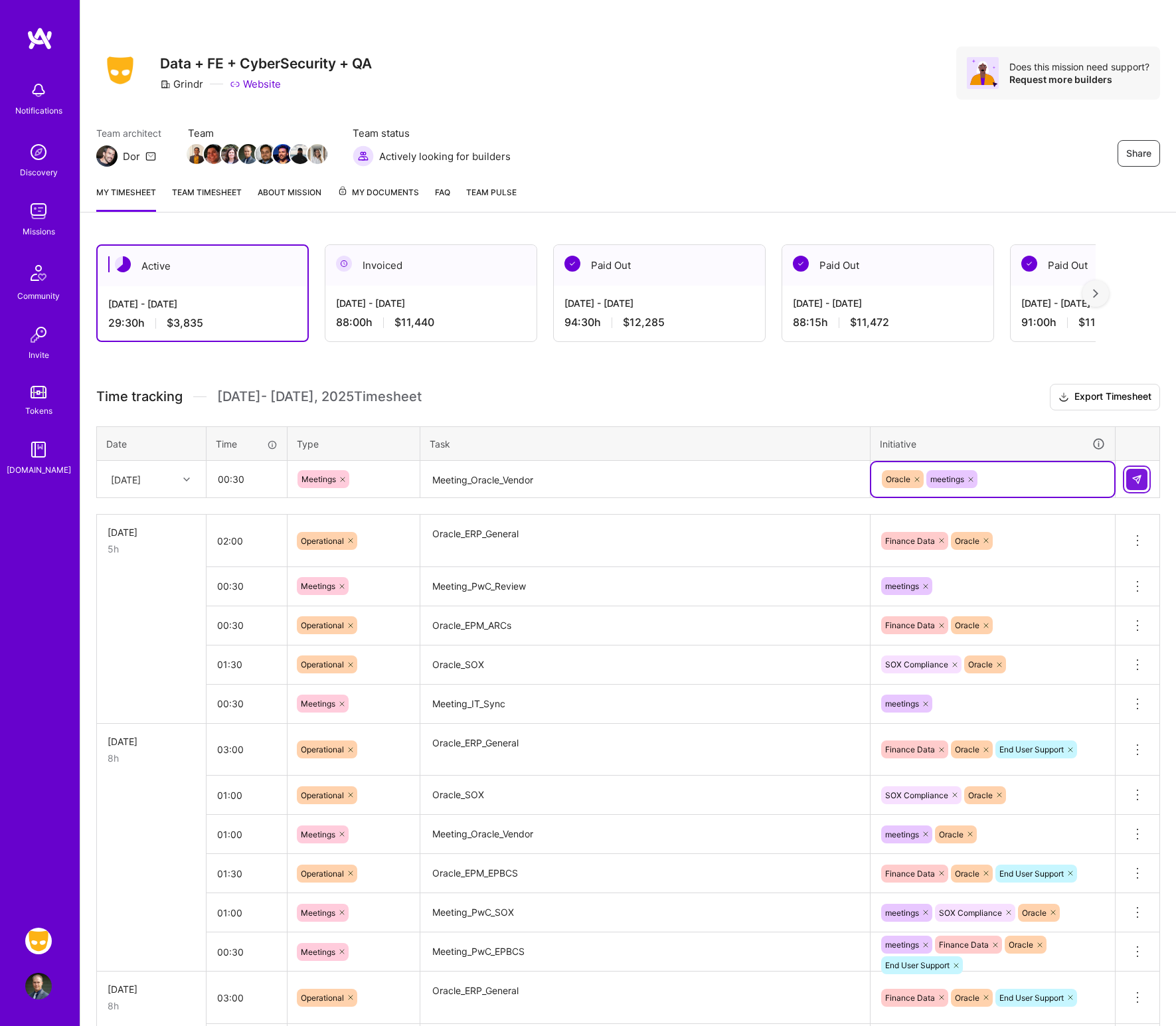
click at [959, 484] on img at bounding box center [1137, 479] width 10 height 10
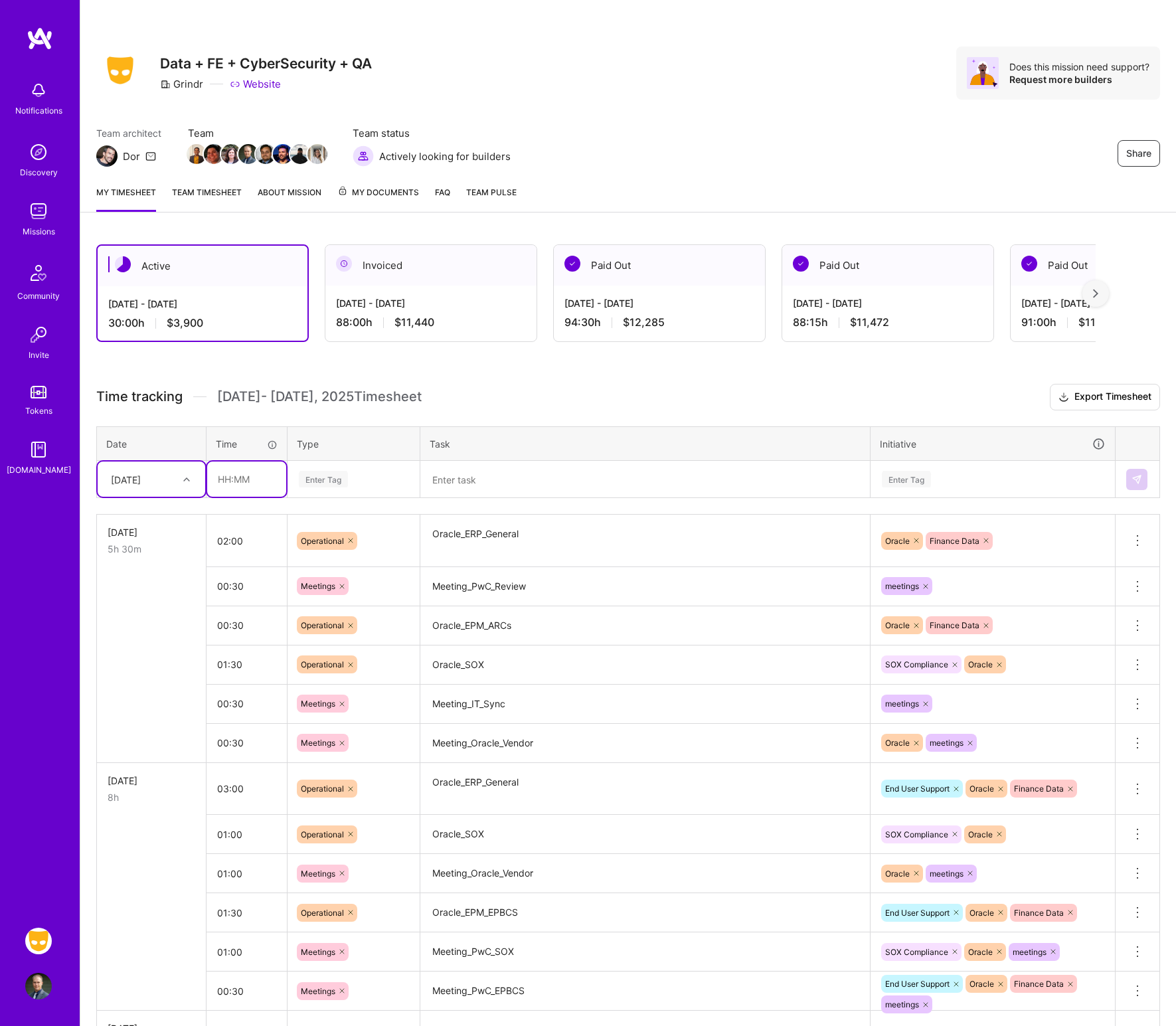
click at [248, 473] on input "text" at bounding box center [247, 478] width 79 height 35
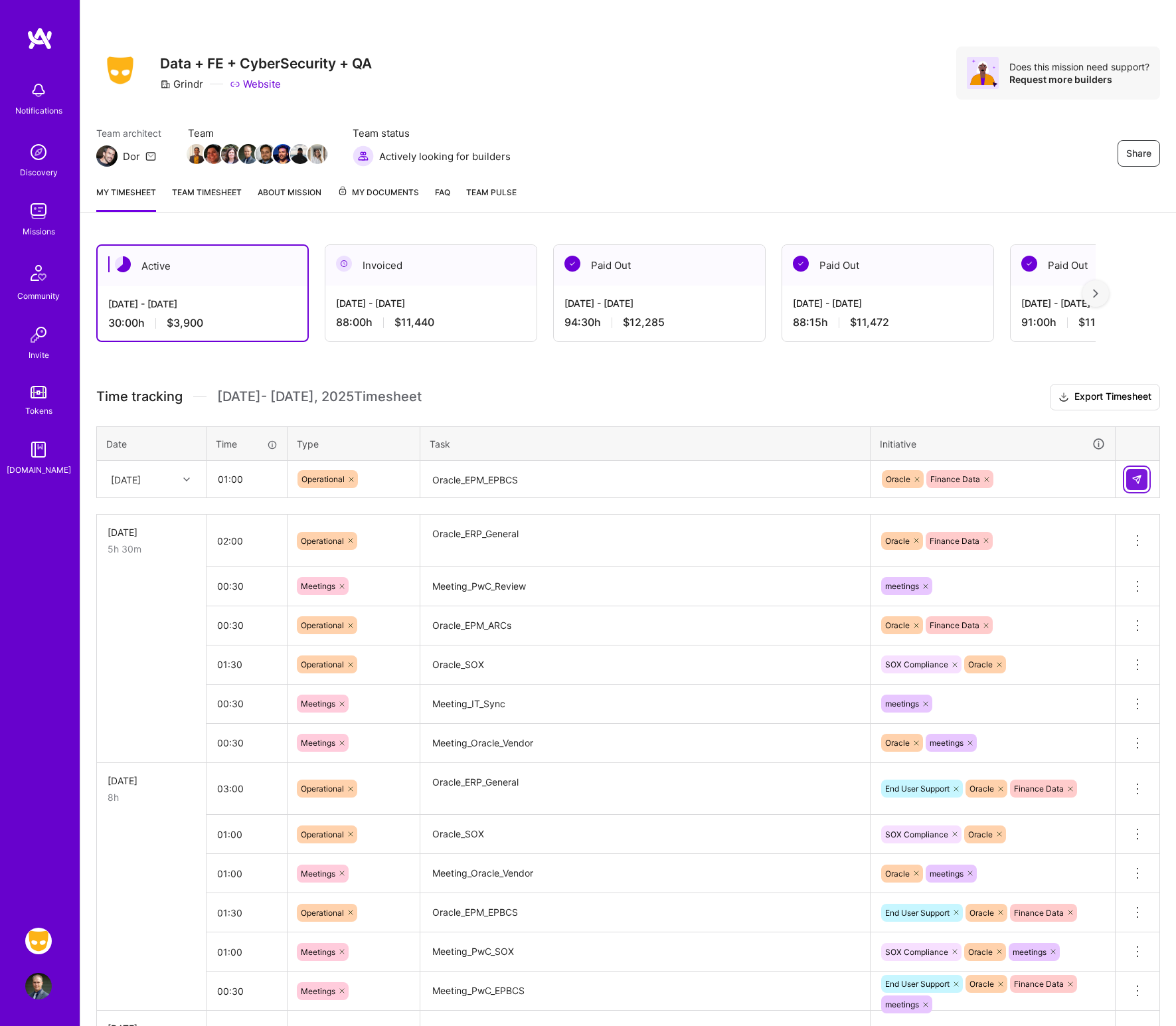
click at [959, 479] on img at bounding box center [1137, 479] width 10 height 10
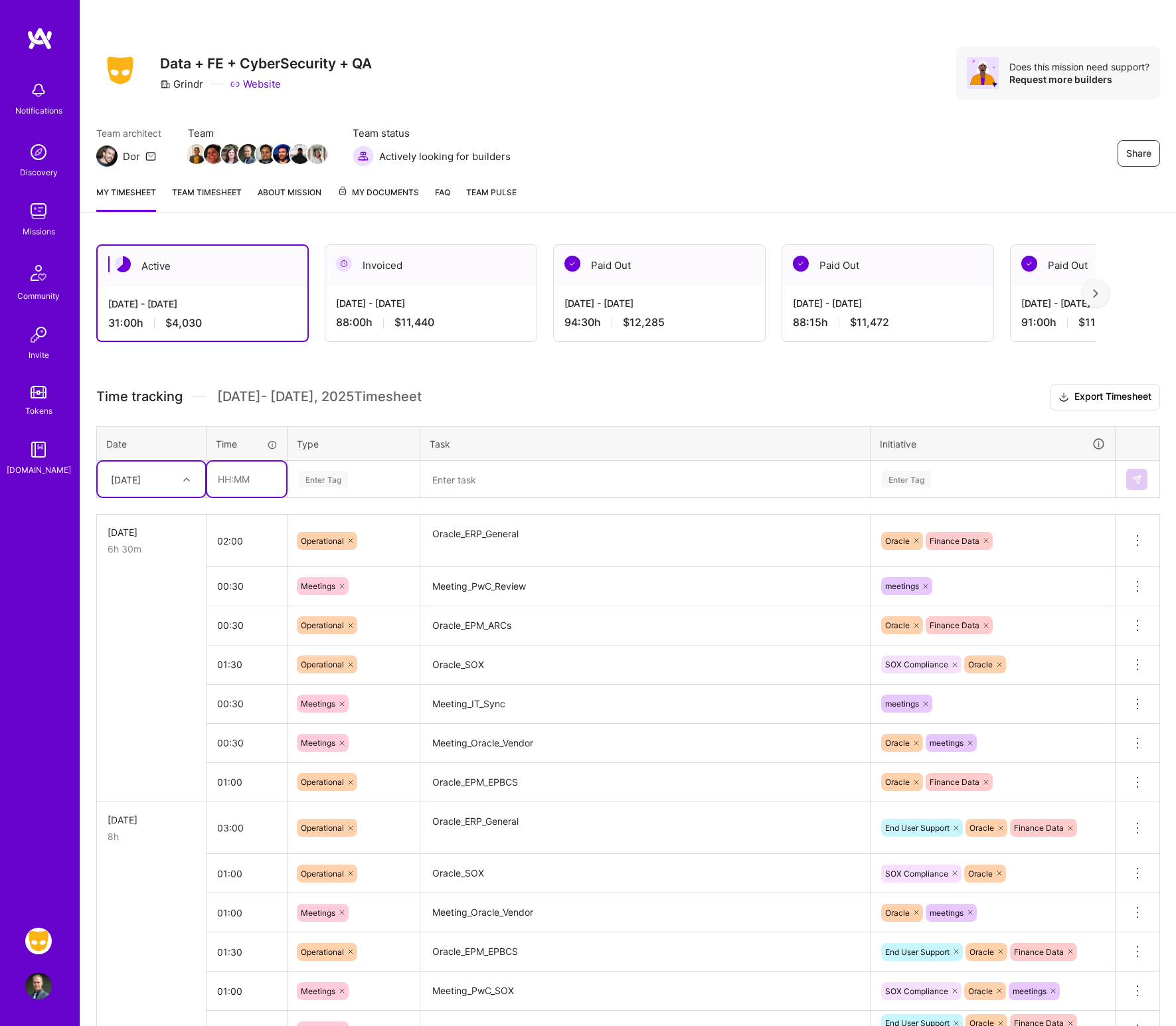
click at [228, 480] on input "text" at bounding box center [247, 478] width 79 height 35
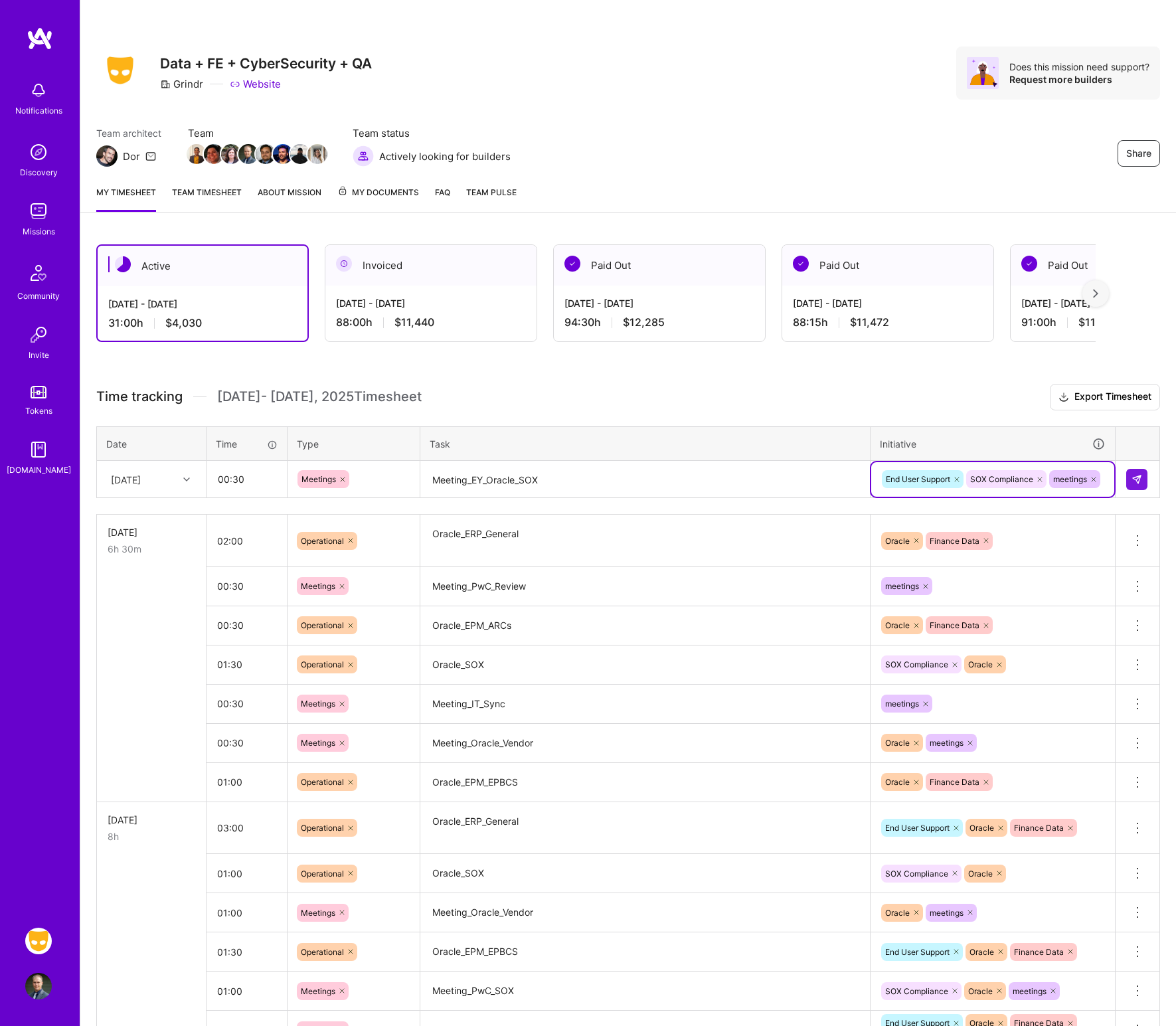
click at [959, 475] on icon at bounding box center [957, 479] width 8 height 8
click at [959, 472] on button at bounding box center [1137, 479] width 22 height 22
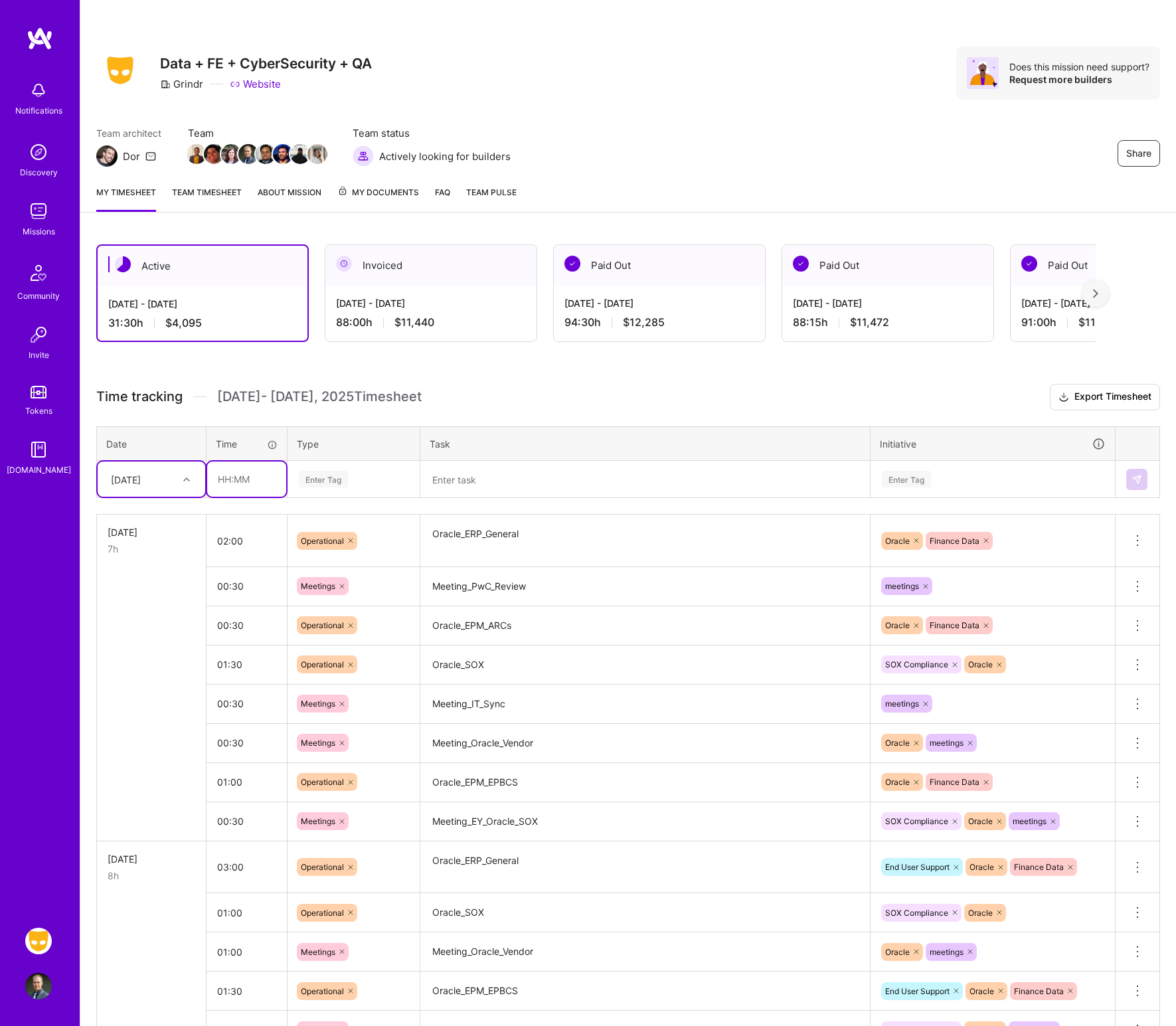
click at [253, 477] on input "text" at bounding box center [247, 478] width 79 height 35
click at [295, 480] on div "Enter Tag" at bounding box center [353, 479] width 131 height 34
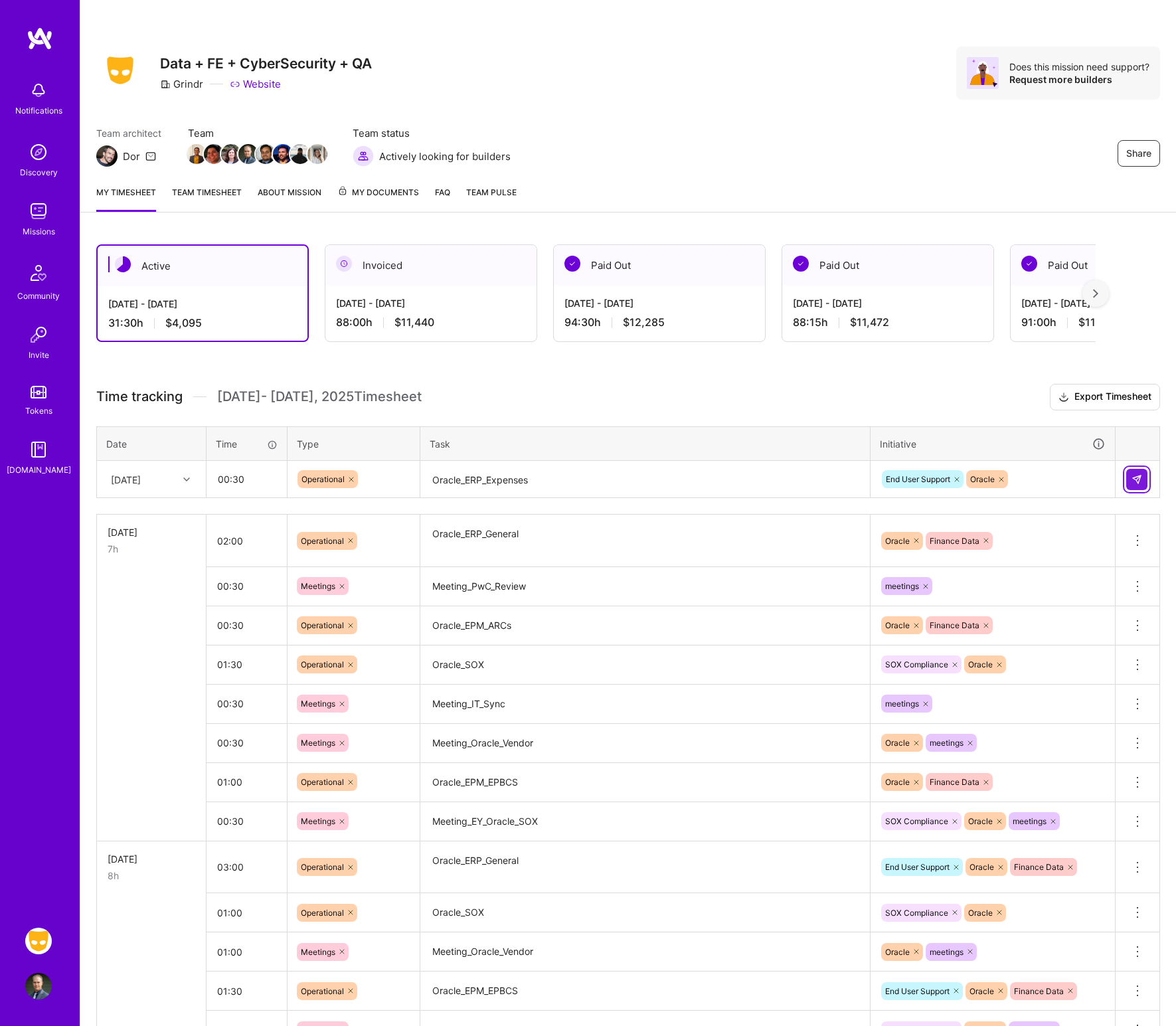
click at [959, 482] on button at bounding box center [1137, 479] width 22 height 22
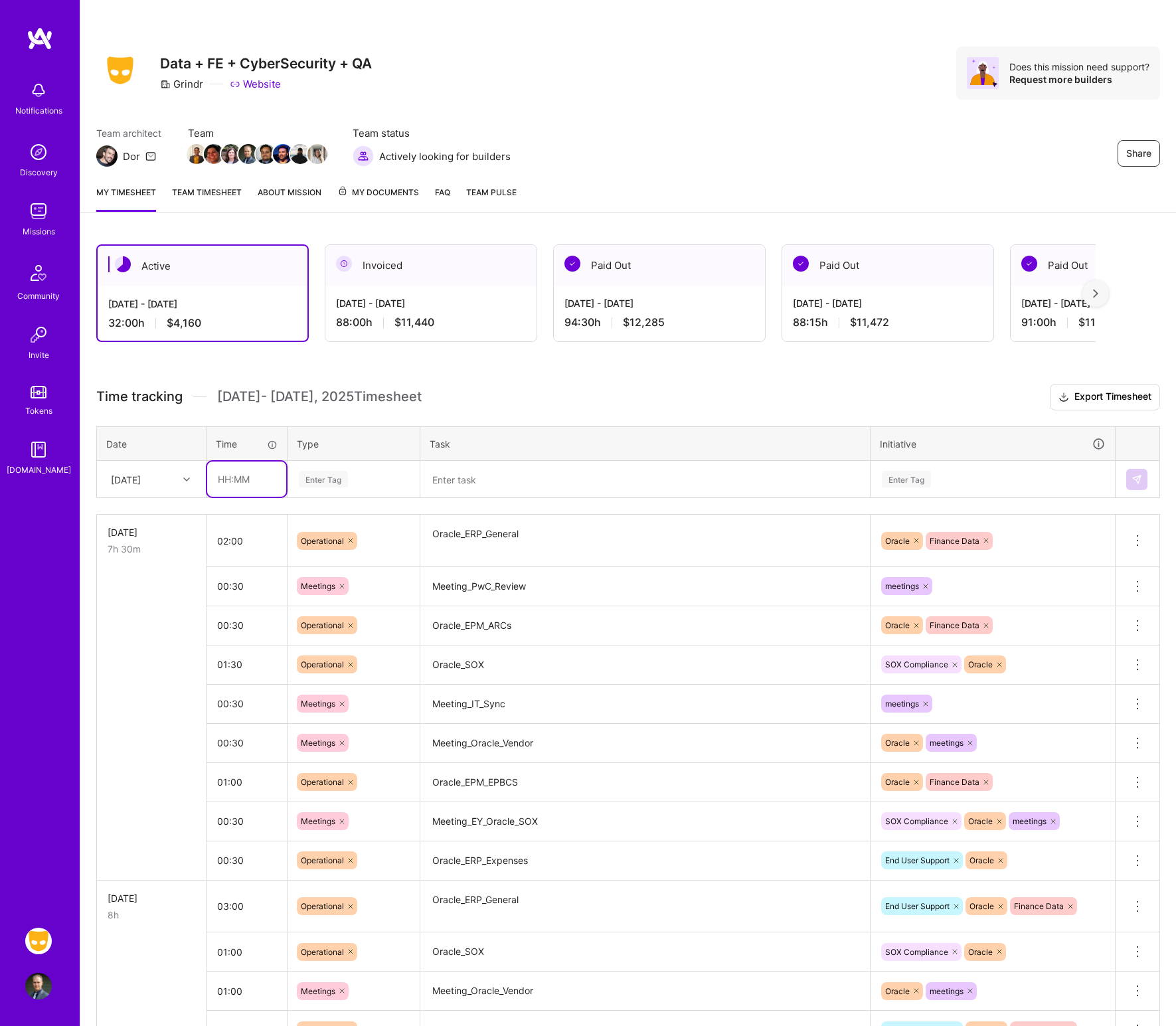
click at [252, 482] on input "text" at bounding box center [247, 478] width 79 height 35
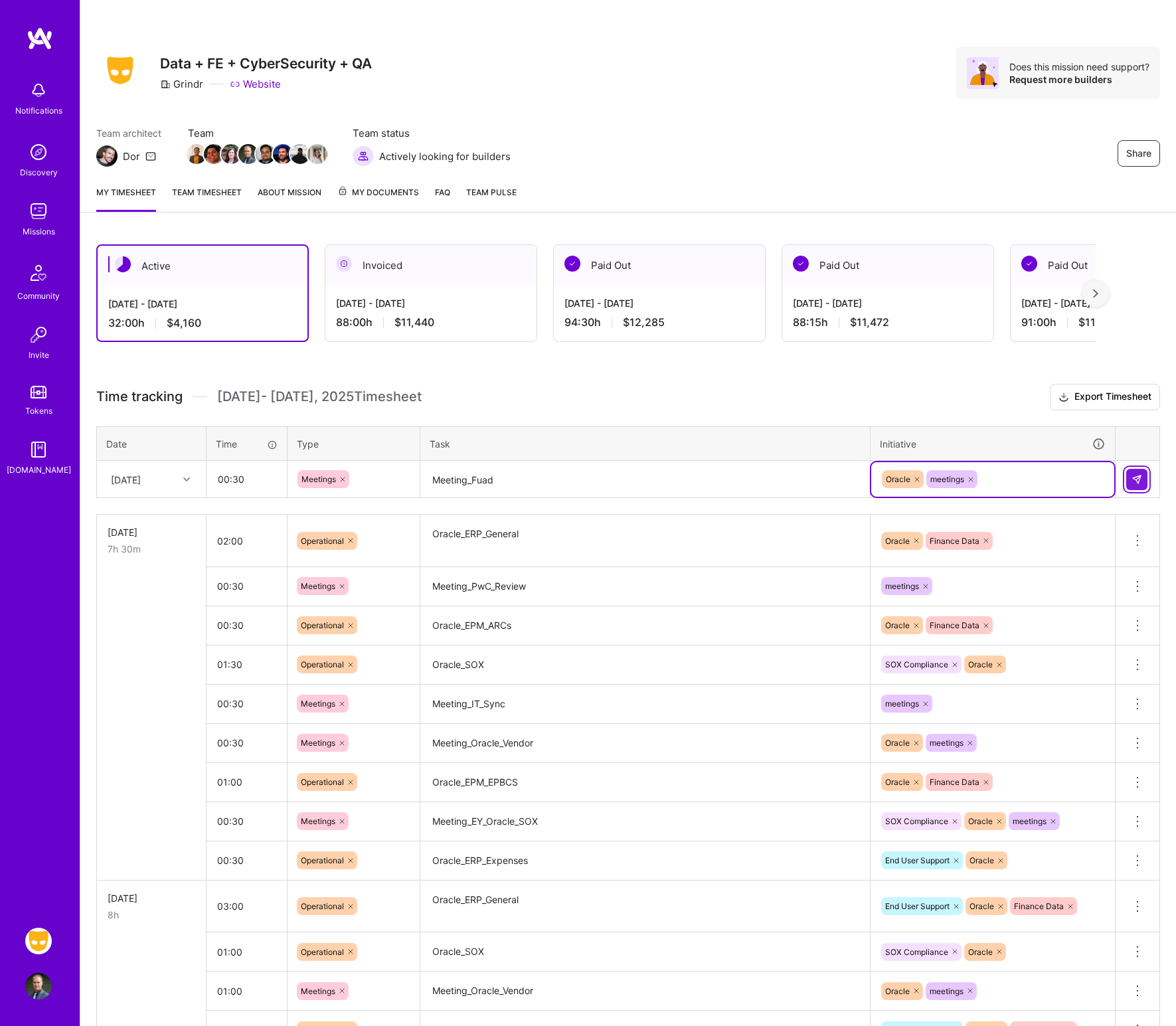
click at [959, 476] on img at bounding box center [1137, 479] width 10 height 10
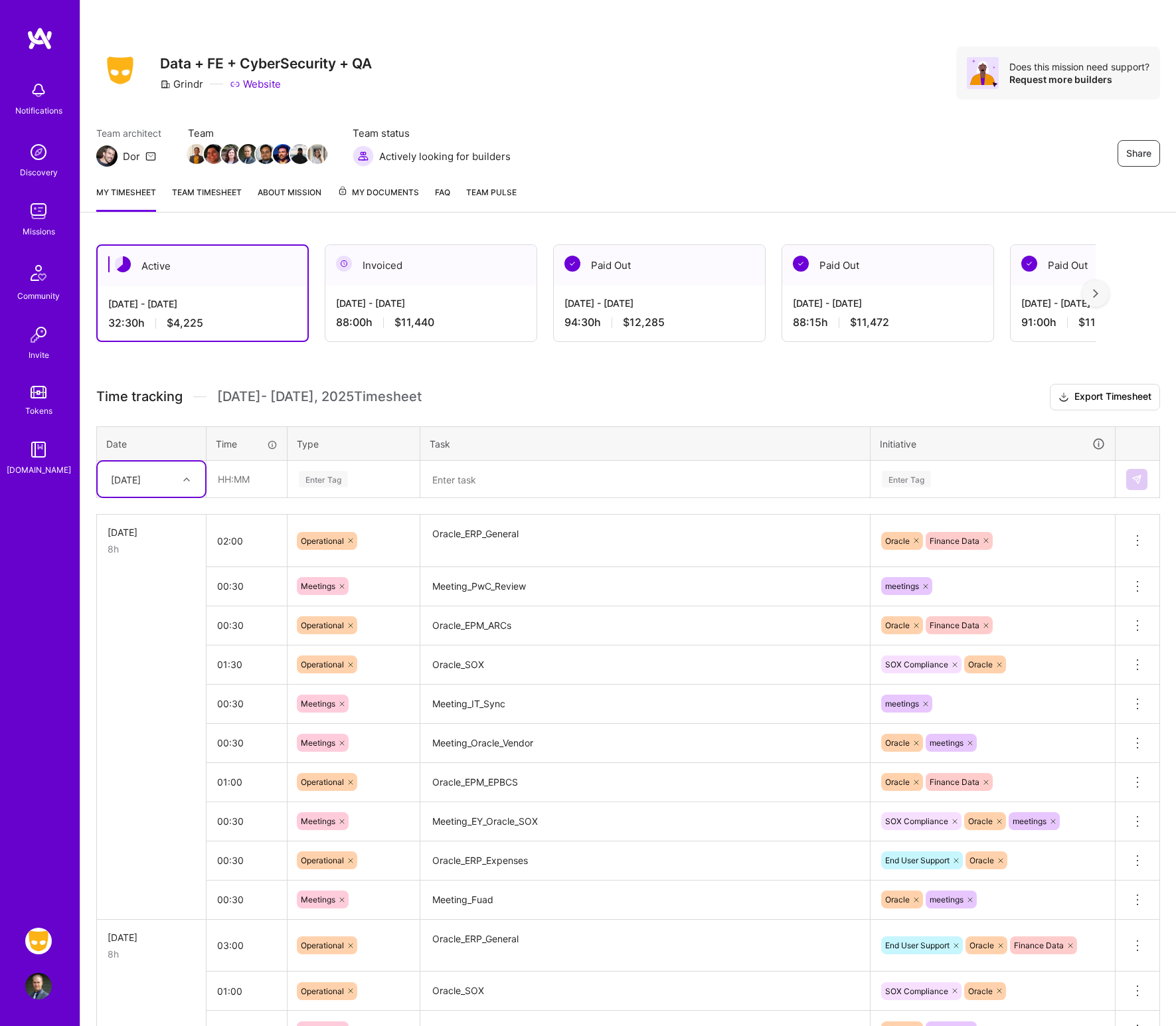
scroll to position [100, 0]
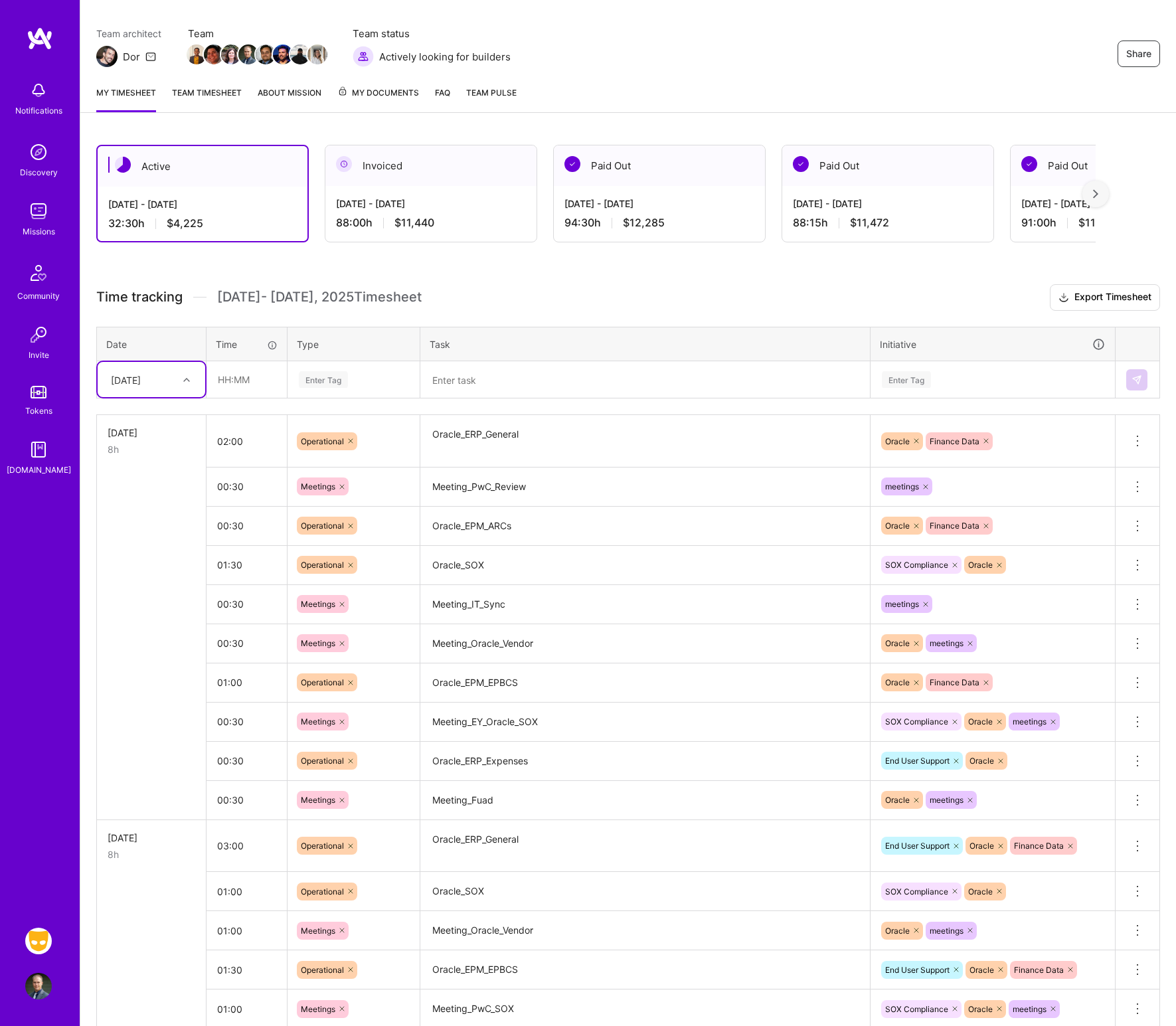
click at [165, 371] on div "[DATE]" at bounding box center [141, 379] width 74 height 22
click at [143, 536] on div "[DATE]" at bounding box center [151, 540] width 108 height 25
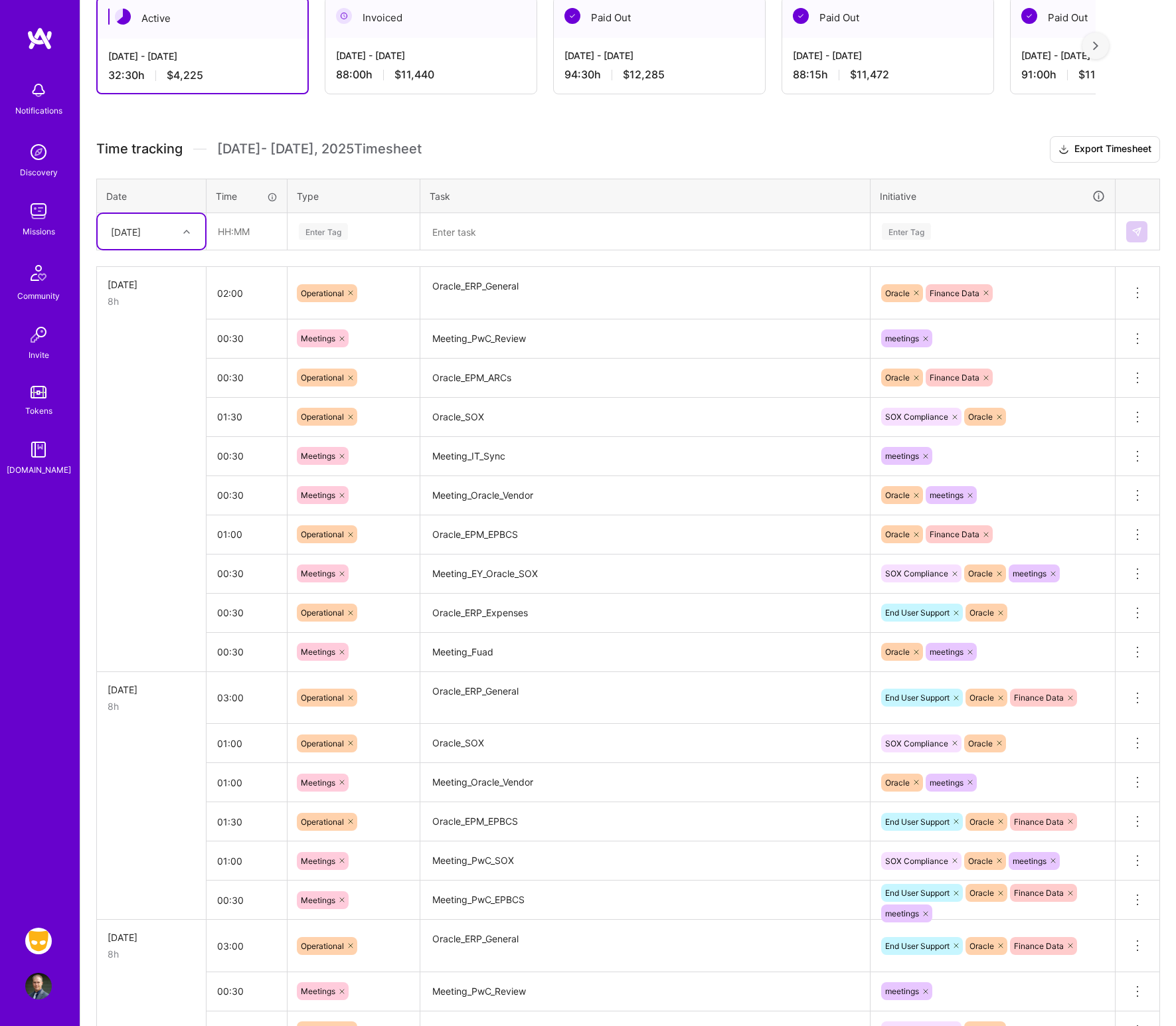
scroll to position [62, 0]
